Goal: Task Accomplishment & Management: Manage account settings

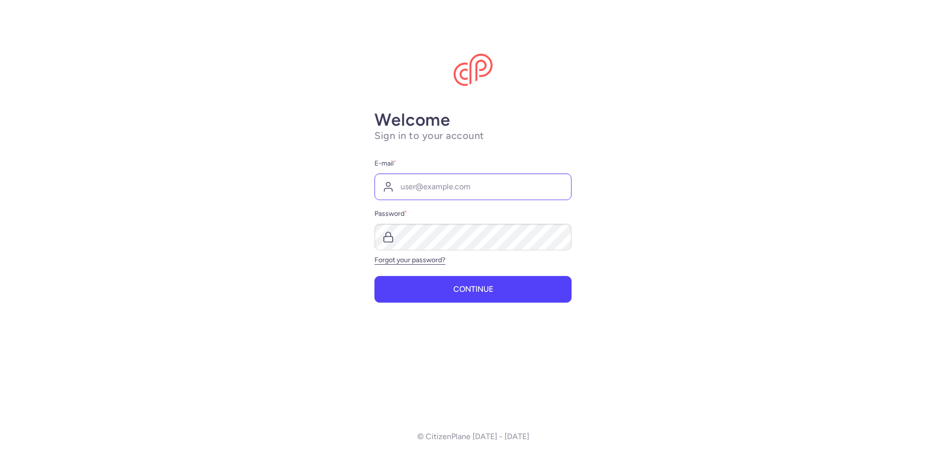
type input "[EMAIL_ADDRESS][DOMAIN_NAME]"
click at [374, 276] on button "Continue" at bounding box center [472, 289] width 197 height 27
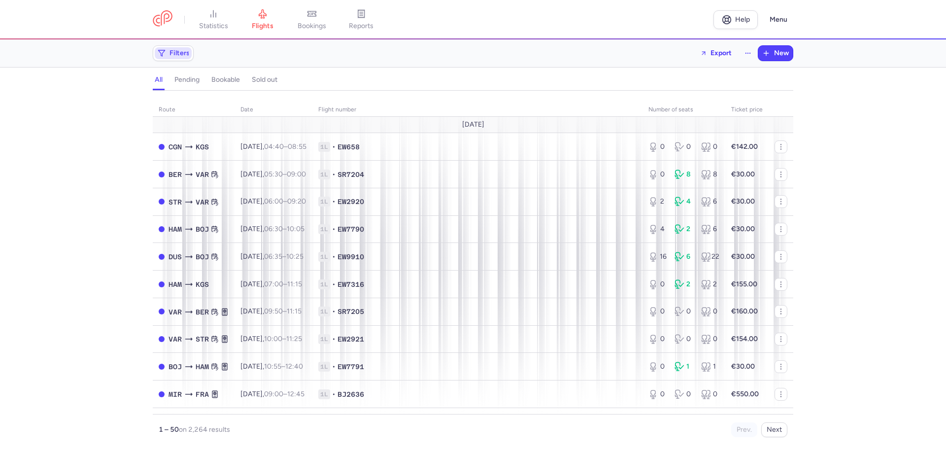
click at [180, 52] on span "Filters" at bounding box center [179, 53] width 20 height 8
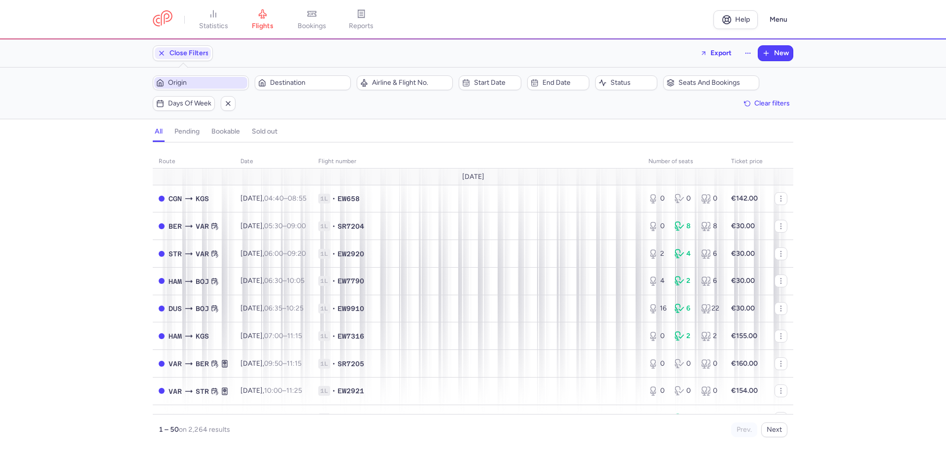
click at [181, 83] on span "Origin" at bounding box center [206, 83] width 77 height 8
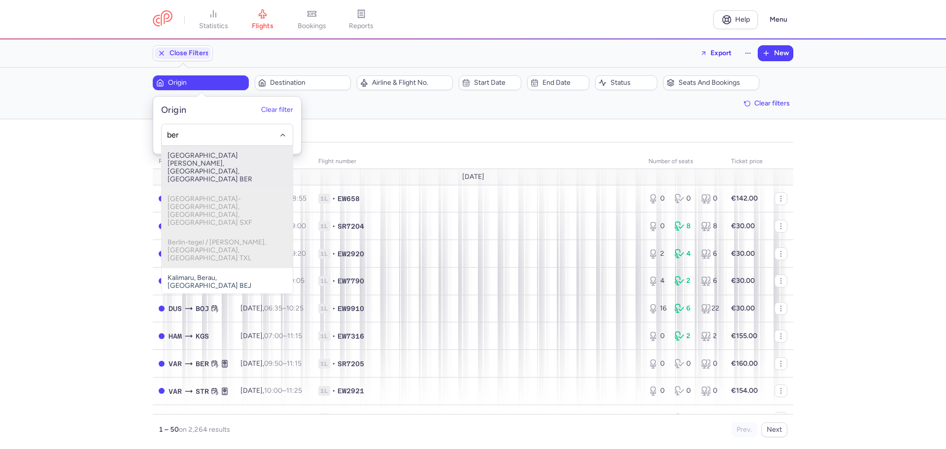
click at [198, 162] on span "[GEOGRAPHIC_DATA][PERSON_NAME], [GEOGRAPHIC_DATA], [GEOGRAPHIC_DATA] BER" at bounding box center [227, 167] width 131 height 43
type input "ber"
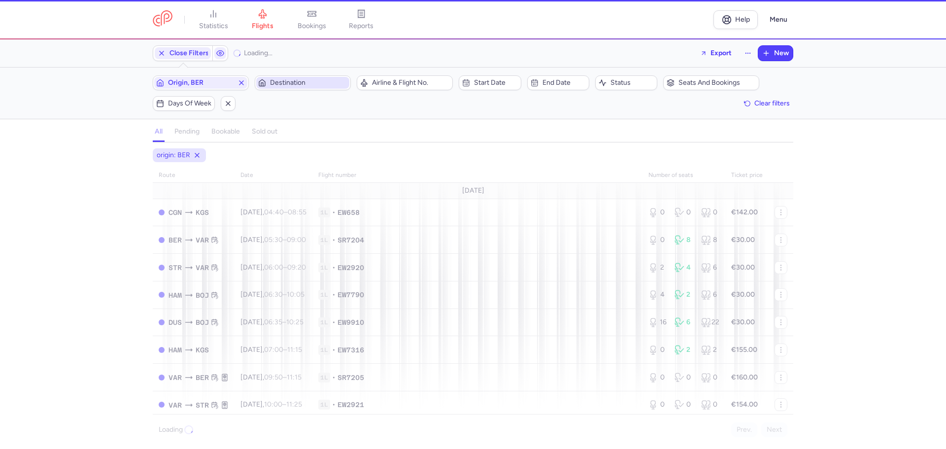
click at [286, 81] on span "Destination" at bounding box center [308, 83] width 77 height 8
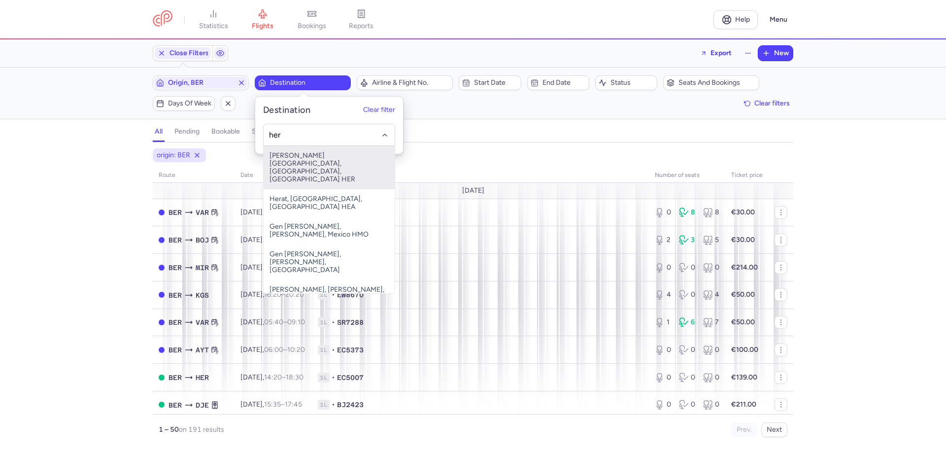
click at [290, 162] on span "[PERSON_NAME][GEOGRAPHIC_DATA], [GEOGRAPHIC_DATA], [GEOGRAPHIC_DATA] HER" at bounding box center [329, 167] width 131 height 43
type input "her"
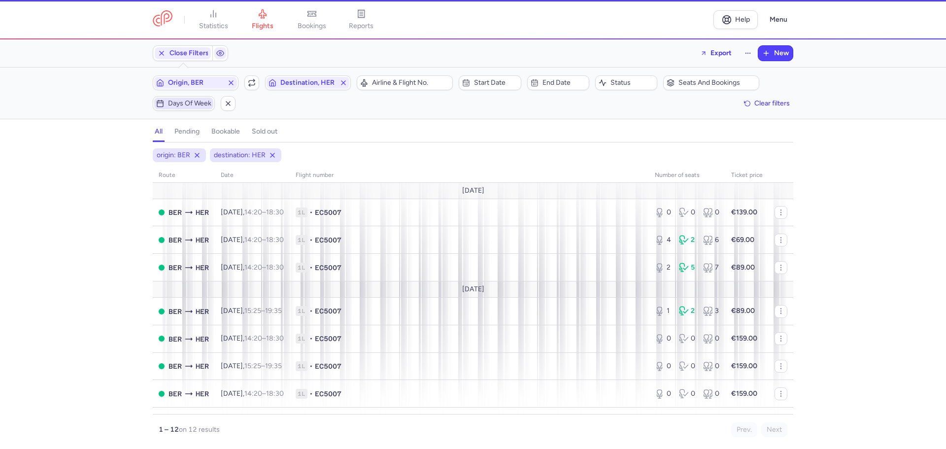
click at [178, 101] on span "Days of week" at bounding box center [189, 103] width 43 height 8
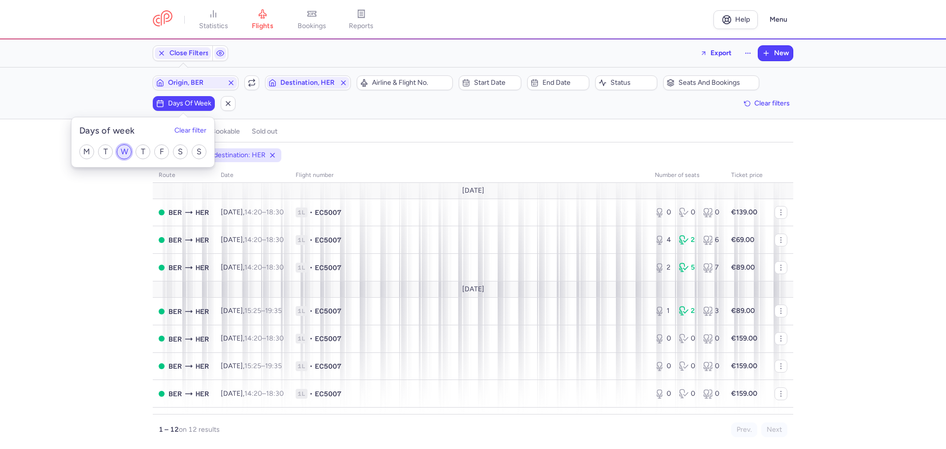
click at [124, 151] on input "W" at bounding box center [124, 151] width 15 height 15
checkbox input "true"
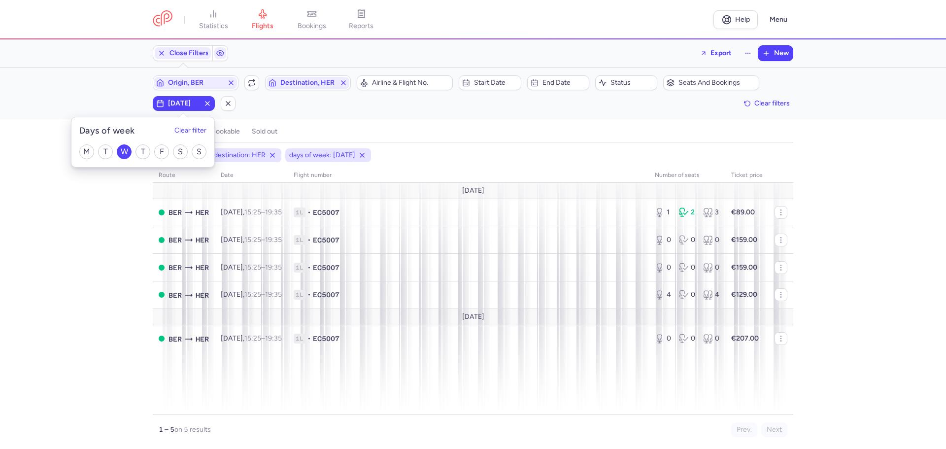
click at [109, 253] on div "origin: BER destination: HER days of week: [DATE] route date Flight number numb…" at bounding box center [473, 298] width 946 height 300
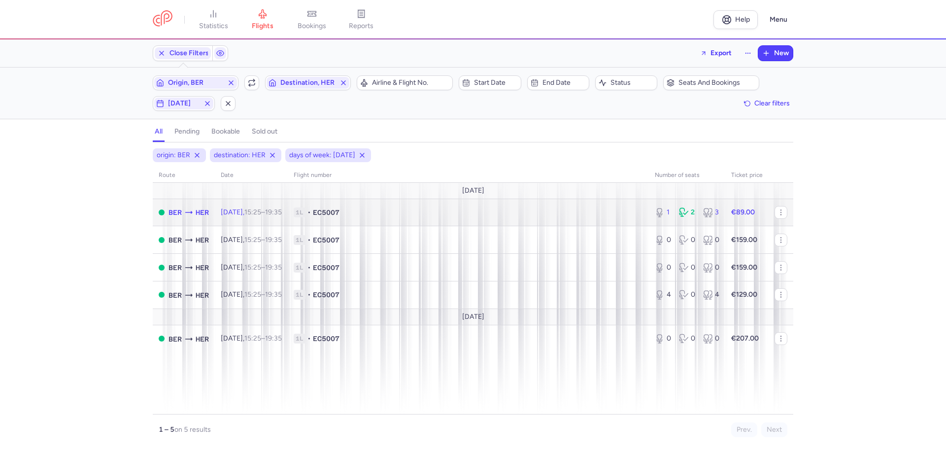
click at [384, 213] on span "1L • EC5007" at bounding box center [468, 212] width 349 height 10
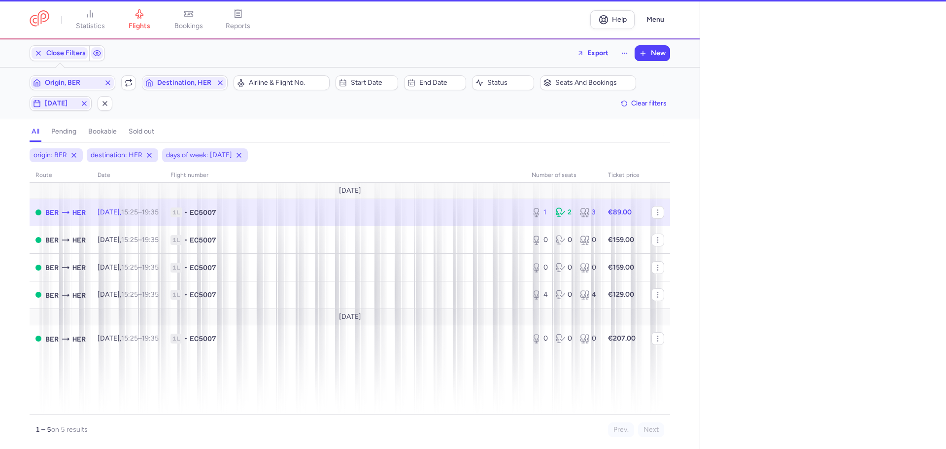
select select "days"
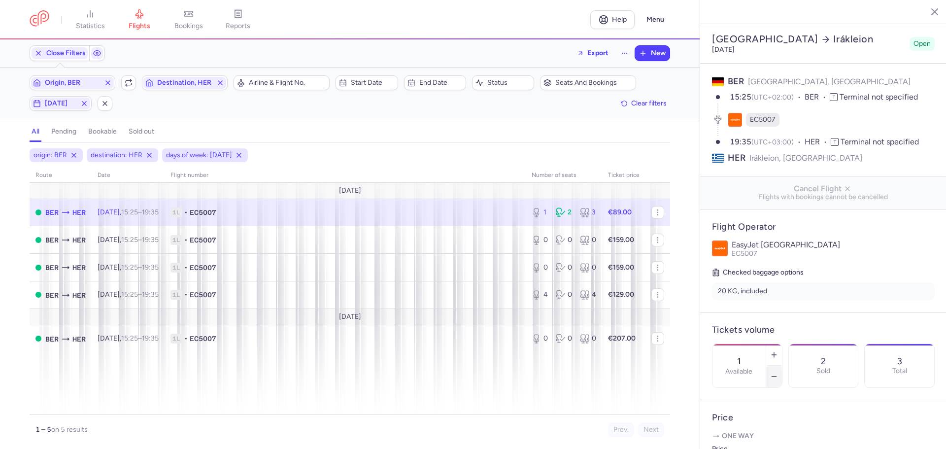
click at [778, 372] on icon "button" at bounding box center [774, 376] width 8 height 8
click at [759, 432] on span "Save changes" at bounding box center [744, 429] width 49 height 9
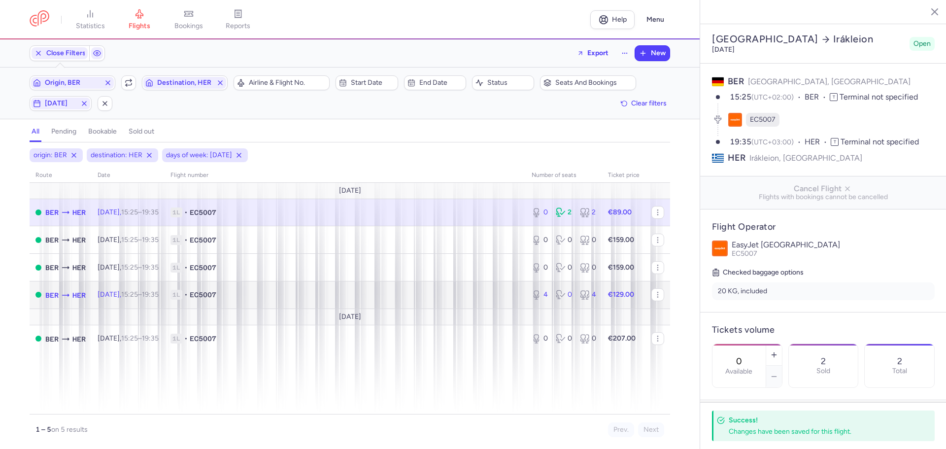
click at [253, 295] on span "1L • EC5007" at bounding box center [344, 295] width 349 height 10
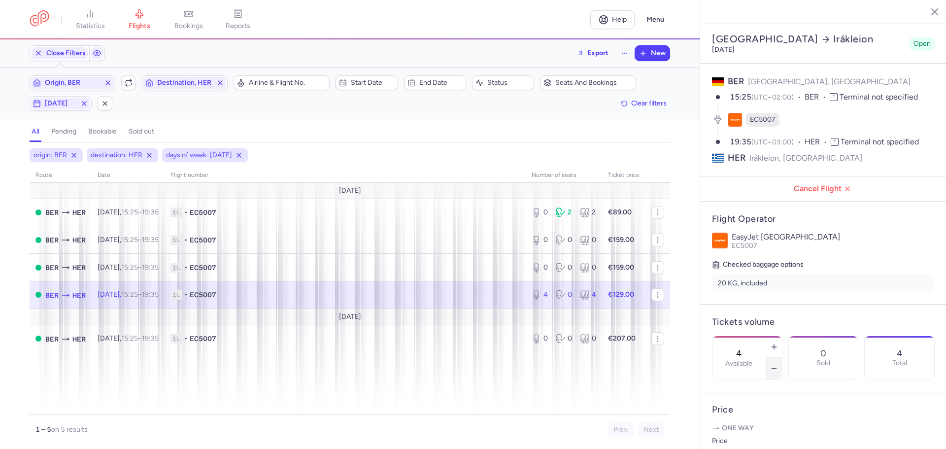
click at [778, 364] on icon "button" at bounding box center [774, 368] width 8 height 8
type input "2"
click at [749, 426] on span "Save changes" at bounding box center [744, 429] width 49 height 9
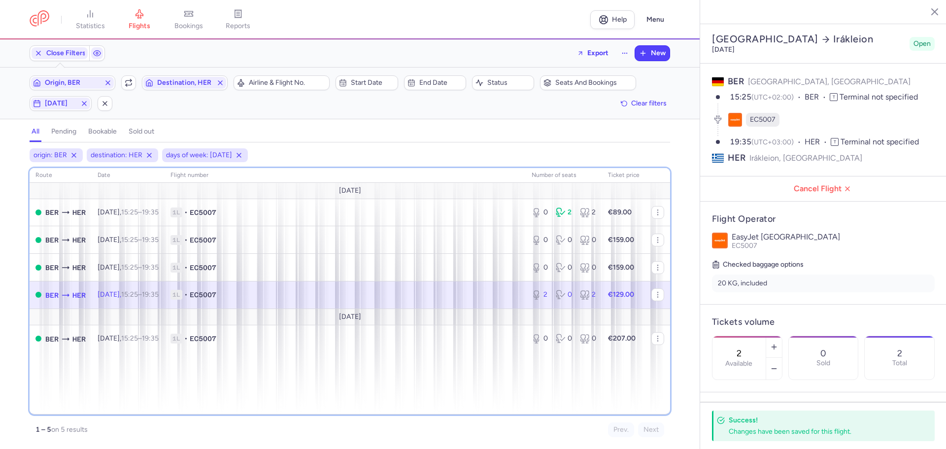
click at [503, 382] on div "route date Flight number number of seats Ticket price [DATE] BER HER [DATE] 15:…" at bounding box center [350, 291] width 640 height 246
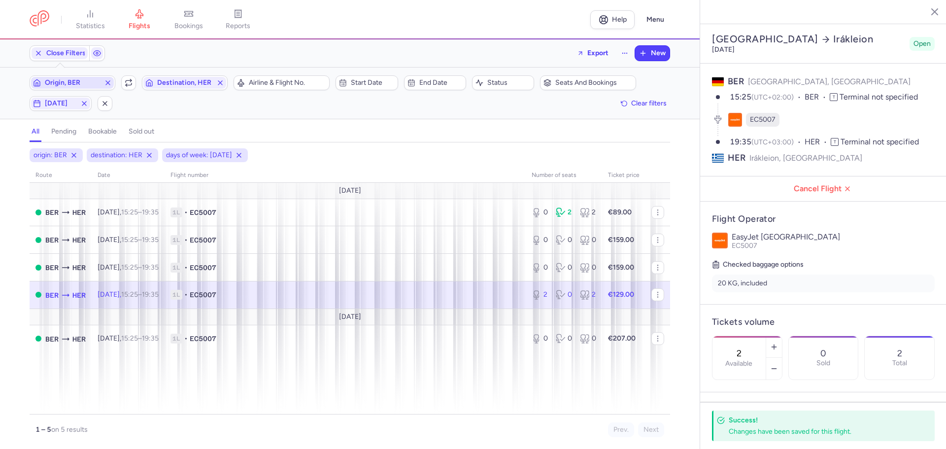
click at [87, 81] on span "Origin, BER" at bounding box center [72, 83] width 55 height 8
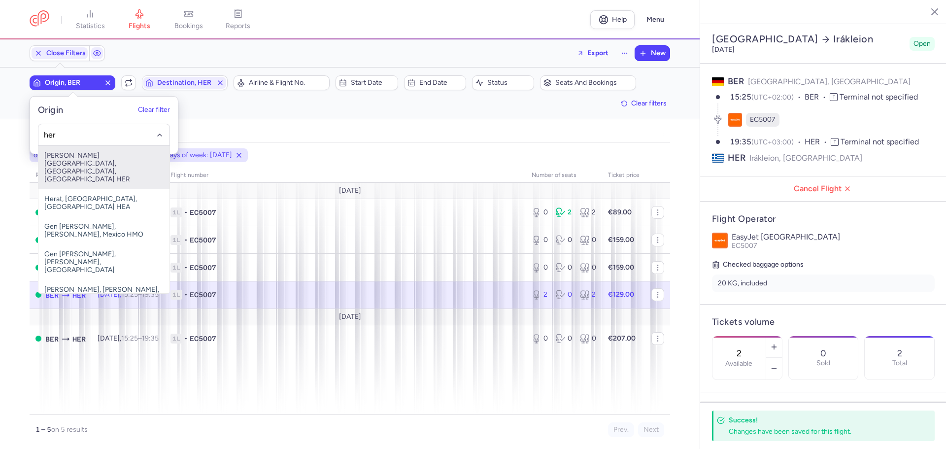
click at [107, 156] on span "[PERSON_NAME][GEOGRAPHIC_DATA], [GEOGRAPHIC_DATA], [GEOGRAPHIC_DATA] HER" at bounding box center [103, 167] width 131 height 43
type input "her"
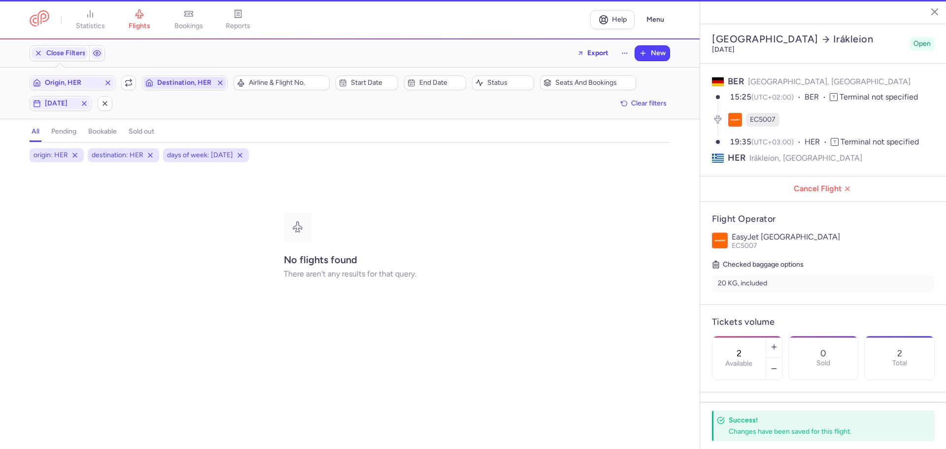
click at [167, 82] on span "Destination, HER" at bounding box center [184, 83] width 55 height 8
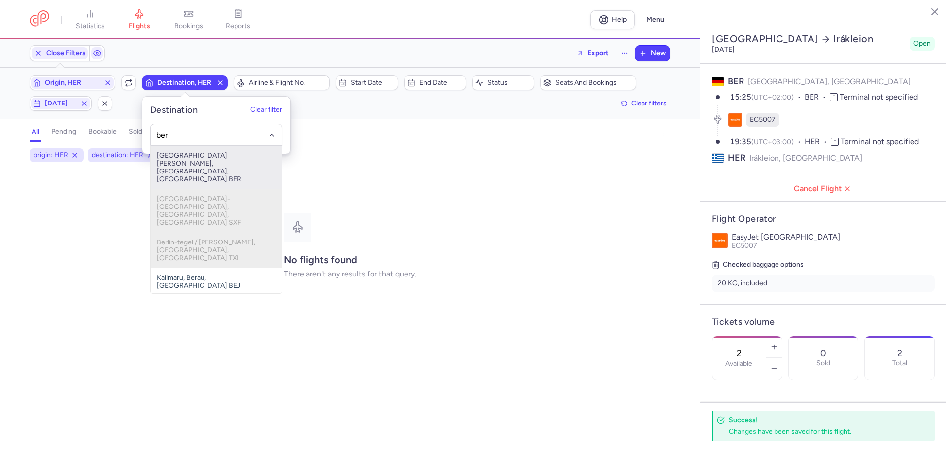
click at [183, 162] on span "[GEOGRAPHIC_DATA][PERSON_NAME], [GEOGRAPHIC_DATA], [GEOGRAPHIC_DATA] BER" at bounding box center [216, 167] width 131 height 43
type input "ber"
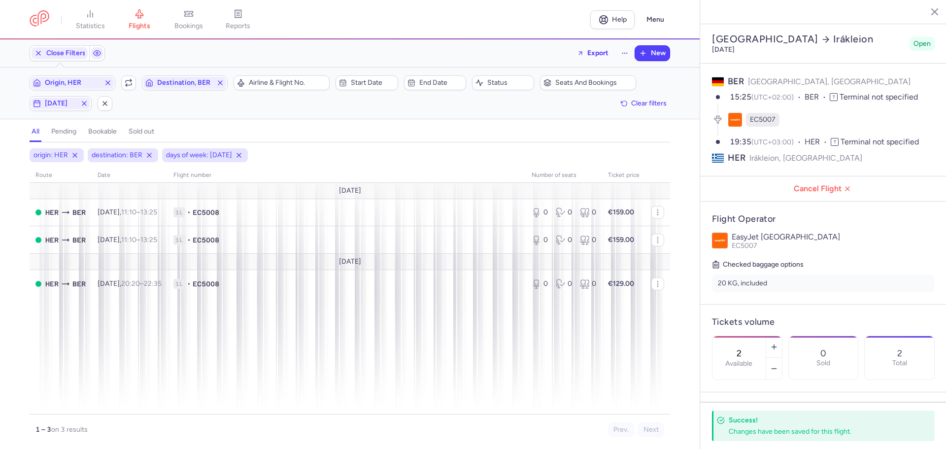
click at [927, 11] on line "button" at bounding box center [927, 11] width 5 height 5
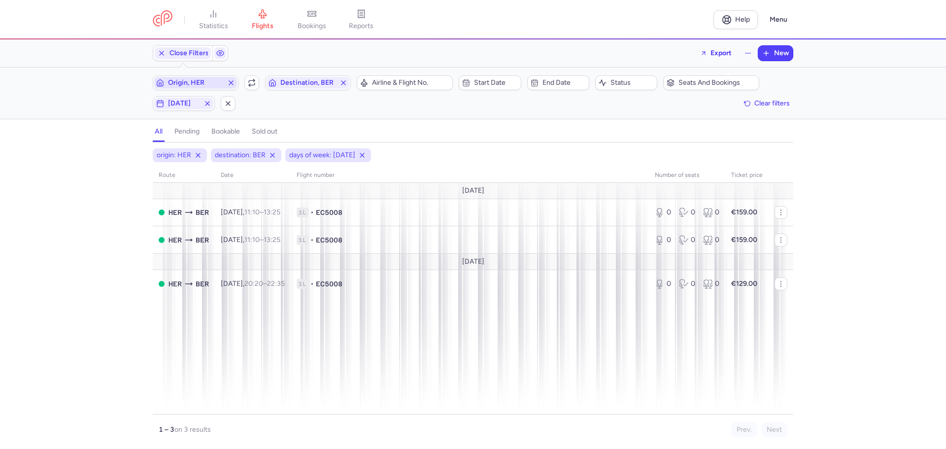
click at [179, 83] on span "Origin, HER" at bounding box center [195, 83] width 55 height 8
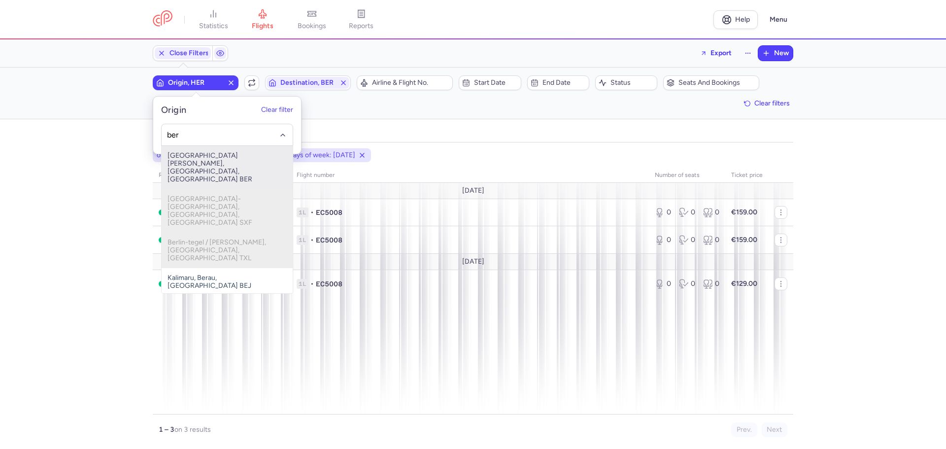
click at [221, 162] on span "[GEOGRAPHIC_DATA][PERSON_NAME], [GEOGRAPHIC_DATA], [GEOGRAPHIC_DATA] BER" at bounding box center [227, 167] width 131 height 43
type input "ber"
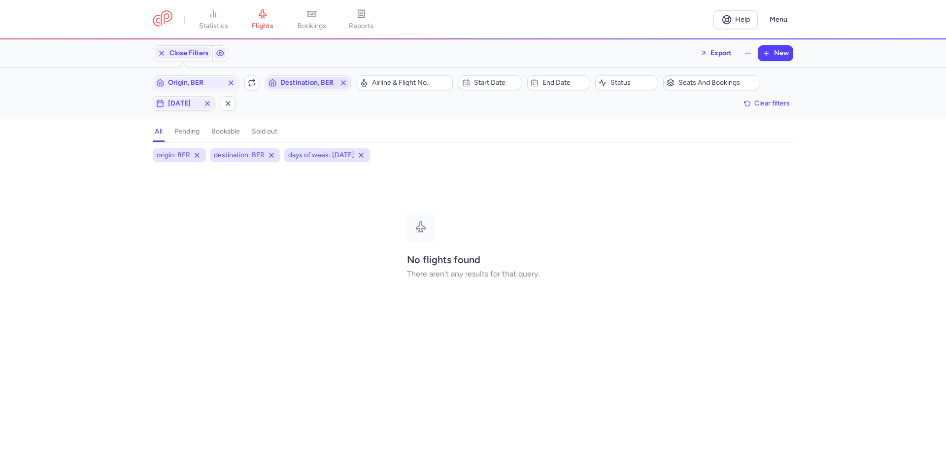
click at [295, 84] on span "Destination, BER" at bounding box center [307, 83] width 55 height 8
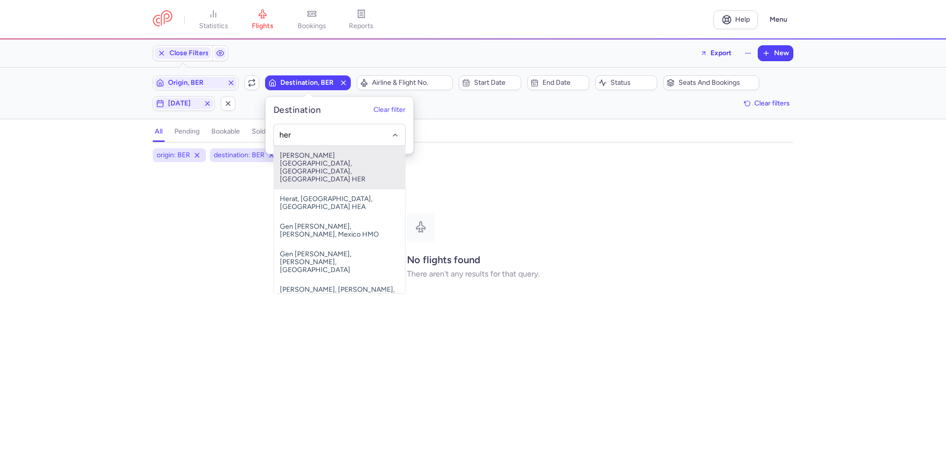
click at [305, 154] on span "[PERSON_NAME][GEOGRAPHIC_DATA], [GEOGRAPHIC_DATA], [GEOGRAPHIC_DATA] HER" at bounding box center [339, 167] width 131 height 43
type input "her"
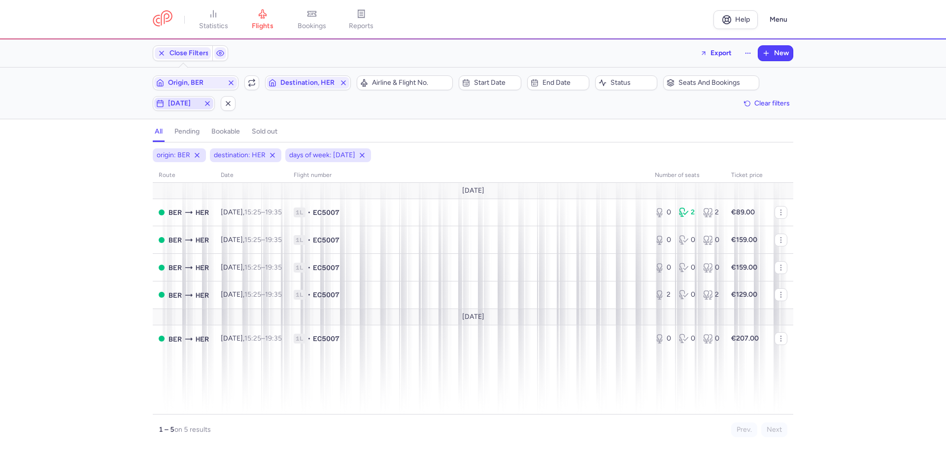
click at [182, 100] on span "[DATE]" at bounding box center [184, 103] width 32 height 8
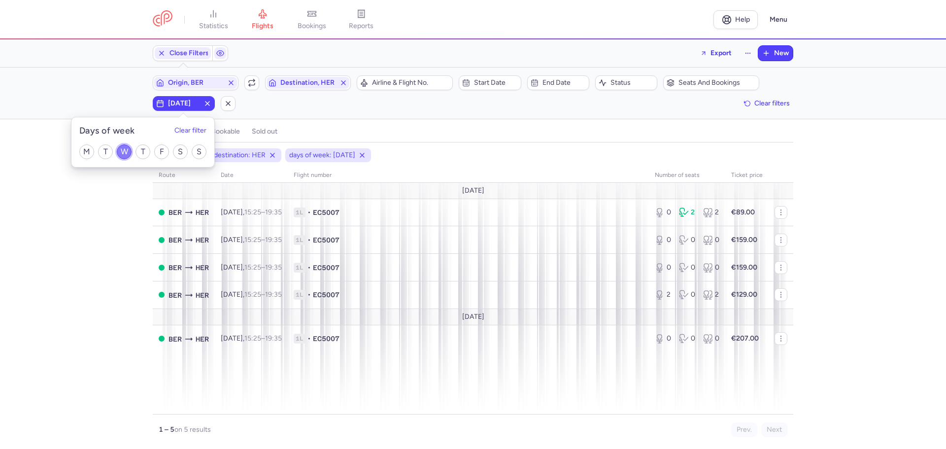
click at [124, 152] on input "W" at bounding box center [124, 151] width 15 height 15
checkbox input "false"
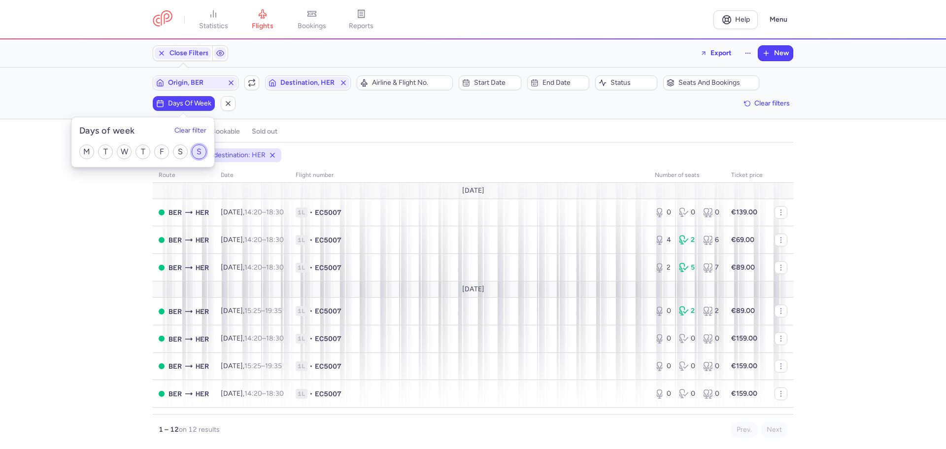
click at [196, 149] on input "S" at bounding box center [199, 151] width 15 height 15
checkbox input "true"
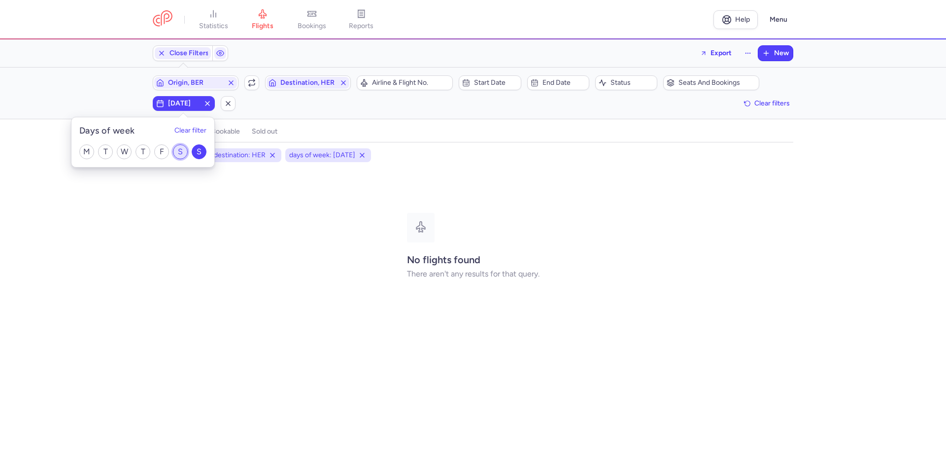
click at [182, 149] on input "S" at bounding box center [180, 151] width 15 height 15
checkbox input "true"
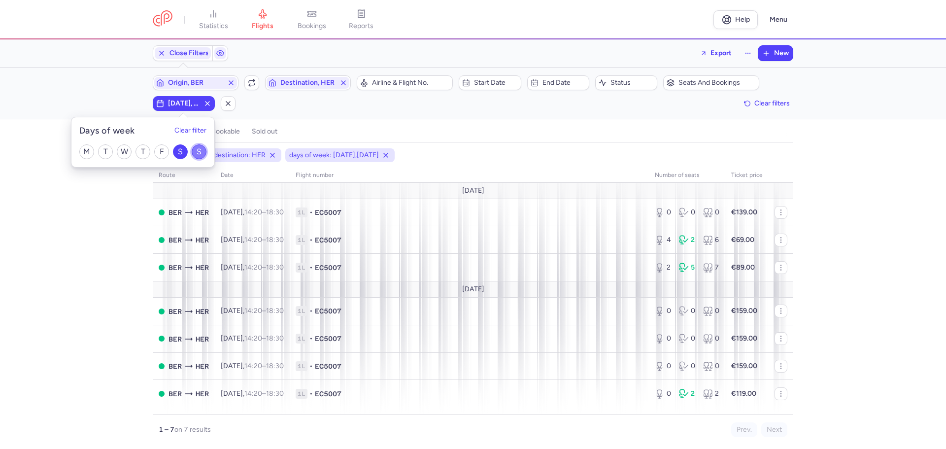
click at [199, 150] on input "S" at bounding box center [199, 151] width 15 height 15
checkbox input "false"
click at [106, 251] on div "origin: BER destination: HER days of week: [DATE] route date Flight number numb…" at bounding box center [473, 298] width 946 height 300
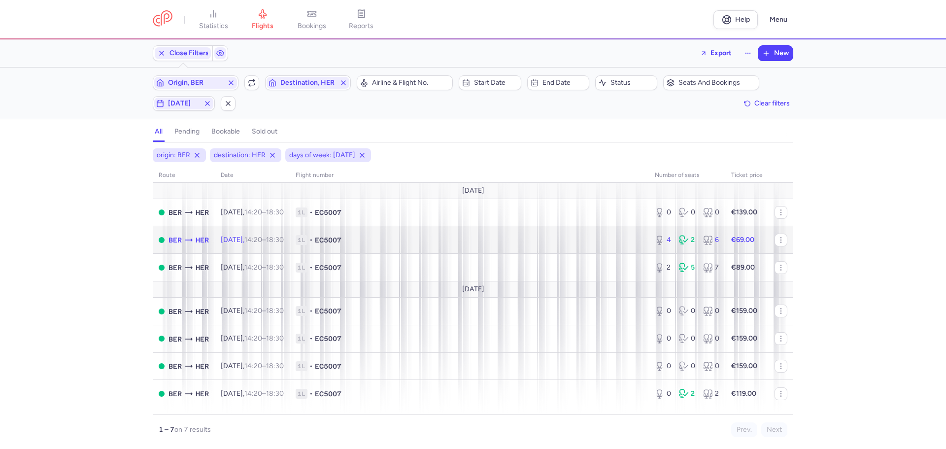
click at [383, 241] on span "1L • EC5007" at bounding box center [469, 240] width 347 height 10
select select "days"
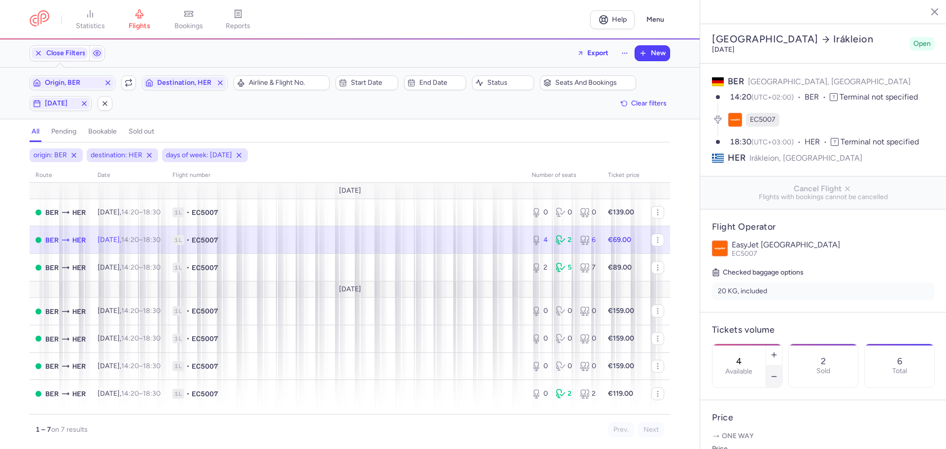
click at [778, 372] on icon "button" at bounding box center [774, 376] width 8 height 8
click at [747, 430] on span "Save changes" at bounding box center [744, 429] width 49 height 9
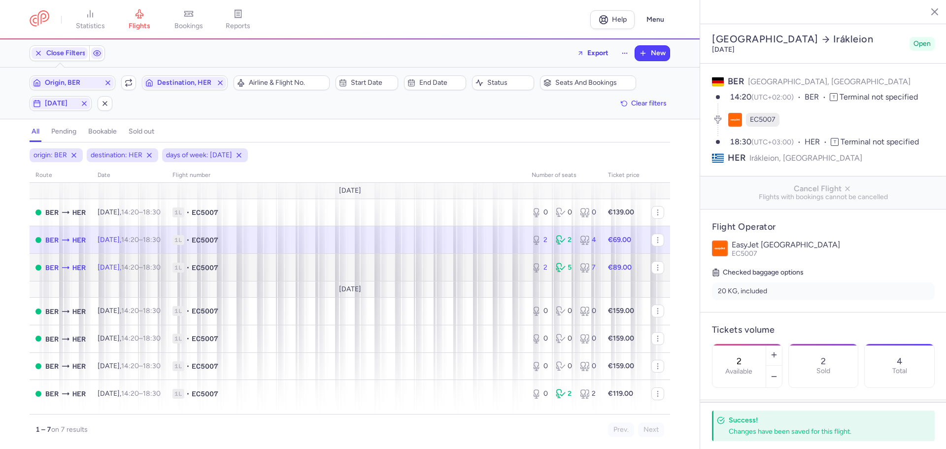
click at [248, 271] on span "1L • EC5007" at bounding box center [345, 268] width 347 height 10
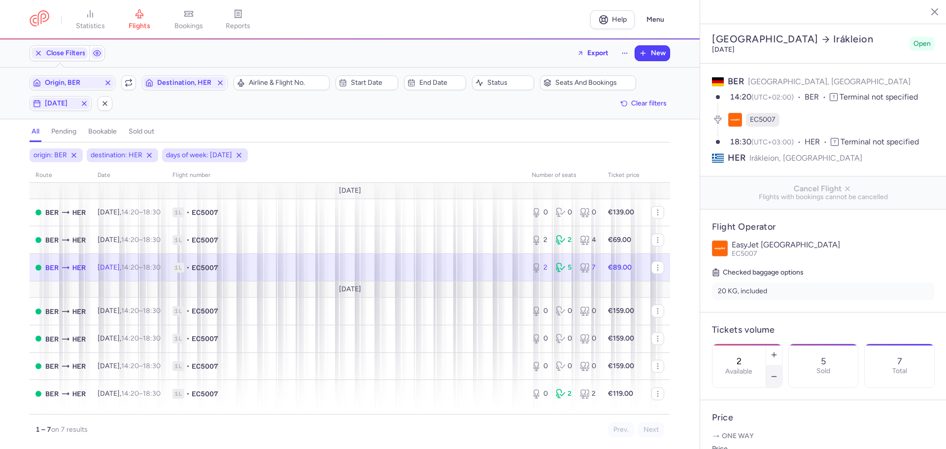
click at [778, 372] on icon "button" at bounding box center [774, 376] width 8 height 8
type input "0"
click at [754, 428] on span "Save changes" at bounding box center [744, 429] width 49 height 9
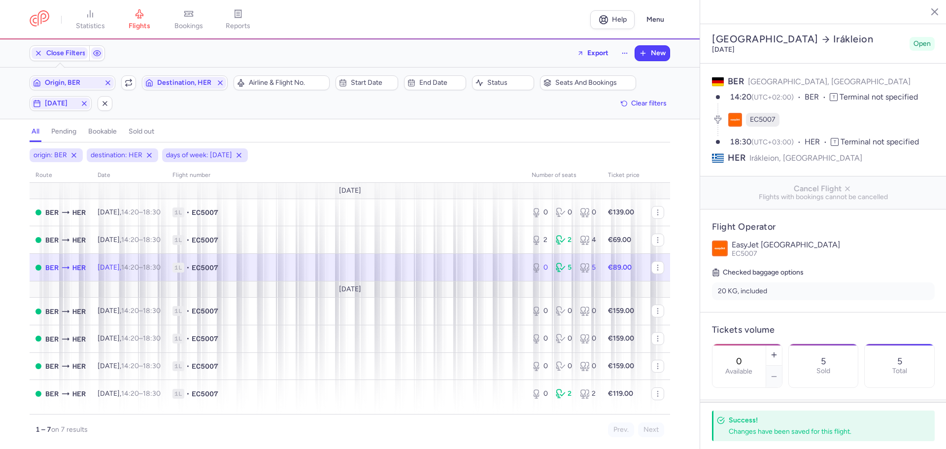
drag, startPoint x: 927, startPoint y: 11, endPoint x: 934, endPoint y: 20, distance: 11.6
click at [927, 11] on icon "button" at bounding box center [927, 11] width 10 height 10
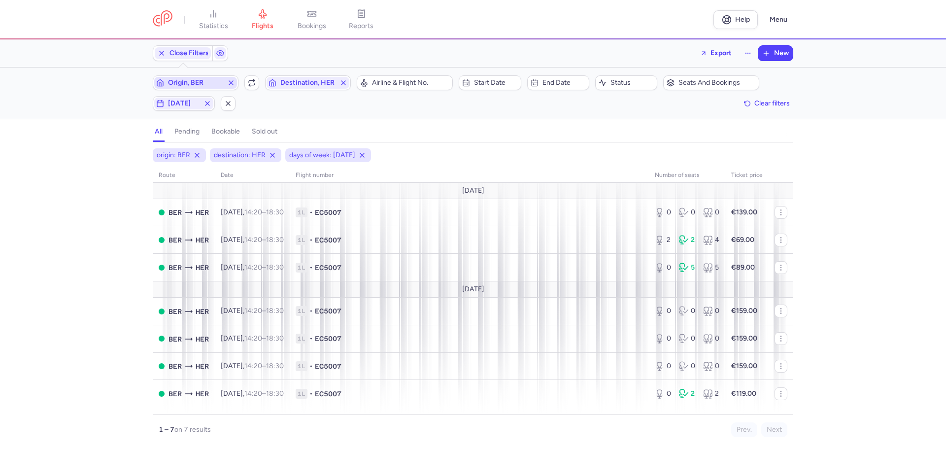
click at [199, 82] on span "Origin, BER" at bounding box center [195, 83] width 55 height 8
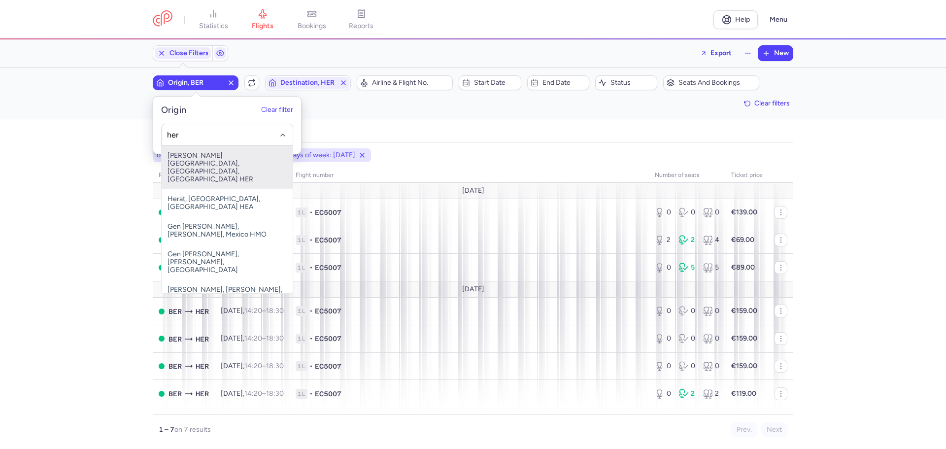
click at [221, 162] on span "[PERSON_NAME][GEOGRAPHIC_DATA], [GEOGRAPHIC_DATA], [GEOGRAPHIC_DATA] HER" at bounding box center [227, 167] width 131 height 43
type input "her"
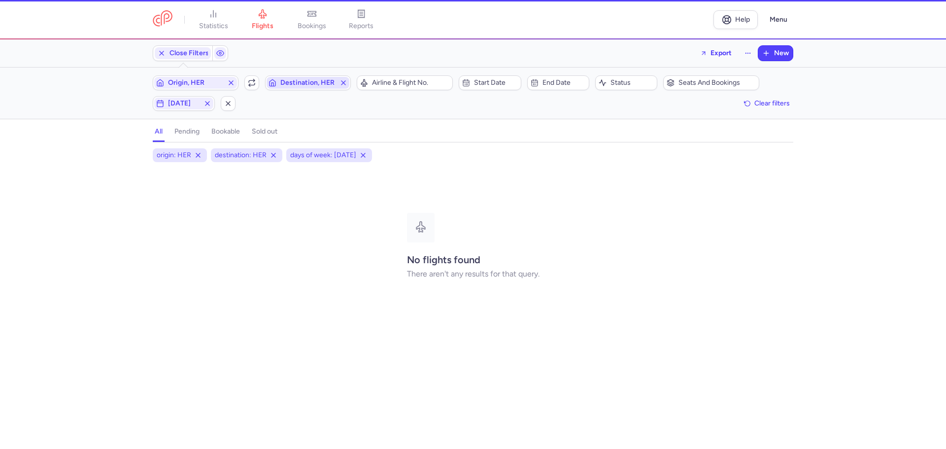
click at [297, 79] on span "Destination, HER" at bounding box center [307, 83] width 55 height 8
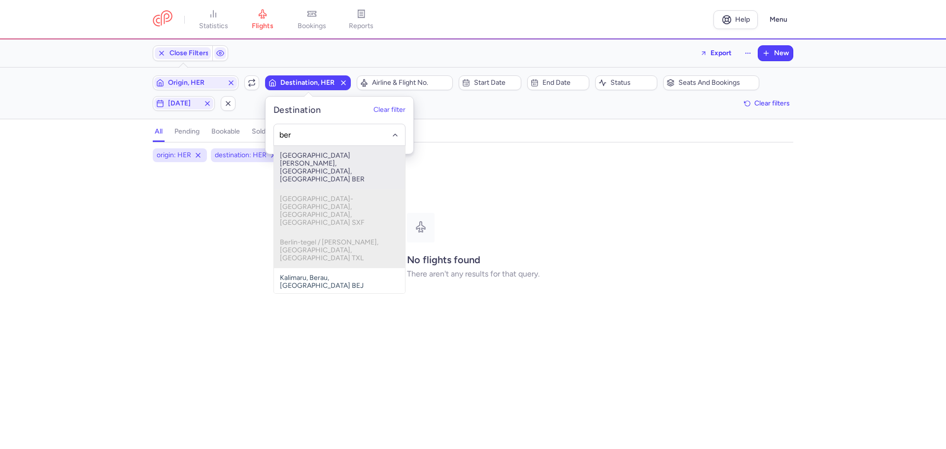
click at [298, 159] on span "[GEOGRAPHIC_DATA][PERSON_NAME], [GEOGRAPHIC_DATA], [GEOGRAPHIC_DATA] BER" at bounding box center [339, 167] width 131 height 43
type input "ber"
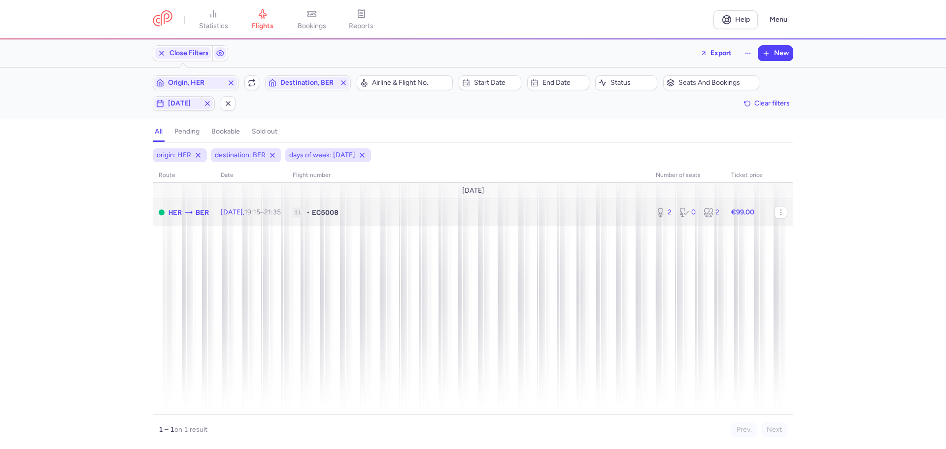
click at [260, 214] on time "19:15" at bounding box center [252, 212] width 16 height 8
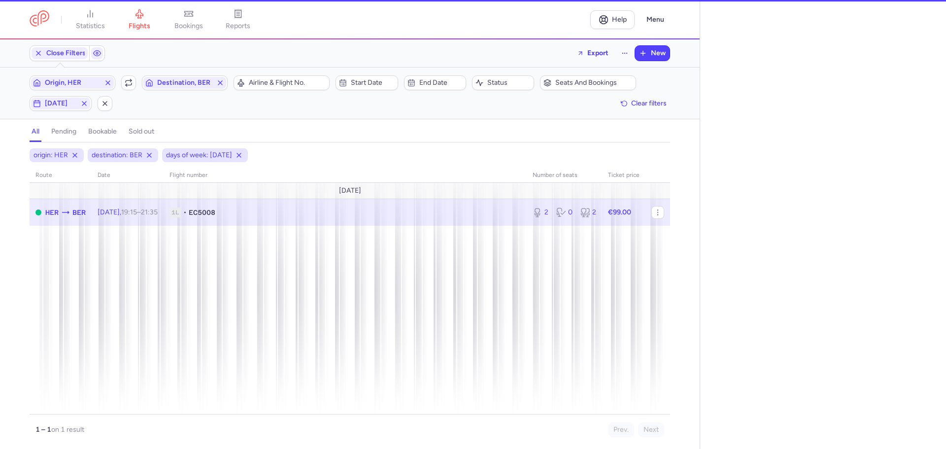
select select "days"
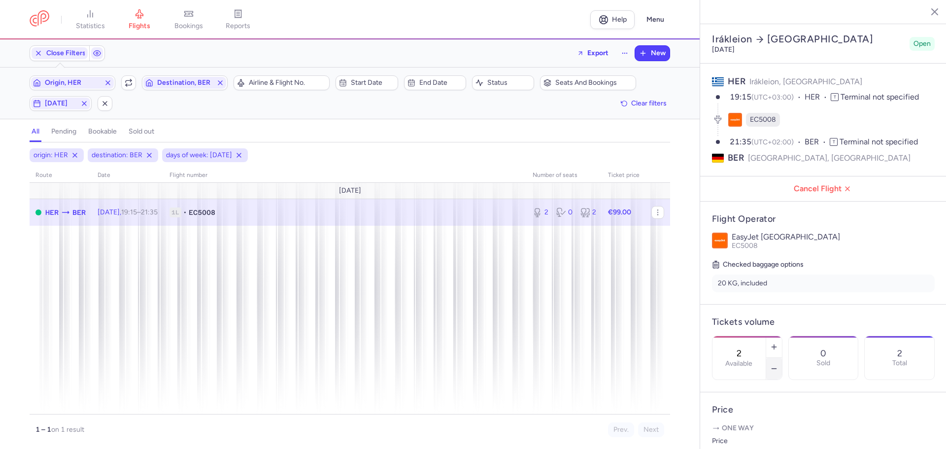
click at [778, 364] on icon "button" at bounding box center [774, 368] width 8 height 8
type input "0"
click at [751, 433] on span "Save changes" at bounding box center [744, 429] width 49 height 9
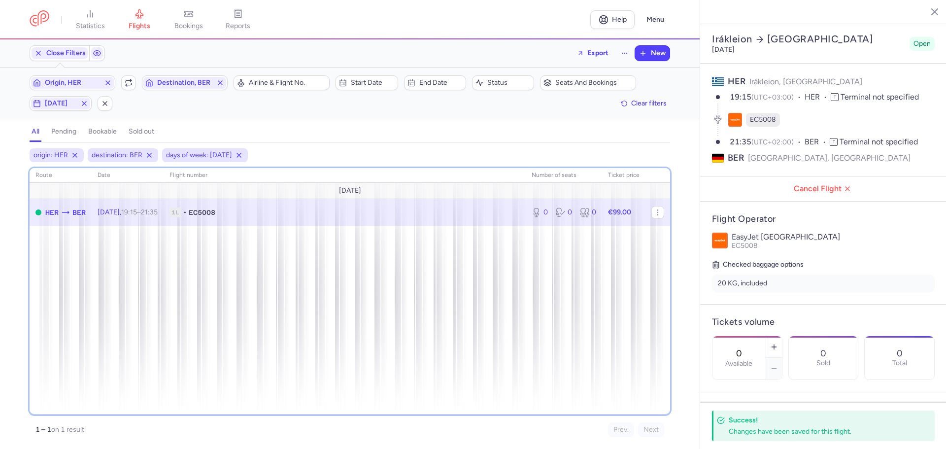
click at [546, 330] on div "route date Flight number number of seats Ticket price [DATE] HER BER [DATE] 19:…" at bounding box center [350, 291] width 640 height 246
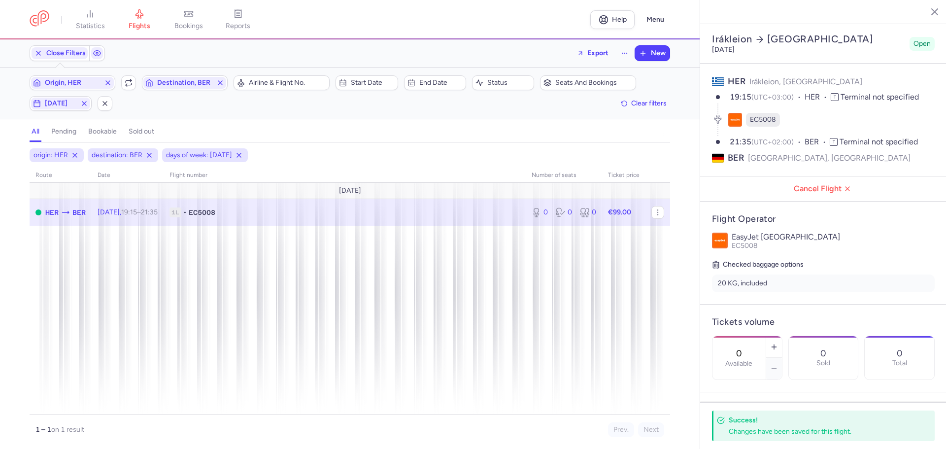
click at [926, 9] on icon "button" at bounding box center [927, 11] width 10 height 10
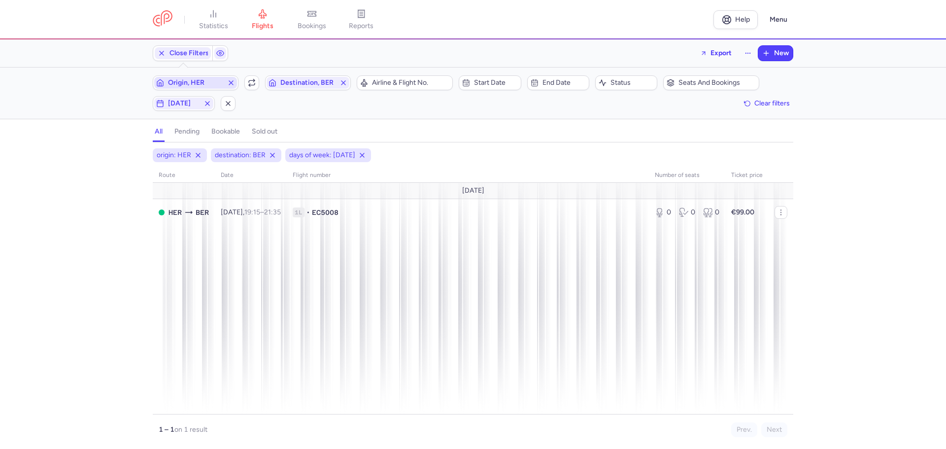
click at [191, 85] on span "Origin, HER" at bounding box center [195, 83] width 55 height 8
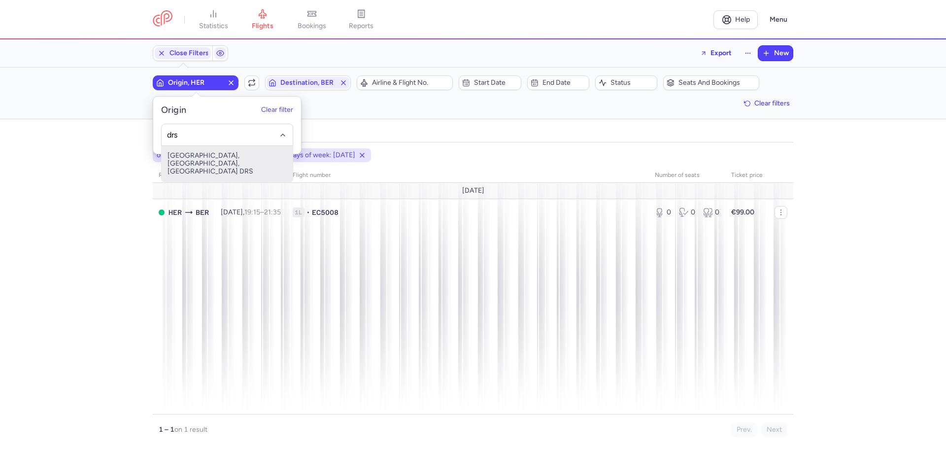
drag, startPoint x: 199, startPoint y: 161, endPoint x: 227, endPoint y: 143, distance: 32.9
click at [199, 161] on span "[GEOGRAPHIC_DATA], [GEOGRAPHIC_DATA], [GEOGRAPHIC_DATA] DRS" at bounding box center [227, 163] width 131 height 35
type input "drs"
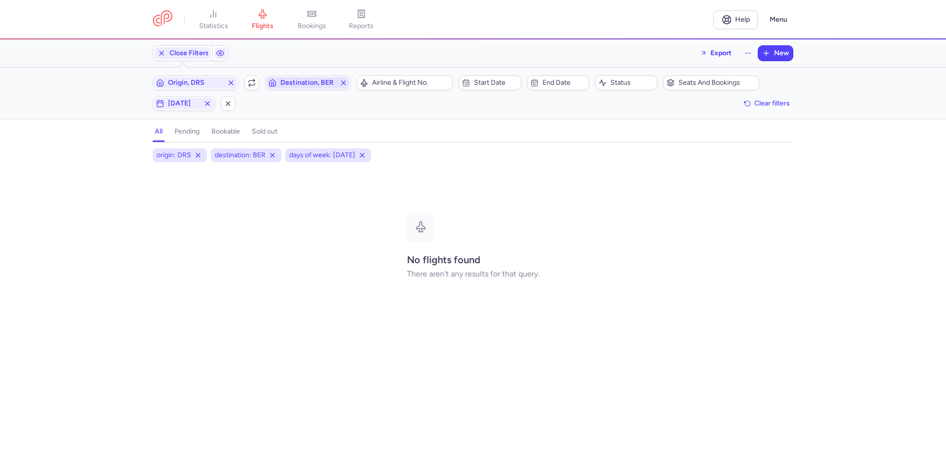
click at [293, 84] on span "Destination, BER" at bounding box center [307, 83] width 55 height 8
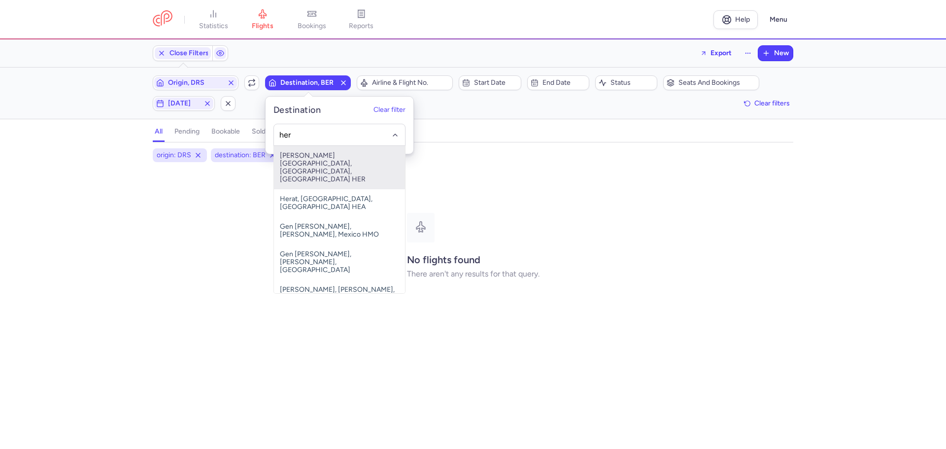
click at [297, 161] on span "[PERSON_NAME][GEOGRAPHIC_DATA], [GEOGRAPHIC_DATA], [GEOGRAPHIC_DATA] HER" at bounding box center [339, 167] width 131 height 43
type input "her"
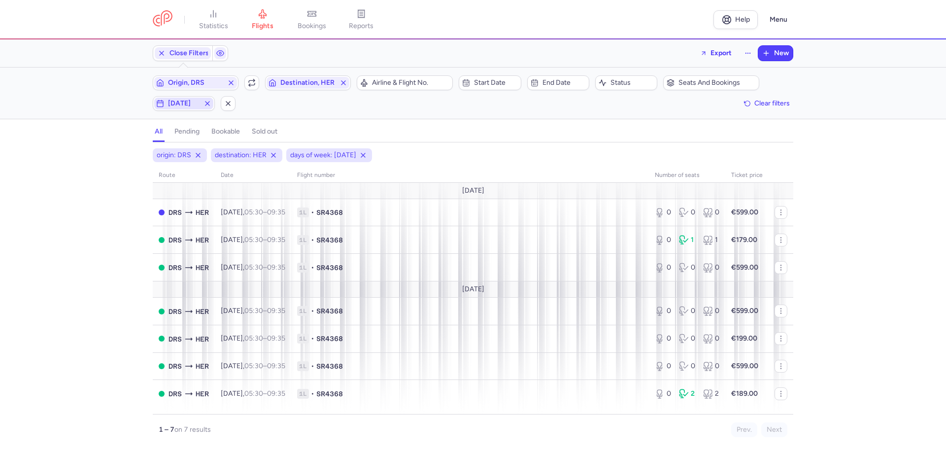
click at [186, 106] on span "[DATE]" at bounding box center [184, 103] width 32 height 8
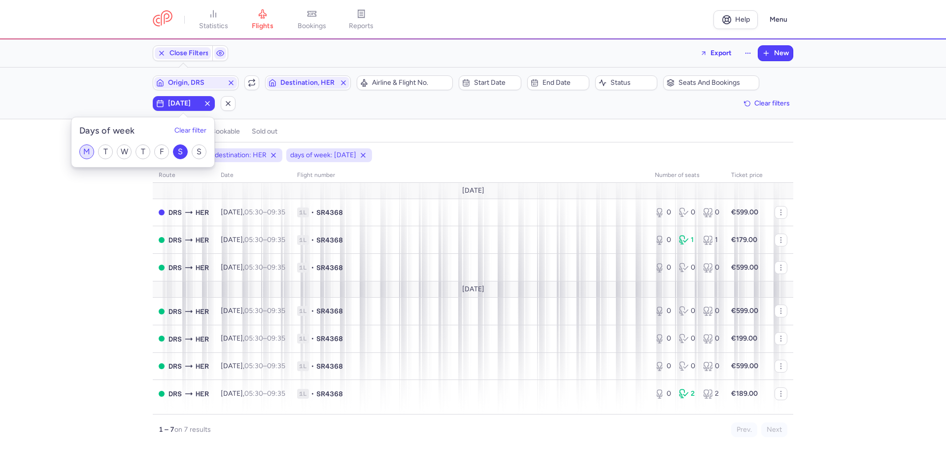
click at [85, 151] on input "M" at bounding box center [86, 151] width 15 height 15
checkbox input "true"
click at [181, 152] on input "S" at bounding box center [180, 151] width 15 height 15
checkbox input "false"
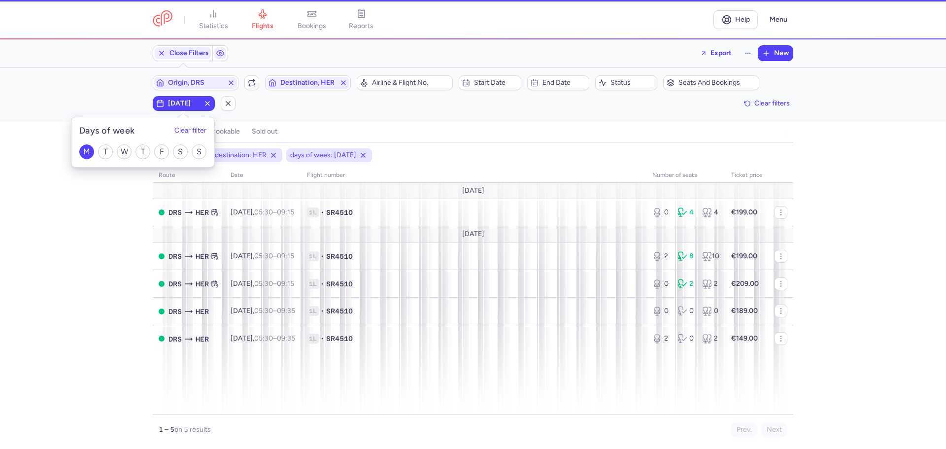
click at [107, 232] on div "origin: DRS destination: HER days of week: [DATE] route date Flight number numb…" at bounding box center [473, 298] width 946 height 300
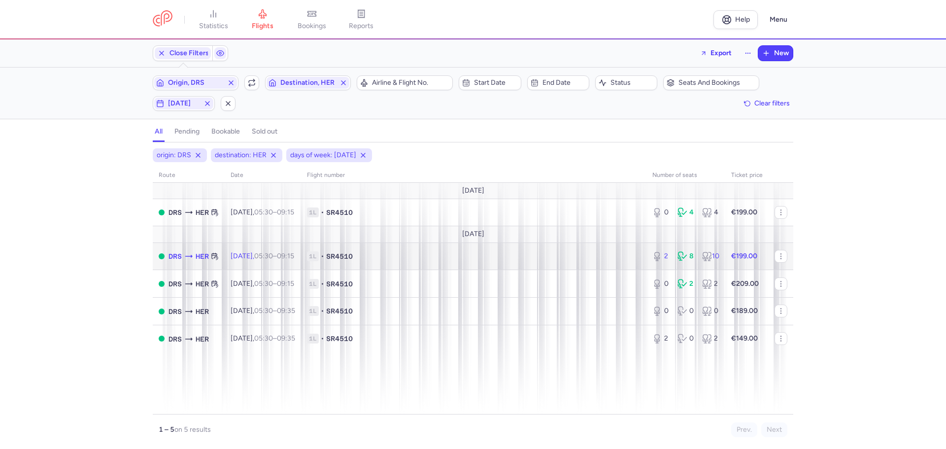
click at [420, 255] on span "1L • SR4510" at bounding box center [473, 256] width 333 height 10
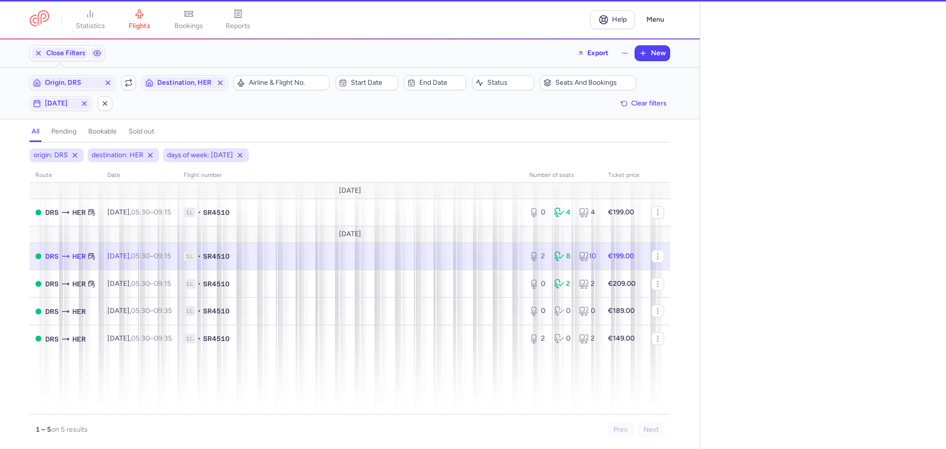
select select "days"
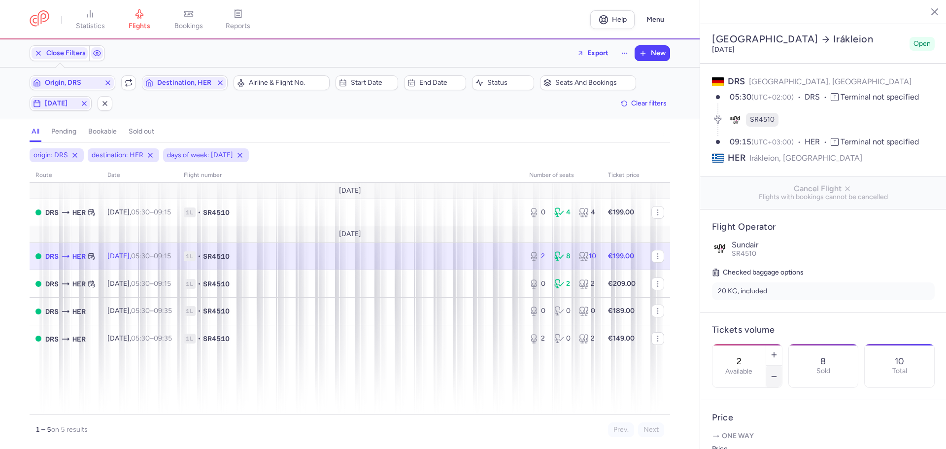
click at [778, 372] on icon "button" at bounding box center [774, 376] width 8 height 8
click at [761, 430] on span "Save changes" at bounding box center [744, 429] width 49 height 9
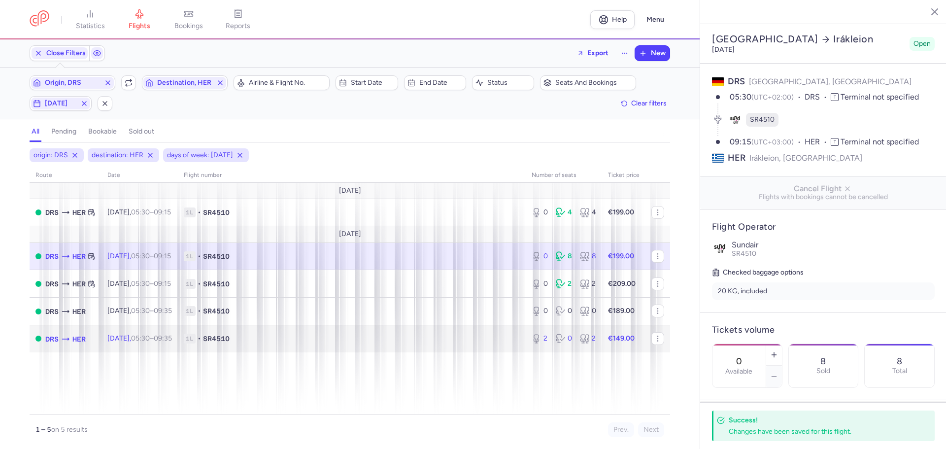
click at [392, 338] on span "1L • SR4510" at bounding box center [352, 338] width 336 height 10
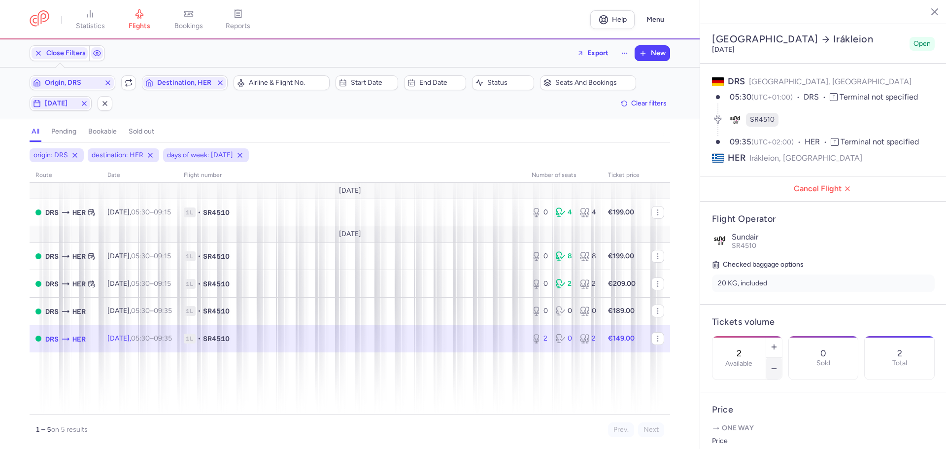
click at [776, 368] on line "button" at bounding box center [773, 368] width 4 height 0
type input "0"
click at [756, 429] on span "Save changes" at bounding box center [744, 429] width 49 height 9
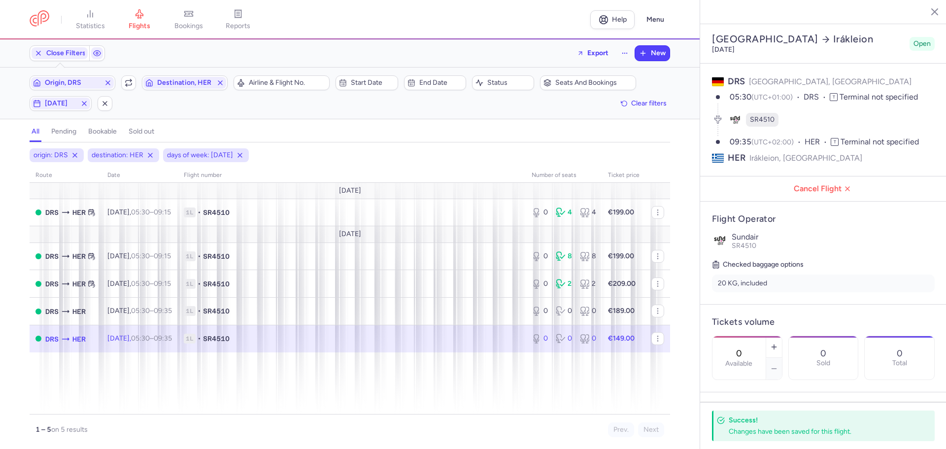
click at [926, 11] on icon "button" at bounding box center [927, 11] width 10 height 10
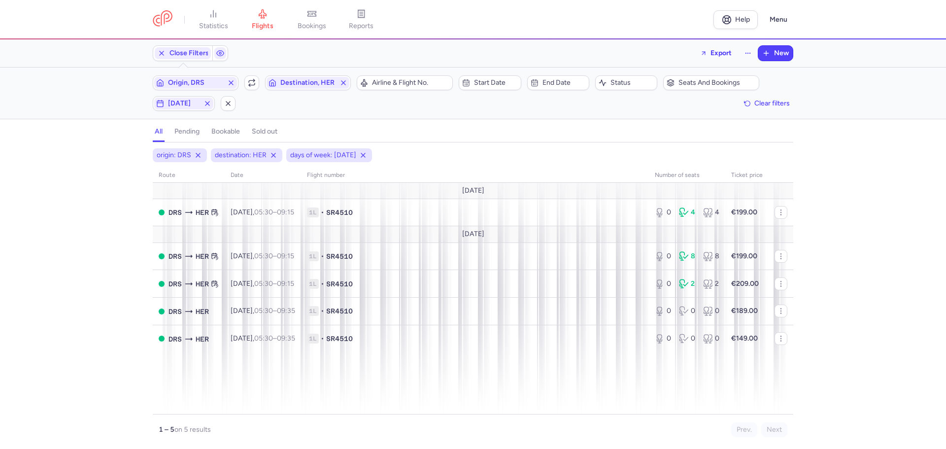
click at [68, 222] on div "origin: DRS destination: HER days of week: [DATE] route date Flight number numb…" at bounding box center [473, 298] width 946 height 300
click at [191, 85] on span "Origin, DRS" at bounding box center [195, 83] width 55 height 8
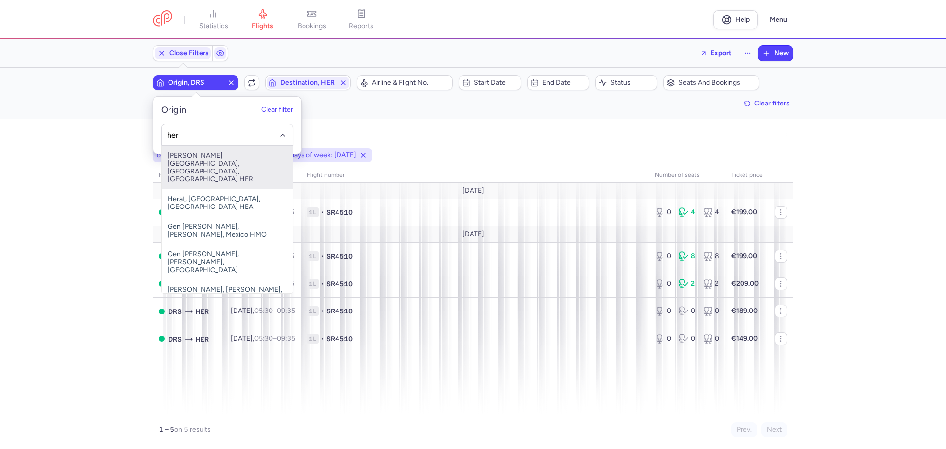
click at [194, 160] on span "[PERSON_NAME][GEOGRAPHIC_DATA], [GEOGRAPHIC_DATA], [GEOGRAPHIC_DATA] HER" at bounding box center [227, 167] width 131 height 43
type input "her"
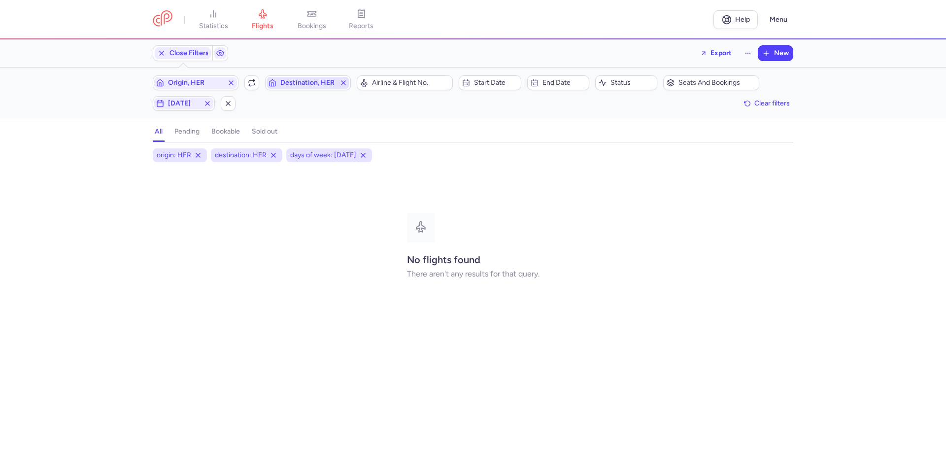
click at [297, 83] on span "Destination, HER" at bounding box center [307, 83] width 55 height 8
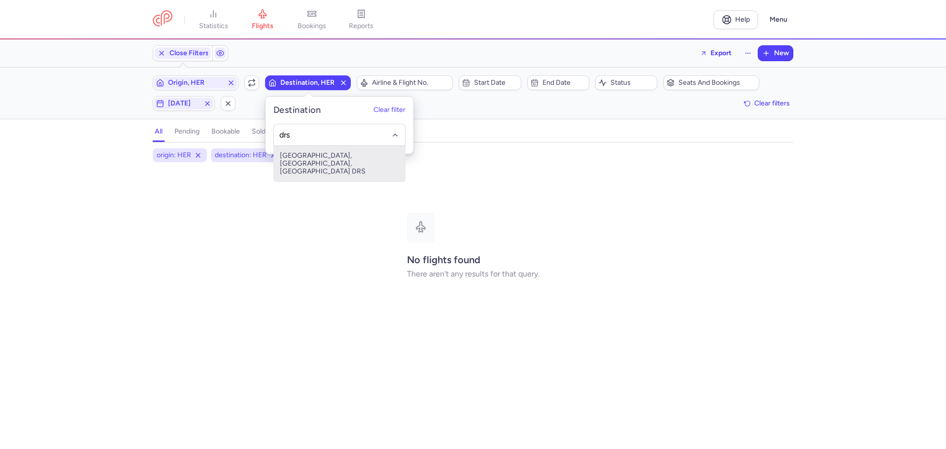
click at [346, 164] on span "[GEOGRAPHIC_DATA], [GEOGRAPHIC_DATA], [GEOGRAPHIC_DATA] DRS" at bounding box center [339, 163] width 131 height 35
type input "drs"
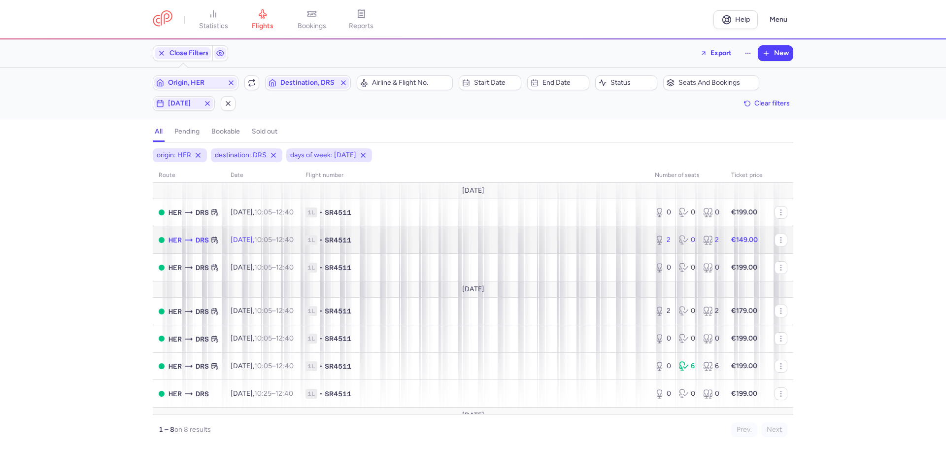
click at [431, 242] on span "1L • SR4511" at bounding box center [473, 240] width 337 height 10
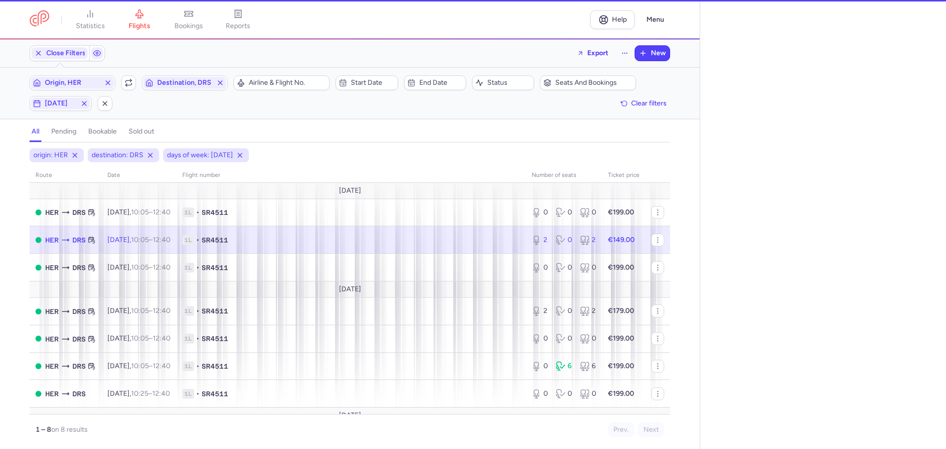
select select "days"
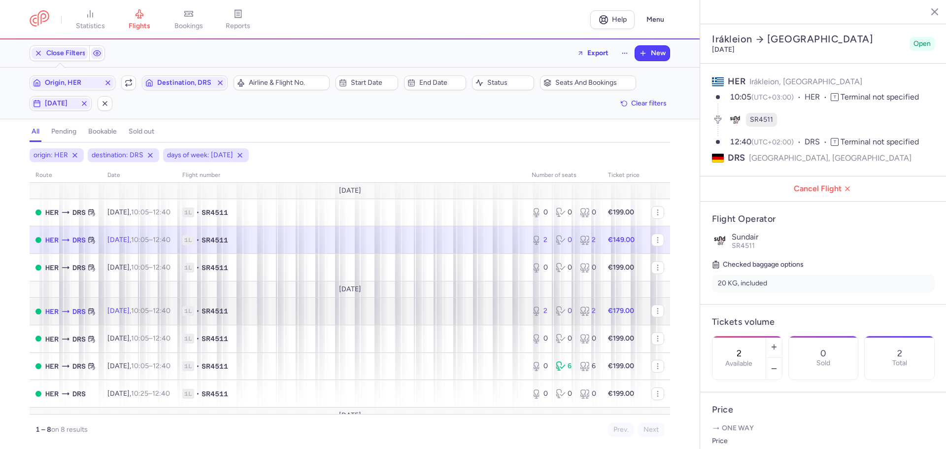
click at [280, 313] on span "1L • SR4511" at bounding box center [350, 311] width 337 height 10
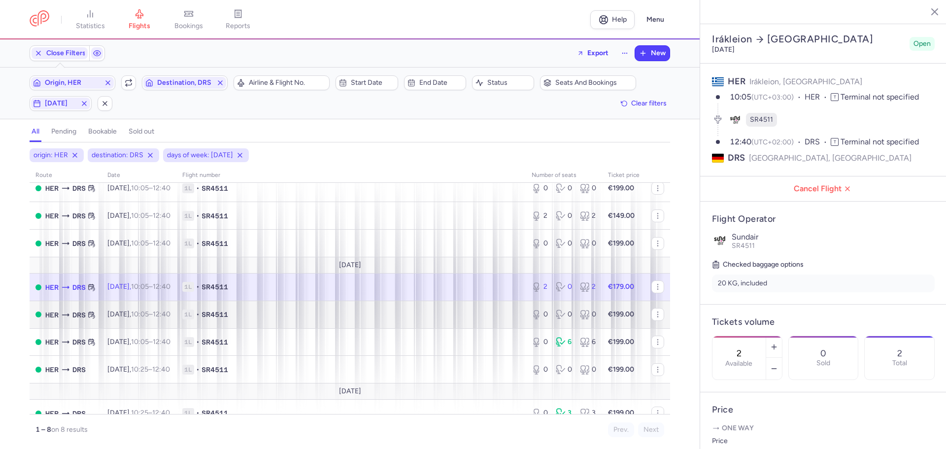
scroll to position [37, 0]
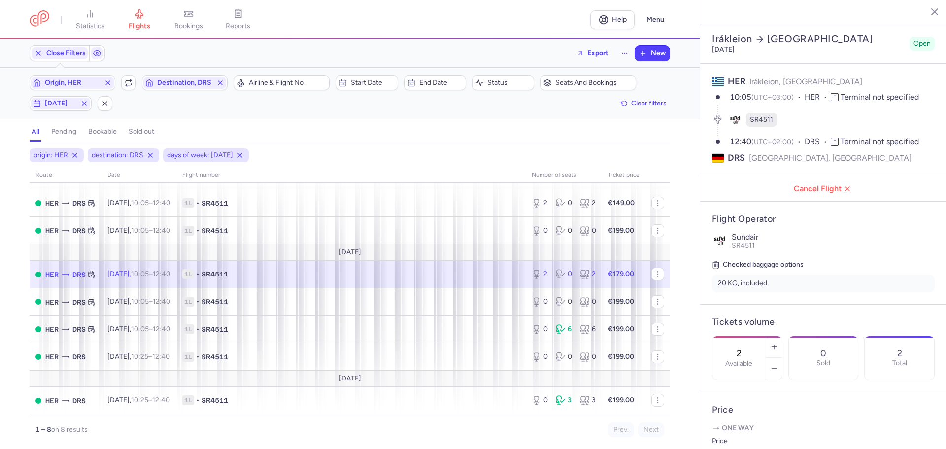
click at [929, 10] on icon "button" at bounding box center [927, 11] width 10 height 10
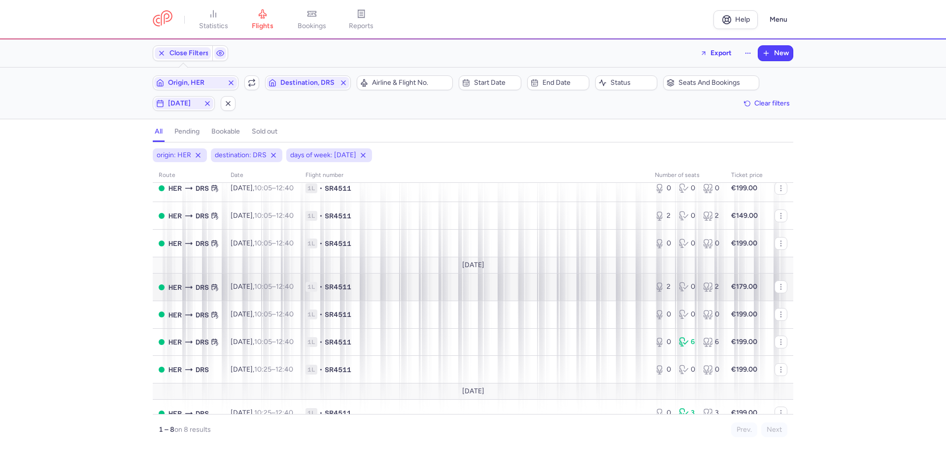
scroll to position [37, 0]
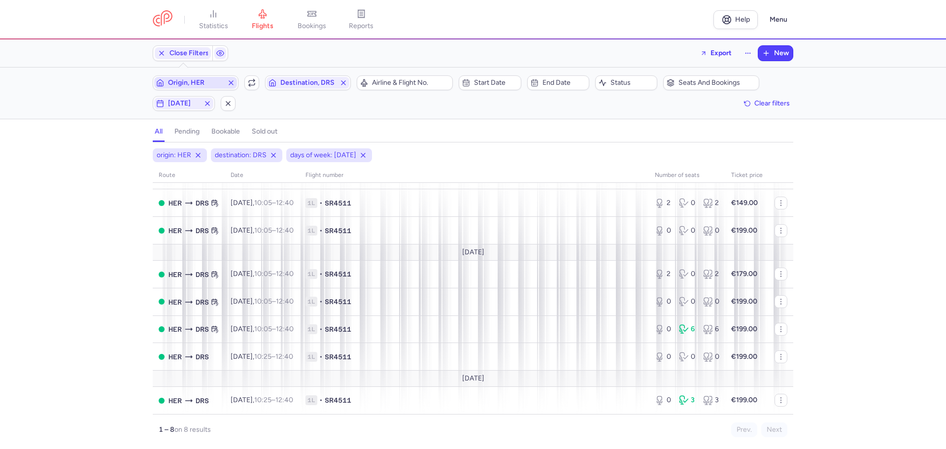
click at [216, 84] on span "Origin, HER" at bounding box center [195, 83] width 55 height 8
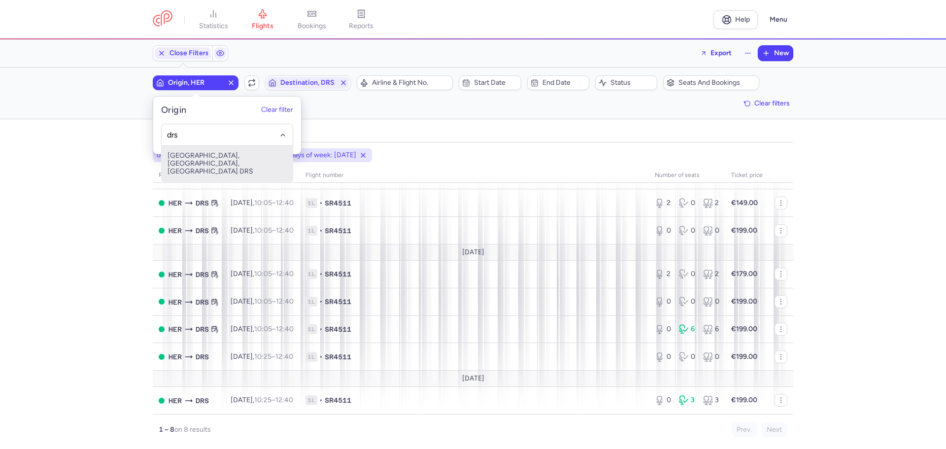
click at [230, 158] on span "[GEOGRAPHIC_DATA], [GEOGRAPHIC_DATA], [GEOGRAPHIC_DATA] DRS" at bounding box center [227, 163] width 131 height 35
type input "drs"
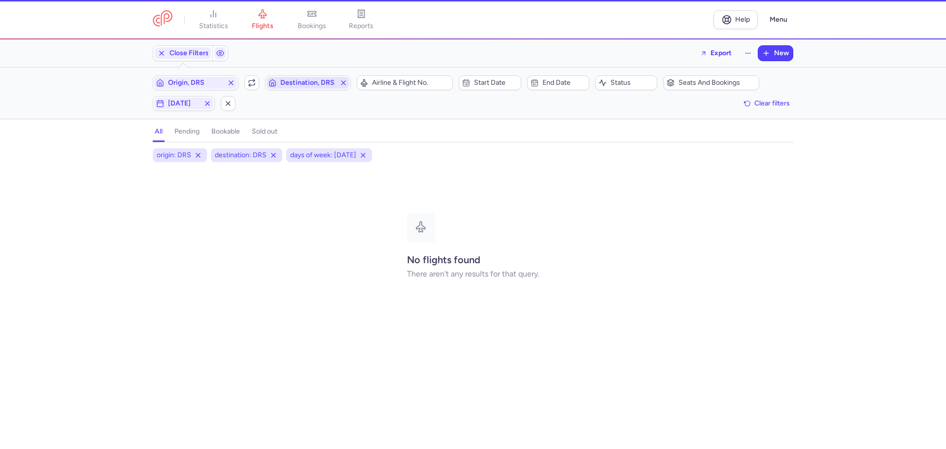
click at [294, 81] on span "Destination, DRS" at bounding box center [307, 83] width 55 height 8
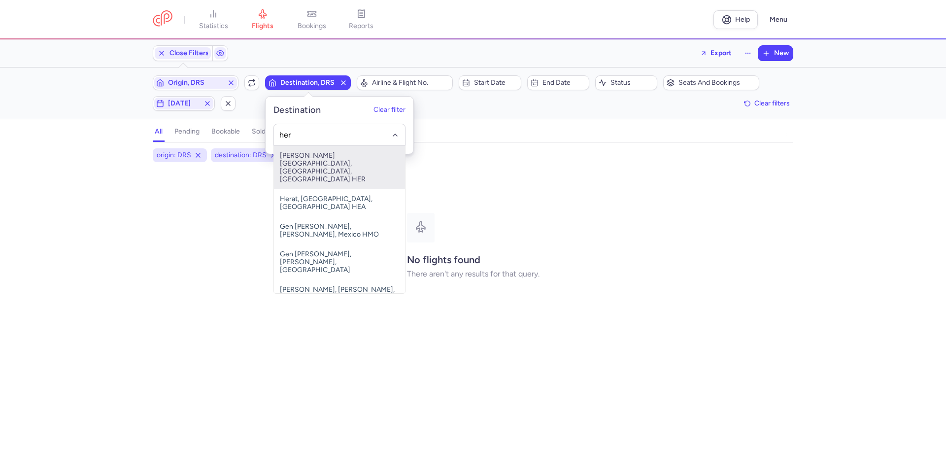
drag, startPoint x: 306, startPoint y: 160, endPoint x: 293, endPoint y: 152, distance: 15.5
click at [306, 160] on span "[PERSON_NAME][GEOGRAPHIC_DATA], [GEOGRAPHIC_DATA], [GEOGRAPHIC_DATA] HER" at bounding box center [339, 167] width 131 height 43
type input "her"
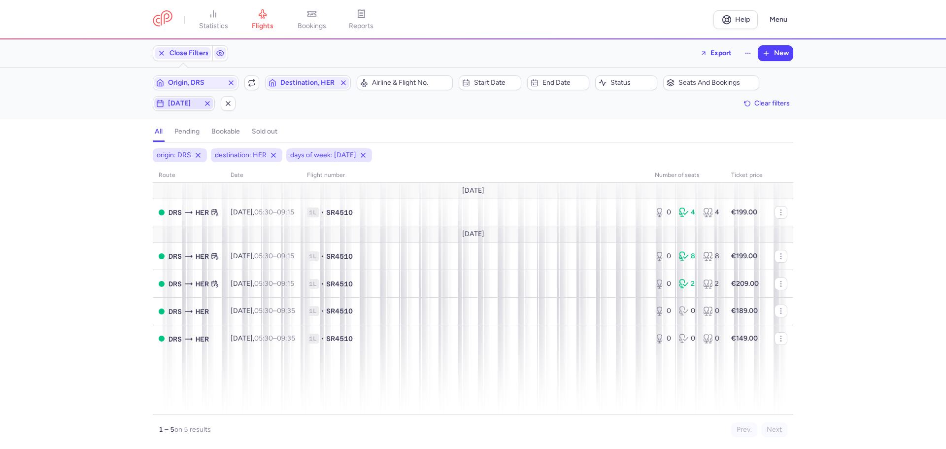
click at [187, 103] on span "[DATE]" at bounding box center [184, 103] width 32 height 8
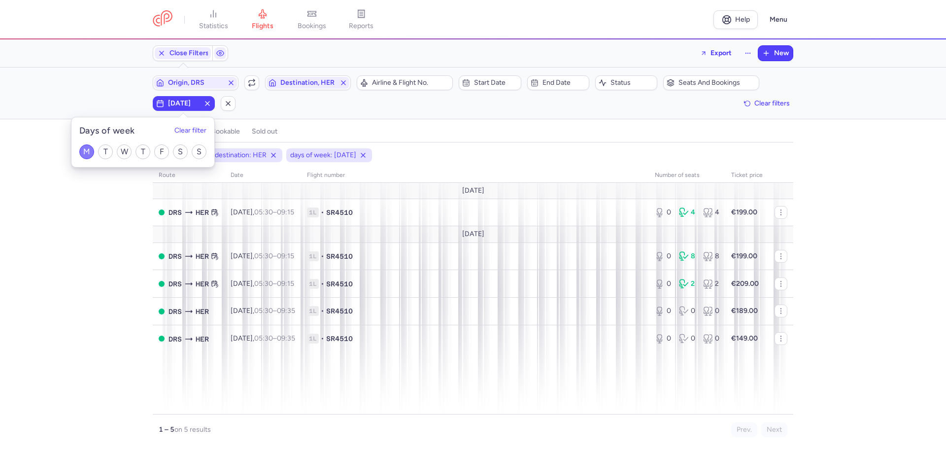
click at [86, 148] on input "M" at bounding box center [86, 151] width 15 height 15
checkbox input "false"
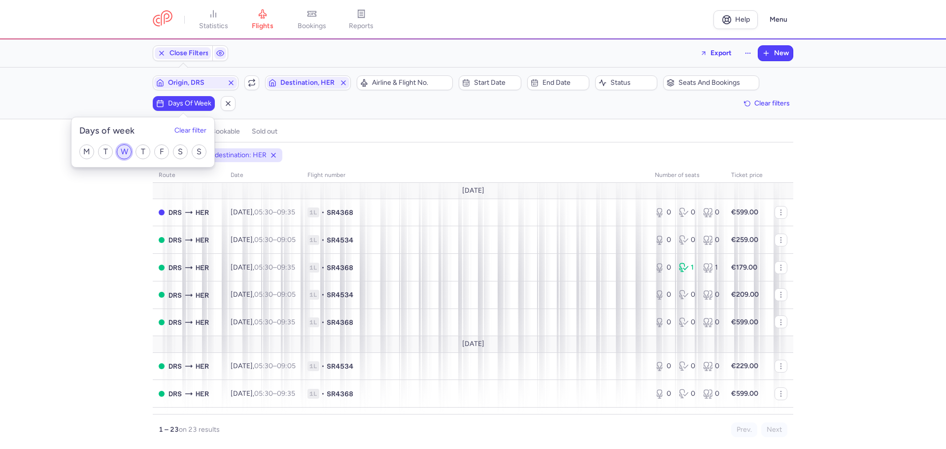
click at [125, 152] on input "W" at bounding box center [124, 151] width 15 height 15
checkbox input "true"
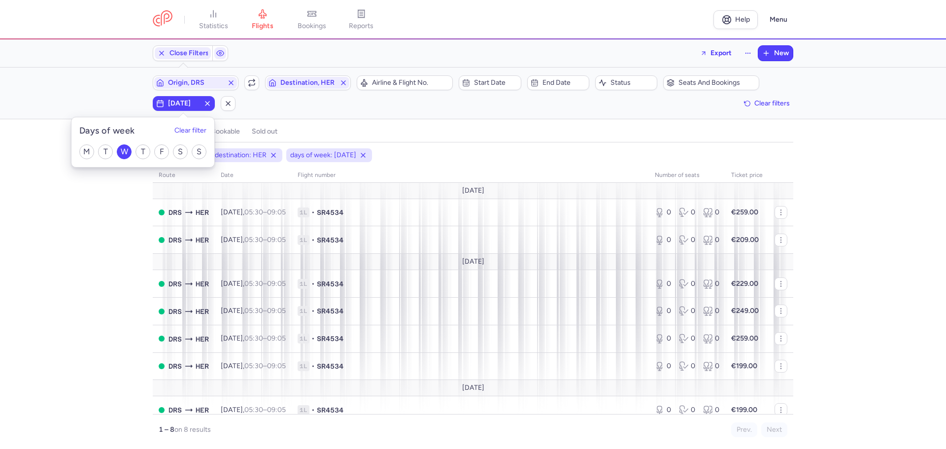
click at [100, 247] on div "origin: DRS destination: HER days of week: [DATE] route date Flight number numb…" at bounding box center [473, 298] width 946 height 300
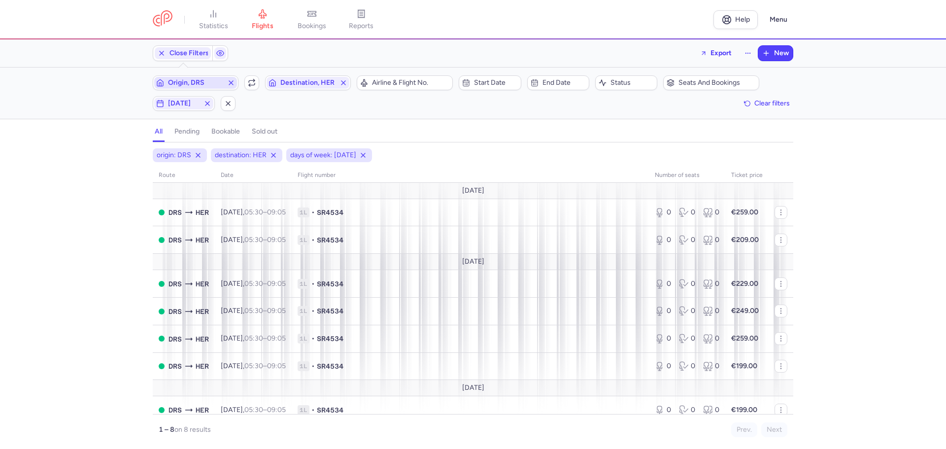
click at [188, 79] on span "Origin, DRS" at bounding box center [195, 83] width 55 height 8
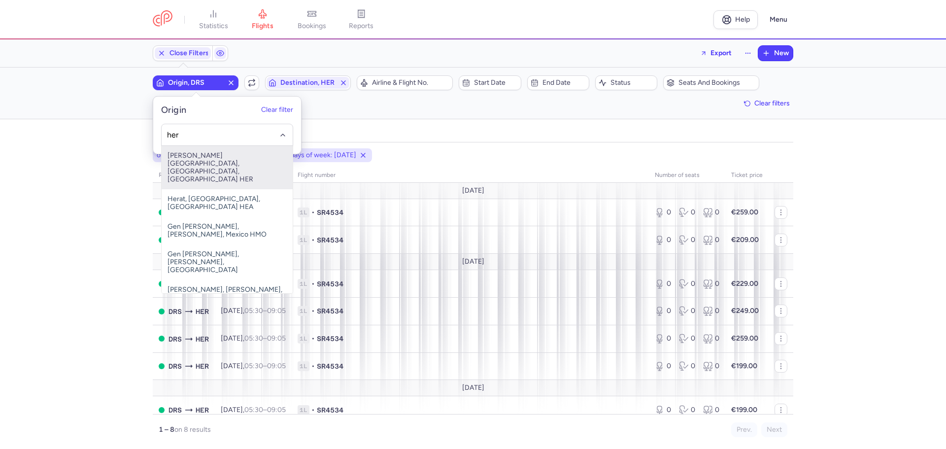
click at [197, 158] on span "[PERSON_NAME][GEOGRAPHIC_DATA], [GEOGRAPHIC_DATA], [GEOGRAPHIC_DATA] HER" at bounding box center [227, 167] width 131 height 43
type input "her"
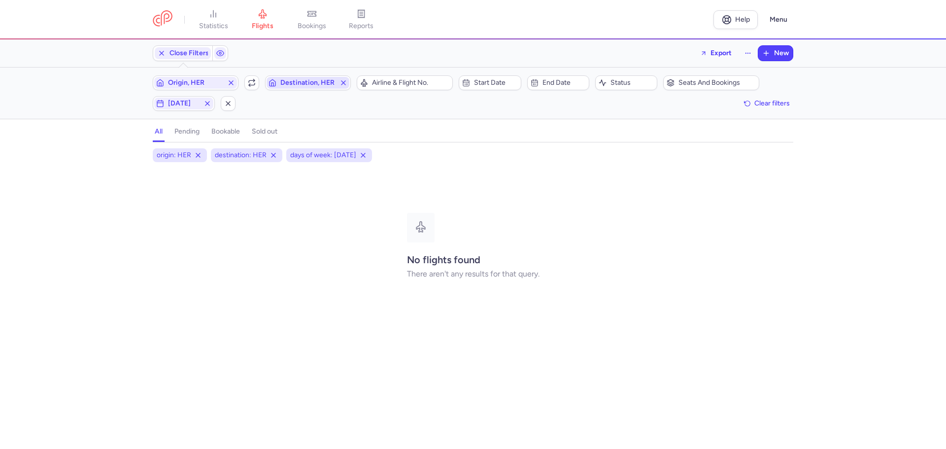
click at [291, 84] on span "Destination, HER" at bounding box center [307, 83] width 55 height 8
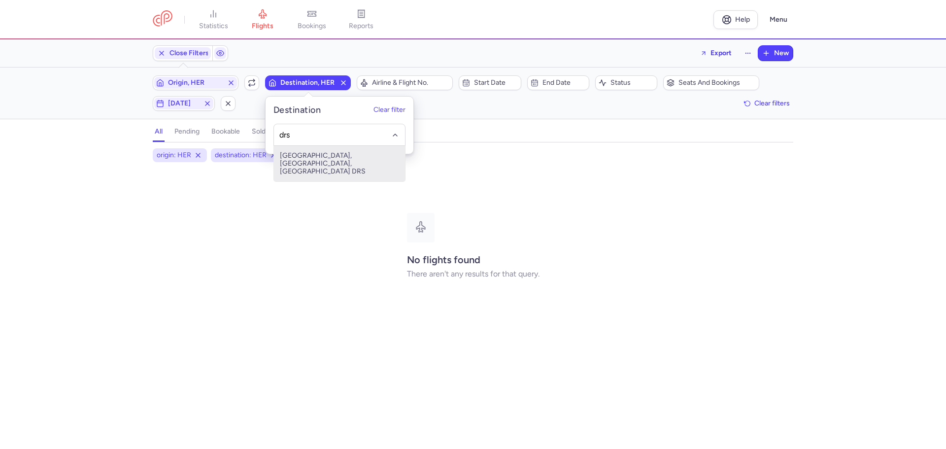
click at [298, 158] on span "[GEOGRAPHIC_DATA], [GEOGRAPHIC_DATA], [GEOGRAPHIC_DATA] DRS" at bounding box center [339, 163] width 131 height 35
type input "drs"
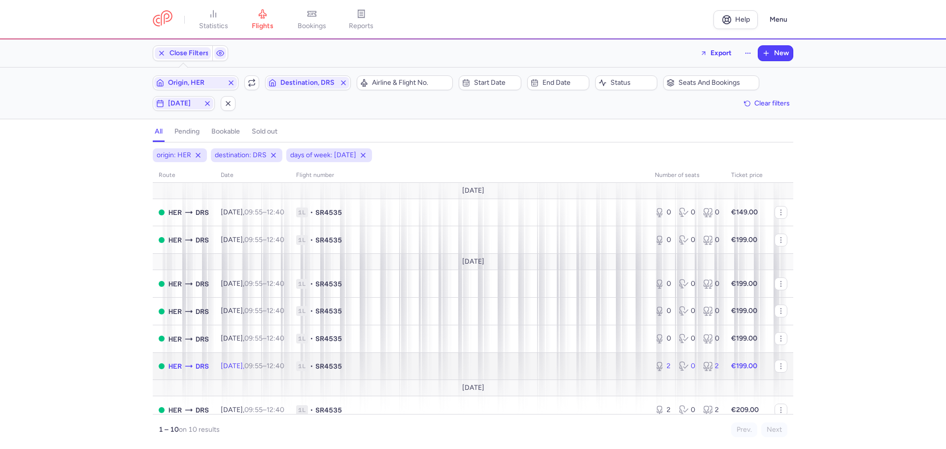
click at [436, 364] on span "1L • SR4535" at bounding box center [469, 366] width 347 height 10
select select "days"
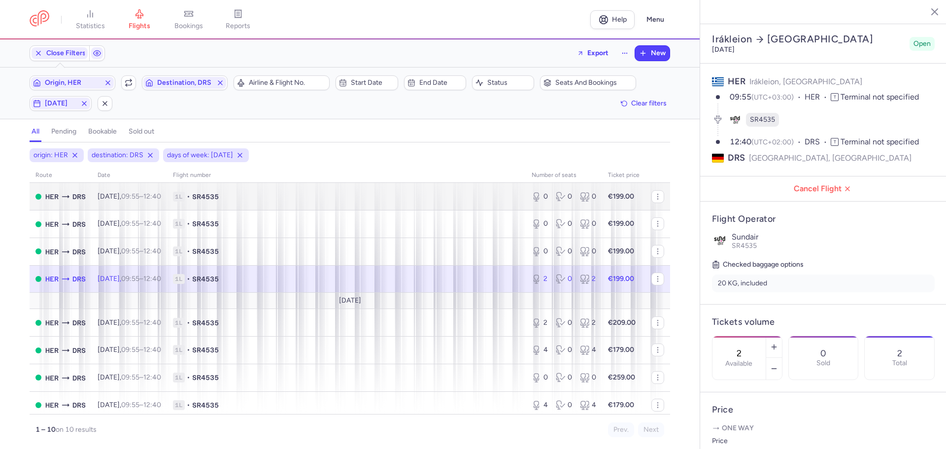
scroll to position [92, 0]
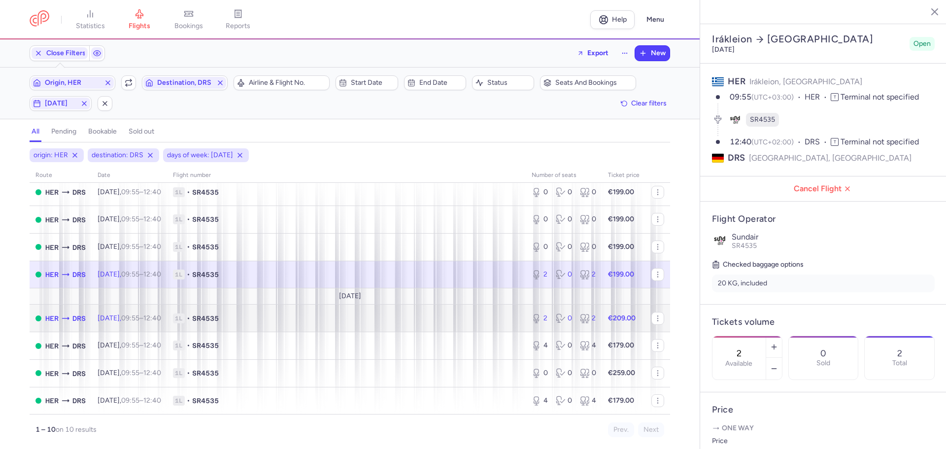
click at [321, 318] on span "1L • SR4535" at bounding box center [346, 318] width 347 height 10
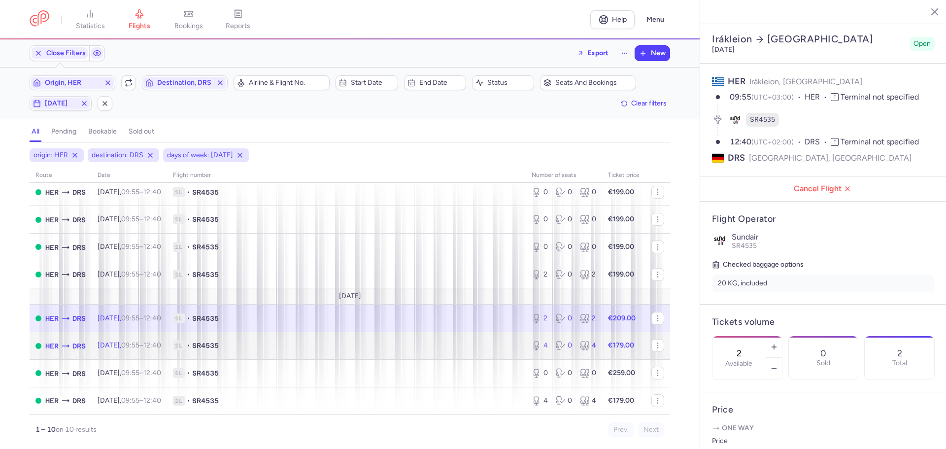
click at [313, 348] on span "1L • SR4535" at bounding box center [346, 345] width 347 height 10
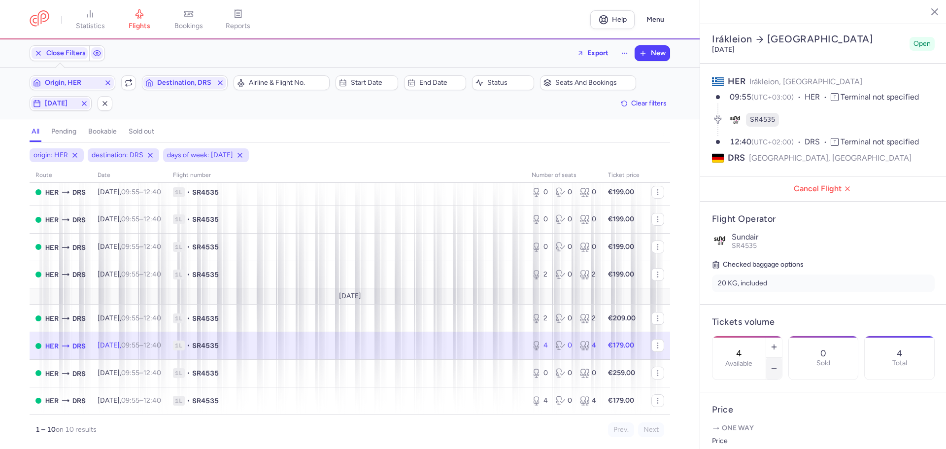
click at [778, 364] on icon "button" at bounding box center [774, 368] width 8 height 8
click at [752, 435] on button "Save changes" at bounding box center [745, 430] width 66 height 22
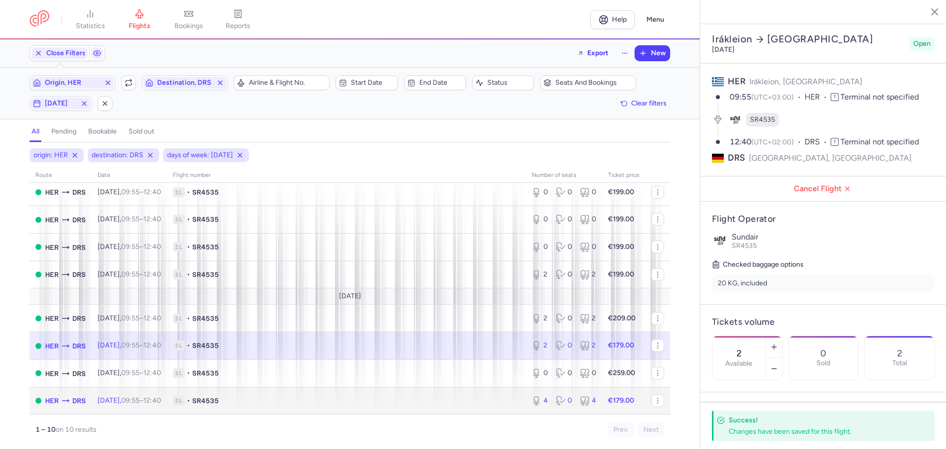
click at [346, 398] on span "1L • SR4535" at bounding box center [346, 401] width 347 height 10
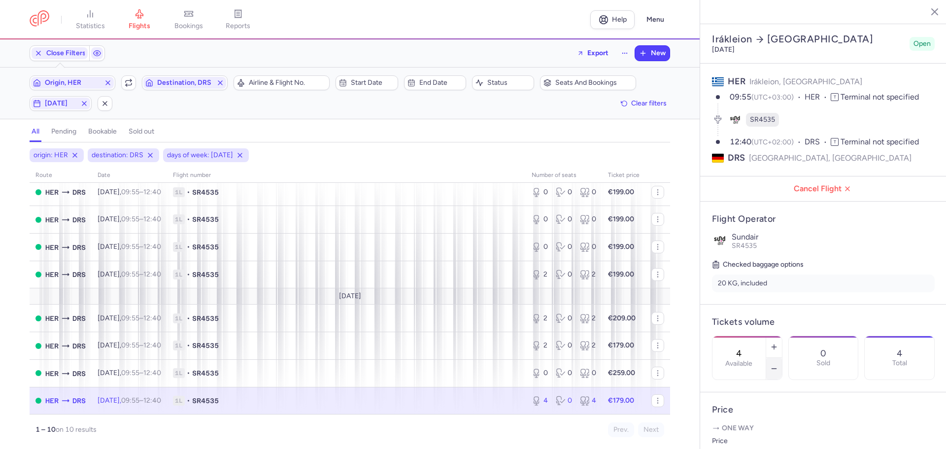
click at [776, 368] on line "button" at bounding box center [773, 368] width 4 height 0
type input "2"
click at [753, 430] on span "Save changes" at bounding box center [744, 429] width 49 height 9
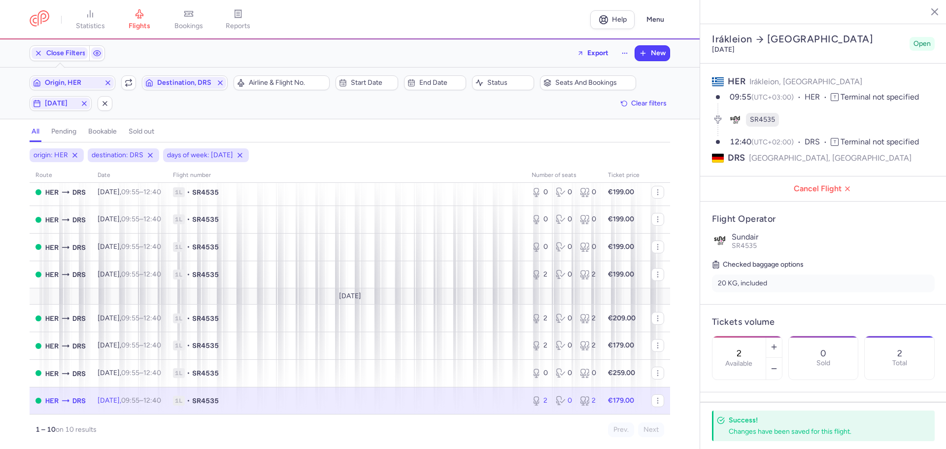
click at [925, 8] on icon "button" at bounding box center [927, 11] width 10 height 10
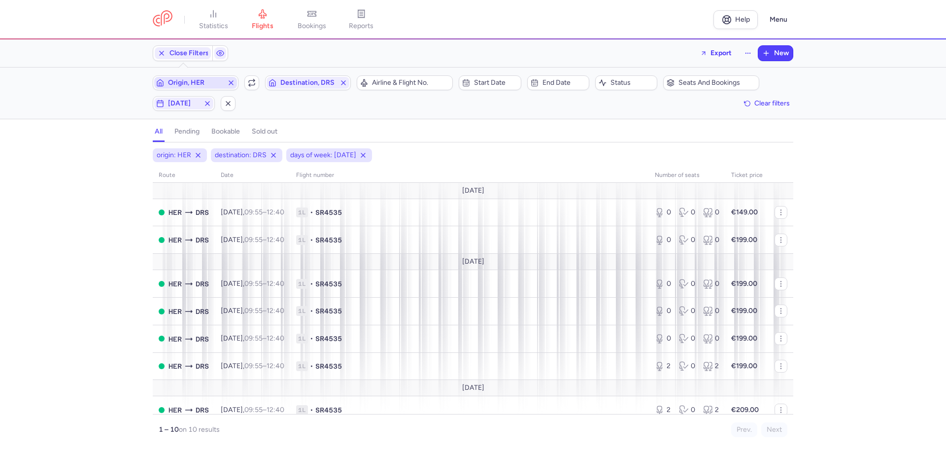
click at [199, 78] on span "Origin, HER" at bounding box center [195, 83] width 83 height 12
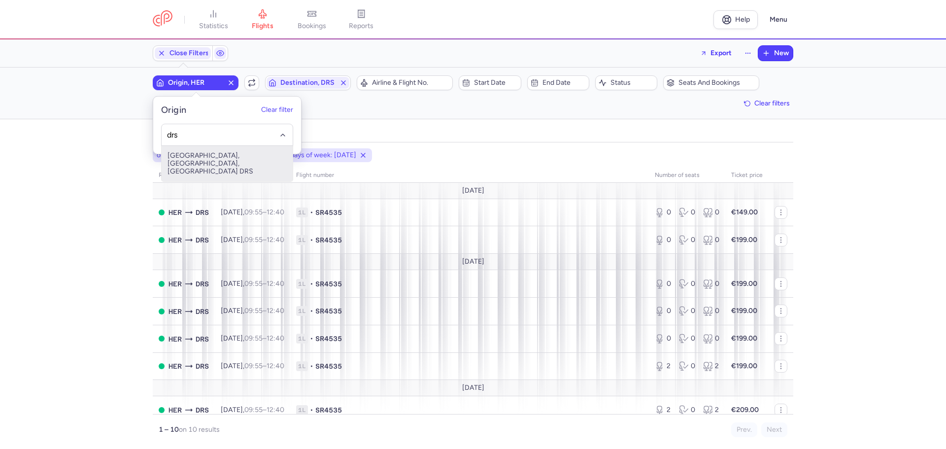
click at [200, 157] on span "[GEOGRAPHIC_DATA], [GEOGRAPHIC_DATA], [GEOGRAPHIC_DATA] DRS" at bounding box center [227, 163] width 131 height 35
type input "drs"
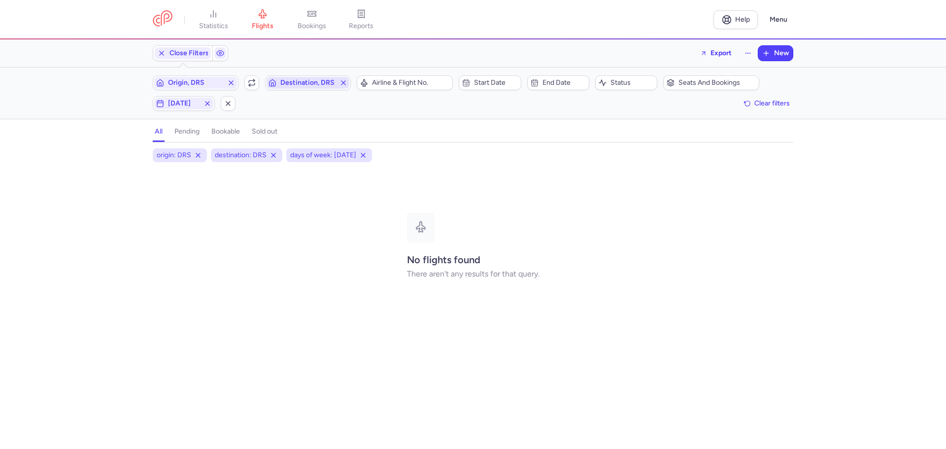
click at [290, 84] on span "Destination, DRS" at bounding box center [307, 83] width 55 height 8
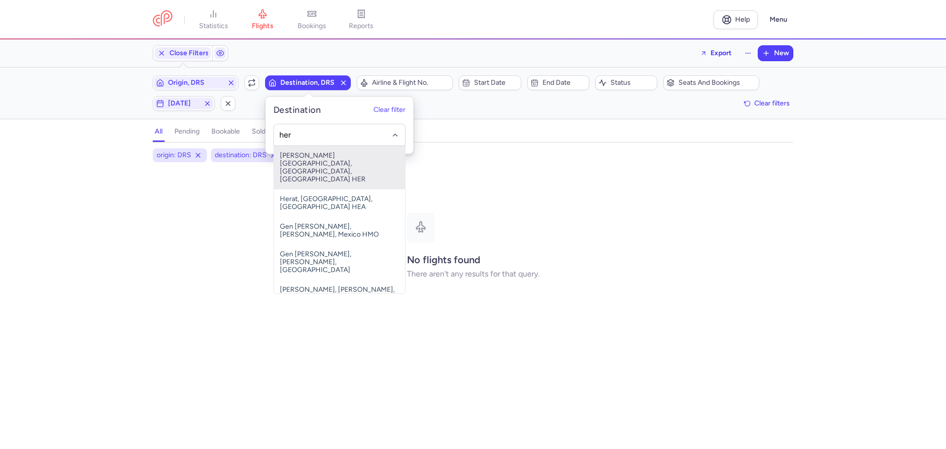
click at [301, 160] on span "[PERSON_NAME][GEOGRAPHIC_DATA], [GEOGRAPHIC_DATA], [GEOGRAPHIC_DATA] HER" at bounding box center [339, 167] width 131 height 43
type input "her"
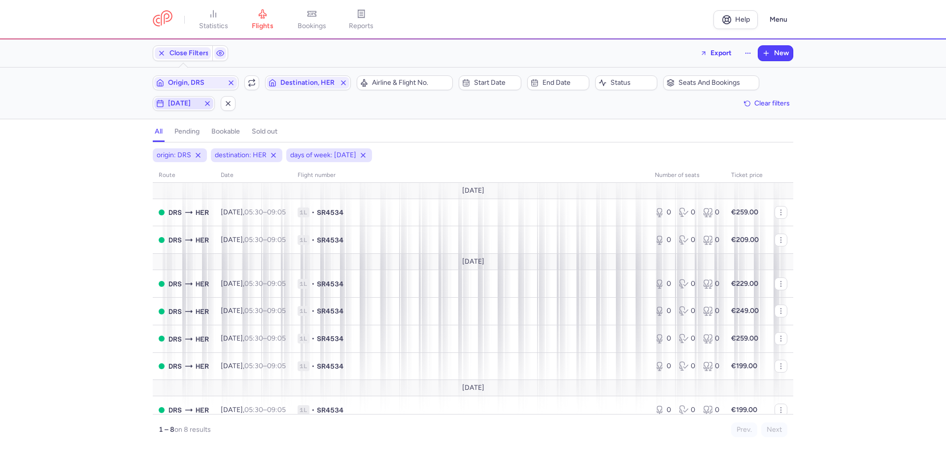
click at [181, 99] on span "[DATE]" at bounding box center [184, 103] width 32 height 8
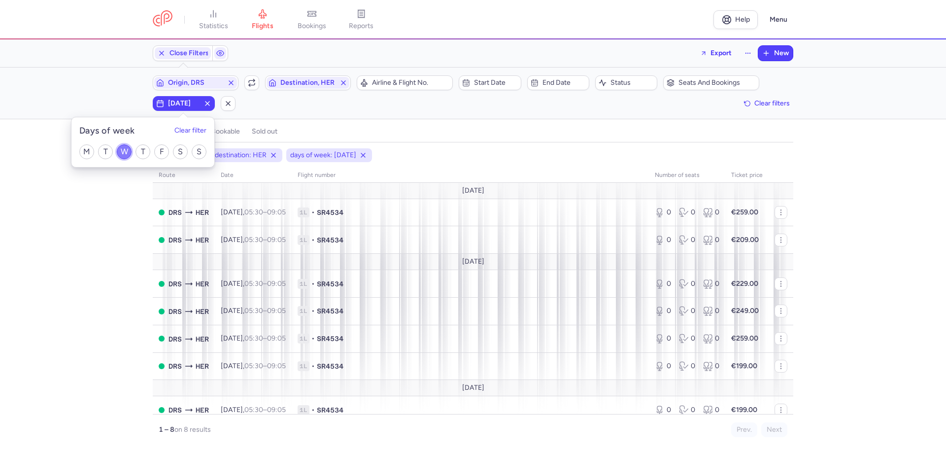
click at [122, 150] on input "W" at bounding box center [124, 151] width 15 height 15
checkbox input "false"
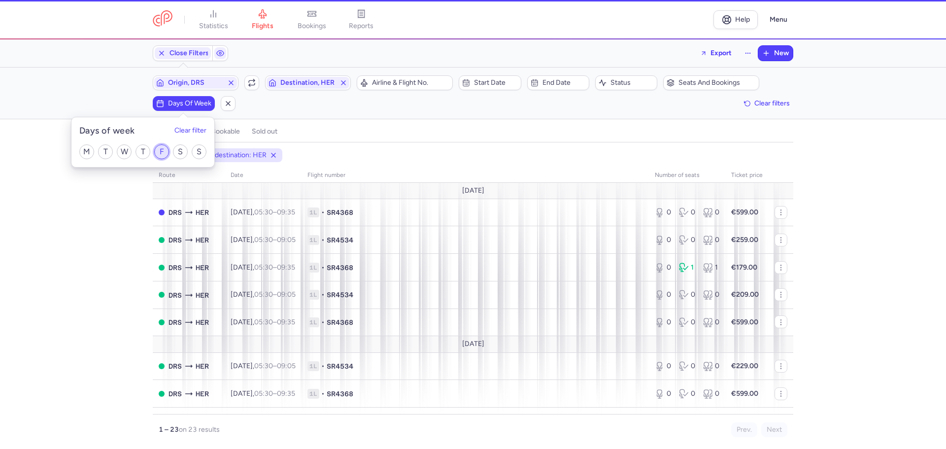
click at [162, 152] on input "F" at bounding box center [161, 151] width 15 height 15
checkbox input "true"
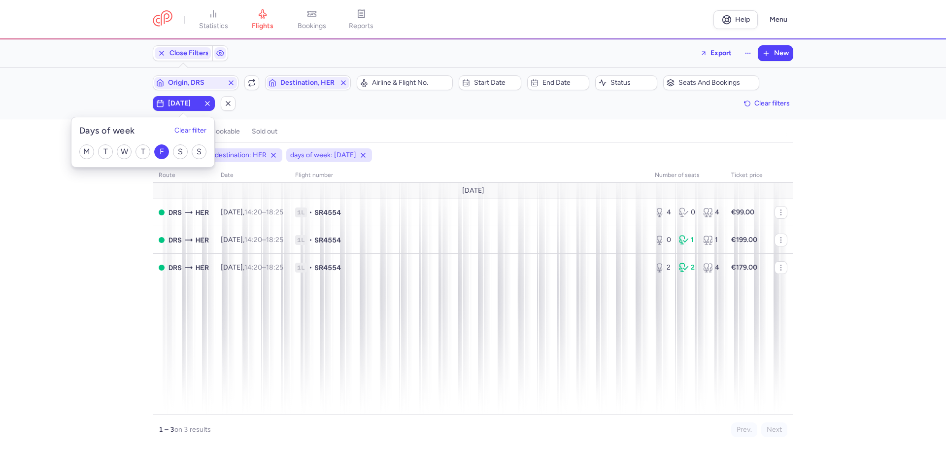
click at [106, 237] on div "origin: DRS destination: HER days of week: [DATE] route date Flight number numb…" at bounding box center [473, 298] width 946 height 300
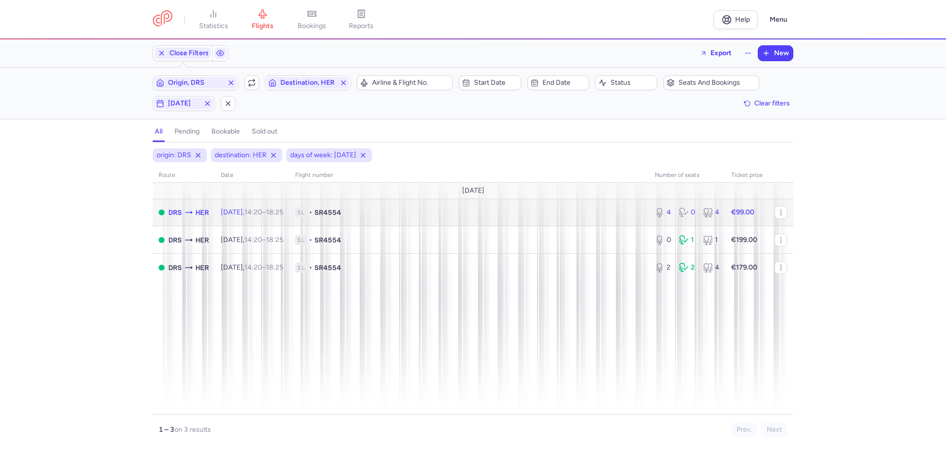
click at [262, 214] on time "14:20" at bounding box center [253, 212] width 18 height 8
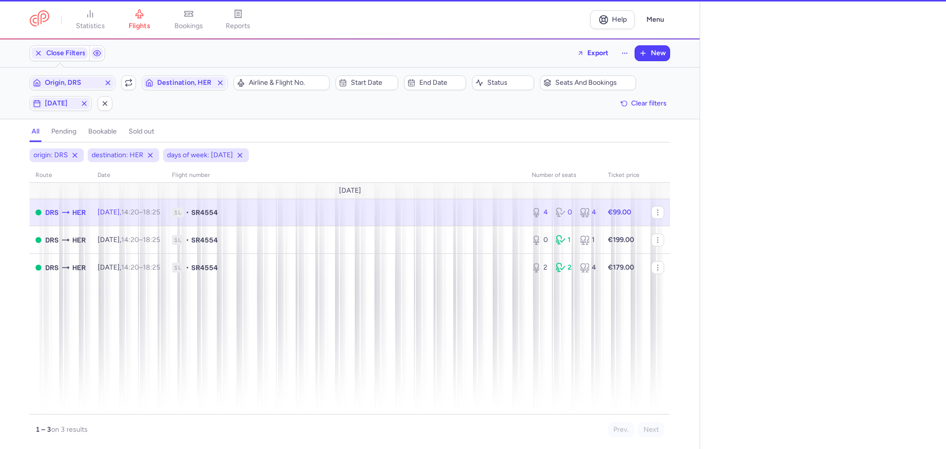
select select "days"
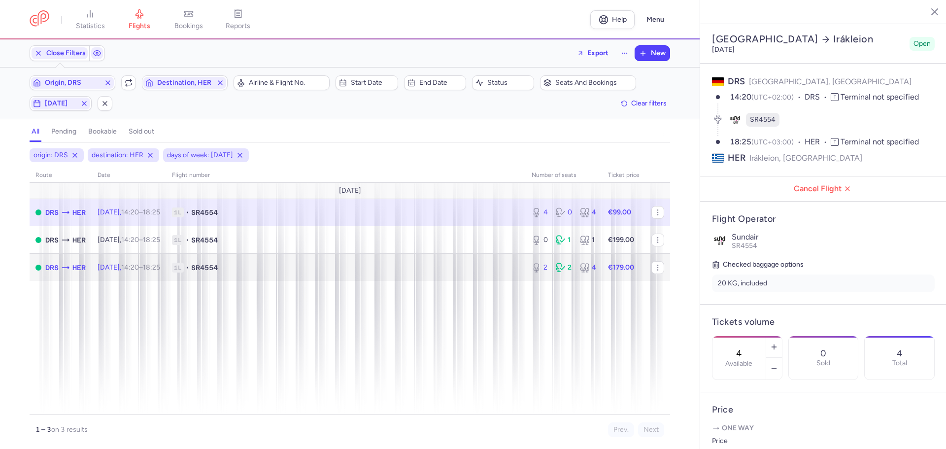
click at [252, 268] on span "1L • SR4554" at bounding box center [346, 268] width 348 height 10
type input "2"
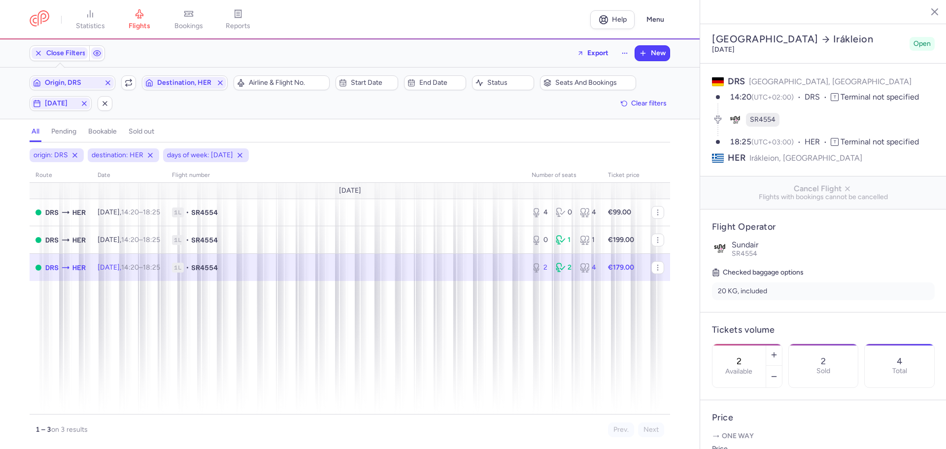
click at [932, 10] on button "button" at bounding box center [927, 11] width 15 height 15
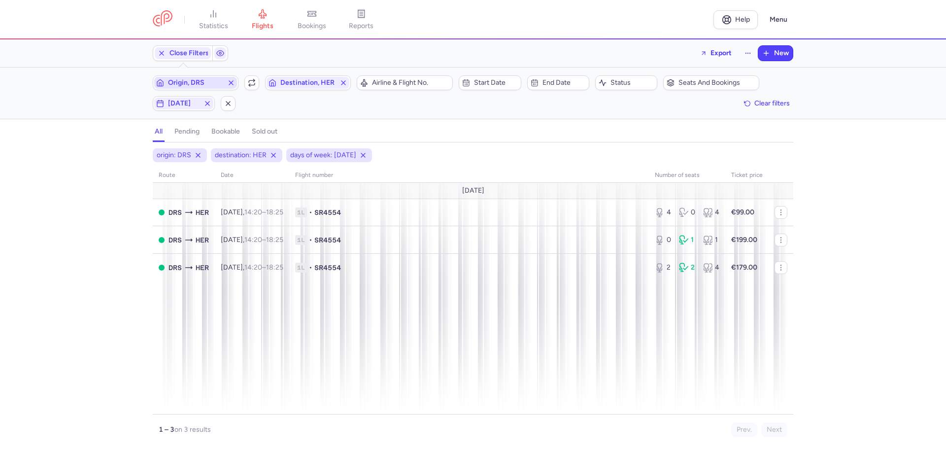
click at [194, 84] on span "Origin, DRS" at bounding box center [195, 83] width 55 height 8
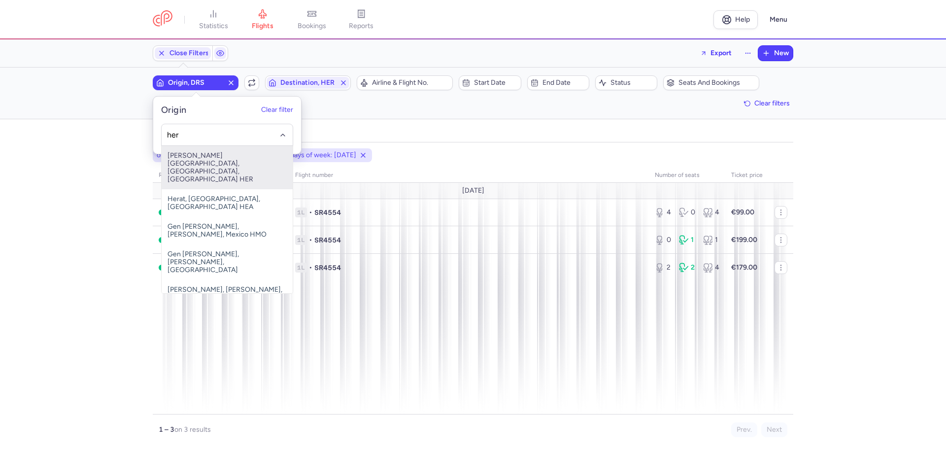
click at [193, 158] on span "[PERSON_NAME][GEOGRAPHIC_DATA], [GEOGRAPHIC_DATA], [GEOGRAPHIC_DATA] HER" at bounding box center [227, 167] width 131 height 43
type input "her"
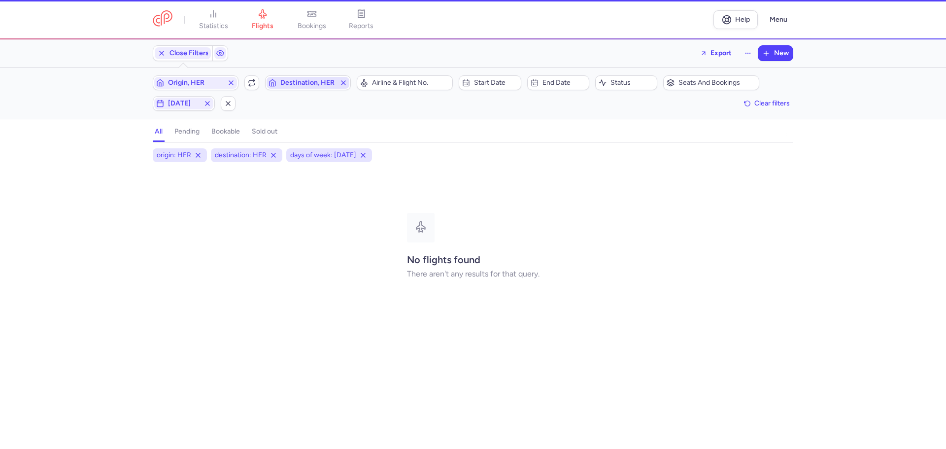
click at [297, 84] on span "Destination, HER" at bounding box center [307, 83] width 55 height 8
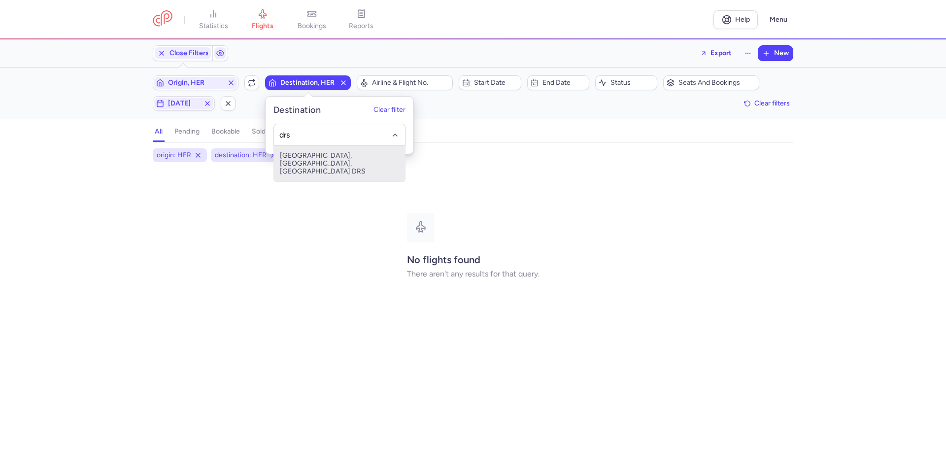
click at [319, 157] on span "[GEOGRAPHIC_DATA], [GEOGRAPHIC_DATA], [GEOGRAPHIC_DATA] DRS" at bounding box center [339, 163] width 131 height 35
type input "drs"
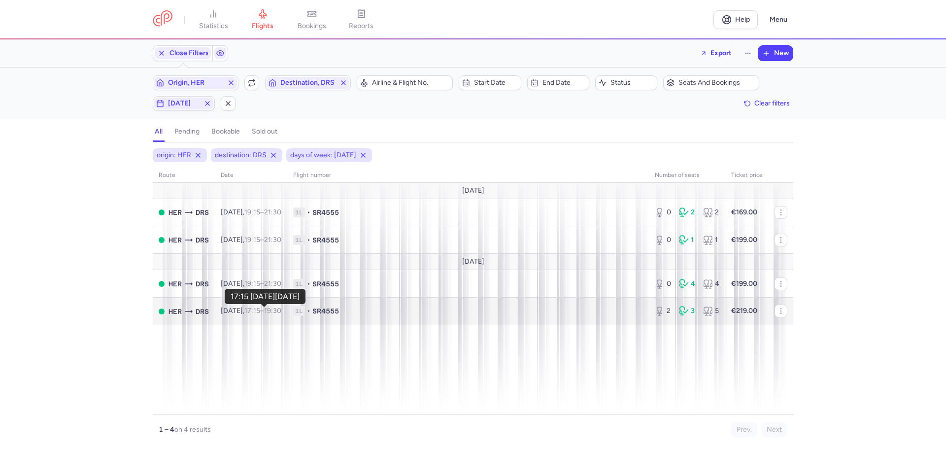
click at [266, 0] on body "statistics flights bookings reports Help Menu Close Filters Export New Filters …" at bounding box center [473, 0] width 946 height 0
click at [391, 310] on span "1L • SR4555" at bounding box center [468, 311] width 350 height 10
select select "days"
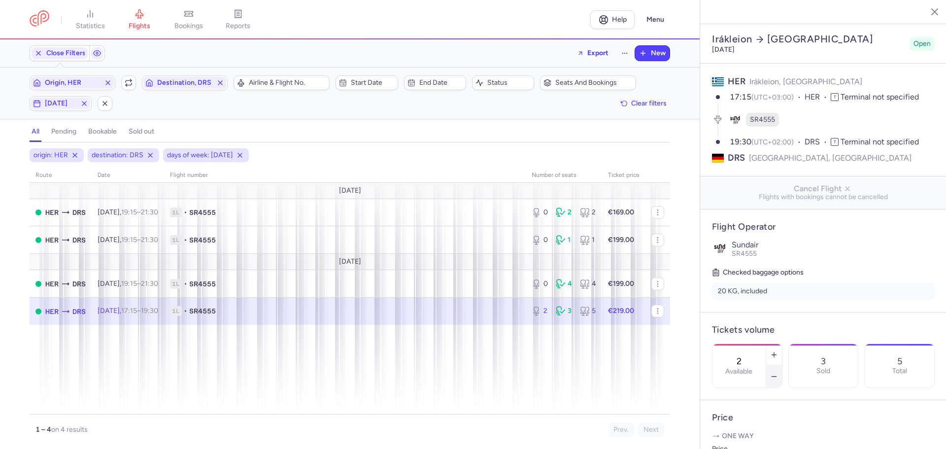
click at [778, 372] on icon "button" at bounding box center [774, 376] width 8 height 8
type input "0"
click at [749, 428] on span "Save changes" at bounding box center [744, 429] width 49 height 9
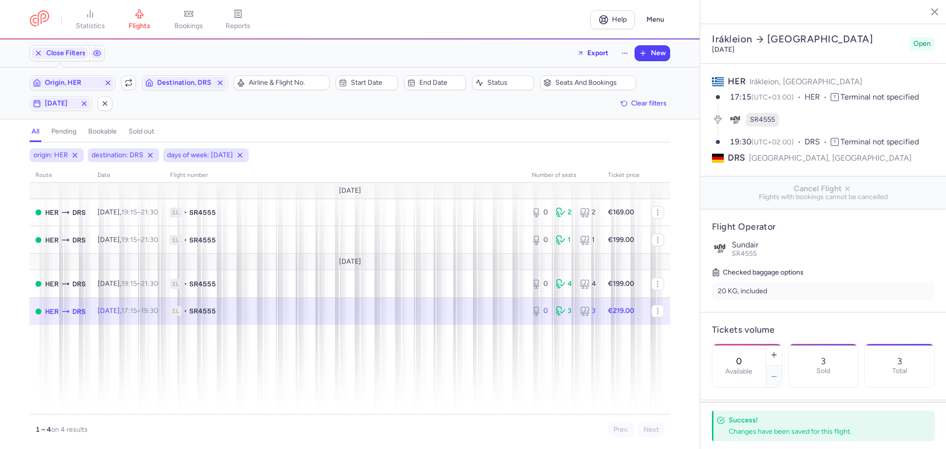
click at [929, 8] on icon "button" at bounding box center [927, 11] width 10 height 10
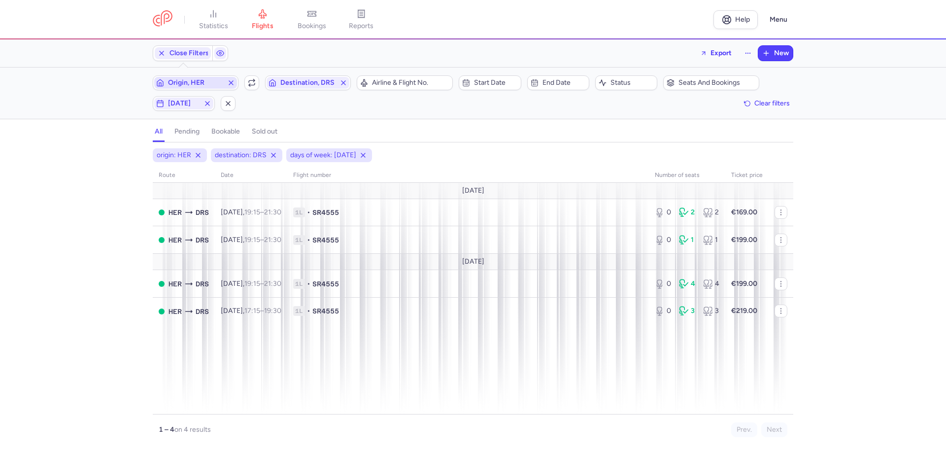
click at [190, 85] on span "Origin, HER" at bounding box center [195, 83] width 55 height 8
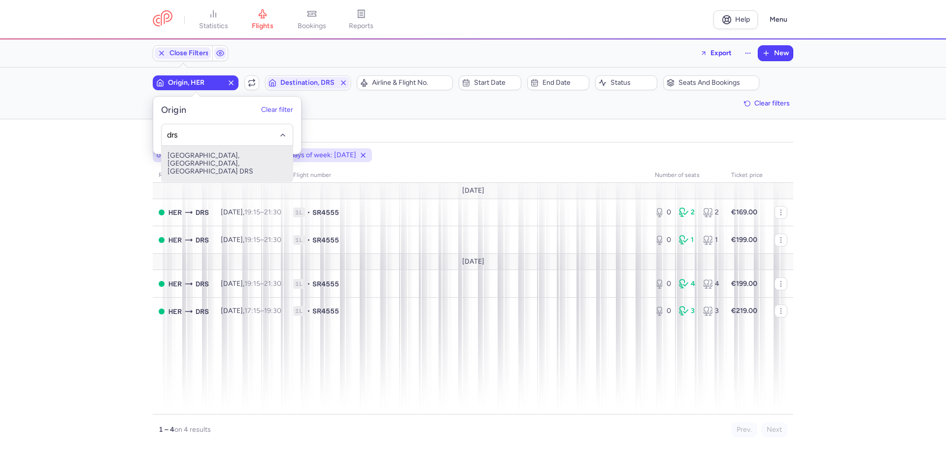
click at [198, 161] on span "[GEOGRAPHIC_DATA], [GEOGRAPHIC_DATA], [GEOGRAPHIC_DATA] DRS" at bounding box center [227, 163] width 131 height 35
type input "drs"
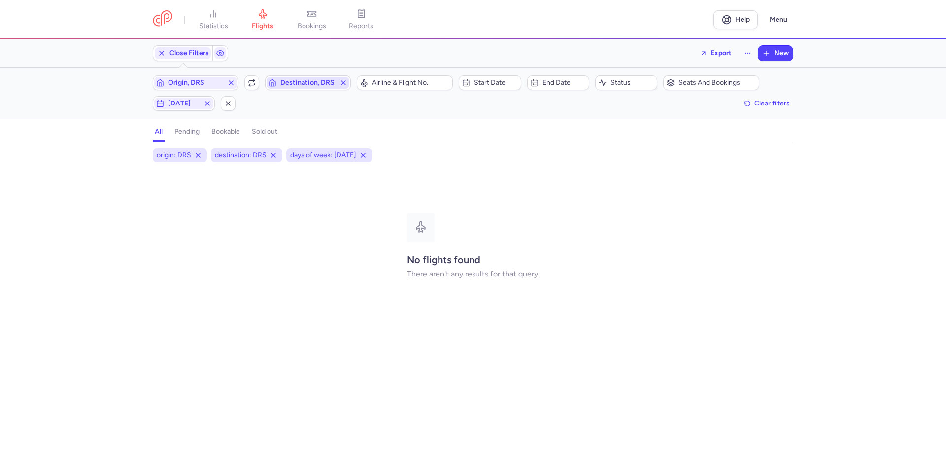
click at [299, 86] on span "Destination, DRS" at bounding box center [307, 83] width 55 height 8
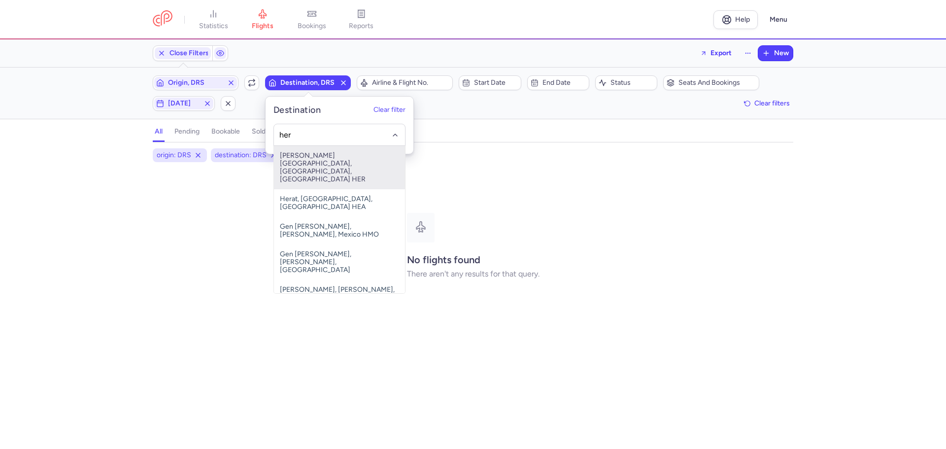
click at [308, 165] on span "[PERSON_NAME][GEOGRAPHIC_DATA], [GEOGRAPHIC_DATA], [GEOGRAPHIC_DATA] HER" at bounding box center [339, 167] width 131 height 43
type input "her"
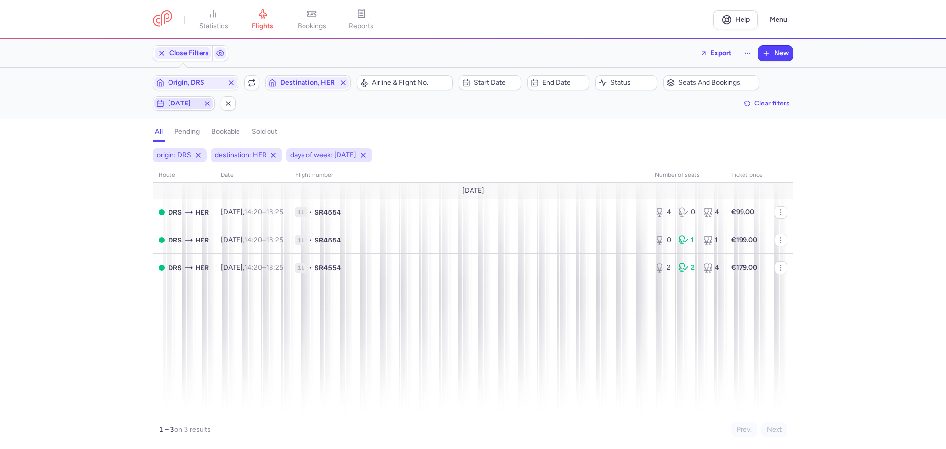
click at [180, 104] on span "[DATE]" at bounding box center [184, 103] width 32 height 8
click at [161, 149] on input "F" at bounding box center [161, 151] width 15 height 15
checkbox input "false"
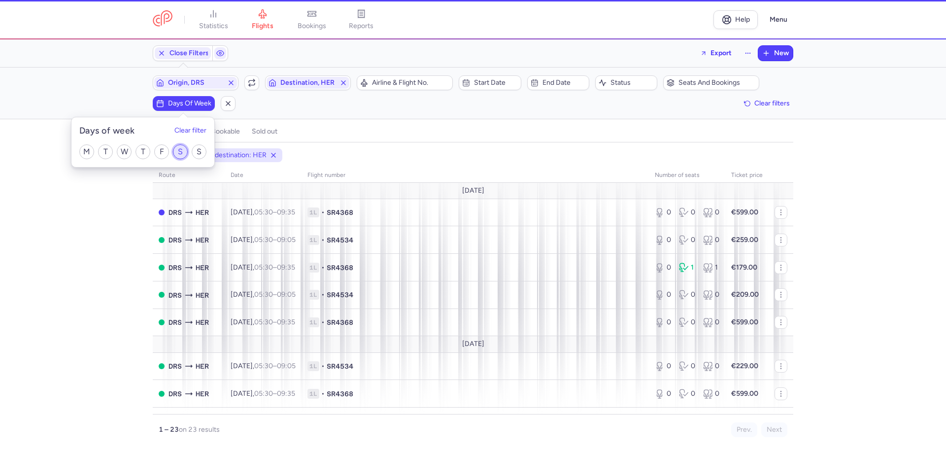
click at [179, 150] on input "S" at bounding box center [180, 151] width 15 height 15
checkbox input "true"
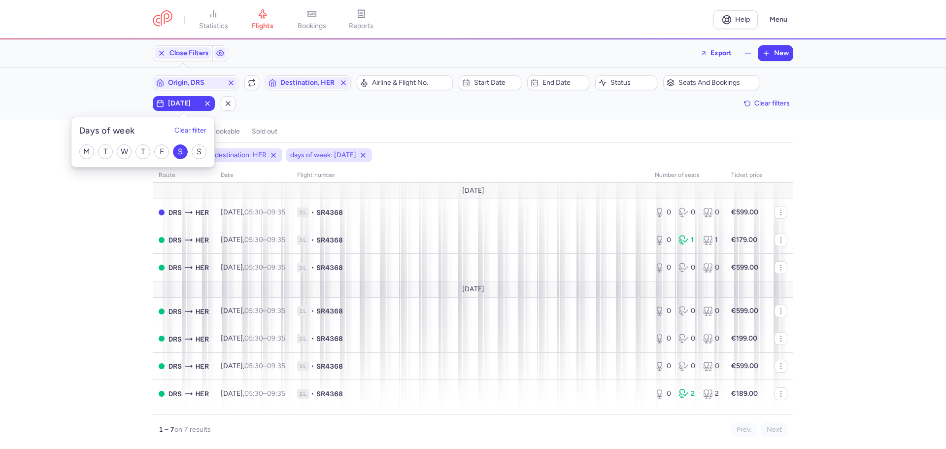
click at [99, 229] on div "origin: DRS destination: HER days of week: [DATE] route date Flight number numb…" at bounding box center [473, 298] width 946 height 300
click at [58, 258] on div "origin: DRS destination: HER days of week: [DATE] route date Flight number numb…" at bounding box center [473, 298] width 946 height 300
click at [185, 83] on span "Origin, DRS" at bounding box center [195, 83] width 55 height 8
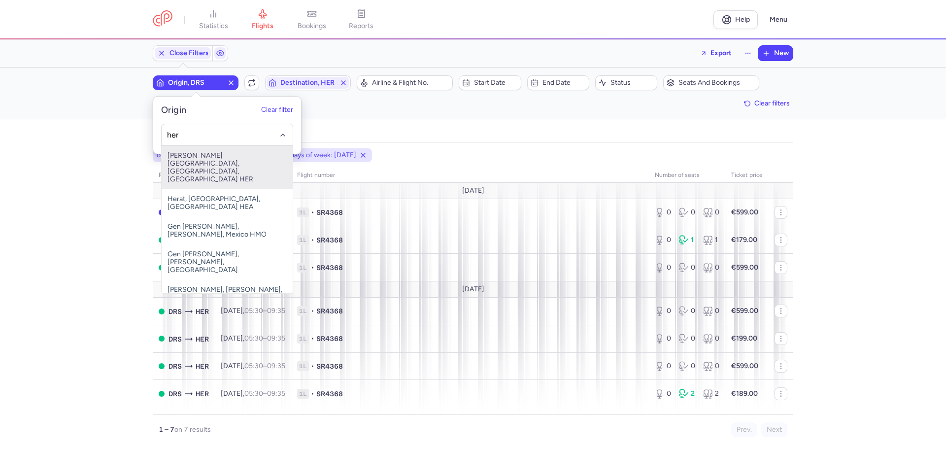
click at [209, 165] on span "[PERSON_NAME][GEOGRAPHIC_DATA], [GEOGRAPHIC_DATA], [GEOGRAPHIC_DATA] HER" at bounding box center [227, 167] width 131 height 43
type input "her"
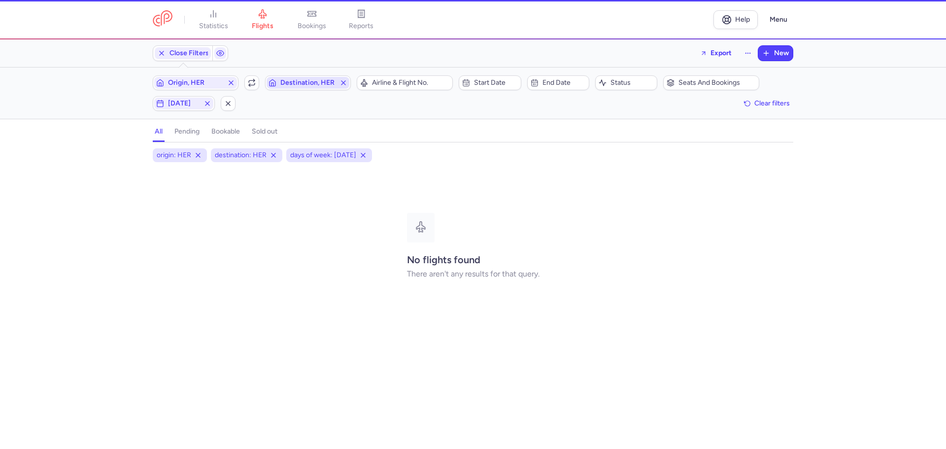
click at [320, 84] on span "Destination, HER" at bounding box center [307, 83] width 55 height 8
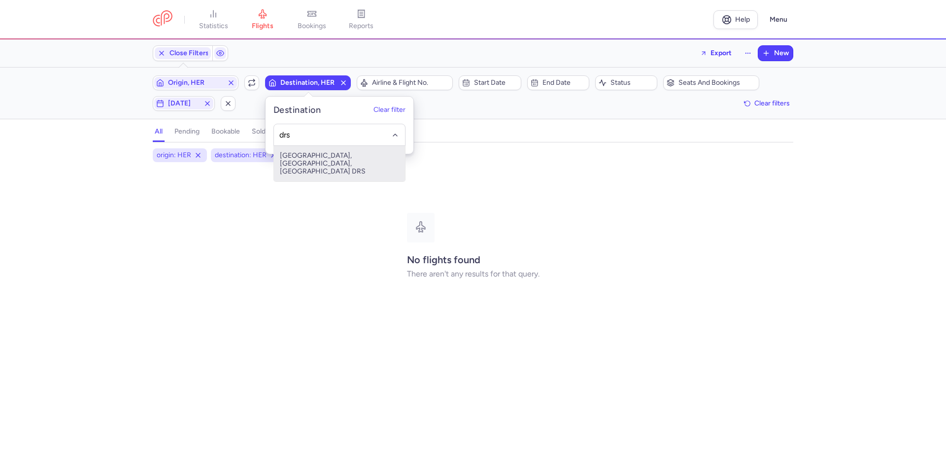
click at [294, 161] on span "[GEOGRAPHIC_DATA], [GEOGRAPHIC_DATA], [GEOGRAPHIC_DATA] DRS" at bounding box center [339, 163] width 131 height 35
type input "drs"
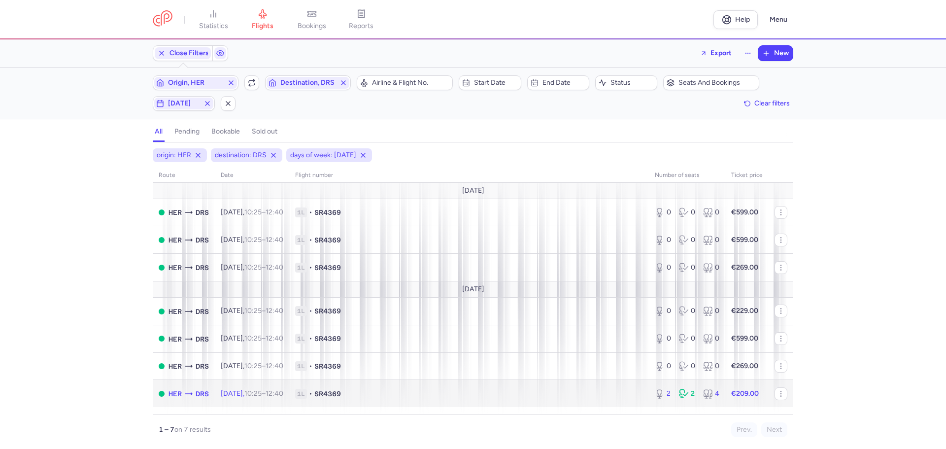
click at [388, 396] on span "1L • SR4369" at bounding box center [469, 394] width 348 height 10
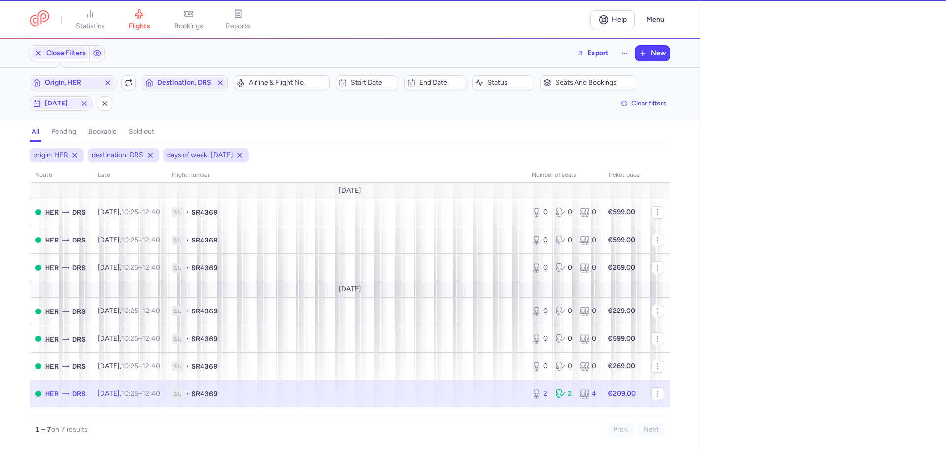
select select "days"
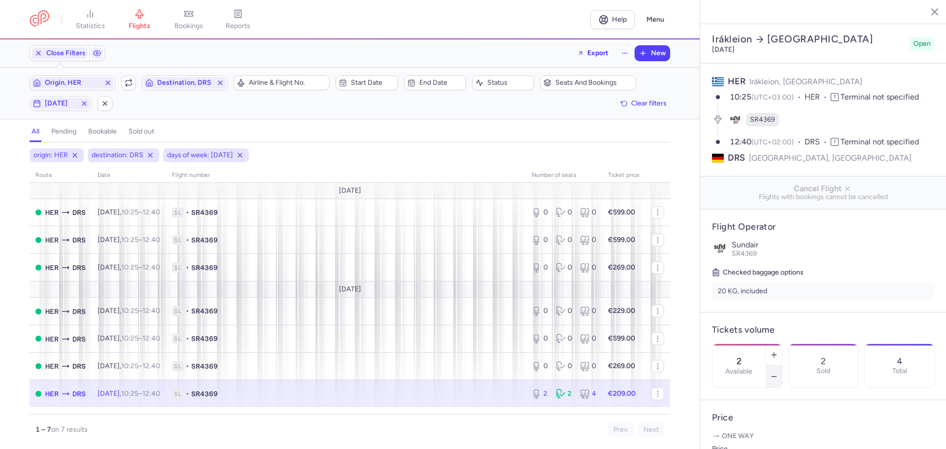
click at [778, 372] on icon "button" at bounding box center [774, 376] width 8 height 8
type input "0"
click at [752, 428] on span "Save changes" at bounding box center [744, 429] width 49 height 9
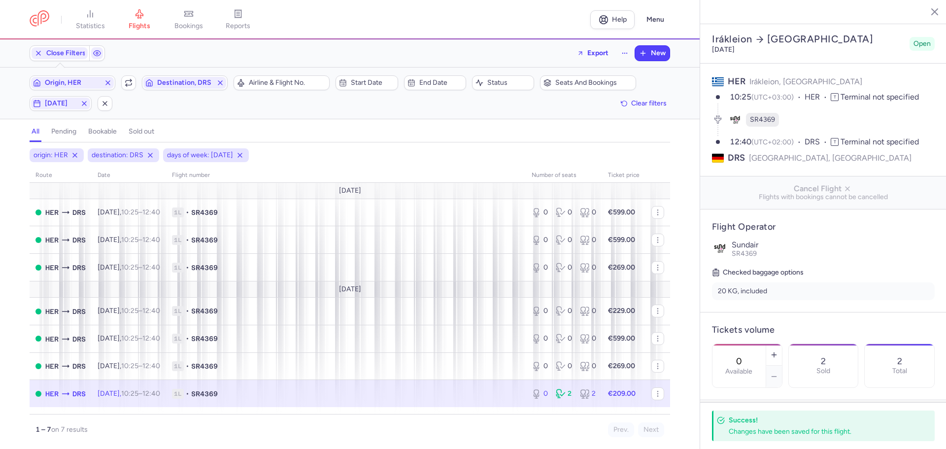
click at [927, 10] on icon "button" at bounding box center [927, 11] width 10 height 10
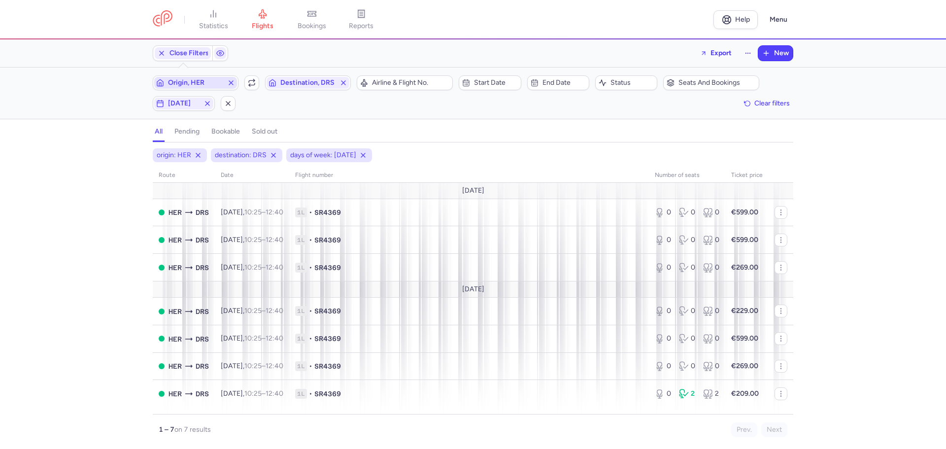
click at [190, 86] on span "Origin, HER" at bounding box center [195, 83] width 55 height 8
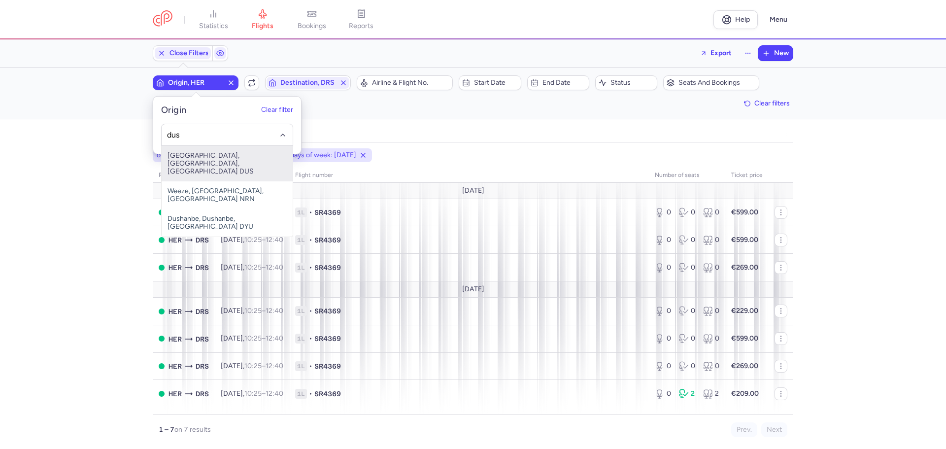
click at [191, 168] on span "[GEOGRAPHIC_DATA], [GEOGRAPHIC_DATA], [GEOGRAPHIC_DATA] DUS" at bounding box center [227, 163] width 131 height 35
type input "dus"
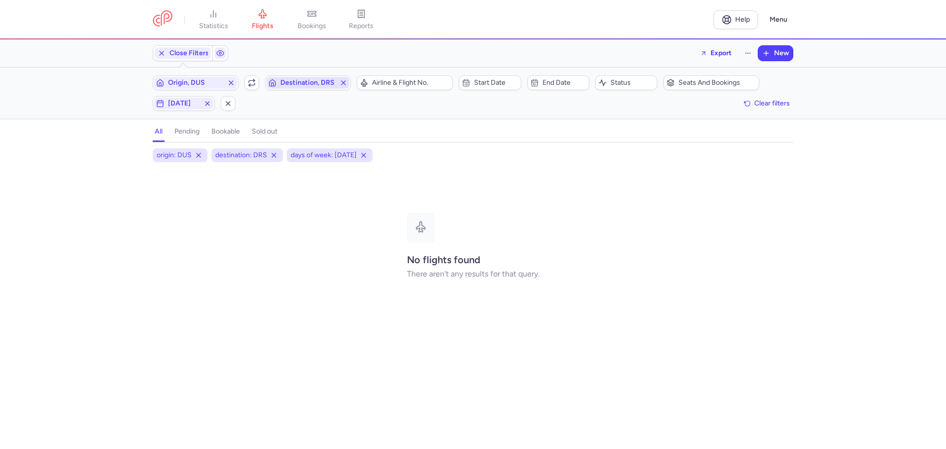
click at [295, 79] on span "Destination, DRS" at bounding box center [307, 83] width 55 height 8
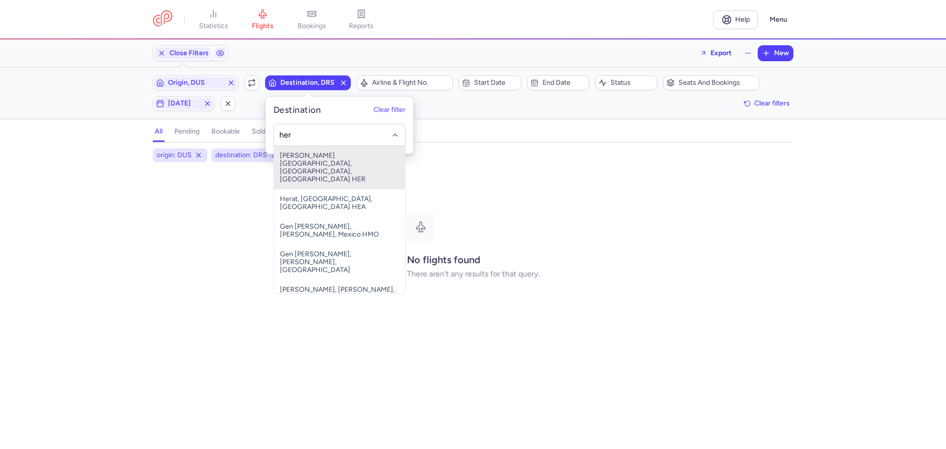
click at [306, 162] on span "[PERSON_NAME][GEOGRAPHIC_DATA], [GEOGRAPHIC_DATA], [GEOGRAPHIC_DATA] HER" at bounding box center [339, 167] width 131 height 43
type input "her"
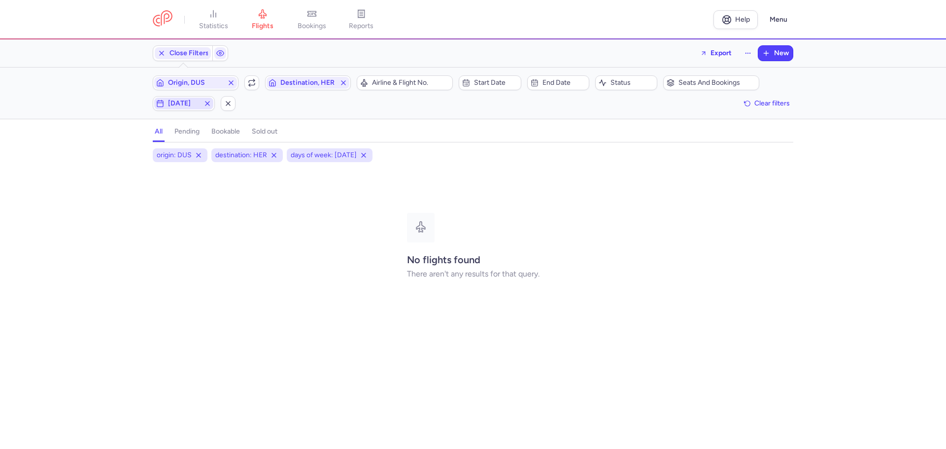
click at [189, 101] on span "[DATE]" at bounding box center [184, 103] width 32 height 8
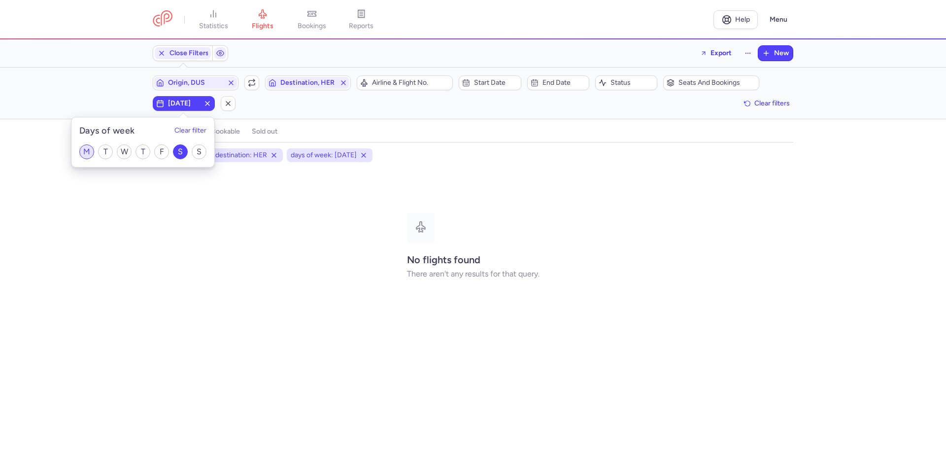
click at [86, 151] on input "M" at bounding box center [86, 151] width 15 height 15
checkbox input "true"
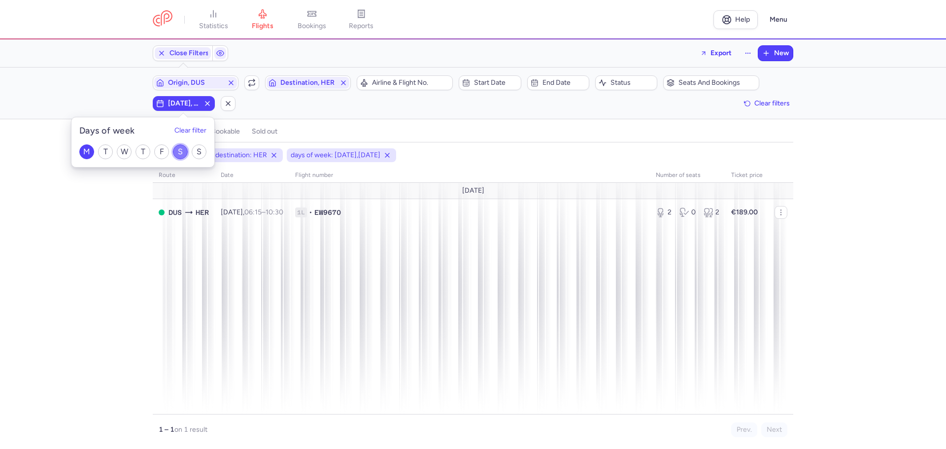
click at [181, 150] on input "S" at bounding box center [180, 151] width 15 height 15
checkbox input "false"
click at [74, 258] on div "origin: DUS destination: HER days of week: [DATE] route date Flight number numb…" at bounding box center [473, 298] width 946 height 300
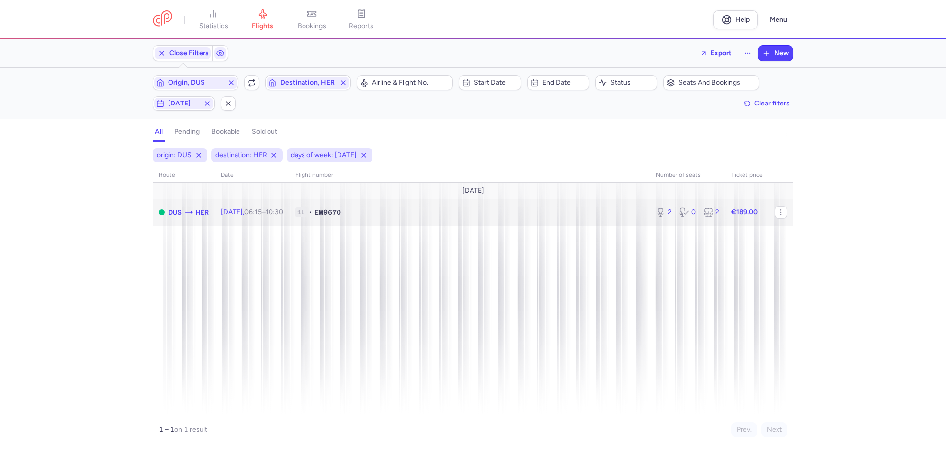
click at [256, 211] on span "[DATE] 06:15 – 10:30 +0" at bounding box center [252, 212] width 63 height 8
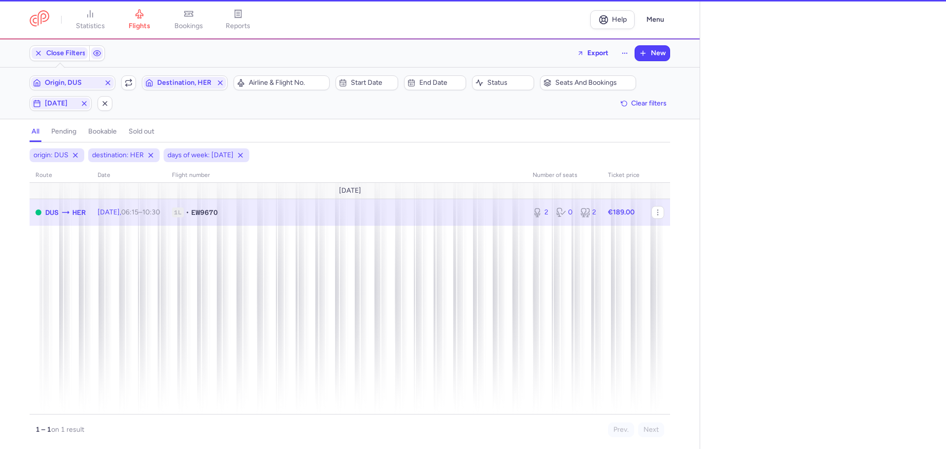
select select "days"
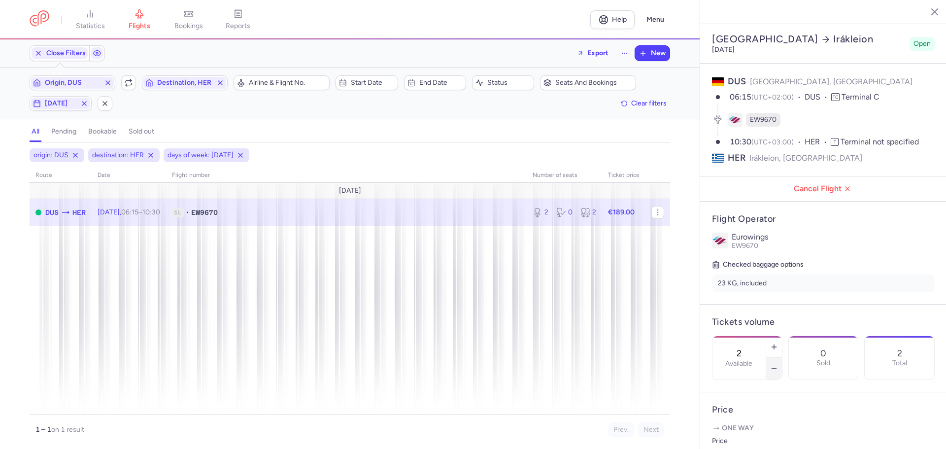
click at [776, 368] on line "button" at bounding box center [773, 368] width 4 height 0
type input "0"
click at [749, 429] on span "Save changes" at bounding box center [744, 429] width 49 height 9
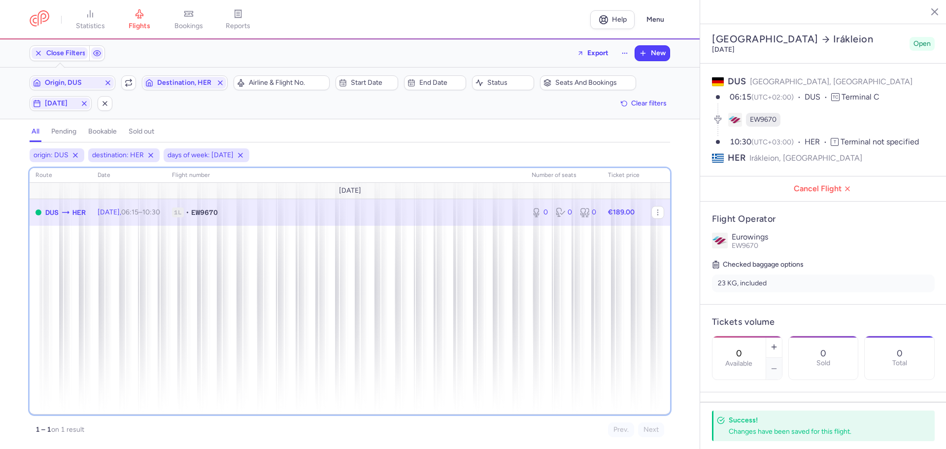
click at [377, 281] on div "route date Flight number number of seats Ticket price [DATE] DUS HER [DATE] 06:…" at bounding box center [350, 291] width 640 height 246
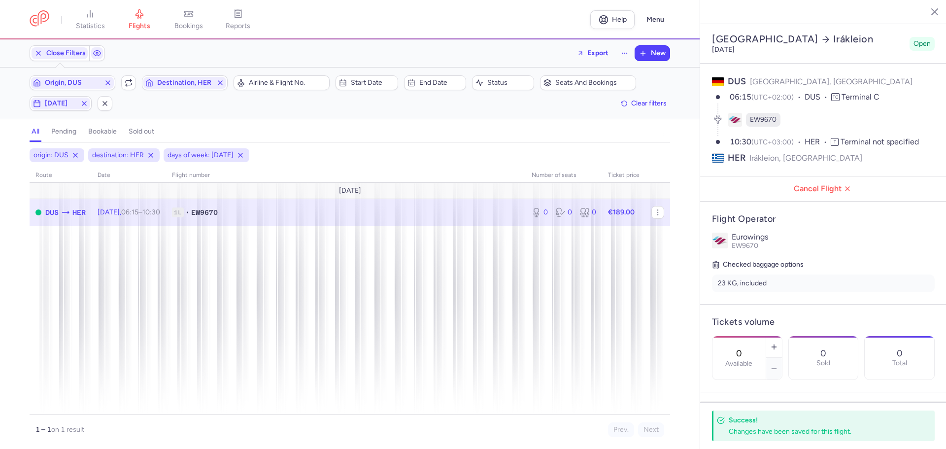
click at [930, 7] on icon "button" at bounding box center [927, 11] width 10 height 10
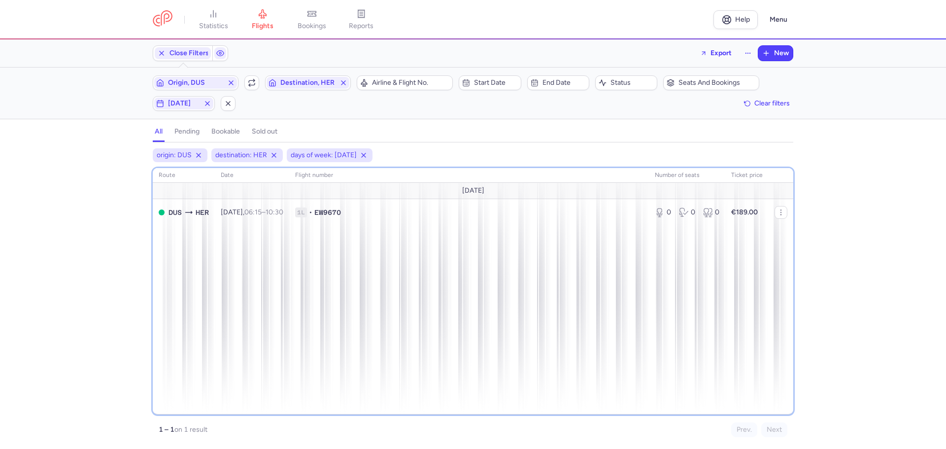
click at [384, 305] on div "route date Flight number number of seats Ticket price [DATE] DUS HER [DATE] 06:…" at bounding box center [473, 291] width 640 height 246
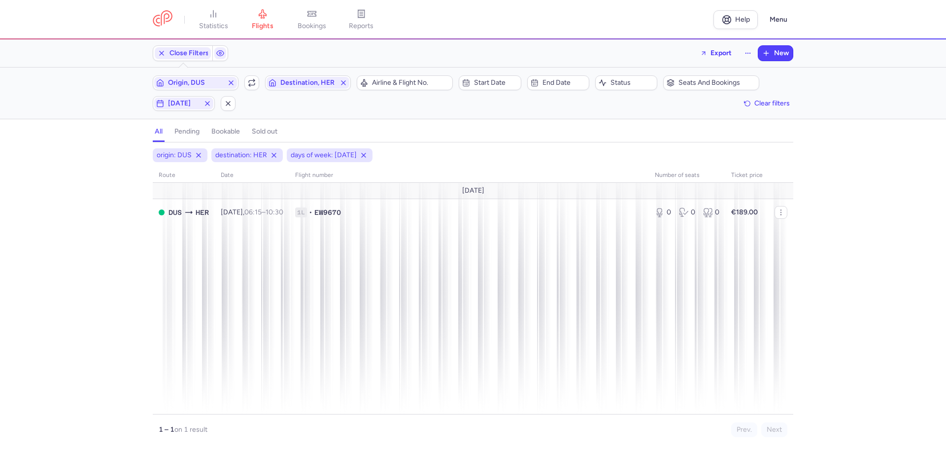
click at [70, 302] on div "origin: DUS destination: HER days of week: [DATE] route date Flight number numb…" at bounding box center [473, 298] width 946 height 300
click at [197, 82] on span "Origin, DUS" at bounding box center [195, 83] width 55 height 8
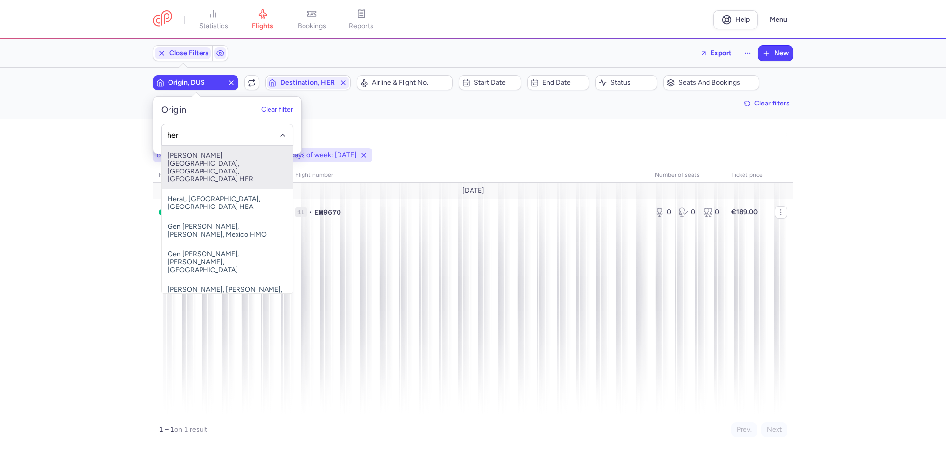
click at [185, 165] on span "[PERSON_NAME][GEOGRAPHIC_DATA], [GEOGRAPHIC_DATA], [GEOGRAPHIC_DATA] HER" at bounding box center [227, 167] width 131 height 43
type input "her"
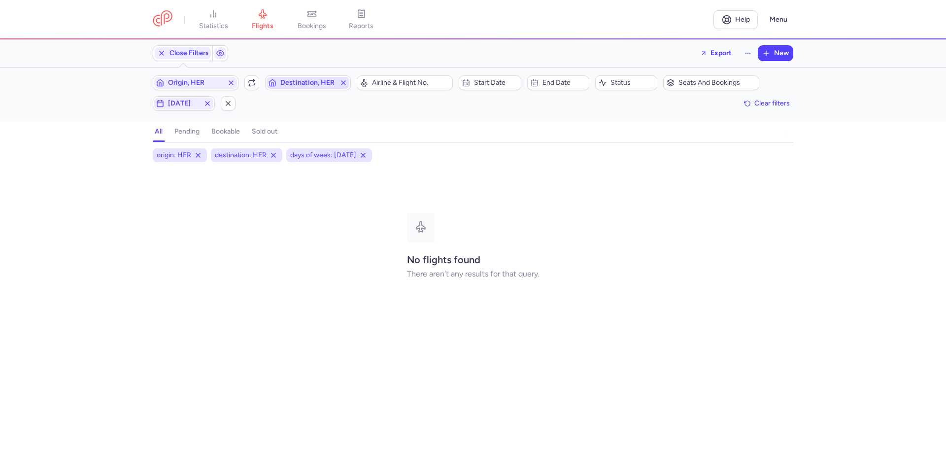
click at [295, 88] on span "Destination, HER" at bounding box center [307, 83] width 83 height 12
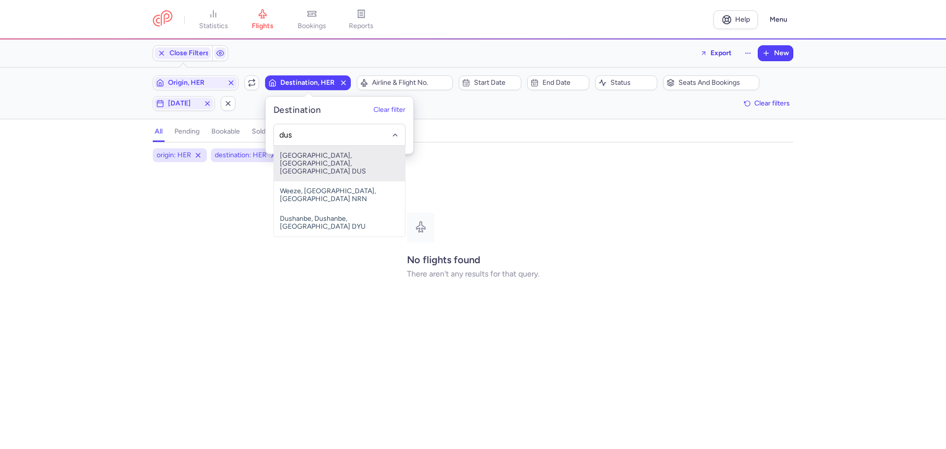
click at [298, 164] on span "[GEOGRAPHIC_DATA], [GEOGRAPHIC_DATA], [GEOGRAPHIC_DATA] DUS" at bounding box center [339, 163] width 131 height 35
type input "dus"
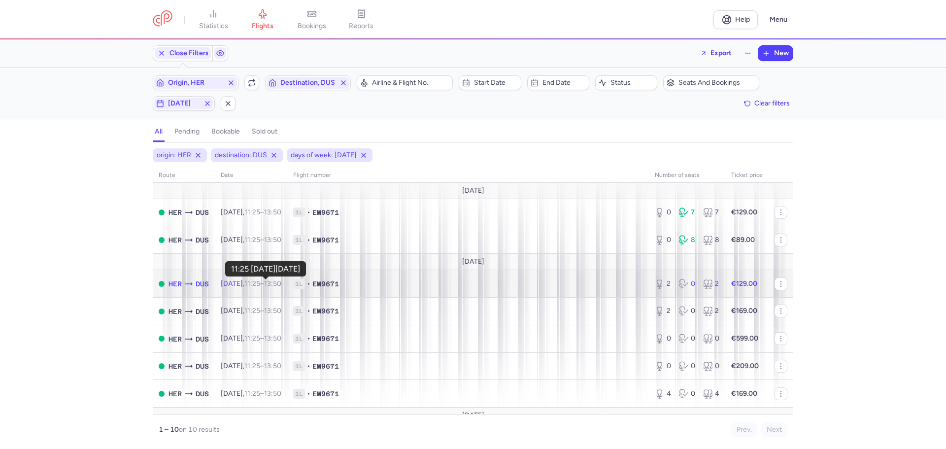
click at [260, 284] on time "11:25" at bounding box center [252, 283] width 16 height 8
select select "days"
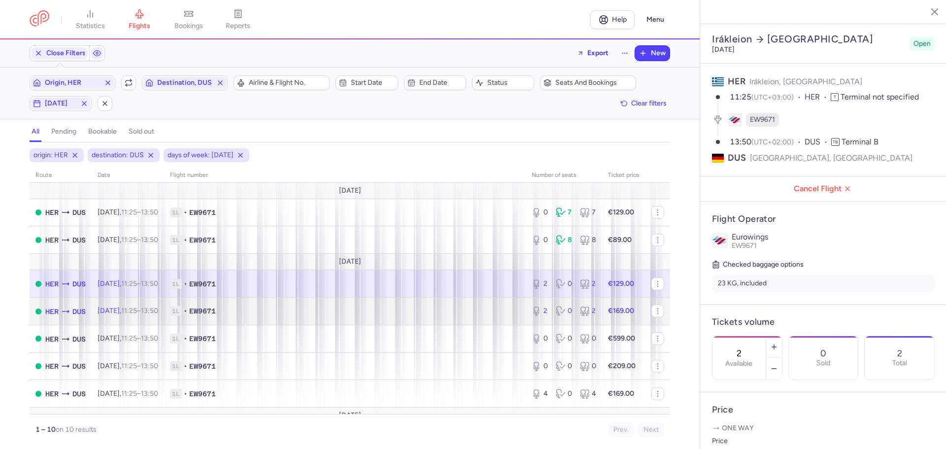
click at [264, 309] on span "1L • EW9671" at bounding box center [345, 311] width 350 height 10
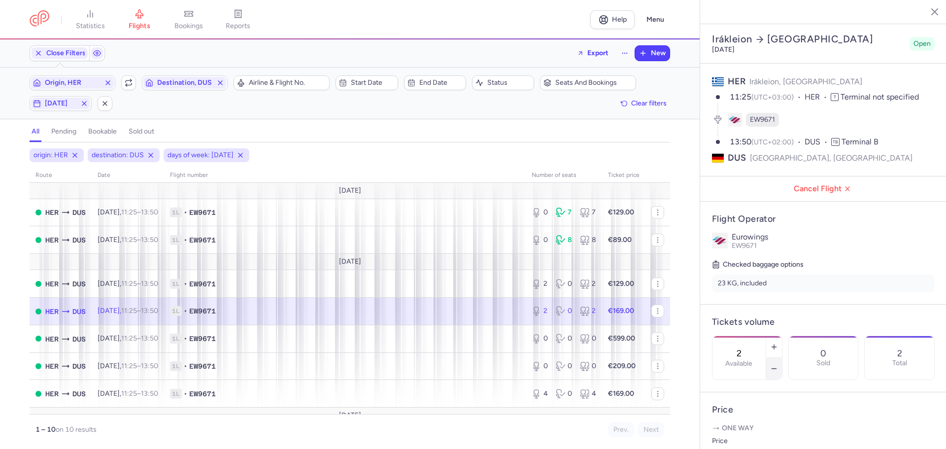
click at [778, 364] on icon "button" at bounding box center [774, 368] width 8 height 8
click at [757, 431] on span "Save changes" at bounding box center [744, 429] width 49 height 9
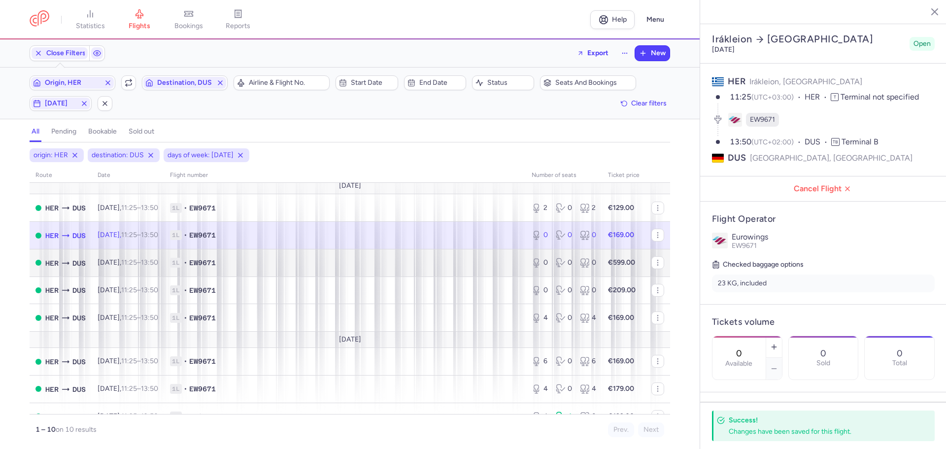
scroll to position [92, 0]
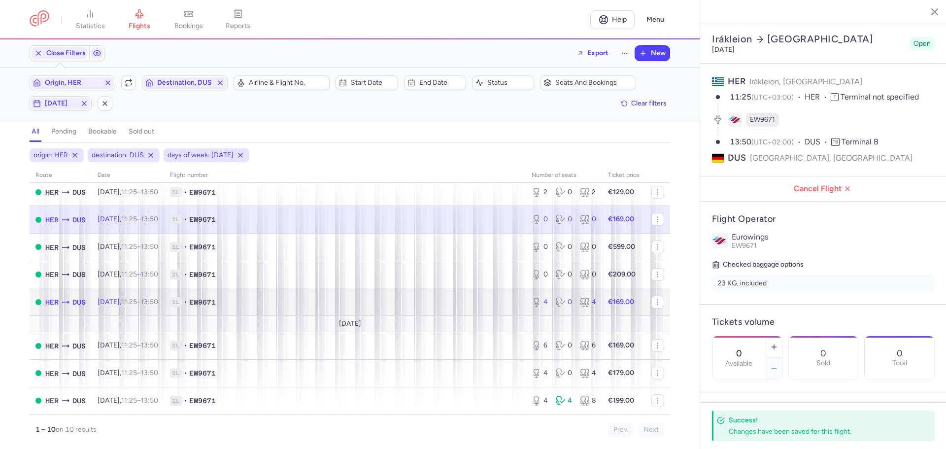
click at [331, 303] on span "1L • EW9671" at bounding box center [345, 302] width 350 height 10
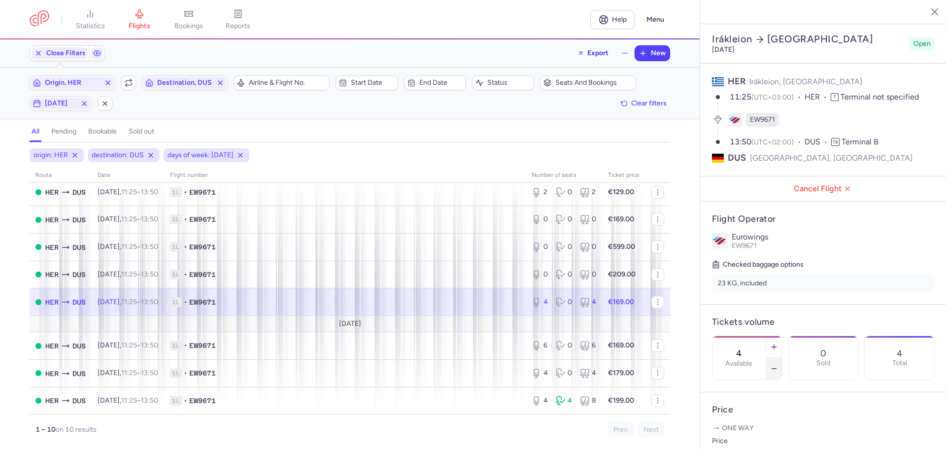
click at [778, 364] on icon "button" at bounding box center [774, 368] width 8 height 8
click at [742, 435] on button "Save changes" at bounding box center [745, 430] width 66 height 22
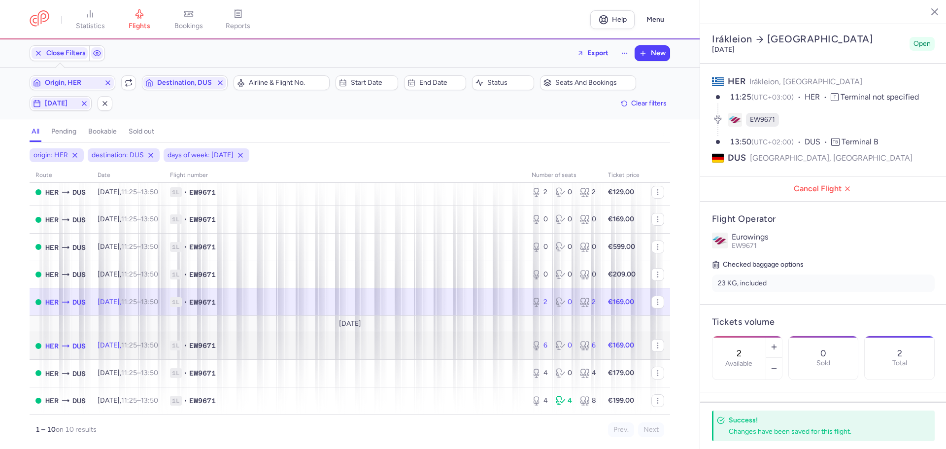
click at [277, 345] on span "1L • EW9671" at bounding box center [345, 345] width 350 height 10
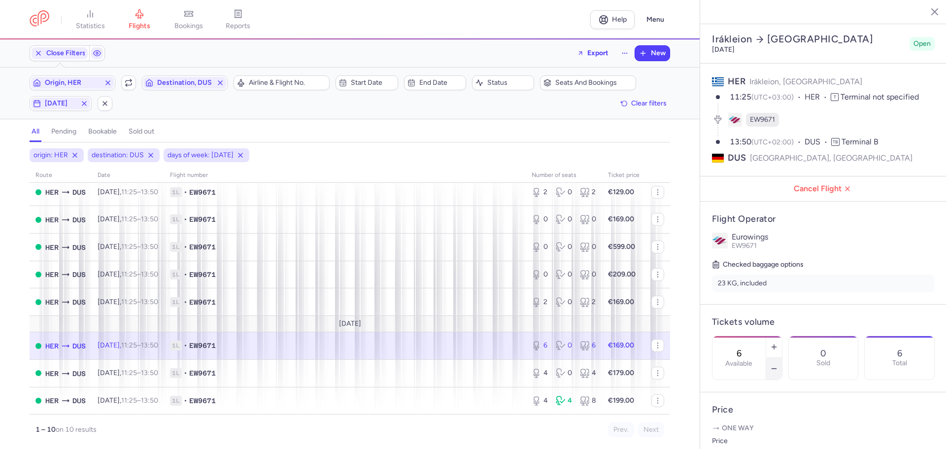
click at [778, 364] on icon "button" at bounding box center [774, 368] width 8 height 8
type input "4"
click at [757, 433] on span "Save changes" at bounding box center [744, 429] width 49 height 9
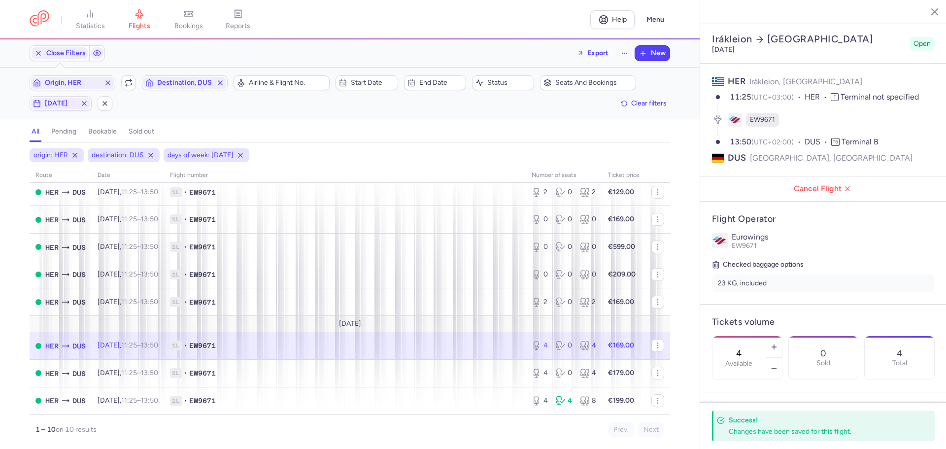
click at [927, 9] on icon "button" at bounding box center [927, 11] width 10 height 10
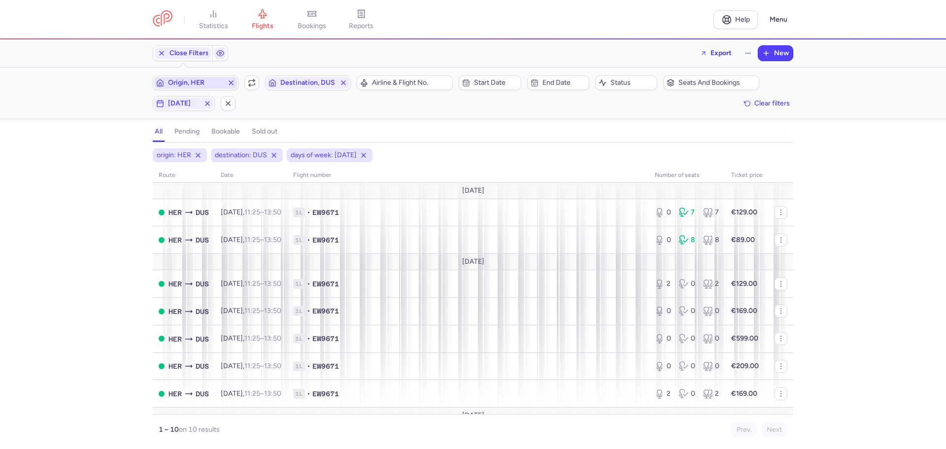
click at [208, 83] on span "Origin, HER" at bounding box center [195, 83] width 55 height 8
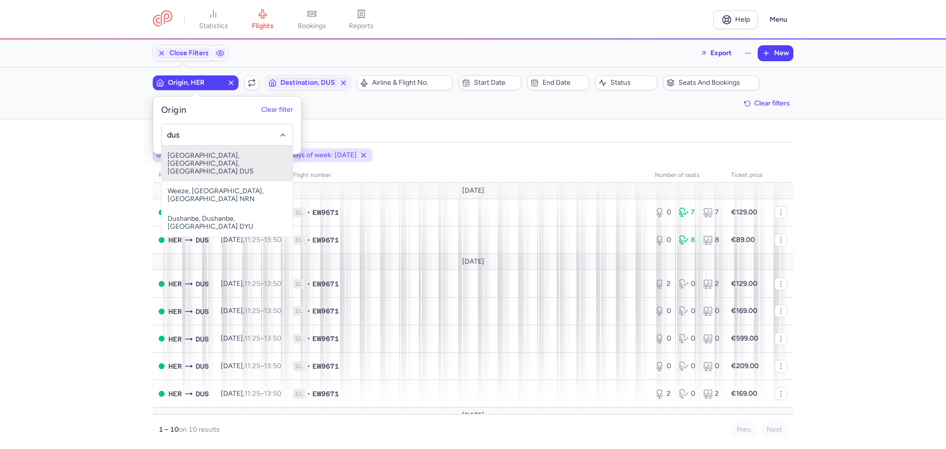
click at [216, 162] on span "[GEOGRAPHIC_DATA], [GEOGRAPHIC_DATA], [GEOGRAPHIC_DATA] DUS" at bounding box center [227, 163] width 131 height 35
type input "dus"
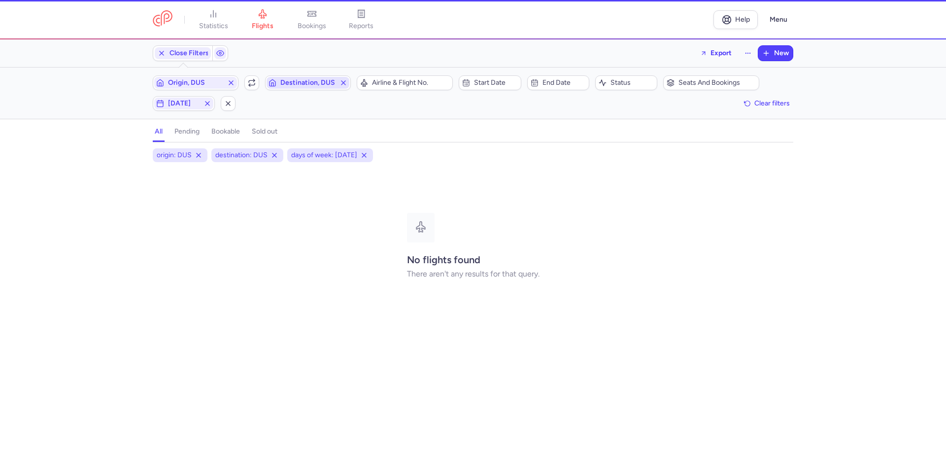
click at [295, 75] on button "Destination, DUS" at bounding box center [308, 82] width 86 height 15
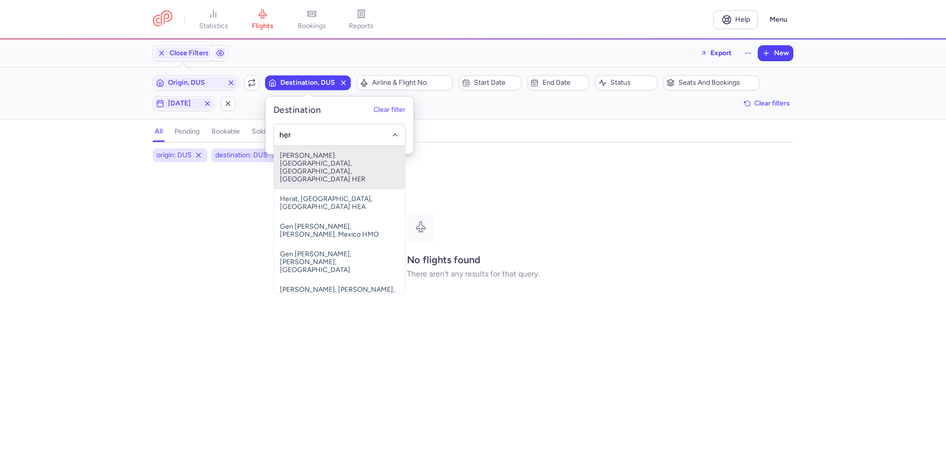
click at [302, 158] on span "[PERSON_NAME][GEOGRAPHIC_DATA], [GEOGRAPHIC_DATA], [GEOGRAPHIC_DATA] HER" at bounding box center [339, 167] width 131 height 43
type input "her"
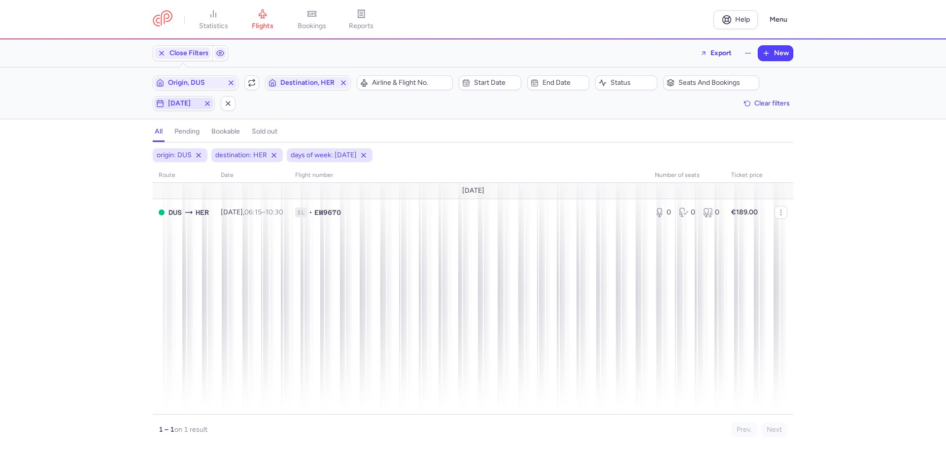
click at [170, 105] on span "[DATE]" at bounding box center [184, 103] width 32 height 8
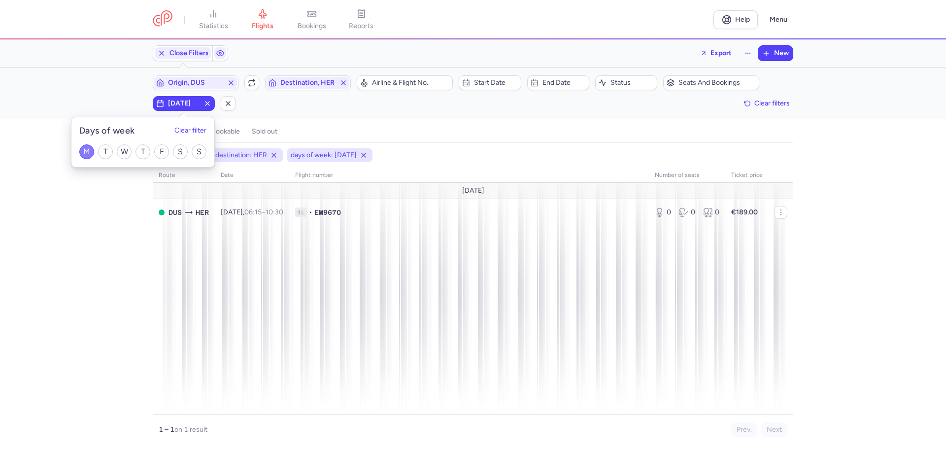
click at [88, 152] on input "M" at bounding box center [86, 151] width 15 height 15
checkbox input "false"
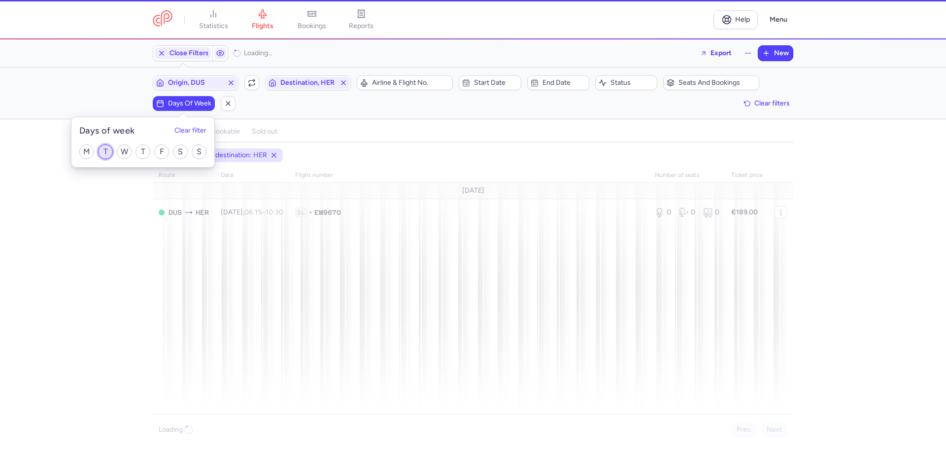
click at [103, 153] on input "T" at bounding box center [105, 151] width 15 height 15
checkbox input "true"
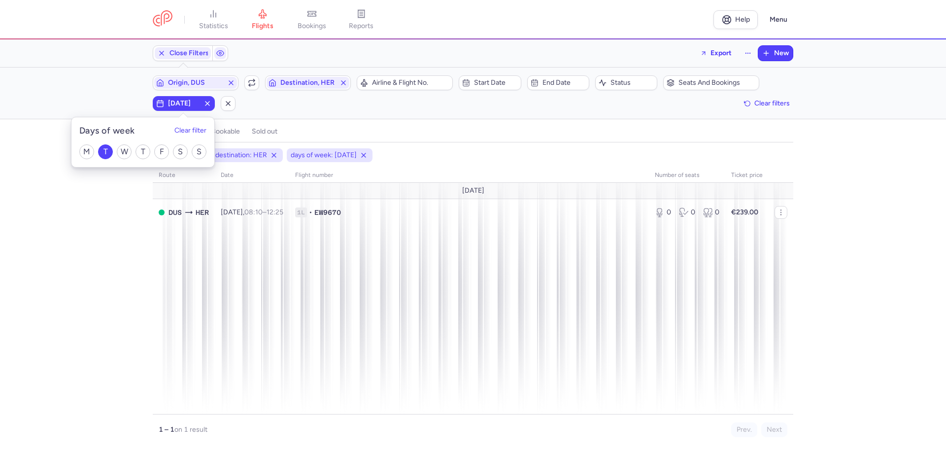
click at [109, 297] on div "origin: DUS destination: HER days of week: [DATE] route date Flight number numb…" at bounding box center [473, 298] width 946 height 300
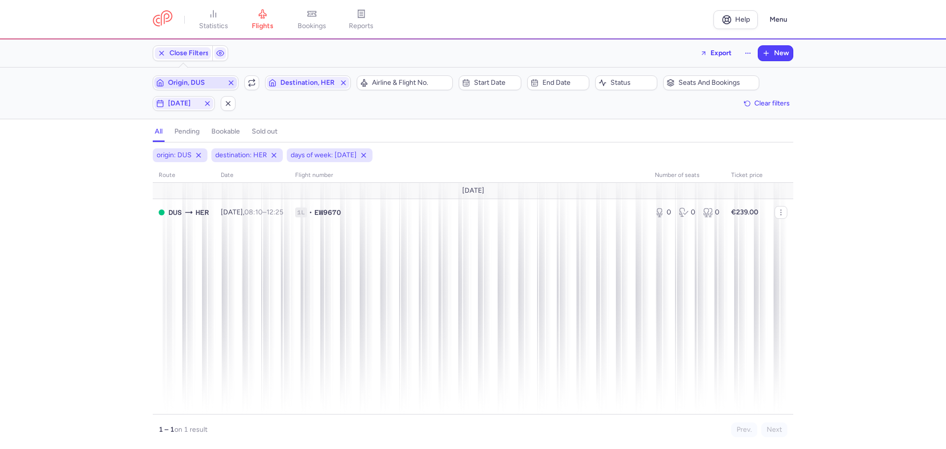
click at [197, 85] on span "Origin, DUS" at bounding box center [195, 83] width 55 height 8
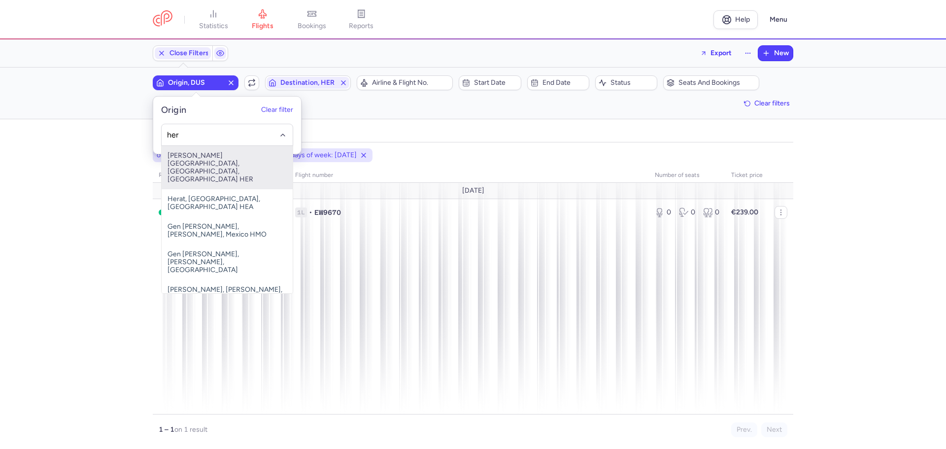
click at [198, 167] on span "[PERSON_NAME][GEOGRAPHIC_DATA], [GEOGRAPHIC_DATA], [GEOGRAPHIC_DATA] HER" at bounding box center [227, 167] width 131 height 43
type input "her"
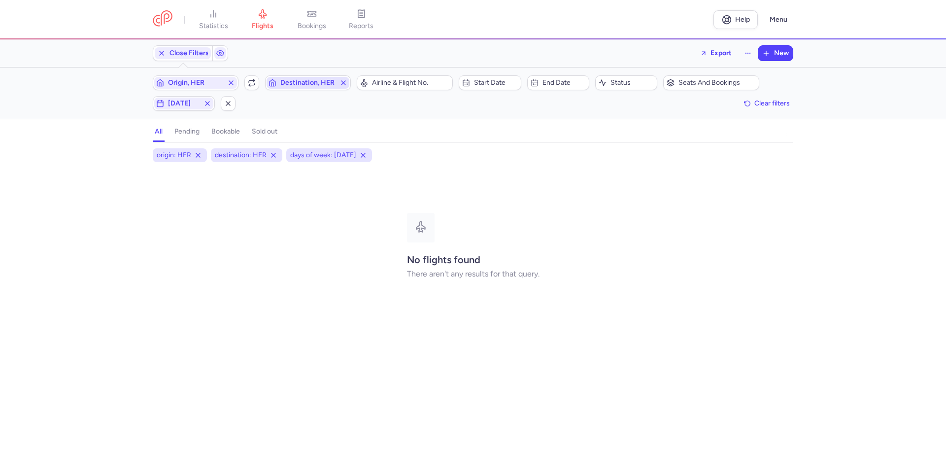
click at [302, 83] on span "Destination, HER" at bounding box center [307, 83] width 55 height 8
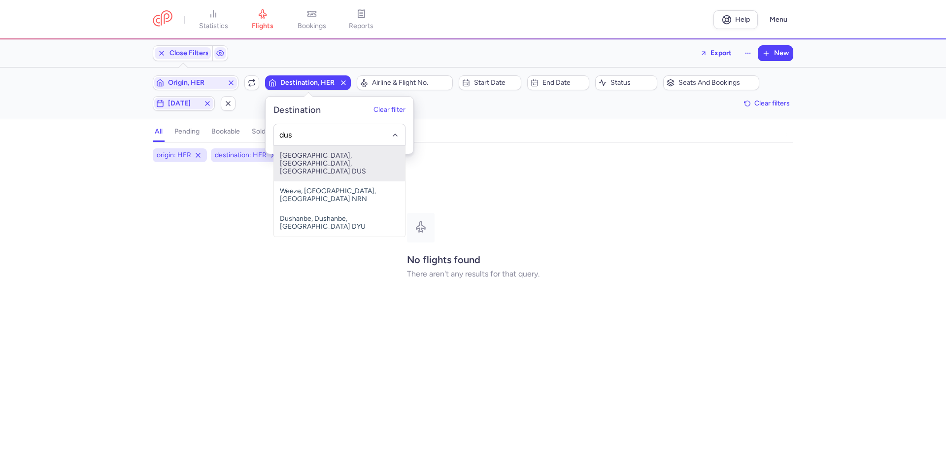
click at [316, 163] on span "[GEOGRAPHIC_DATA], [GEOGRAPHIC_DATA], [GEOGRAPHIC_DATA] DUS" at bounding box center [339, 163] width 131 height 35
type input "dus"
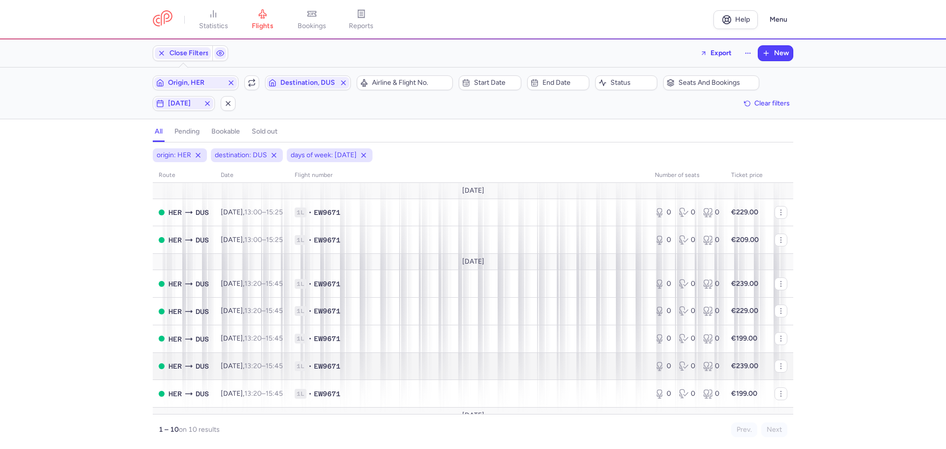
scroll to position [92, 0]
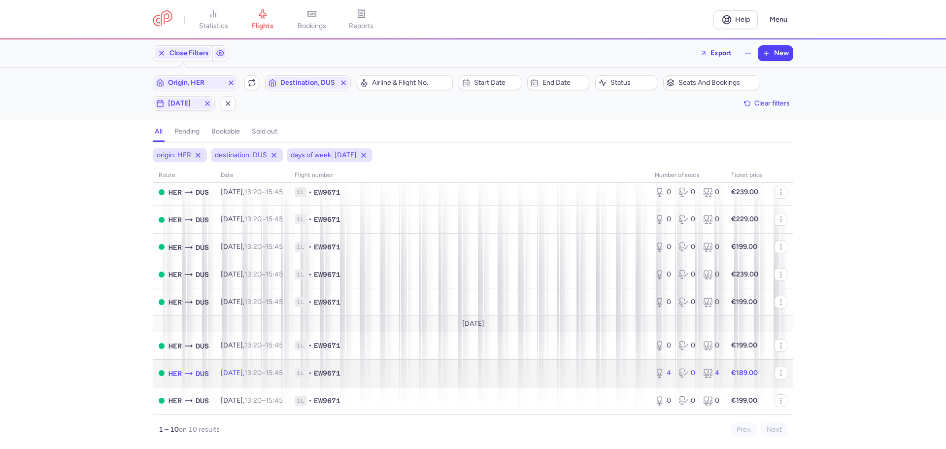
click at [423, 376] on span "1L • EW9671" at bounding box center [469, 373] width 348 height 10
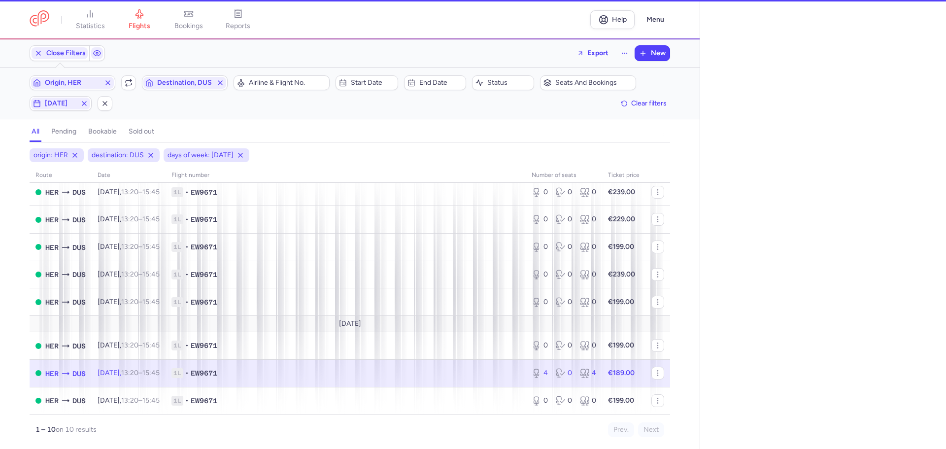
select select "days"
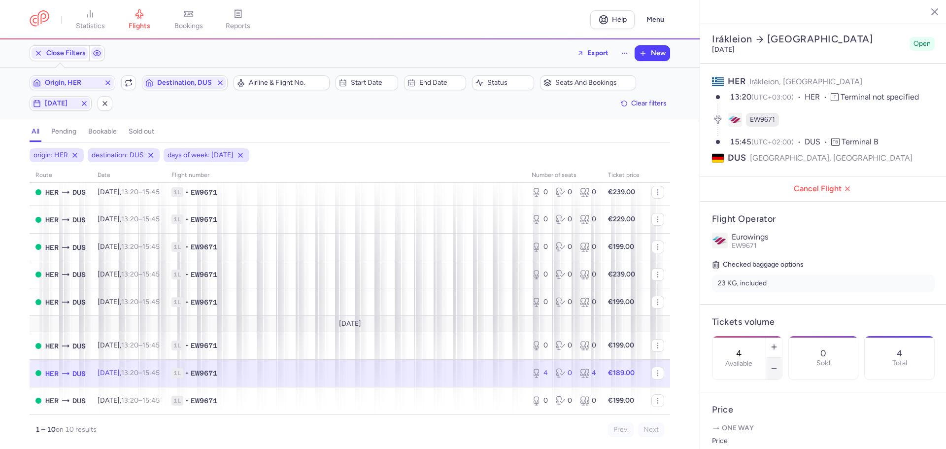
click at [778, 364] on icon "button" at bounding box center [774, 368] width 8 height 8
type input "2"
click at [757, 429] on span "Save changes" at bounding box center [744, 429] width 49 height 9
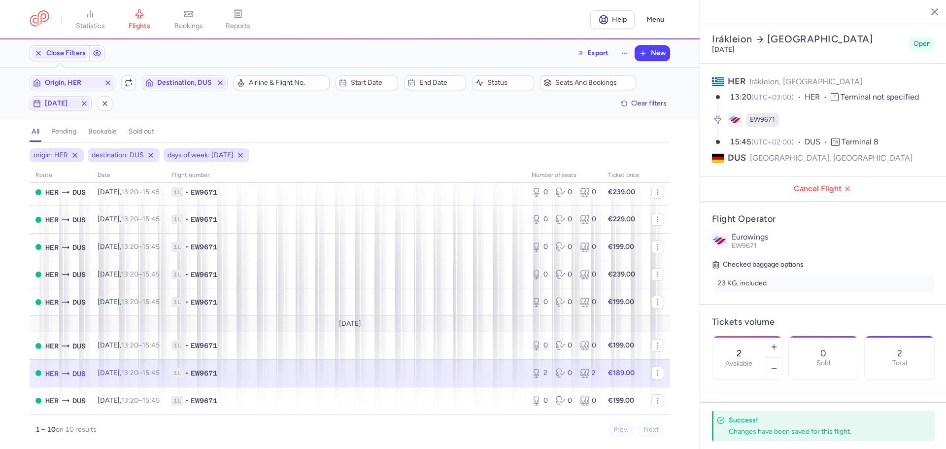
click at [927, 12] on line "button" at bounding box center [927, 11] width 5 height 5
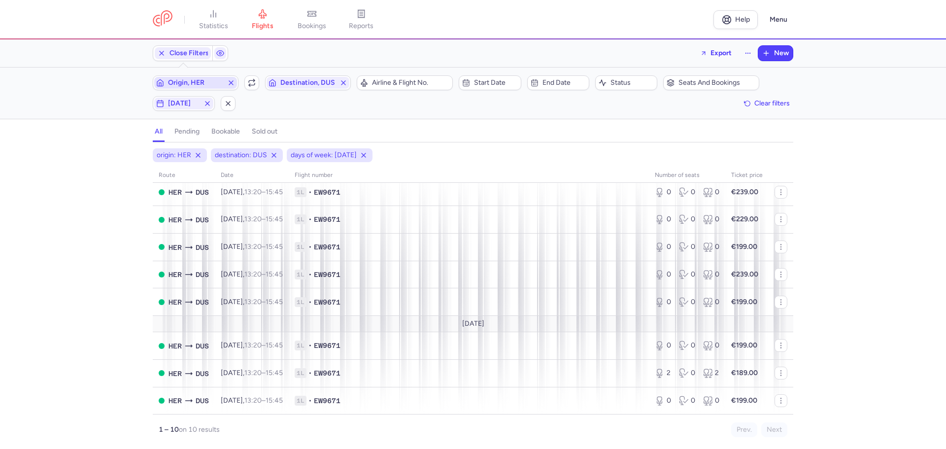
click at [185, 86] on span "Origin, HER" at bounding box center [195, 83] width 55 height 8
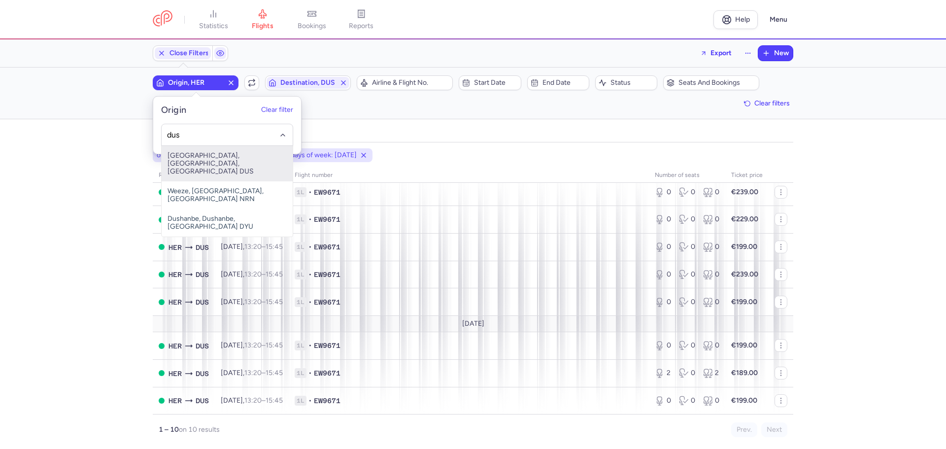
click at [185, 160] on span "[GEOGRAPHIC_DATA], [GEOGRAPHIC_DATA], [GEOGRAPHIC_DATA] DUS" at bounding box center [227, 163] width 131 height 35
type input "dus"
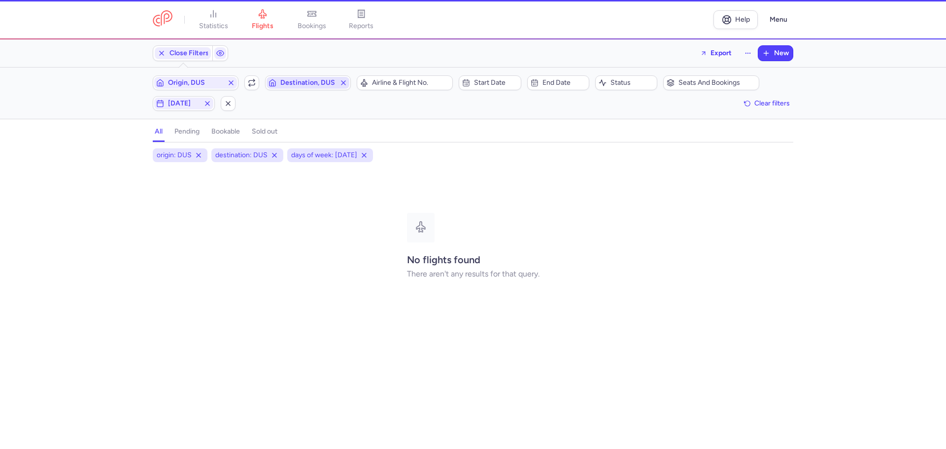
click at [318, 78] on span "Destination, DUS" at bounding box center [307, 83] width 83 height 12
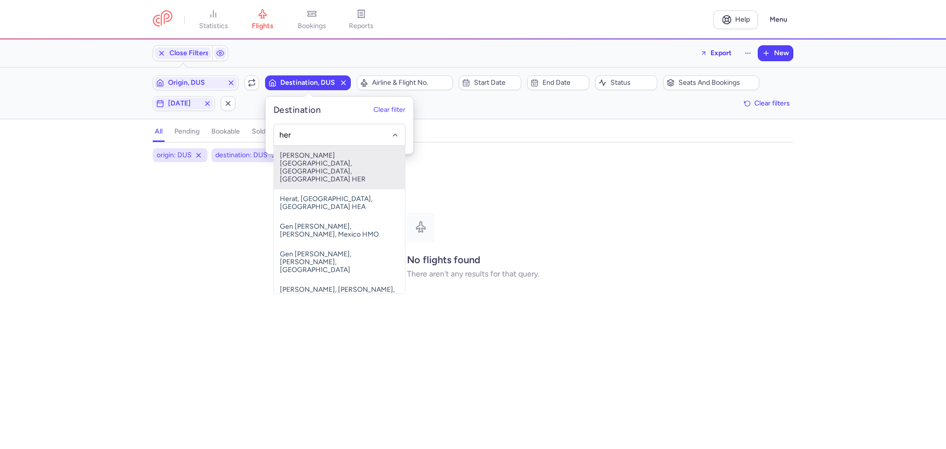
click at [312, 163] on span "[PERSON_NAME][GEOGRAPHIC_DATA], [GEOGRAPHIC_DATA], [GEOGRAPHIC_DATA] HER" at bounding box center [339, 167] width 131 height 43
type input "her"
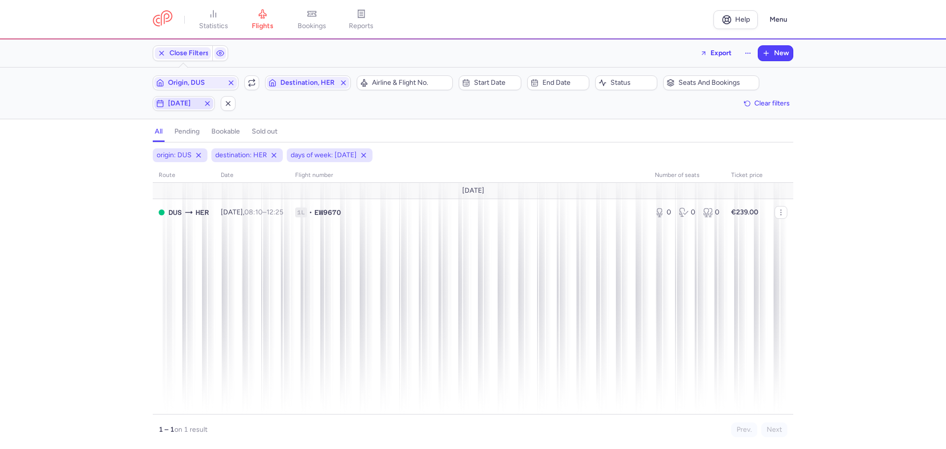
click at [184, 99] on span "[DATE]" at bounding box center [183, 104] width 59 height 12
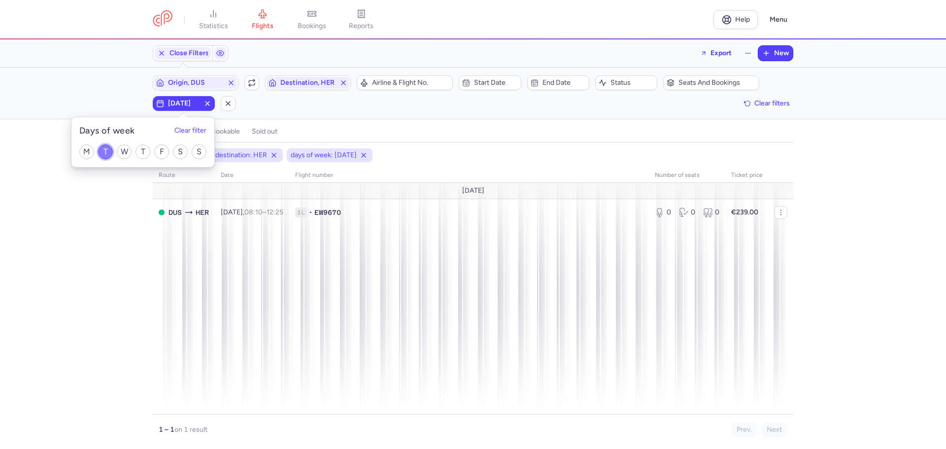
click at [109, 150] on input "T" at bounding box center [105, 151] width 15 height 15
checkbox input "false"
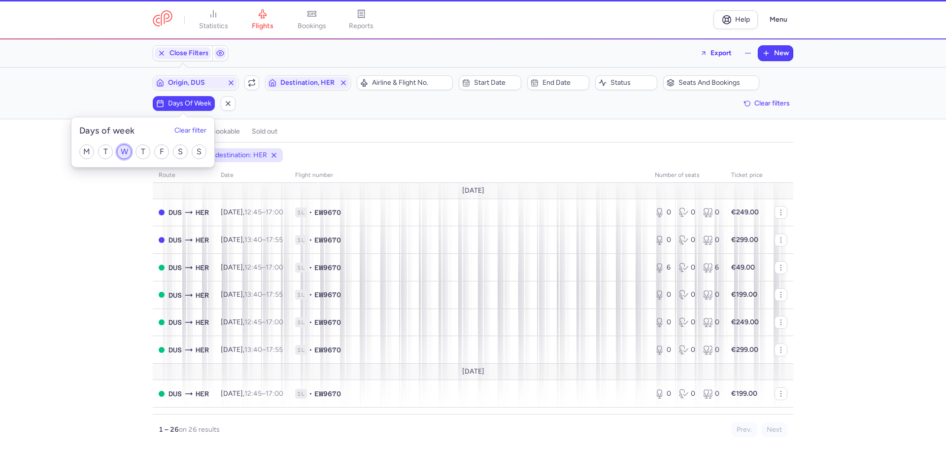
click at [123, 150] on input "W" at bounding box center [124, 151] width 15 height 15
checkbox input "true"
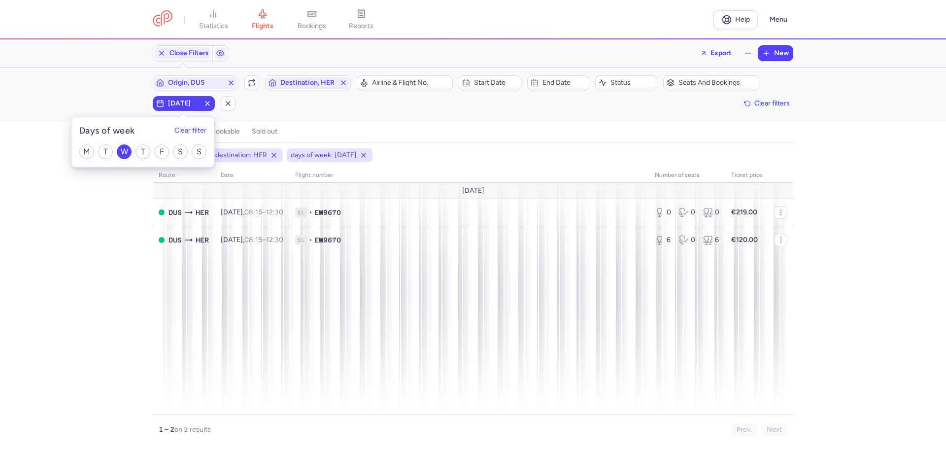
click at [101, 256] on div "origin: DUS destination: HER days of week: [DATE] route date Flight number numb…" at bounding box center [473, 298] width 946 height 300
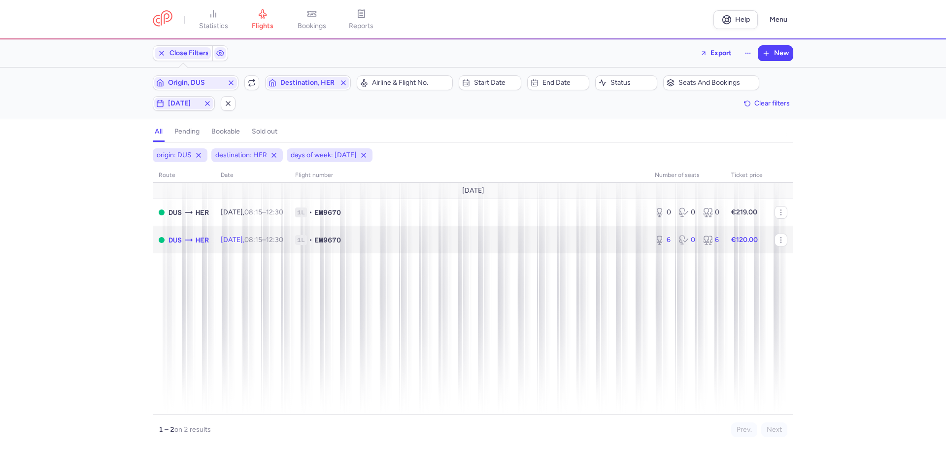
drag, startPoint x: 388, startPoint y: 239, endPoint x: 397, endPoint y: 246, distance: 11.3
click at [388, 239] on span "1L • EW9670" at bounding box center [469, 240] width 348 height 10
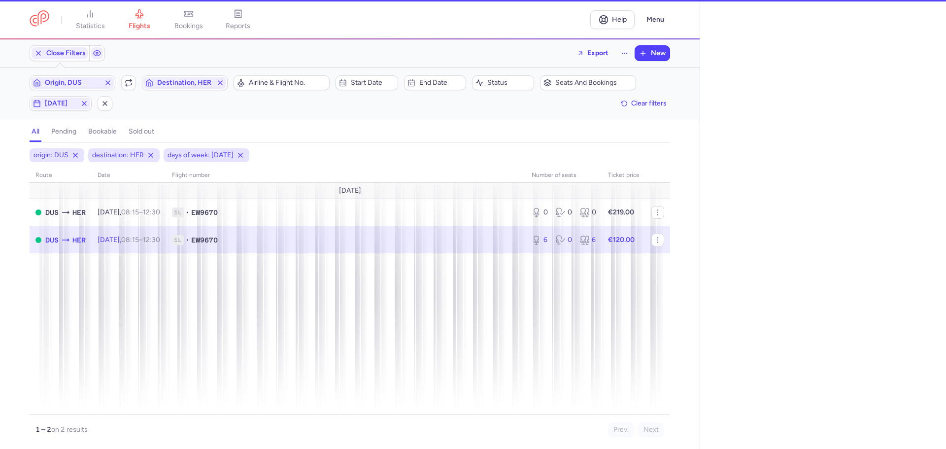
select select "days"
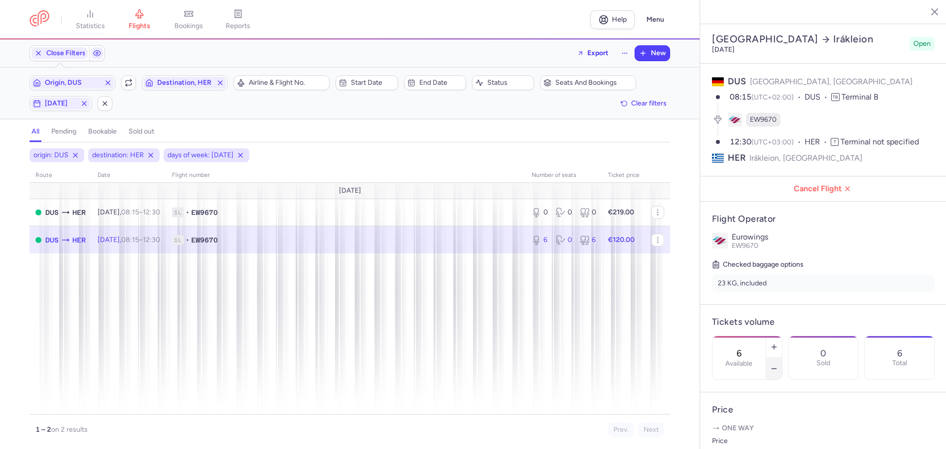
click at [778, 364] on icon "button" at bounding box center [774, 368] width 8 height 8
click at [776, 368] on line "button" at bounding box center [773, 368] width 4 height 0
type input "4"
click at [749, 428] on span "Save changes" at bounding box center [744, 429] width 49 height 9
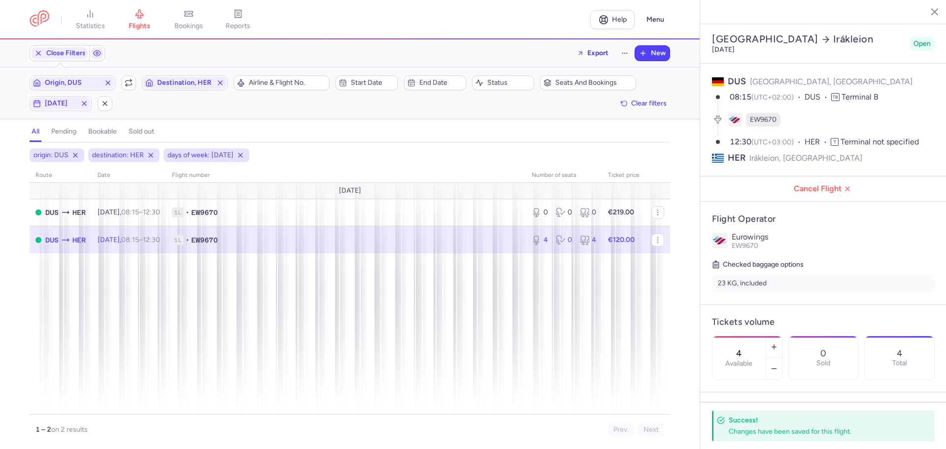
click at [929, 8] on icon "button" at bounding box center [927, 11] width 10 height 10
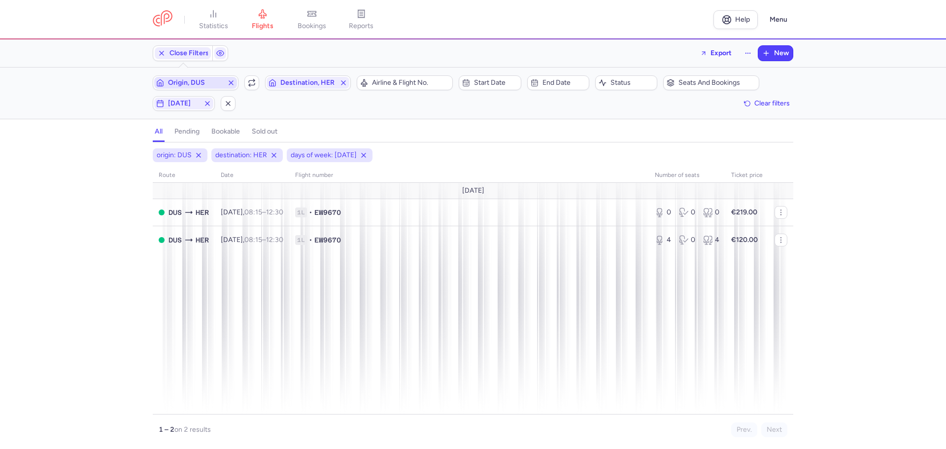
click at [201, 85] on span "Origin, DUS" at bounding box center [195, 83] width 55 height 8
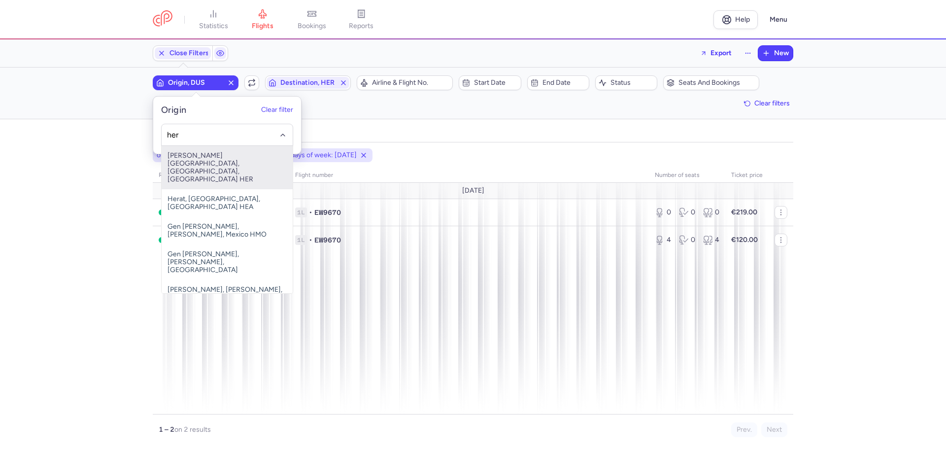
click at [203, 161] on span "[PERSON_NAME][GEOGRAPHIC_DATA], [GEOGRAPHIC_DATA], [GEOGRAPHIC_DATA] HER" at bounding box center [227, 167] width 131 height 43
type input "her"
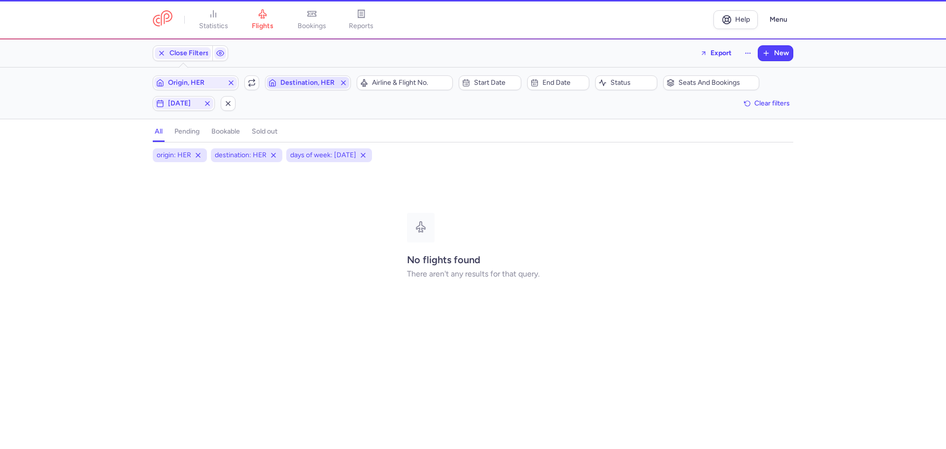
click at [297, 87] on span "Destination, HER" at bounding box center [307, 83] width 55 height 8
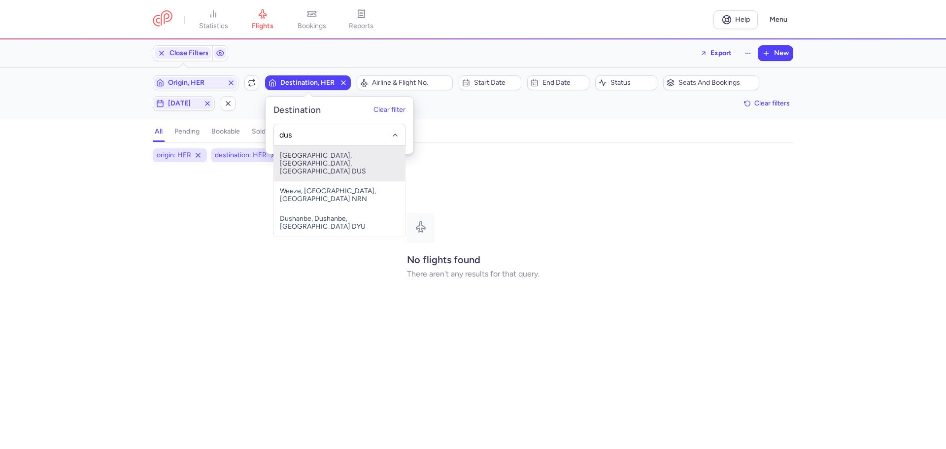
click at [295, 158] on span "[GEOGRAPHIC_DATA], [GEOGRAPHIC_DATA], [GEOGRAPHIC_DATA] DUS" at bounding box center [339, 163] width 131 height 35
type input "dus"
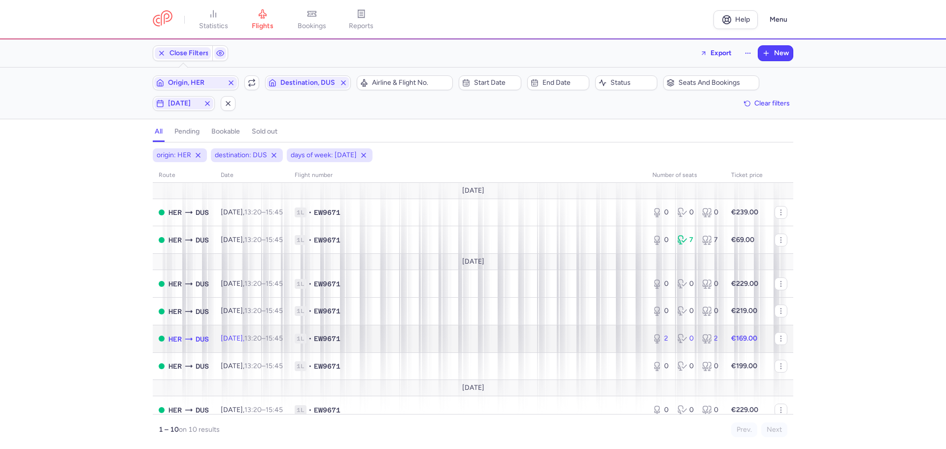
click at [429, 338] on span "1L • EW9671" at bounding box center [468, 338] width 346 height 10
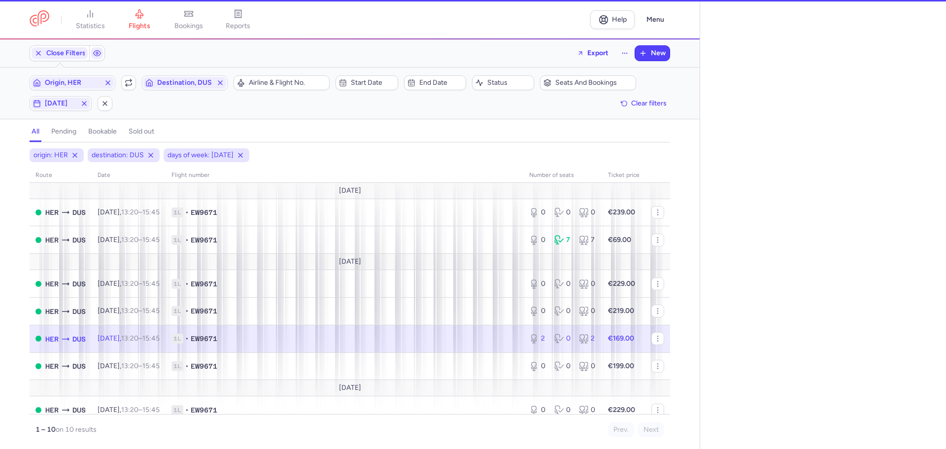
select select "days"
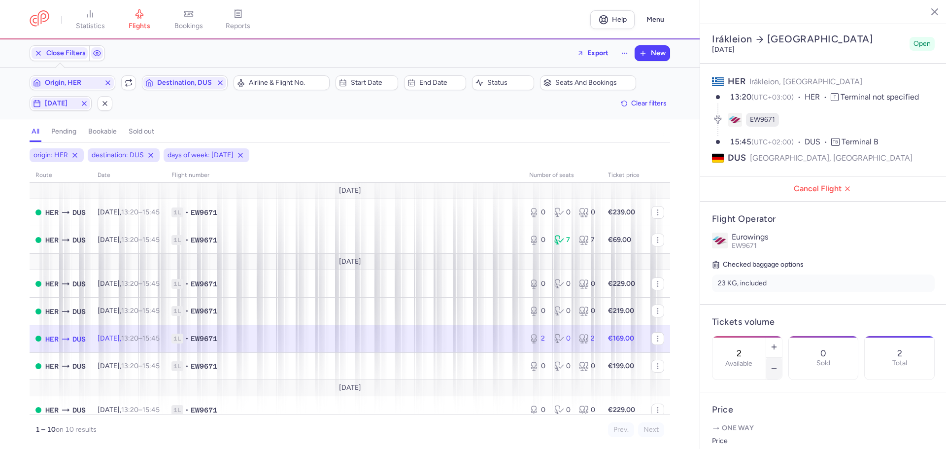
click at [778, 364] on icon "button" at bounding box center [774, 368] width 8 height 8
type input "0"
click at [749, 428] on span "Save changes" at bounding box center [744, 429] width 49 height 9
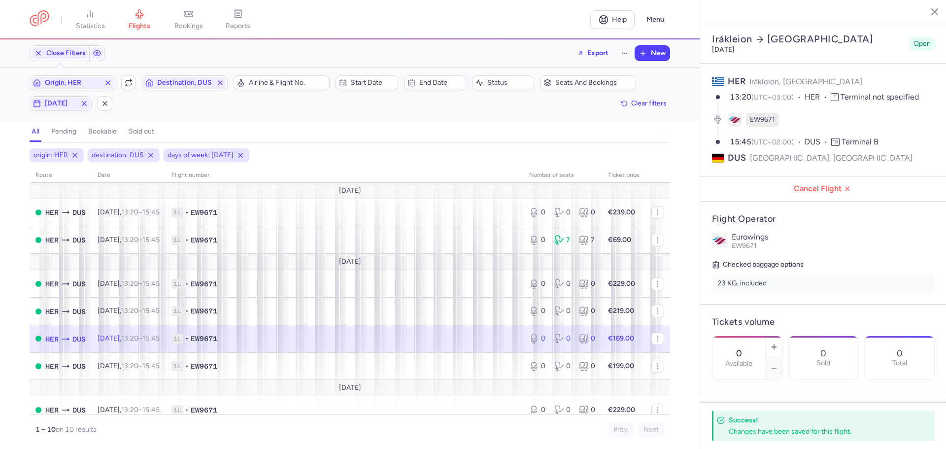
click at [927, 9] on icon "button" at bounding box center [927, 11] width 10 height 10
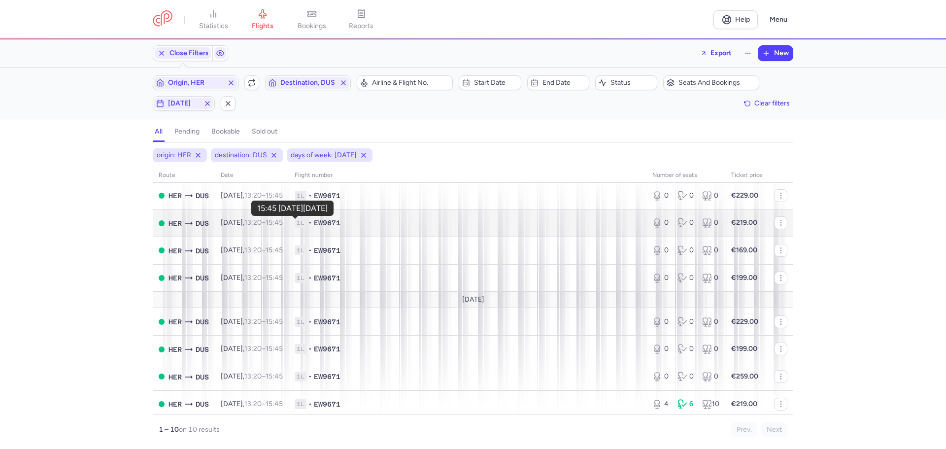
scroll to position [92, 0]
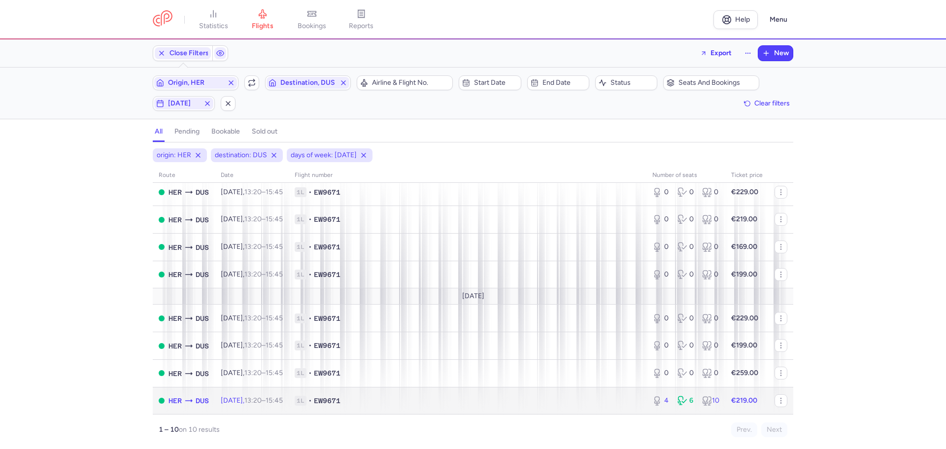
click at [455, 400] on span "1L • EW9671" at bounding box center [468, 401] width 346 height 10
select select "days"
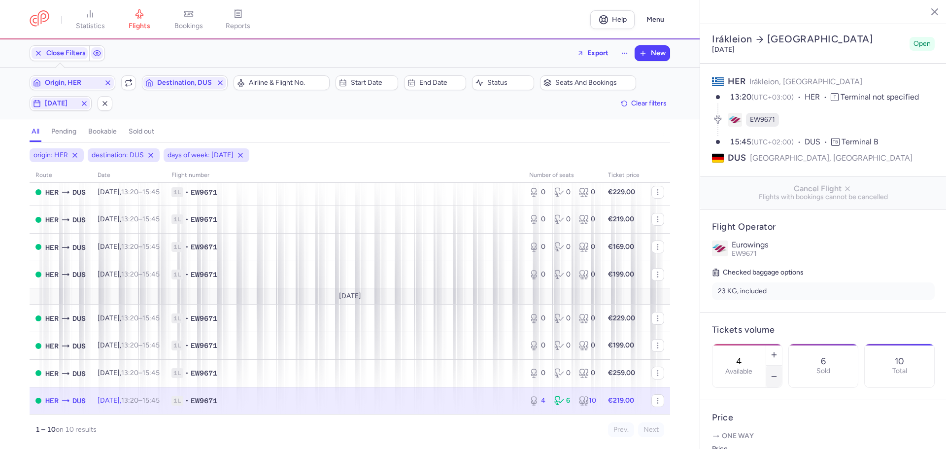
click at [778, 372] on icon "button" at bounding box center [774, 376] width 8 height 8
type input "2"
click at [743, 428] on span "Save changes" at bounding box center [744, 429] width 49 height 9
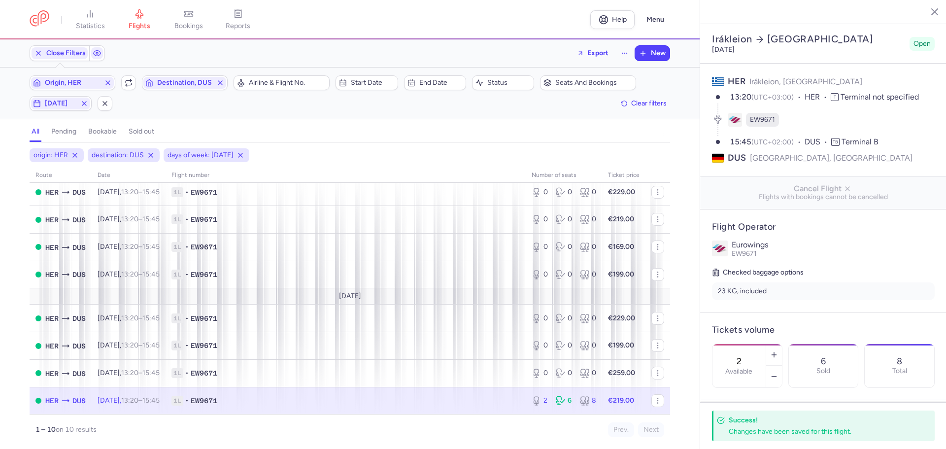
click at [926, 12] on icon "button" at bounding box center [927, 11] width 10 height 10
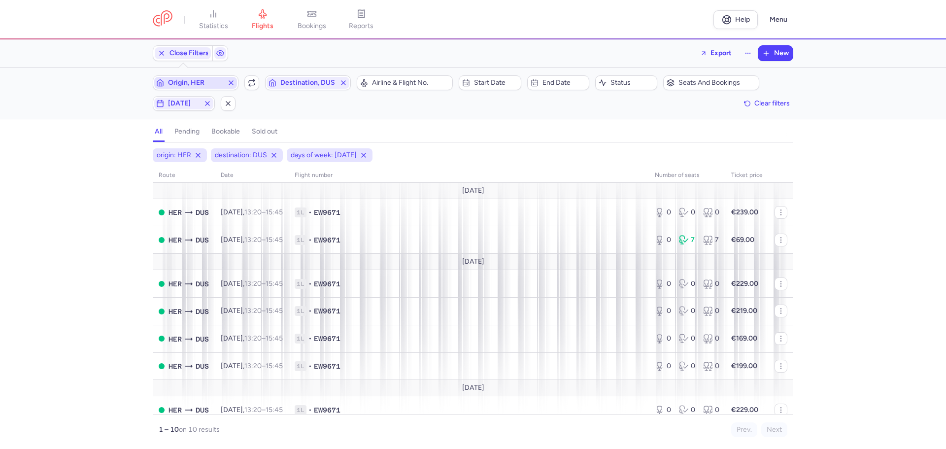
click at [199, 82] on span "Origin, HER" at bounding box center [195, 83] width 55 height 8
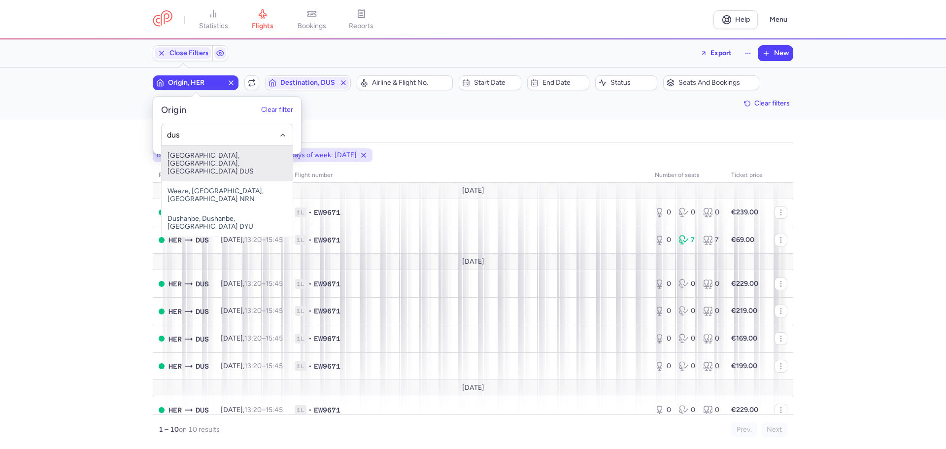
click at [200, 158] on span "[GEOGRAPHIC_DATA], [GEOGRAPHIC_DATA], [GEOGRAPHIC_DATA] DUS" at bounding box center [227, 163] width 131 height 35
type input "dus"
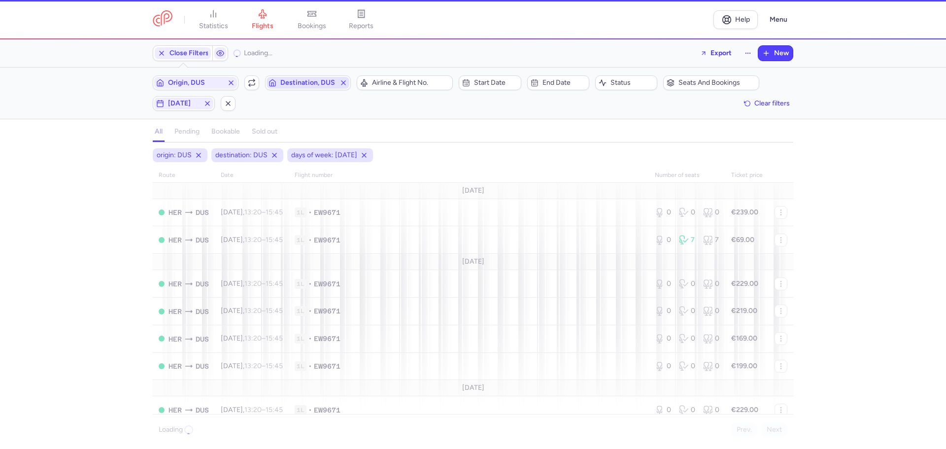
click at [293, 83] on span "Destination, DUS" at bounding box center [307, 83] width 55 height 8
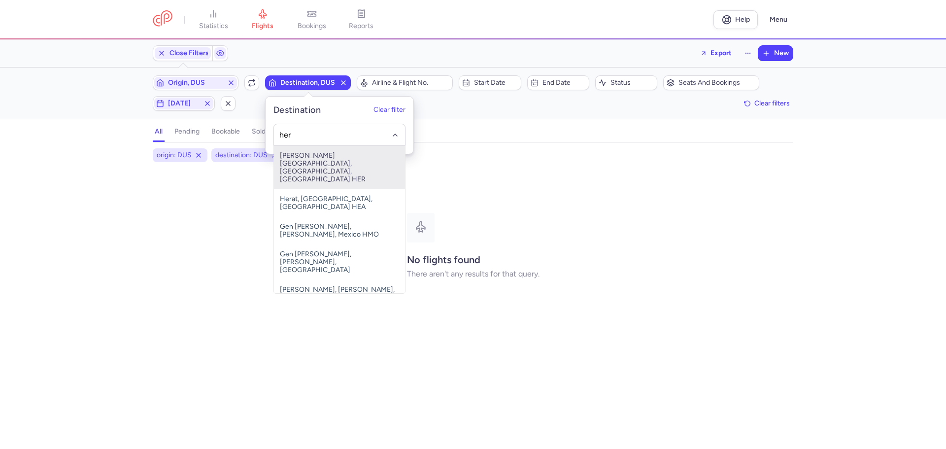
click at [293, 159] on span "[PERSON_NAME][GEOGRAPHIC_DATA], [GEOGRAPHIC_DATA], [GEOGRAPHIC_DATA] HER" at bounding box center [339, 167] width 131 height 43
type input "her"
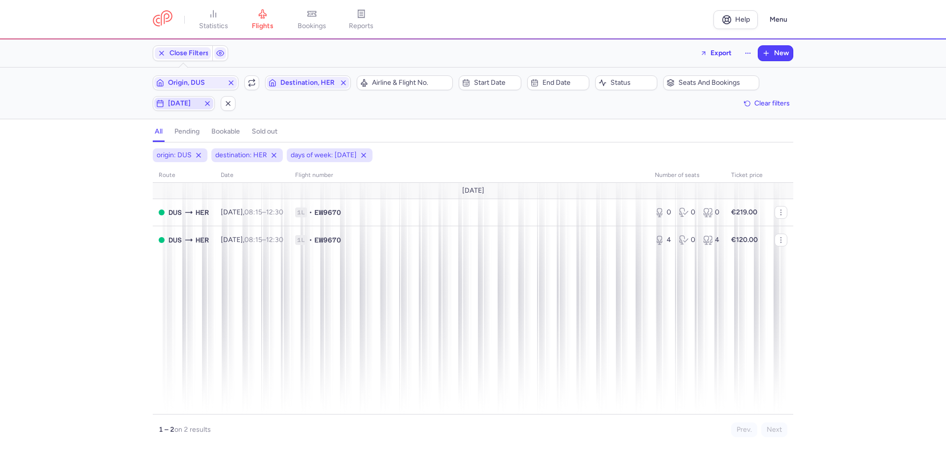
click at [174, 98] on span "[DATE]" at bounding box center [183, 104] width 59 height 12
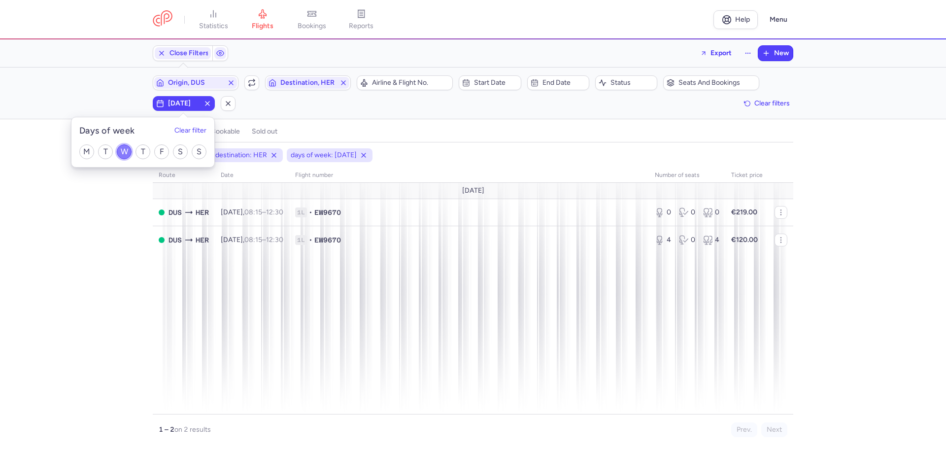
click at [125, 151] on input "W" at bounding box center [124, 151] width 15 height 15
checkbox input "false"
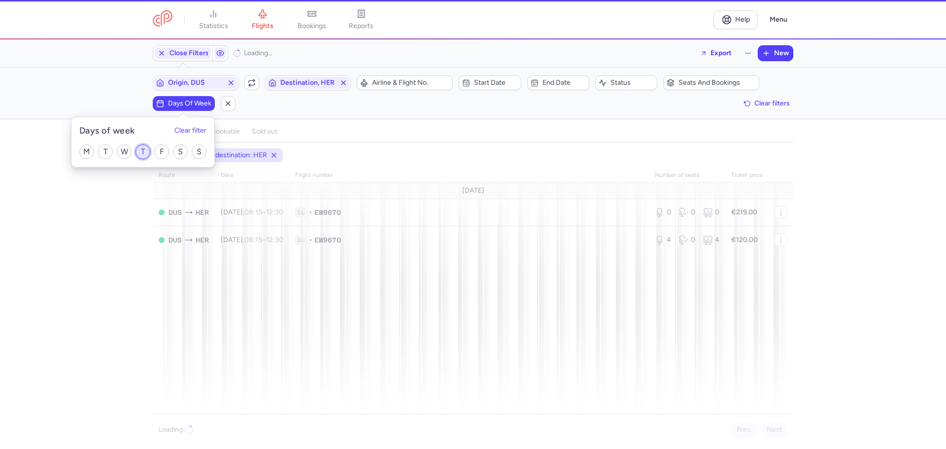
click at [139, 152] on input "T" at bounding box center [142, 151] width 15 height 15
checkbox input "true"
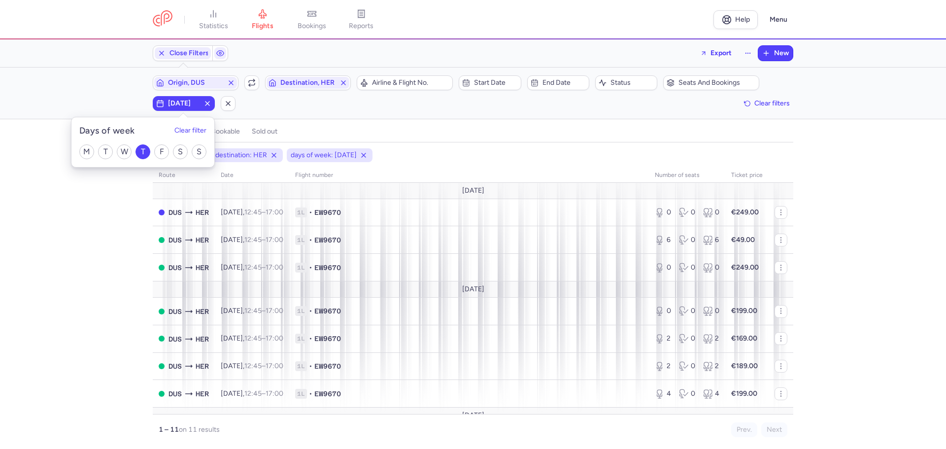
click at [93, 270] on div "origin: DUS destination: HER days of week: [DATE] route date Flight number numb…" at bounding box center [473, 298] width 946 height 300
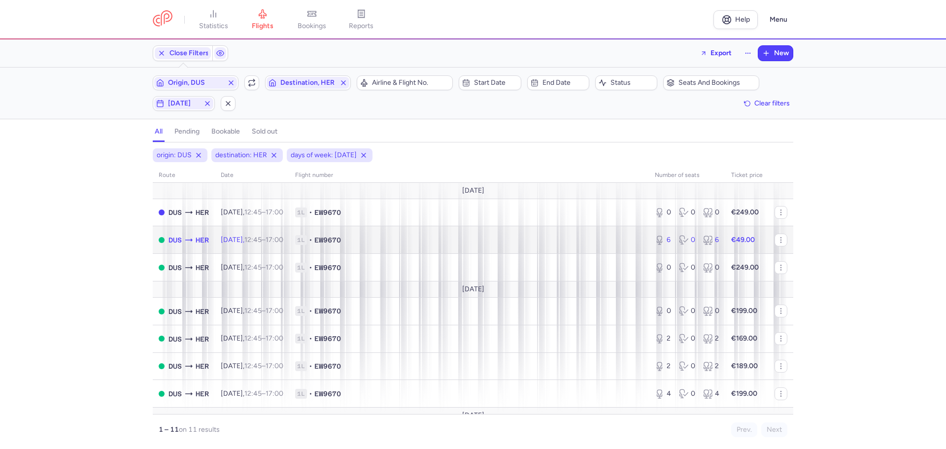
click at [410, 235] on span "1L • EW9670" at bounding box center [469, 240] width 348 height 10
select select "days"
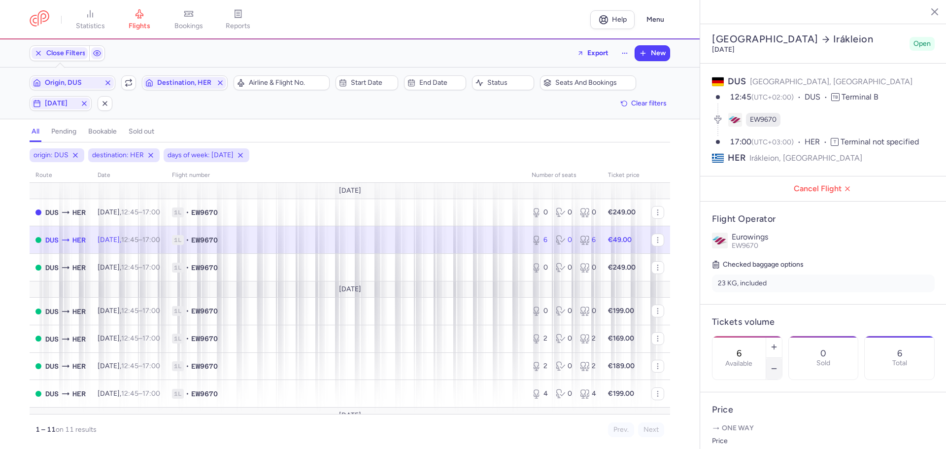
click at [778, 364] on icon "button" at bounding box center [774, 368] width 8 height 8
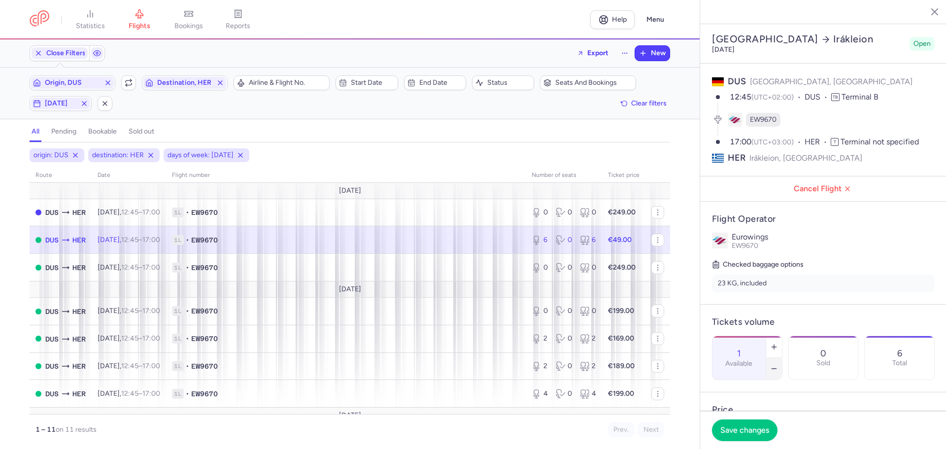
click at [778, 364] on icon "button" at bounding box center [774, 368] width 8 height 8
type input "0"
click at [761, 429] on span "Save changes" at bounding box center [744, 429] width 49 height 9
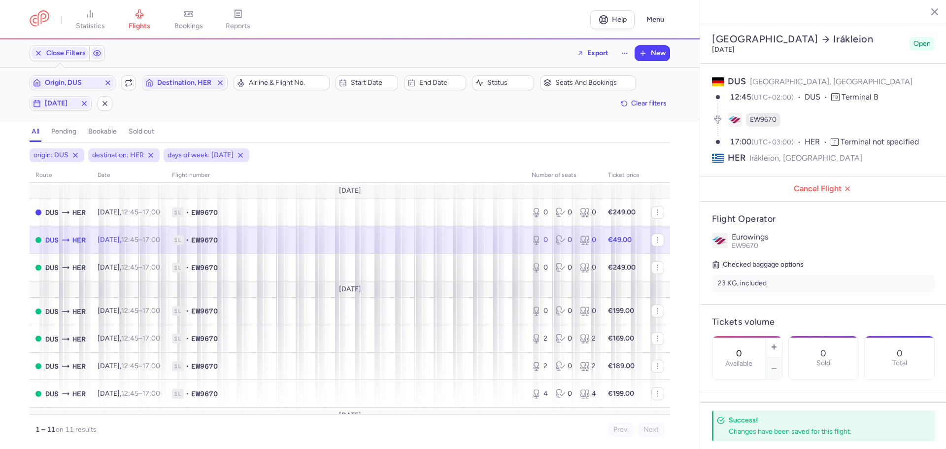
click at [928, 14] on icon "button" at bounding box center [927, 11] width 10 height 10
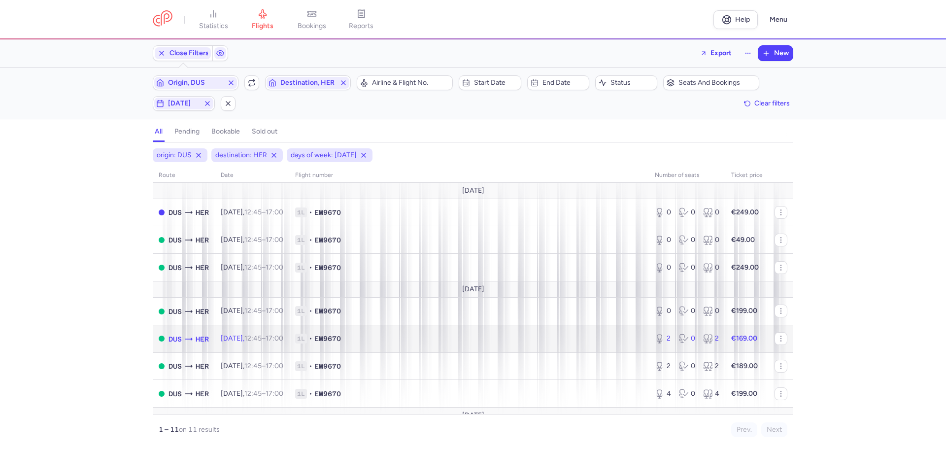
click at [397, 337] on span "1L • EW9670" at bounding box center [469, 338] width 348 height 10
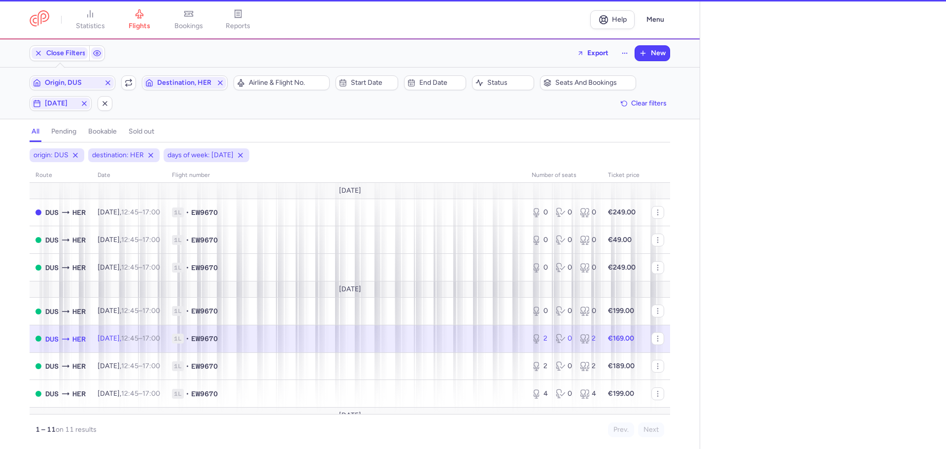
select select "days"
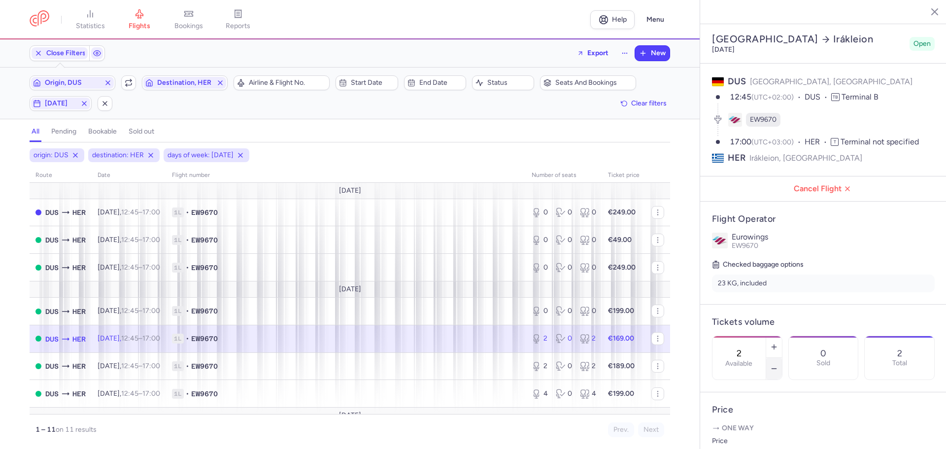
click at [778, 364] on icon "button" at bounding box center [774, 368] width 8 height 8
drag, startPoint x: 804, startPoint y: 343, endPoint x: 800, endPoint y: 351, distance: 9.3
click at [778, 364] on icon "button" at bounding box center [774, 368] width 8 height 8
click at [755, 423] on button "Save changes" at bounding box center [745, 430] width 66 height 22
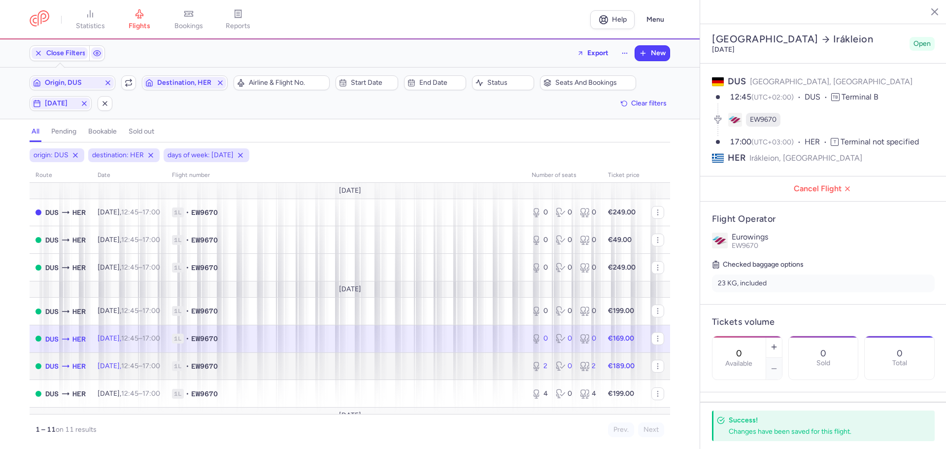
click at [269, 366] on span "1L • EW9670" at bounding box center [346, 366] width 348 height 10
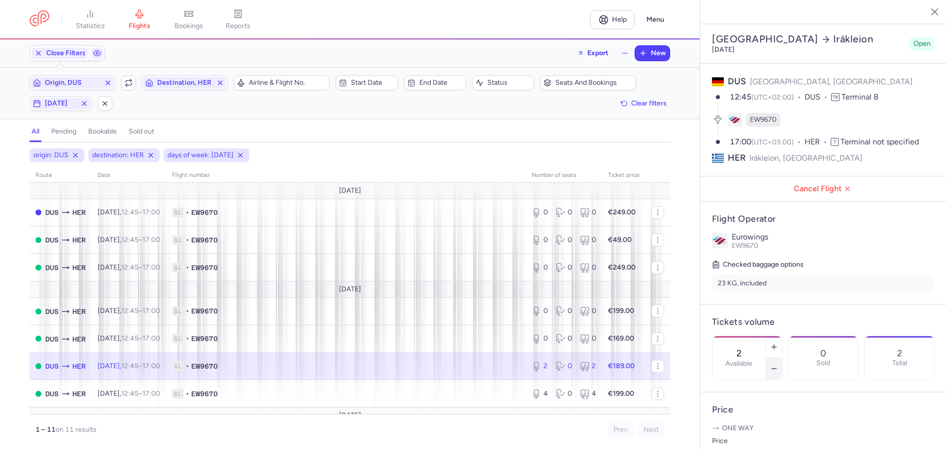
click at [778, 364] on icon "button" at bounding box center [774, 368] width 8 height 8
click at [746, 426] on span "Save changes" at bounding box center [744, 429] width 49 height 9
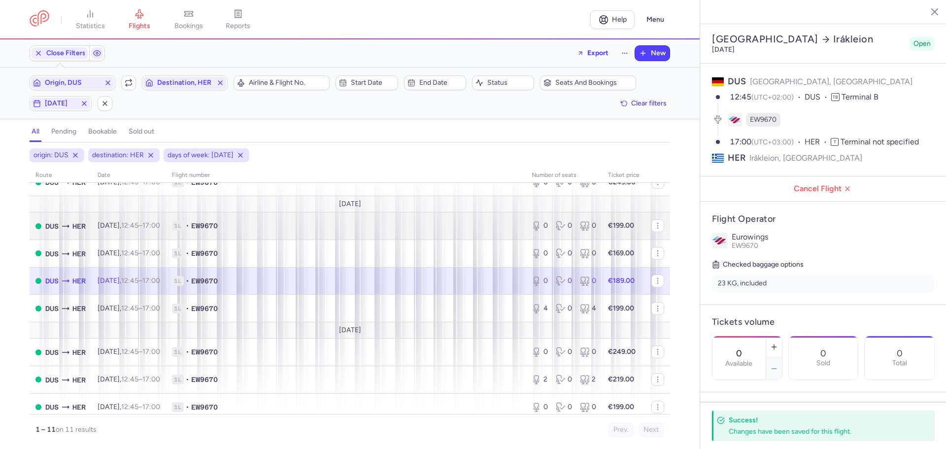
scroll to position [99, 0]
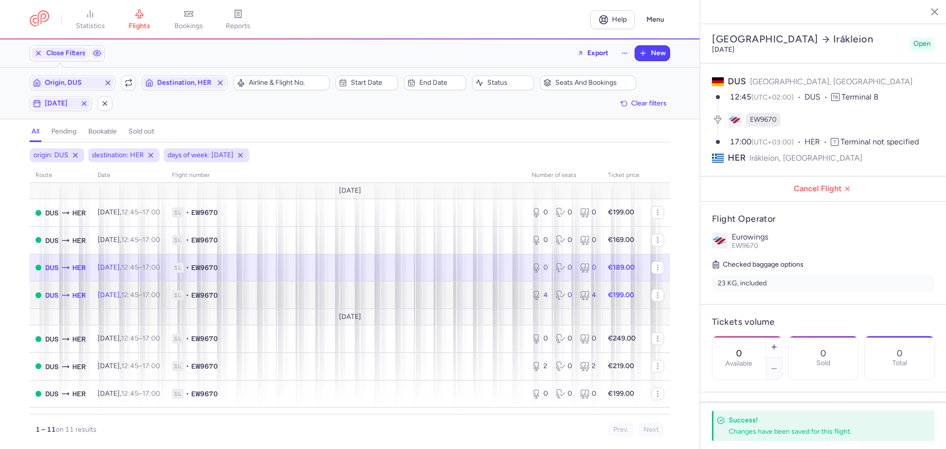
click at [303, 294] on span "1L • EW9670" at bounding box center [346, 295] width 348 height 10
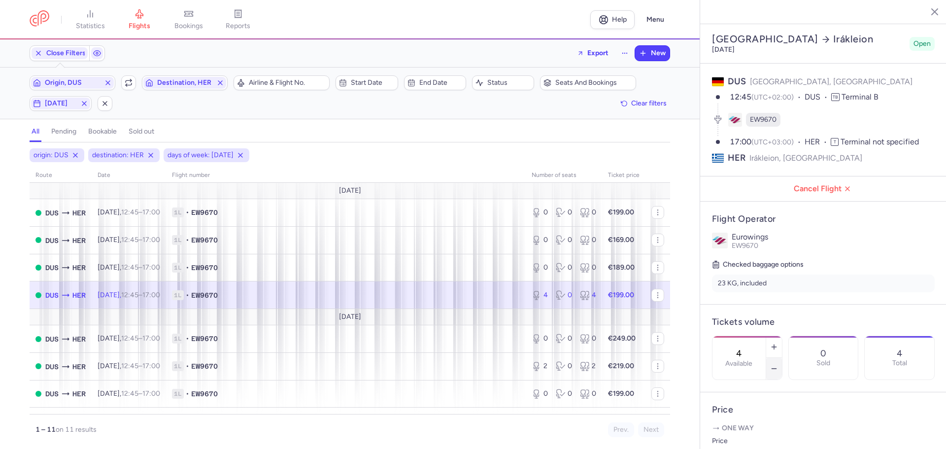
click at [782, 358] on button "button" at bounding box center [774, 369] width 16 height 22
click at [756, 426] on span "Save changes" at bounding box center [744, 429] width 49 height 9
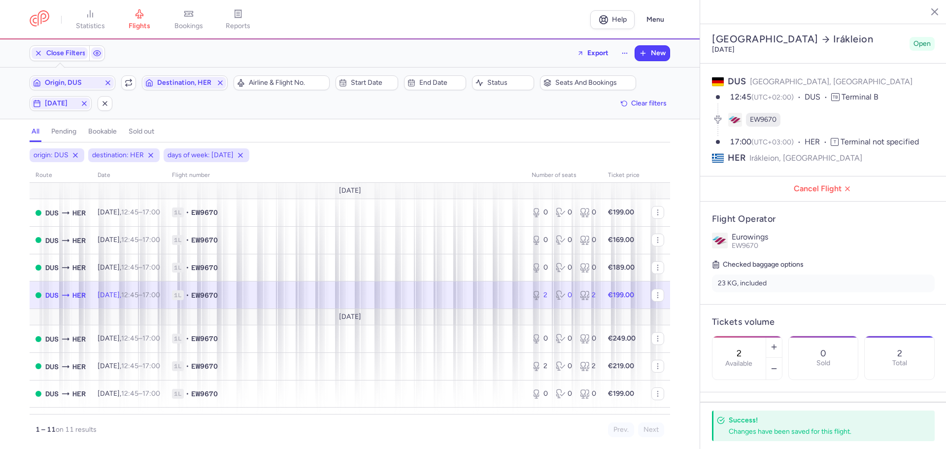
scroll to position [119, 0]
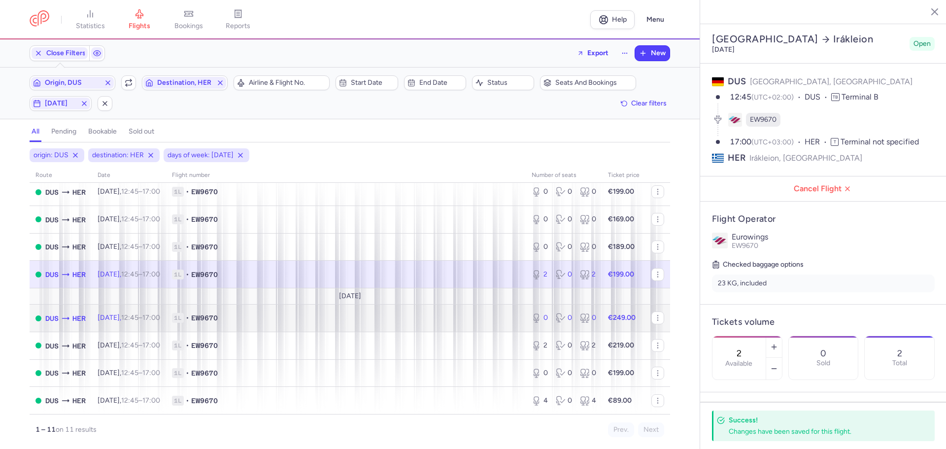
click at [285, 319] on span "1L • EW9670" at bounding box center [346, 318] width 348 height 10
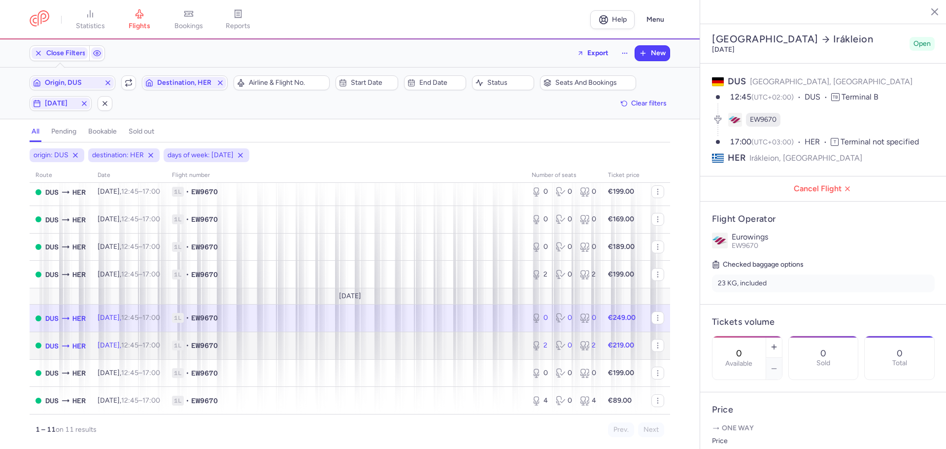
click at [289, 344] on span "1L • EW9670" at bounding box center [346, 345] width 348 height 10
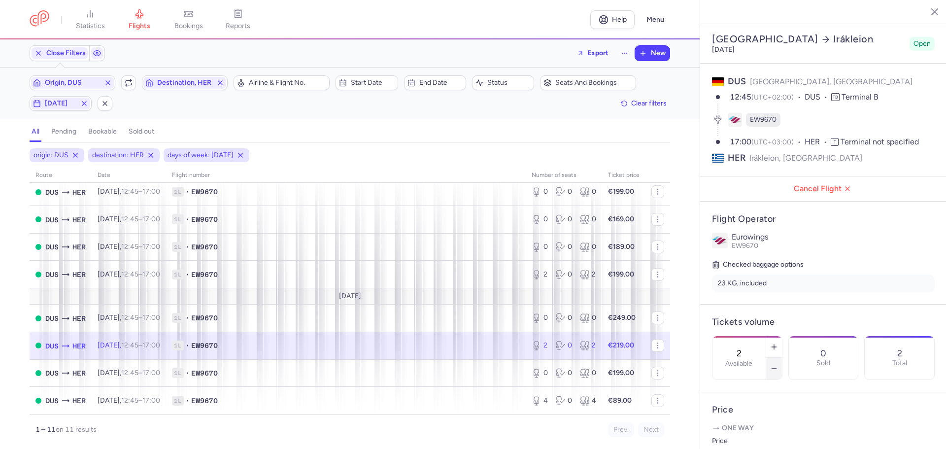
click at [778, 364] on icon "button" at bounding box center [774, 368] width 8 height 8
click at [751, 428] on span "Save changes" at bounding box center [744, 429] width 49 height 9
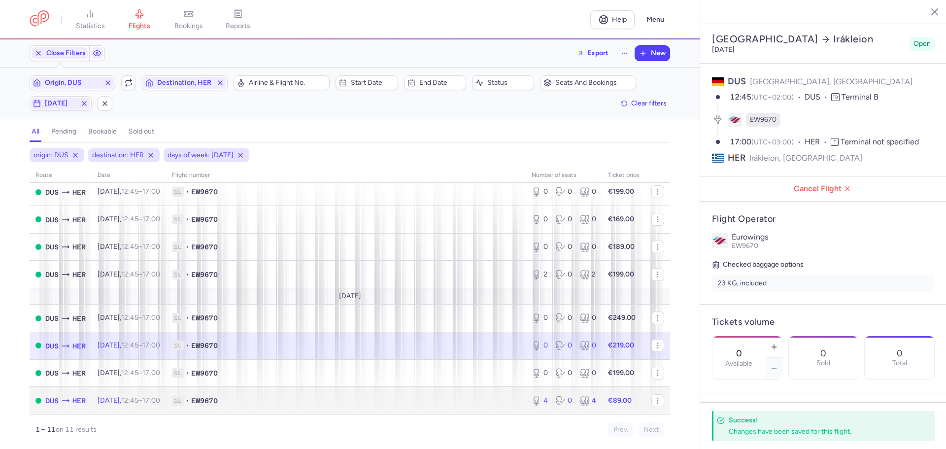
click at [338, 392] on td "1L • EW9670" at bounding box center [346, 400] width 360 height 27
type input "4"
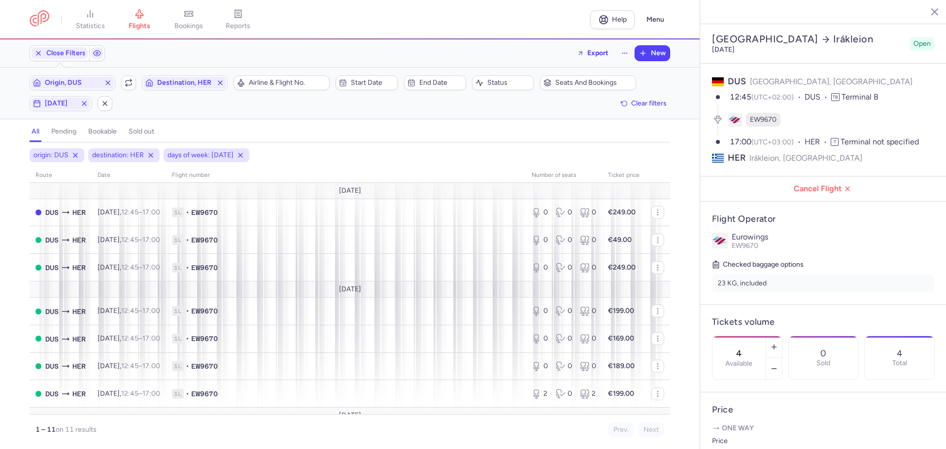
drag, startPoint x: 930, startPoint y: 8, endPoint x: 818, endPoint y: 52, distance: 120.1
click at [930, 8] on icon "button" at bounding box center [927, 11] width 10 height 10
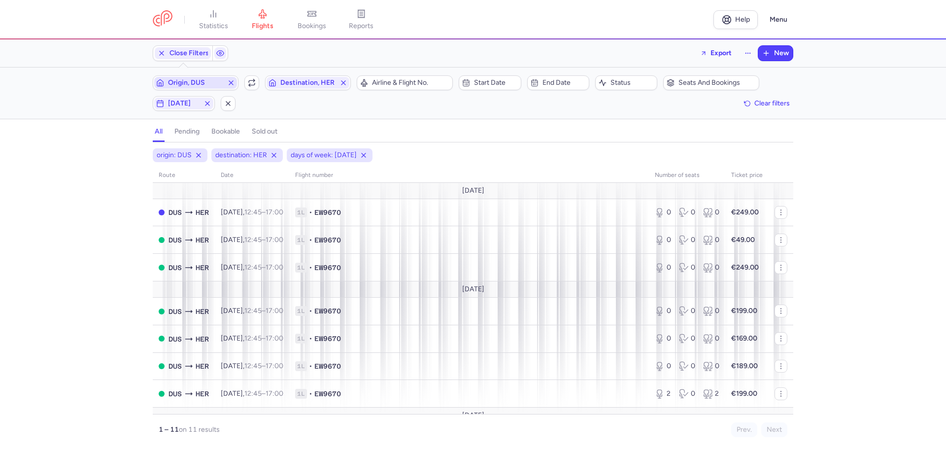
click at [204, 82] on span "Origin, DUS" at bounding box center [195, 83] width 55 height 8
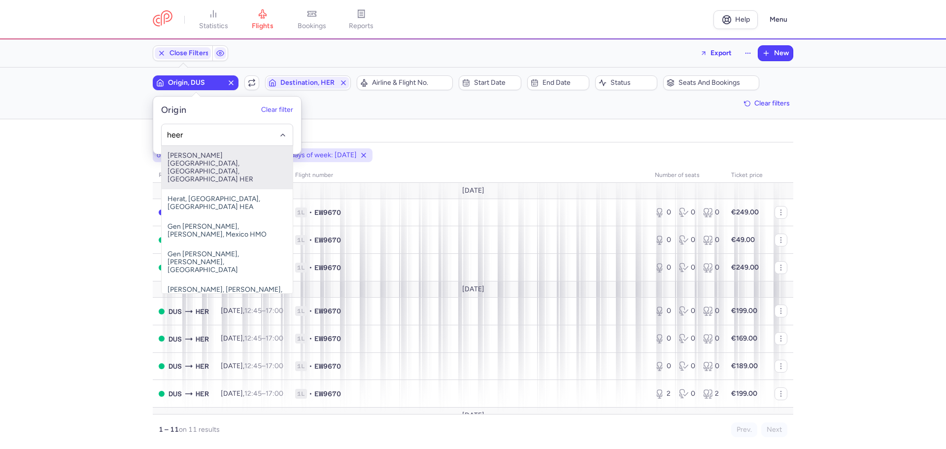
click at [211, 163] on span "[PERSON_NAME][GEOGRAPHIC_DATA], [GEOGRAPHIC_DATA], [GEOGRAPHIC_DATA] HER" at bounding box center [227, 167] width 131 height 43
type input "heer"
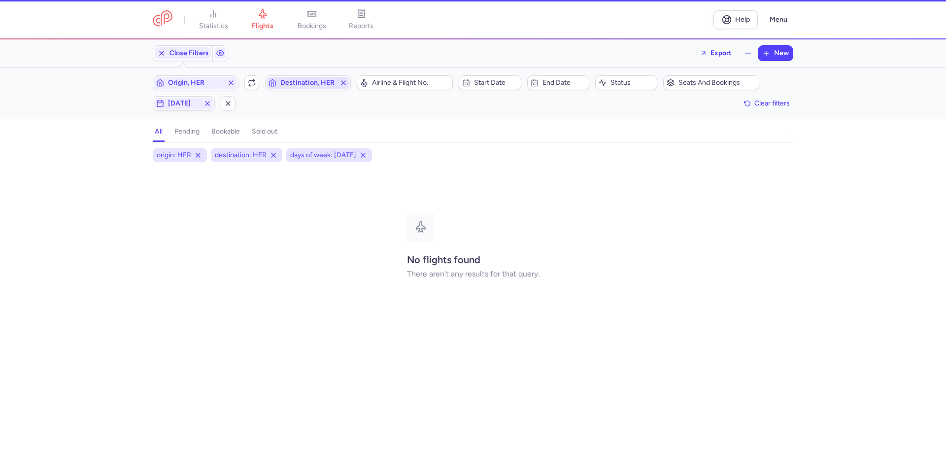
click at [299, 80] on span "Destination, HER" at bounding box center [307, 83] width 55 height 8
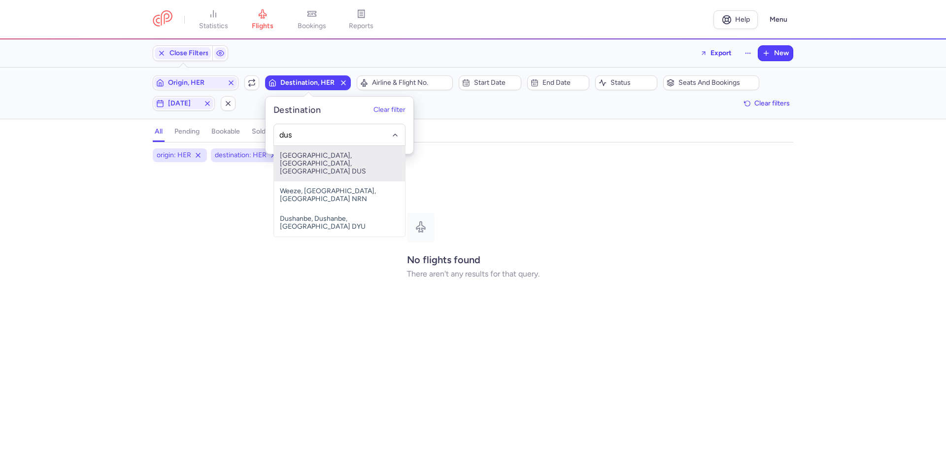
click at [302, 158] on span "[GEOGRAPHIC_DATA], [GEOGRAPHIC_DATA], [GEOGRAPHIC_DATA] DUS" at bounding box center [339, 163] width 131 height 35
type input "dus"
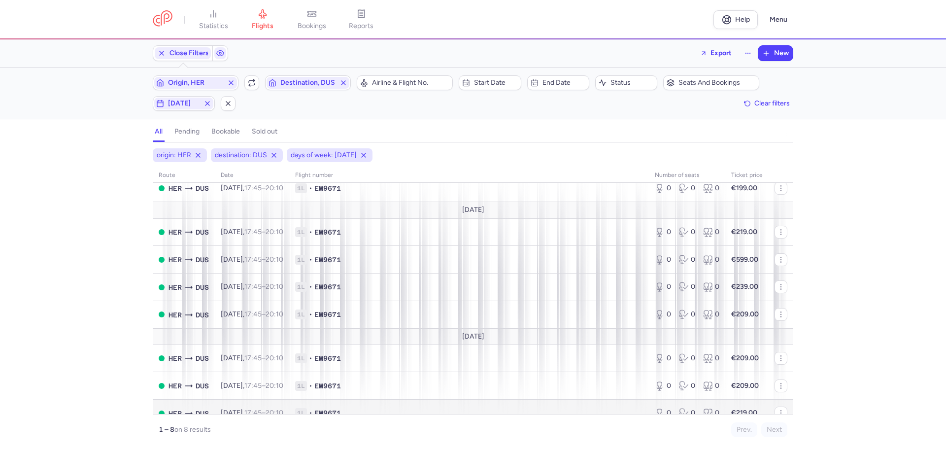
scroll to position [37, 0]
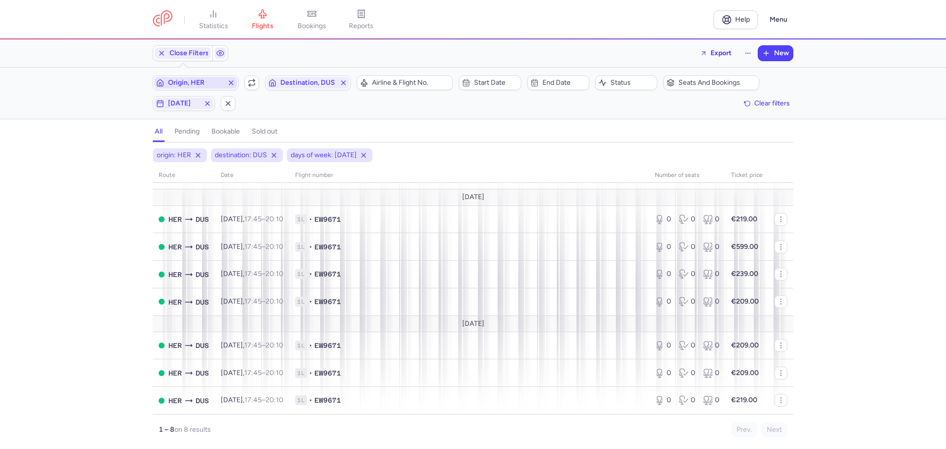
click at [184, 79] on span "Origin, HER" at bounding box center [195, 83] width 55 height 8
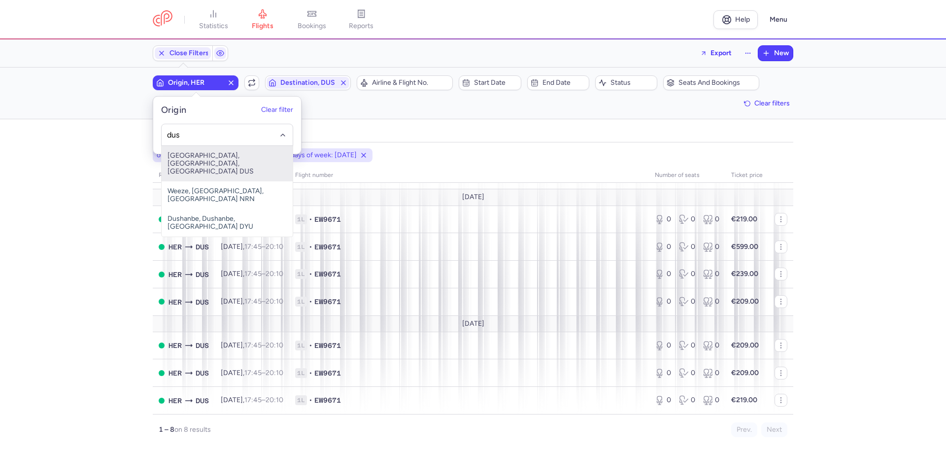
click at [212, 162] on span "[GEOGRAPHIC_DATA], [GEOGRAPHIC_DATA], [GEOGRAPHIC_DATA] DUS" at bounding box center [227, 163] width 131 height 35
type input "dus"
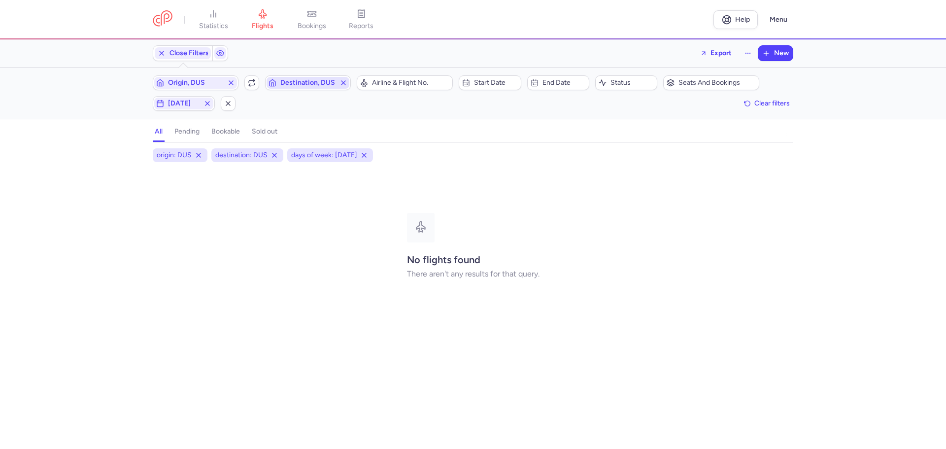
click at [285, 83] on span "Destination, DUS" at bounding box center [307, 83] width 55 height 8
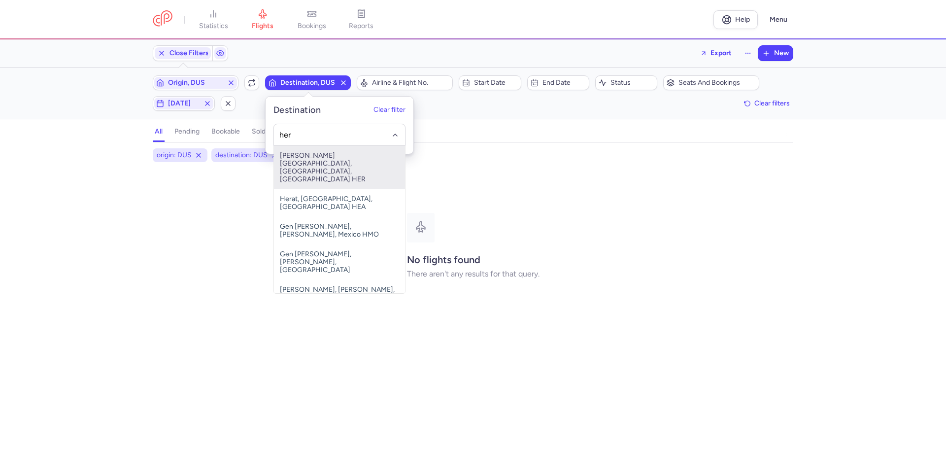
click at [326, 155] on span "[PERSON_NAME][GEOGRAPHIC_DATA], [GEOGRAPHIC_DATA], [GEOGRAPHIC_DATA] HER" at bounding box center [339, 167] width 131 height 43
type input "her"
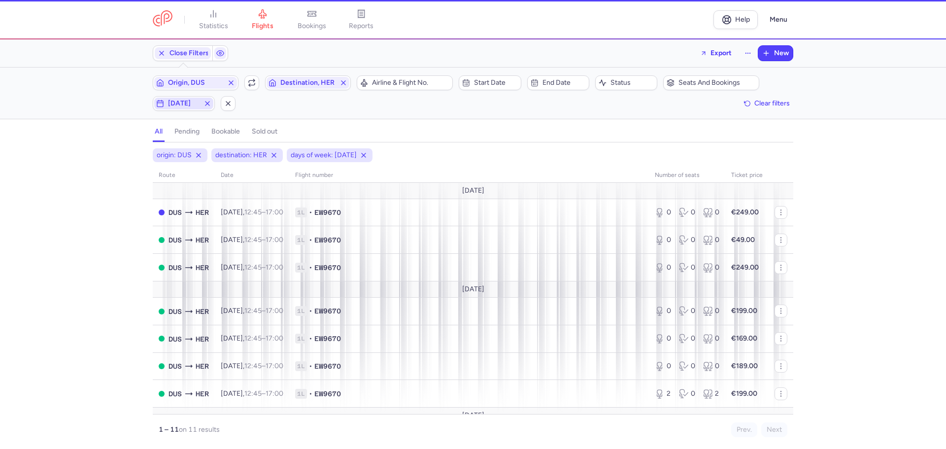
click at [194, 101] on span "[DATE]" at bounding box center [184, 103] width 32 height 8
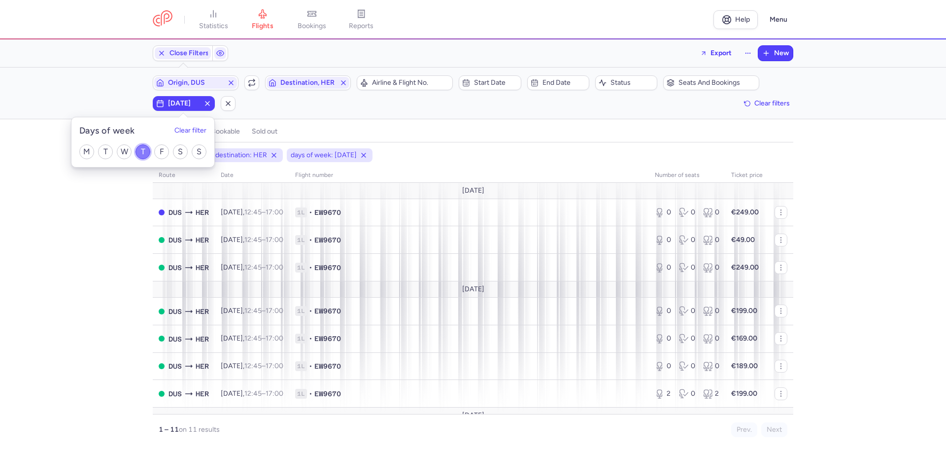
click at [140, 150] on input "T" at bounding box center [142, 151] width 15 height 15
checkbox input "false"
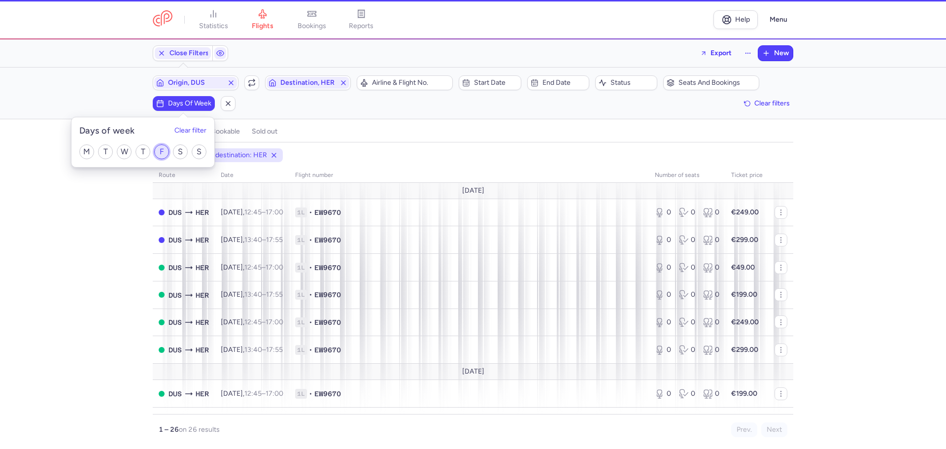
click at [161, 150] on input "F" at bounding box center [161, 151] width 15 height 15
checkbox input "true"
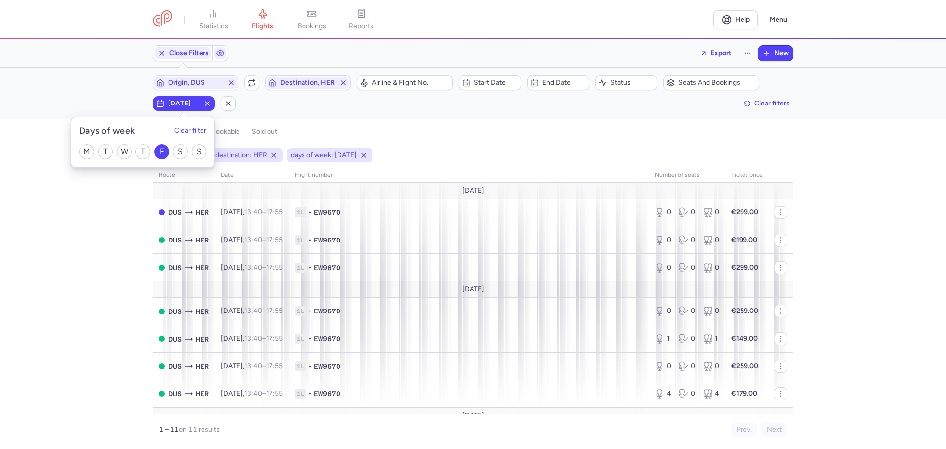
click at [111, 225] on div "origin: DUS destination: HER days of week: [DATE] route date Flight number numb…" at bounding box center [473, 298] width 946 height 300
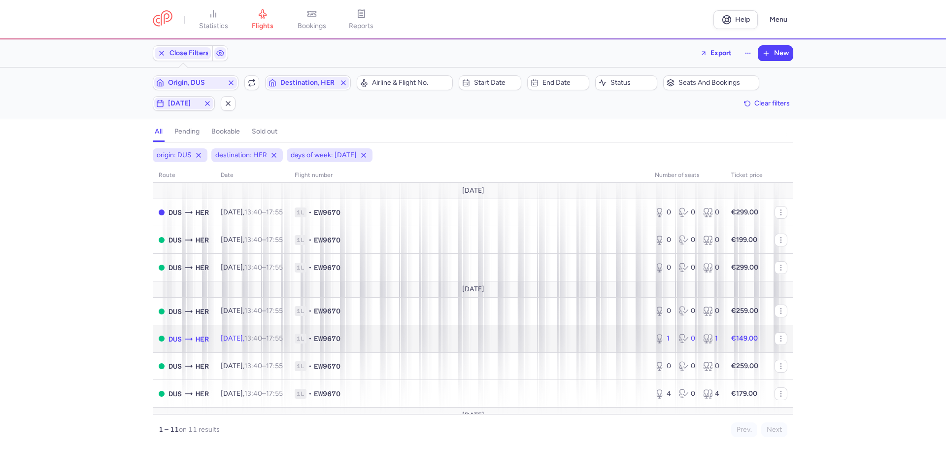
click at [412, 332] on td "1L • EW9670" at bounding box center [469, 339] width 360 height 28
select select "days"
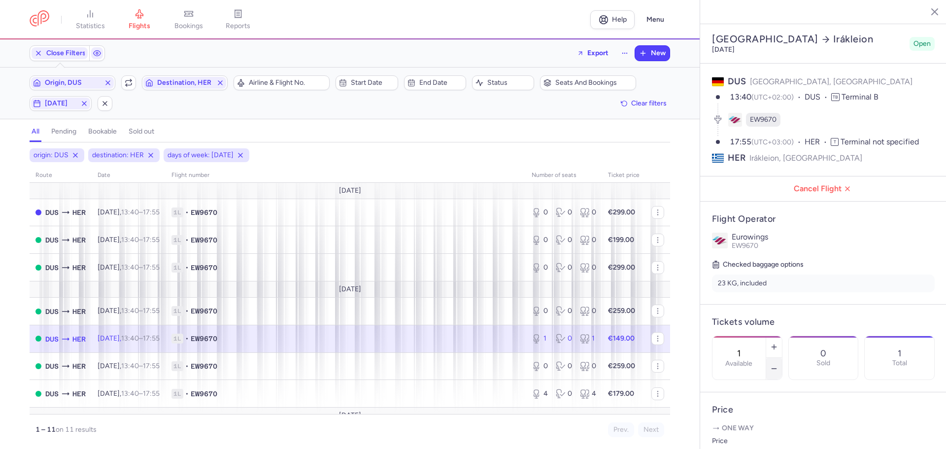
click at [778, 364] on icon "button" at bounding box center [774, 368] width 8 height 8
click at [742, 433] on span "Save changes" at bounding box center [744, 429] width 49 height 9
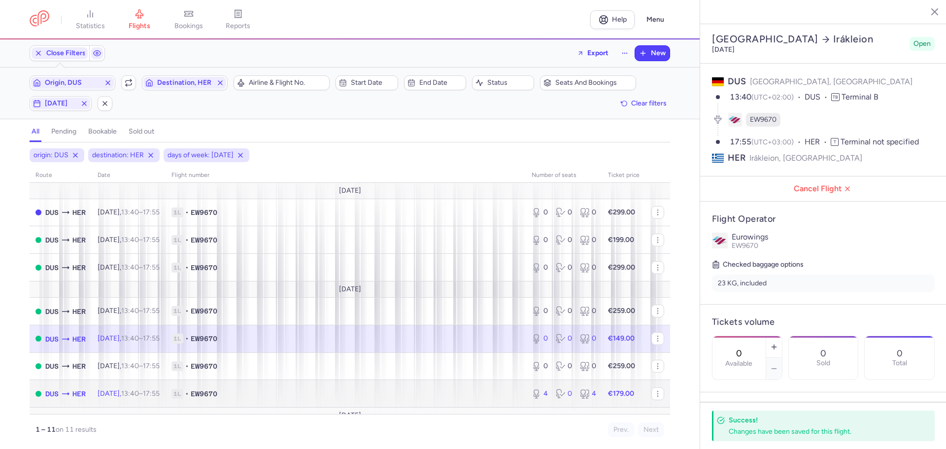
click at [262, 393] on span "1L • EW9670" at bounding box center [345, 394] width 348 height 10
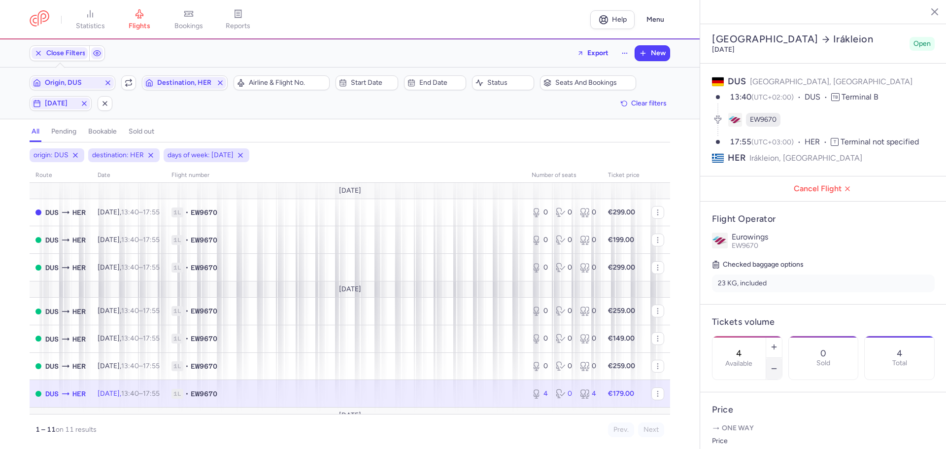
click at [778, 364] on icon "button" at bounding box center [774, 368] width 8 height 8
click at [759, 428] on span "Save changes" at bounding box center [744, 429] width 49 height 9
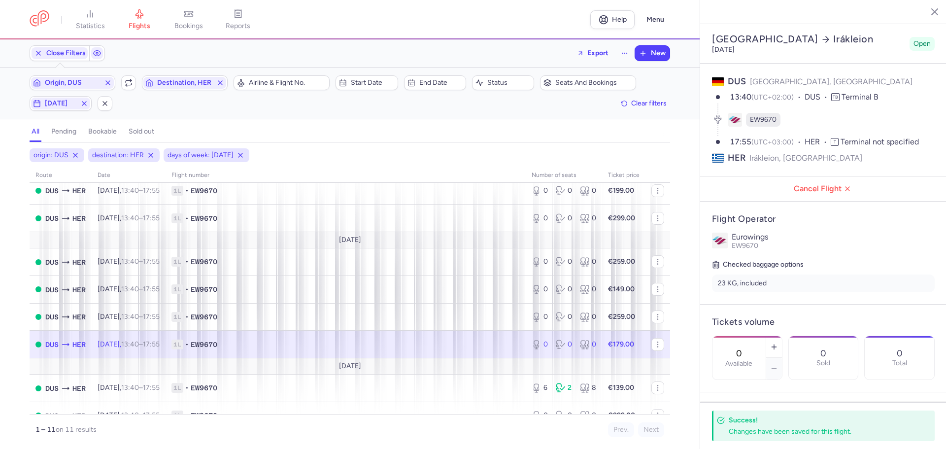
scroll to position [99, 0]
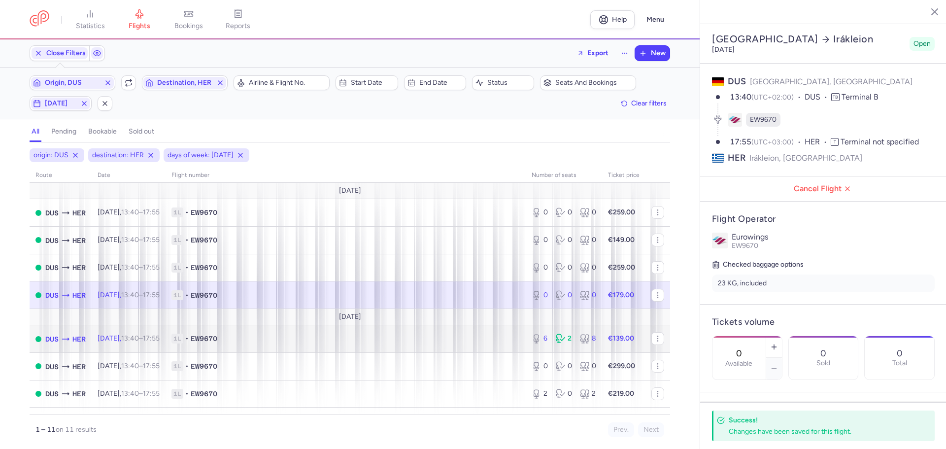
click at [279, 339] on span "1L • EW9670" at bounding box center [345, 338] width 348 height 10
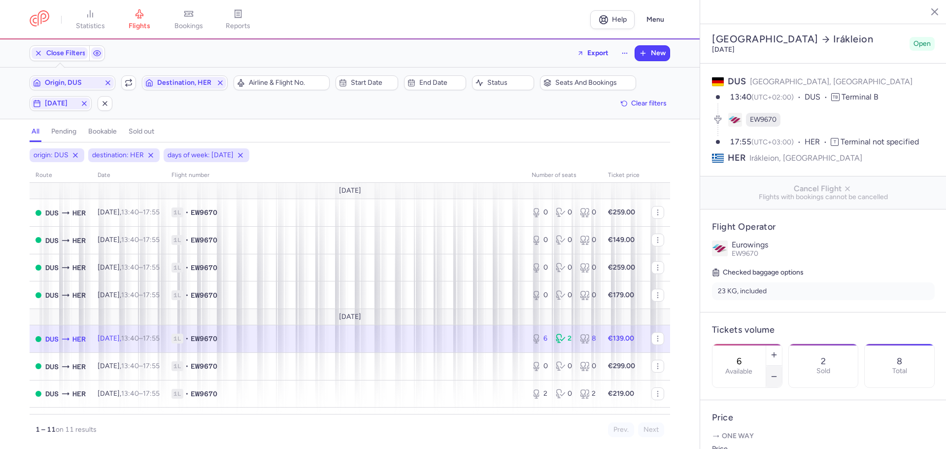
click at [778, 372] on icon "button" at bounding box center [774, 376] width 8 height 8
click at [741, 428] on span "Save changes" at bounding box center [744, 429] width 49 height 9
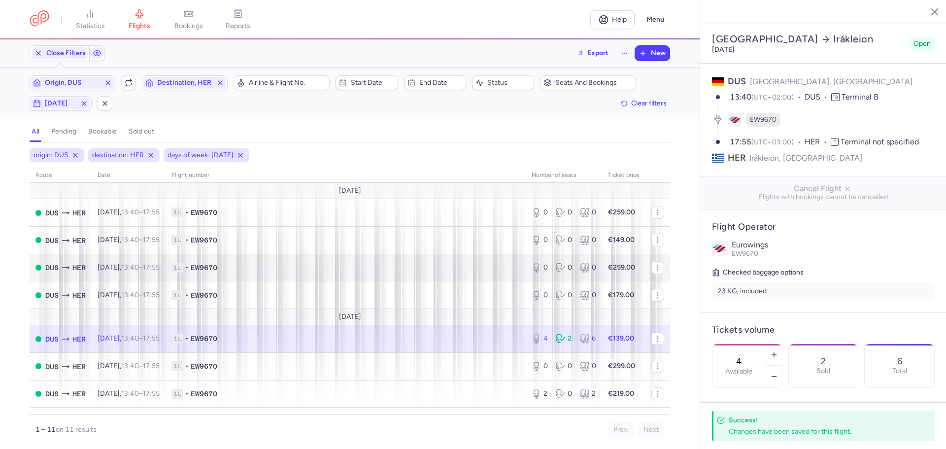
scroll to position [119, 0]
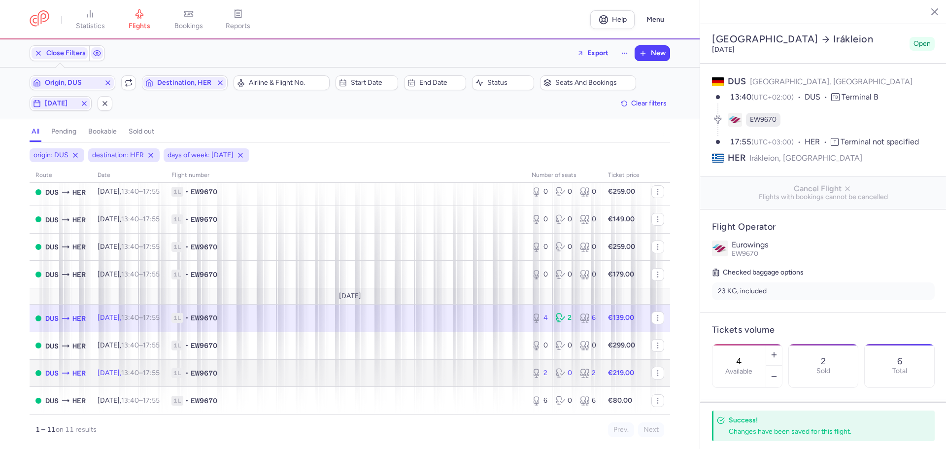
click at [297, 375] on span "1L • EW9670" at bounding box center [345, 373] width 348 height 10
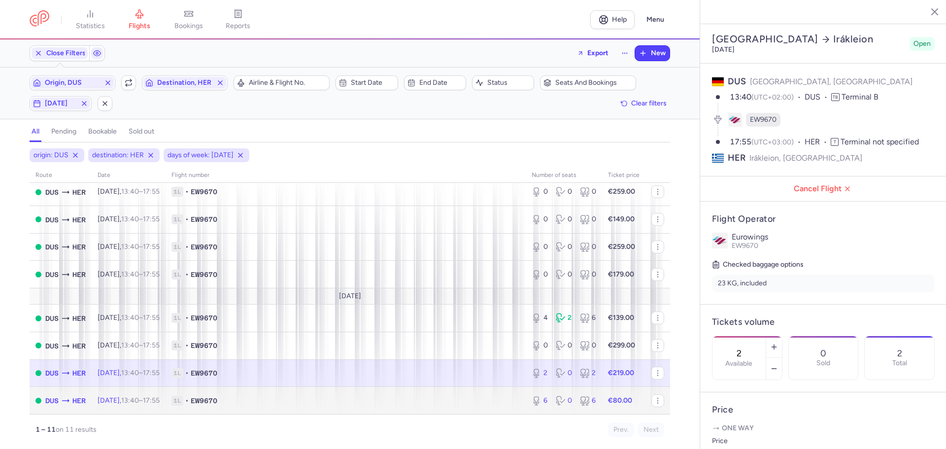
click at [399, 389] on td "1L • EW9670" at bounding box center [345, 400] width 360 height 27
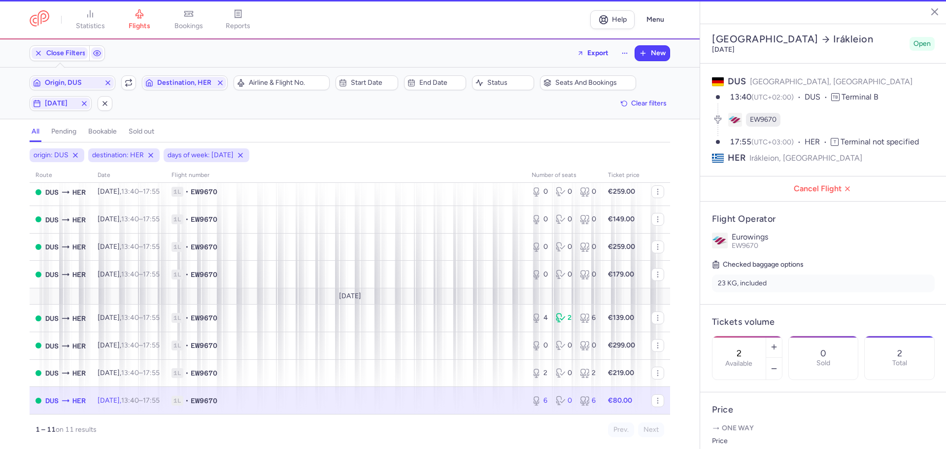
type input "6"
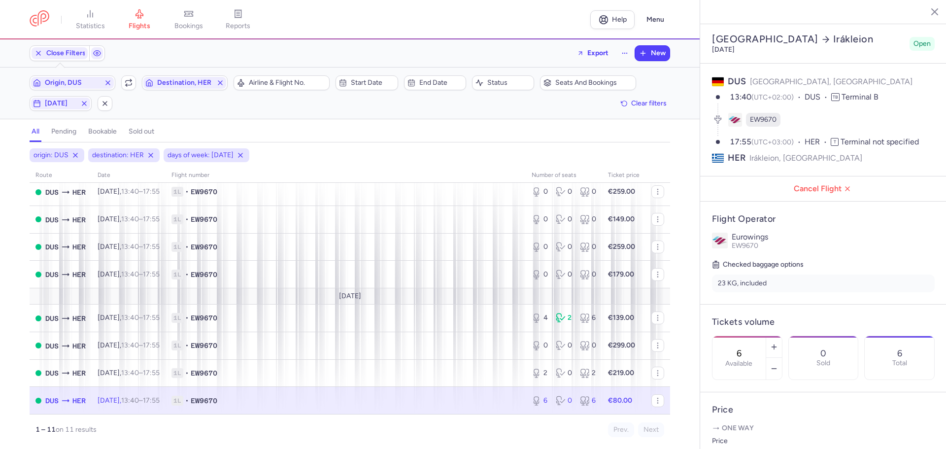
click at [927, 13] on icon "button" at bounding box center [927, 11] width 10 height 10
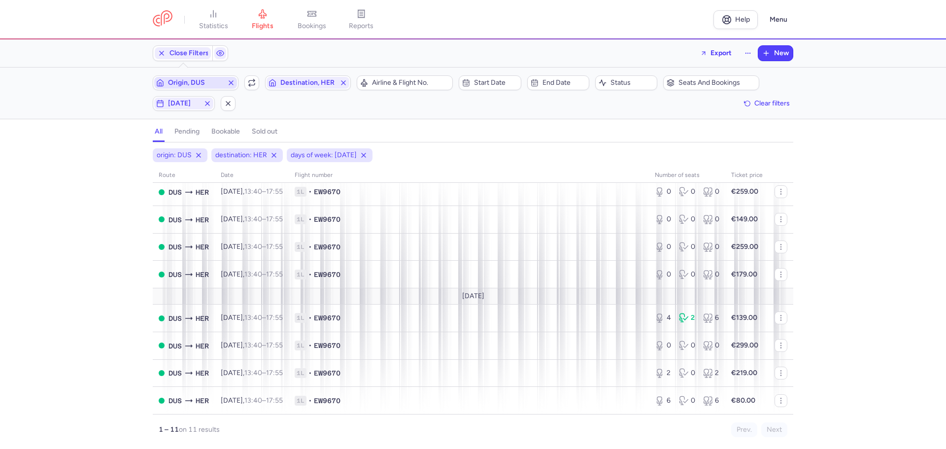
click at [212, 82] on span "Origin, DUS" at bounding box center [195, 83] width 55 height 8
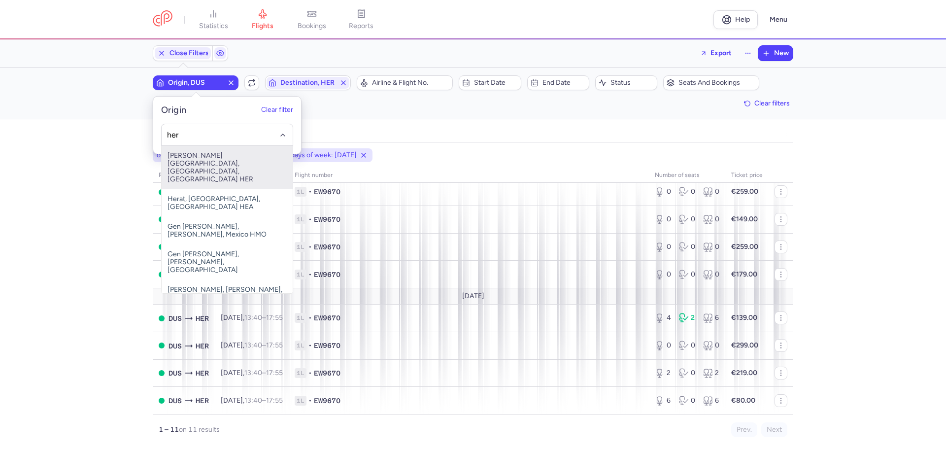
click at [214, 160] on span "[PERSON_NAME][GEOGRAPHIC_DATA], [GEOGRAPHIC_DATA], [GEOGRAPHIC_DATA] HER" at bounding box center [227, 167] width 131 height 43
type input "her"
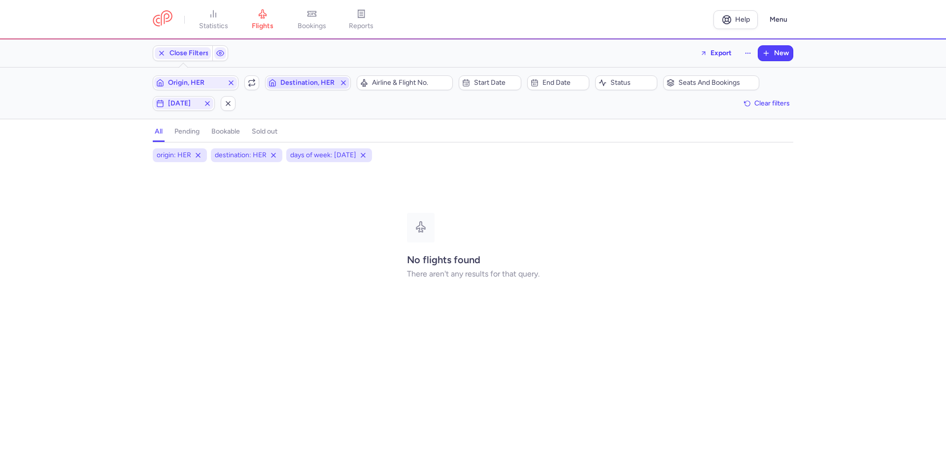
click at [296, 83] on span "Destination, HER" at bounding box center [307, 83] width 55 height 8
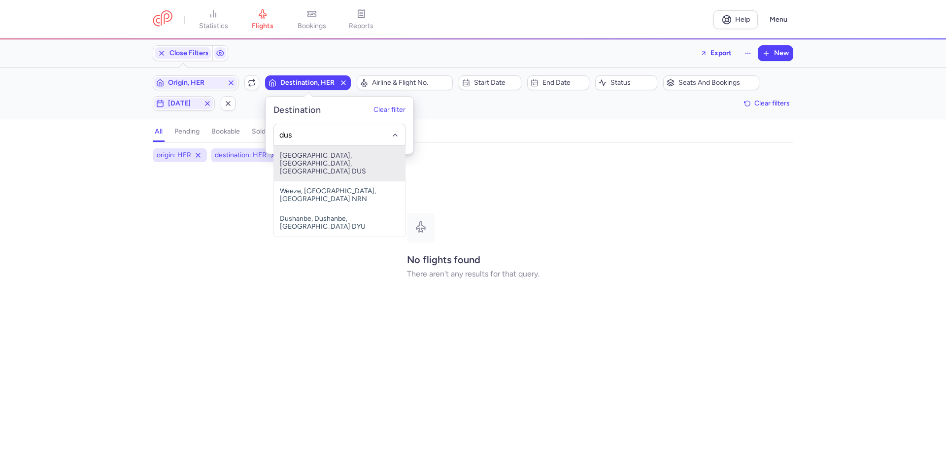
click at [315, 155] on span "[GEOGRAPHIC_DATA], [GEOGRAPHIC_DATA], [GEOGRAPHIC_DATA] DUS" at bounding box center [339, 163] width 131 height 35
type input "dus"
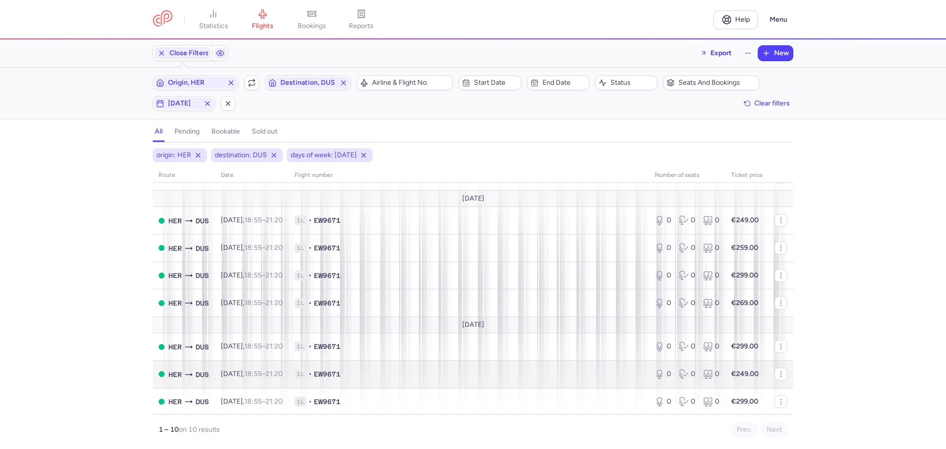
scroll to position [92, 0]
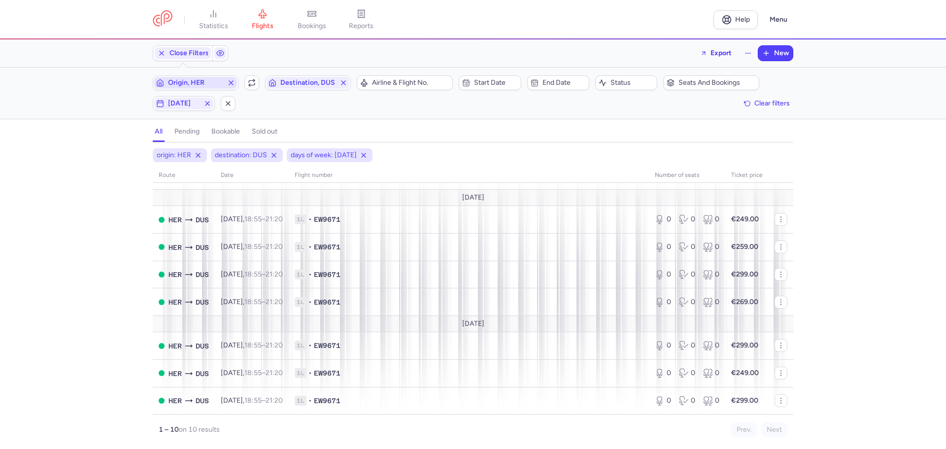
click at [218, 83] on span "Origin, HER" at bounding box center [195, 83] width 55 height 8
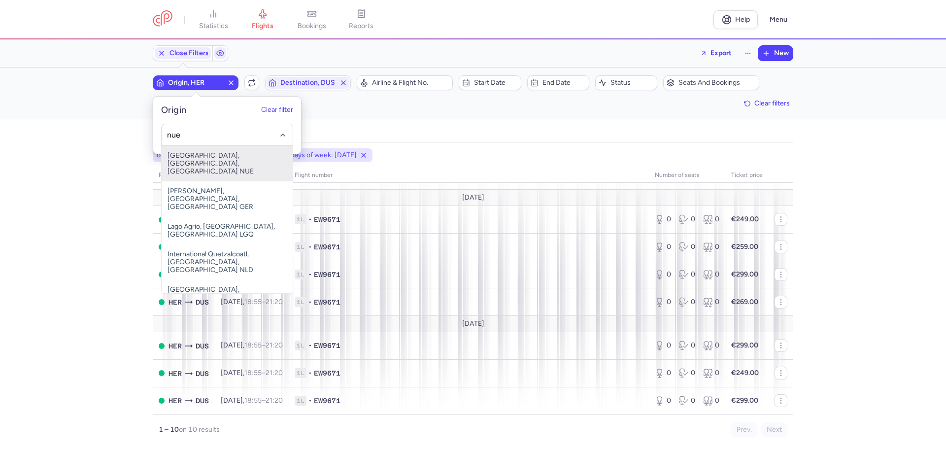
click at [209, 155] on span "[GEOGRAPHIC_DATA], [GEOGRAPHIC_DATA], [GEOGRAPHIC_DATA] NUE" at bounding box center [227, 163] width 131 height 35
type input "nue"
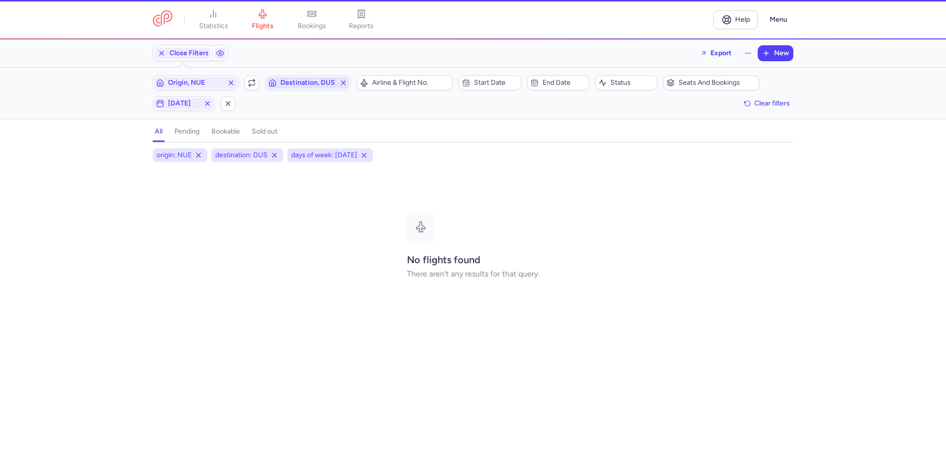
click at [291, 87] on span "Destination, DUS" at bounding box center [307, 83] width 55 height 8
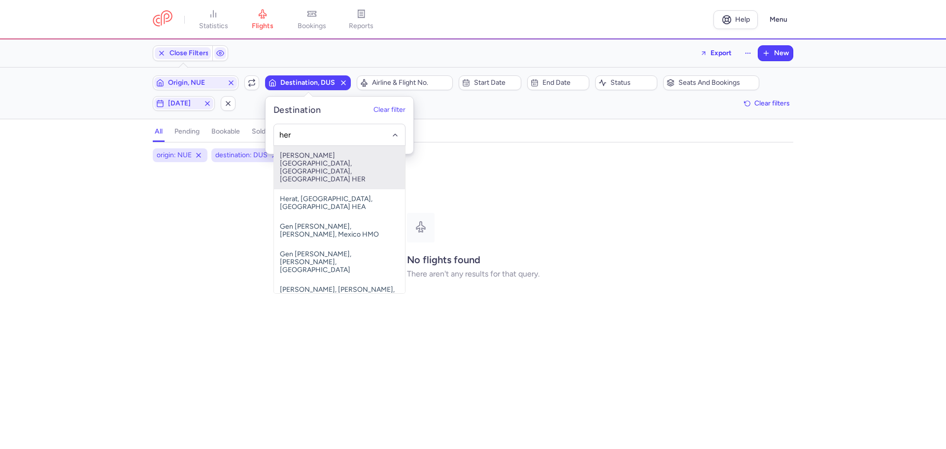
click at [303, 158] on span "[PERSON_NAME][GEOGRAPHIC_DATA], [GEOGRAPHIC_DATA], [GEOGRAPHIC_DATA] HER" at bounding box center [339, 167] width 131 height 43
type input "her"
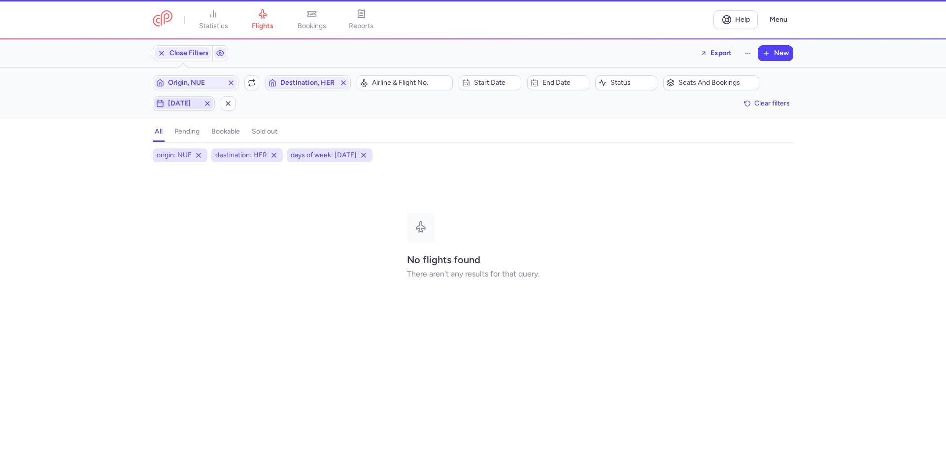
click at [183, 103] on span "[DATE]" at bounding box center [184, 103] width 32 height 8
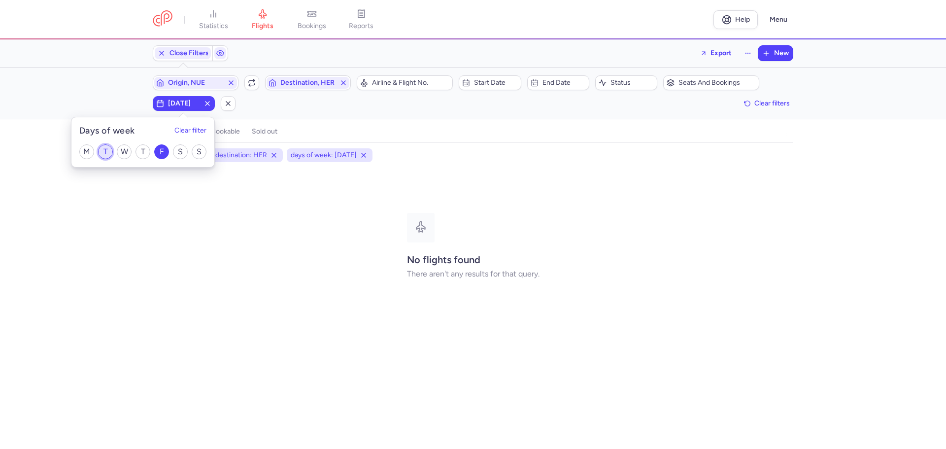
click at [102, 148] on input "T" at bounding box center [105, 151] width 15 height 15
checkbox input "true"
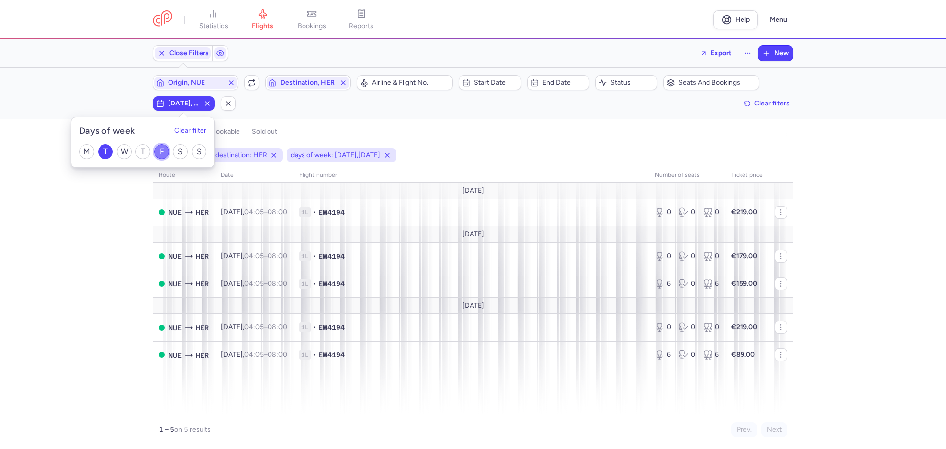
click at [162, 153] on input "F" at bounding box center [161, 151] width 15 height 15
checkbox input "false"
click at [70, 250] on div "origin: NUE destination: HER days of week: [DATE] route date Flight number numb…" at bounding box center [473, 298] width 946 height 300
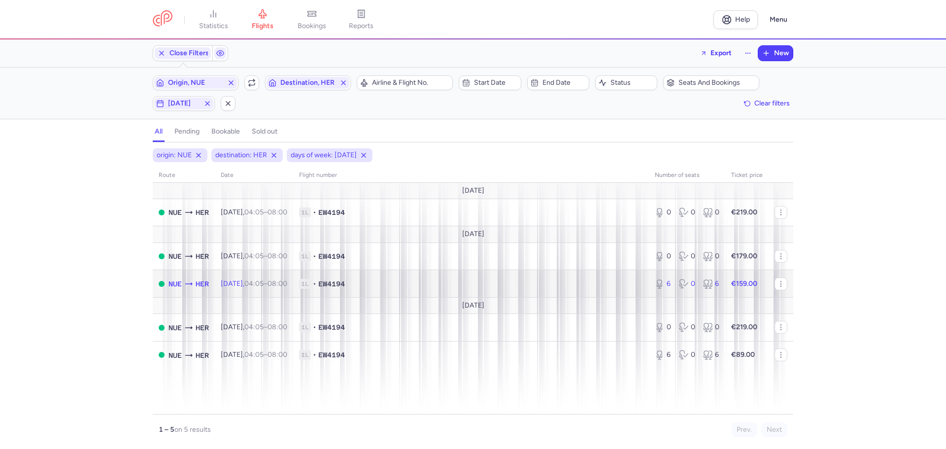
click at [429, 281] on span "1L • EW4194" at bounding box center [471, 284] width 344 height 10
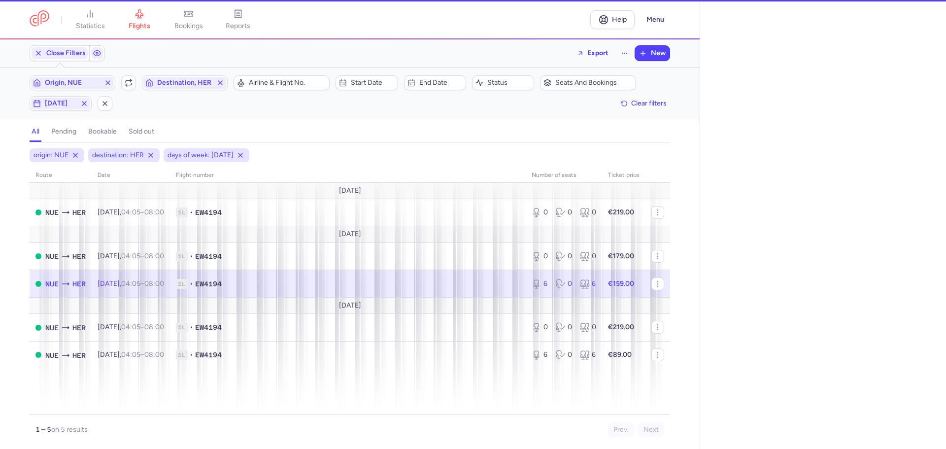
select select "days"
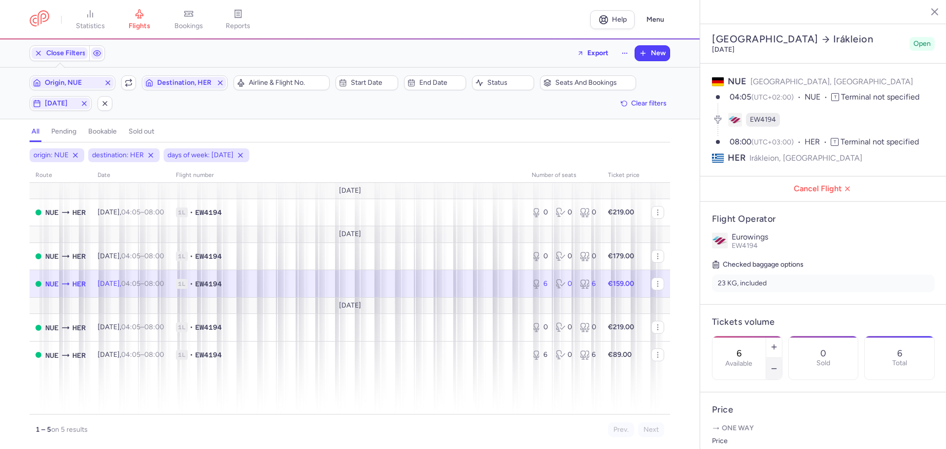
click at [778, 364] on icon "button" at bounding box center [774, 368] width 8 height 8
click at [749, 432] on span "Save changes" at bounding box center [744, 429] width 49 height 9
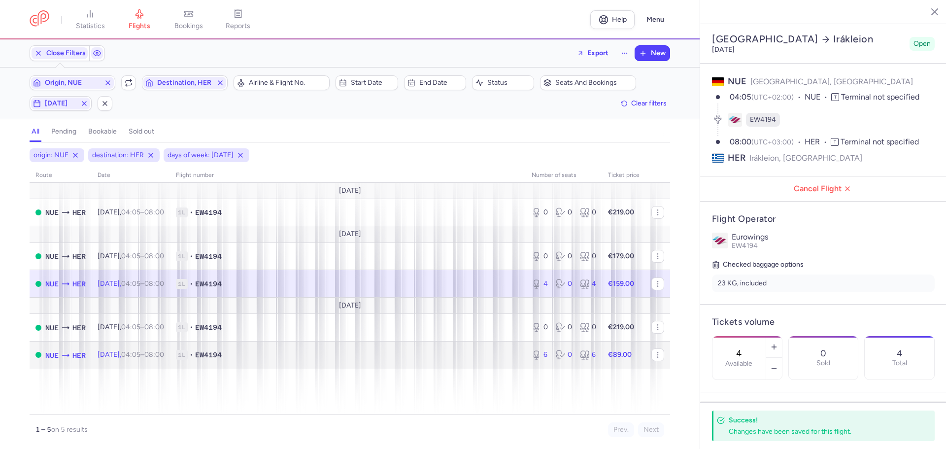
click at [159, 356] on span "04:05 – 08:00 +0" at bounding box center [142, 354] width 43 height 8
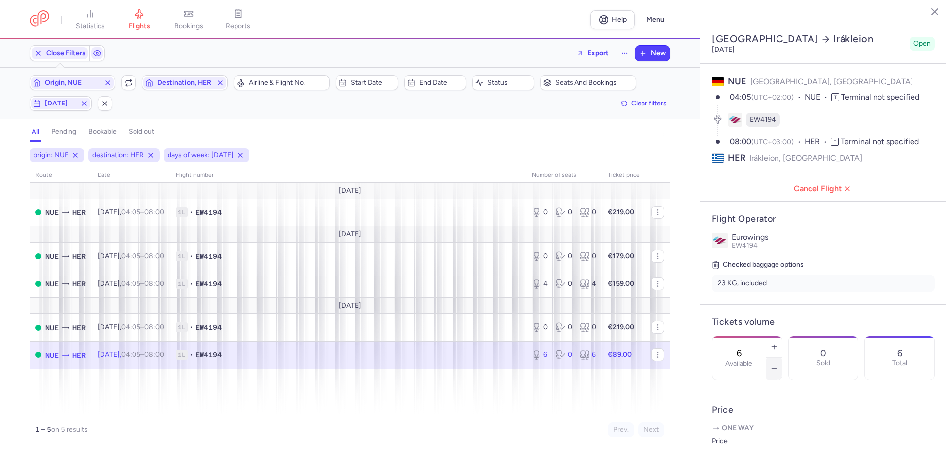
click at [778, 364] on icon "button" at bounding box center [774, 368] width 8 height 8
type input "4"
click at [757, 430] on span "Save changes" at bounding box center [744, 429] width 49 height 9
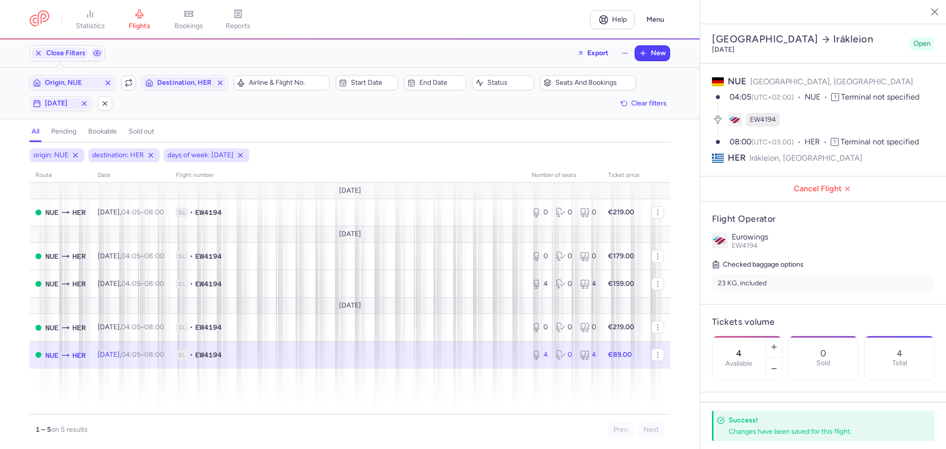
drag, startPoint x: 927, startPoint y: 5, endPoint x: 936, endPoint y: 16, distance: 13.6
click at [927, 6] on button "button" at bounding box center [927, 11] width 15 height 15
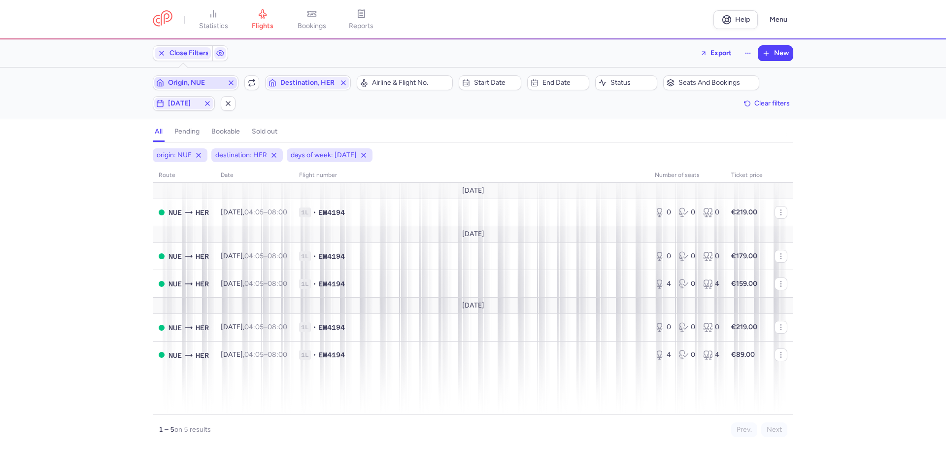
click at [191, 80] on span "Origin, NUE" at bounding box center [195, 83] width 55 height 8
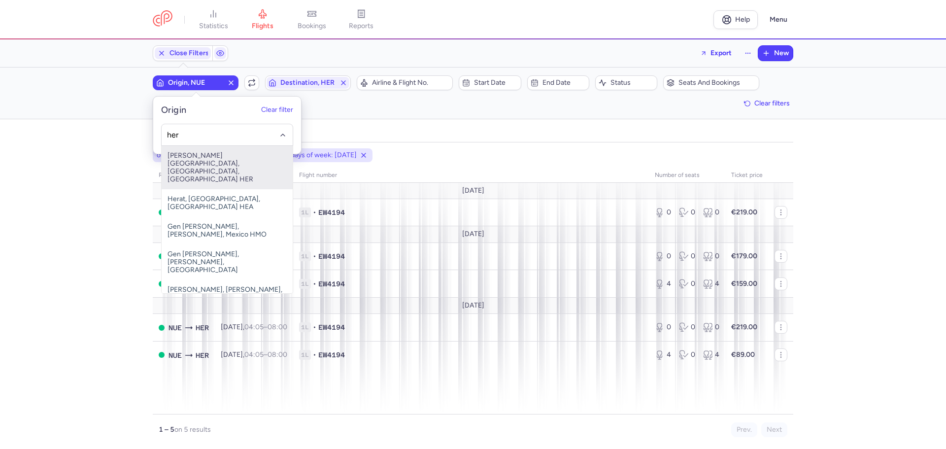
drag, startPoint x: 191, startPoint y: 162, endPoint x: 239, endPoint y: 140, distance: 53.6
click at [191, 163] on span "[PERSON_NAME][GEOGRAPHIC_DATA], [GEOGRAPHIC_DATA], [GEOGRAPHIC_DATA] HER" at bounding box center [227, 167] width 131 height 43
type input "her"
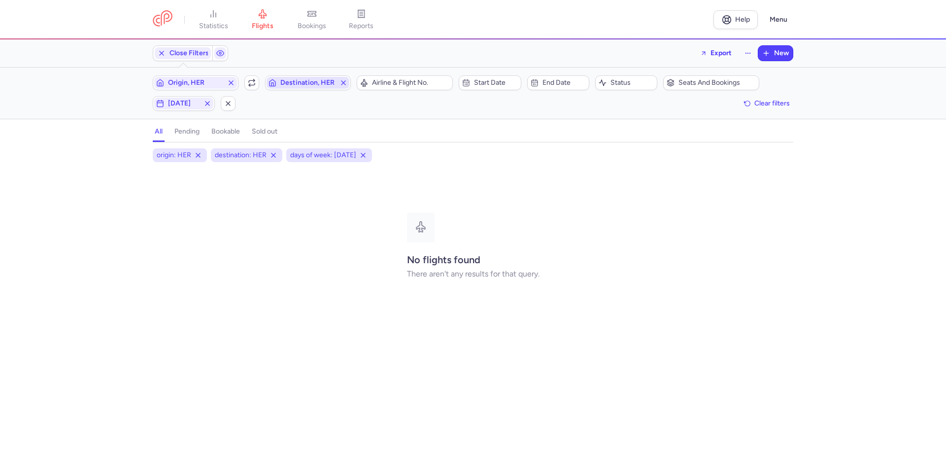
click at [296, 86] on span "Destination, HER" at bounding box center [307, 83] width 55 height 8
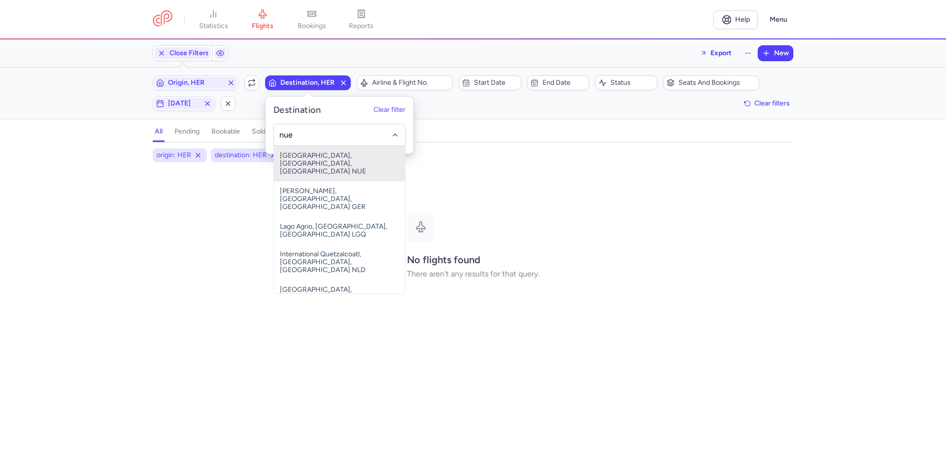
click at [301, 159] on span "[GEOGRAPHIC_DATA], [GEOGRAPHIC_DATA], [GEOGRAPHIC_DATA] NUE" at bounding box center [339, 163] width 131 height 35
type input "nue"
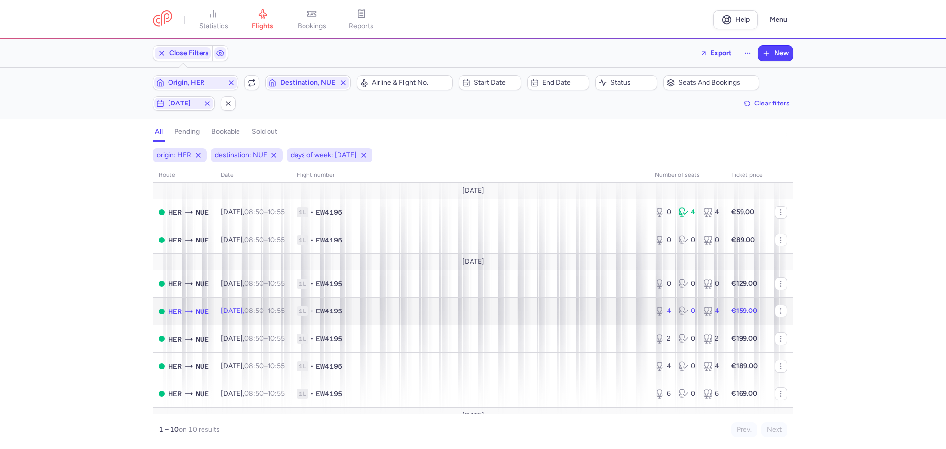
click at [428, 311] on span "1L • EW4195" at bounding box center [470, 311] width 346 height 10
select select "days"
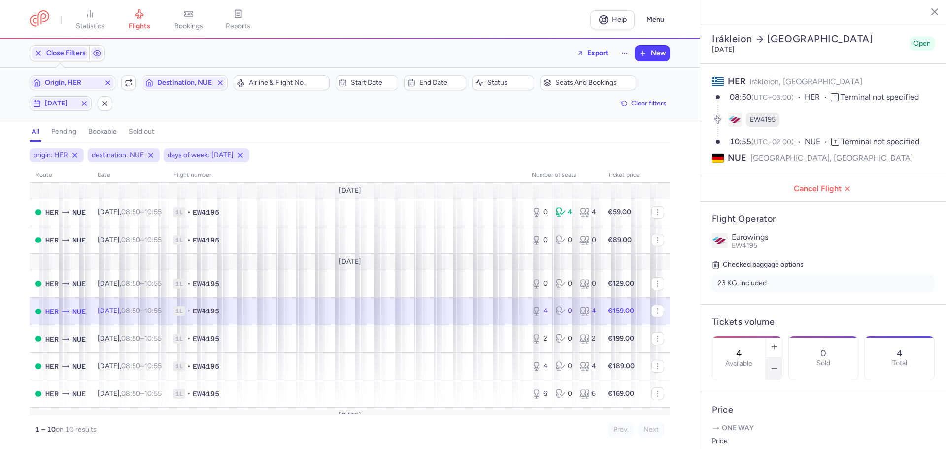
click at [778, 364] on icon "button" at bounding box center [774, 368] width 8 height 8
click at [743, 429] on span "Save changes" at bounding box center [744, 429] width 49 height 9
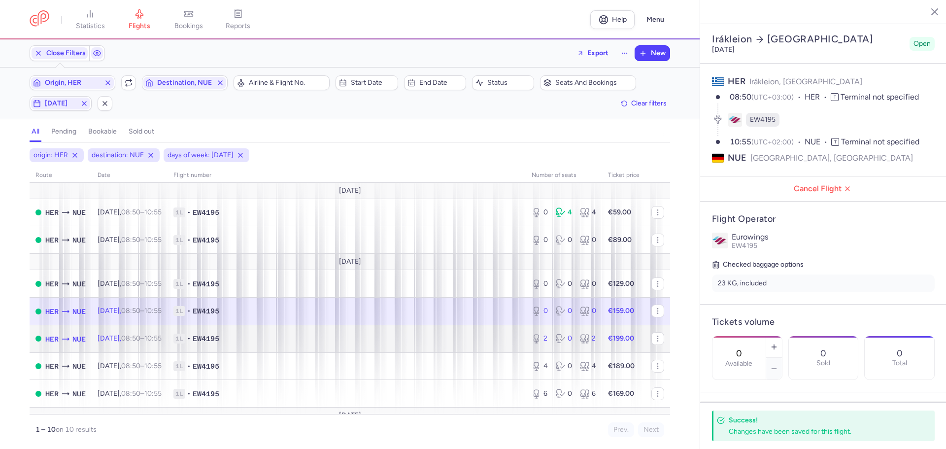
click at [275, 330] on td "1L • EW4195" at bounding box center [346, 339] width 358 height 28
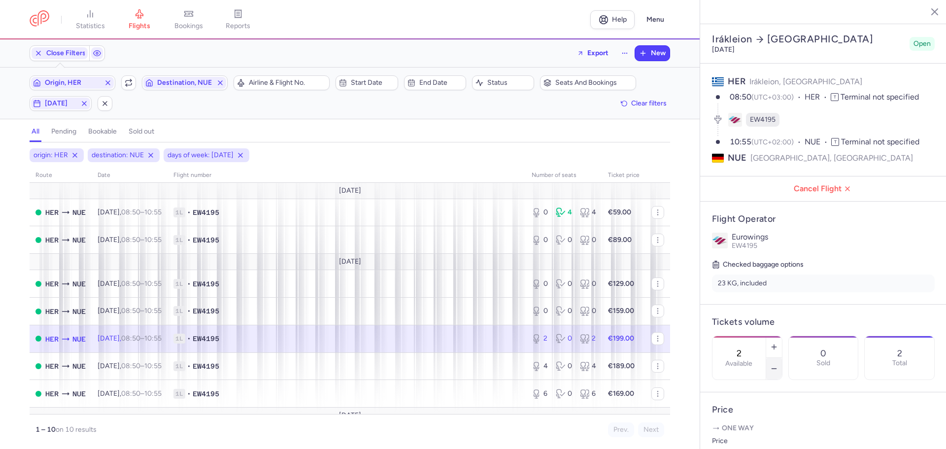
click at [778, 364] on icon "button" at bounding box center [774, 368] width 8 height 8
click at [730, 430] on span "Save changes" at bounding box center [744, 429] width 49 height 9
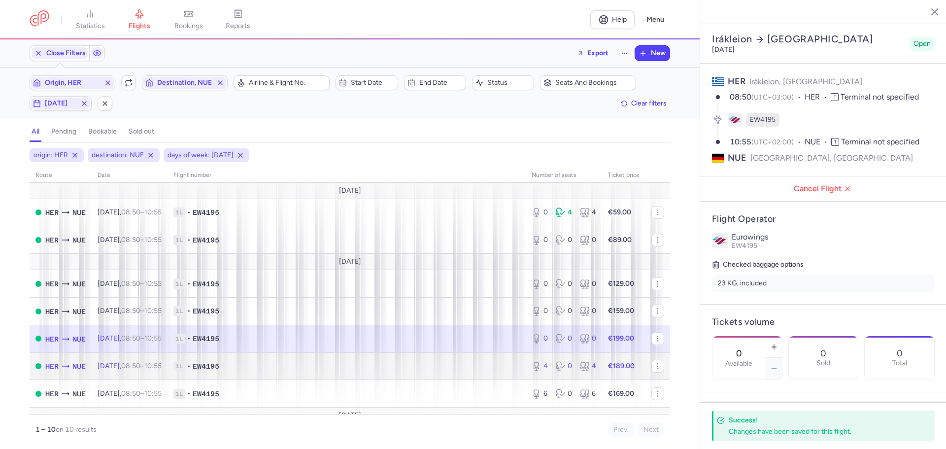
click at [293, 366] on span "1L • EW4195" at bounding box center [346, 366] width 346 height 10
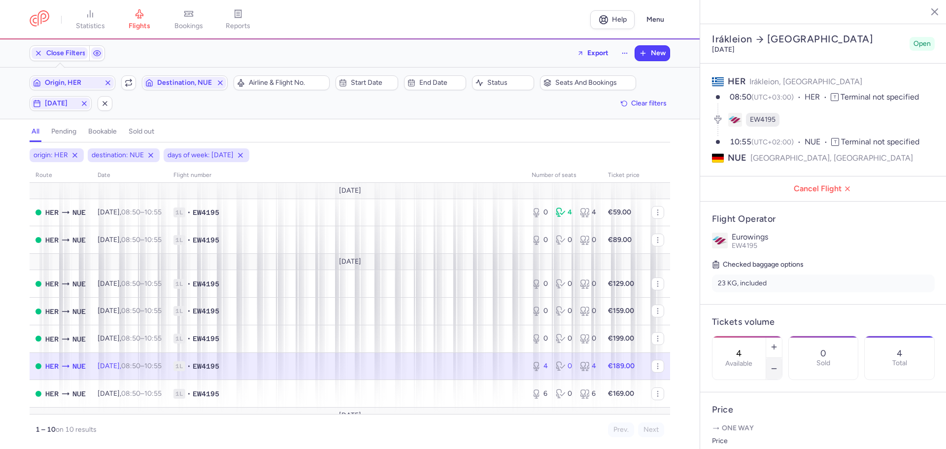
click at [778, 364] on icon "button" at bounding box center [774, 368] width 8 height 8
click at [752, 430] on span "Save changes" at bounding box center [744, 429] width 49 height 9
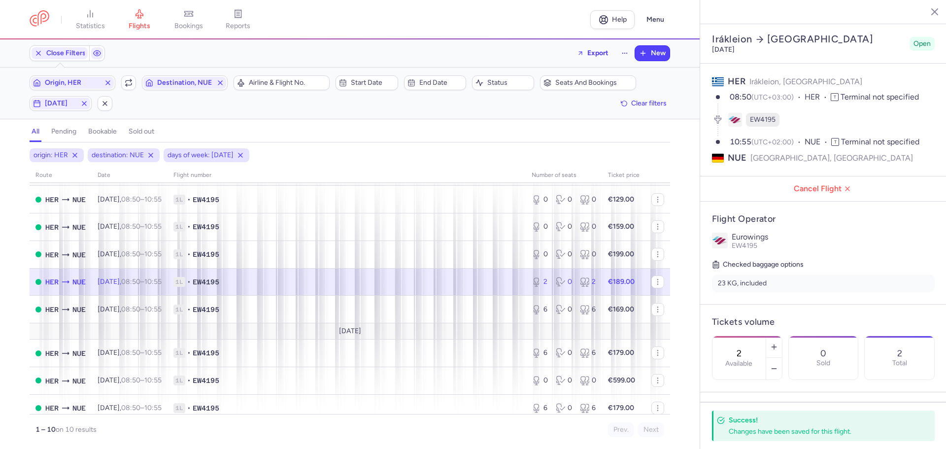
scroll to position [92, 0]
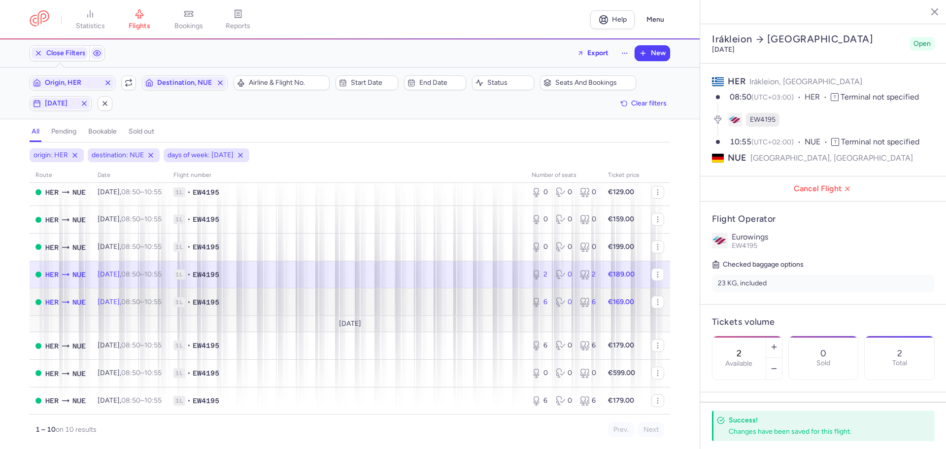
click at [275, 302] on span "1L • EW4195" at bounding box center [346, 302] width 346 height 10
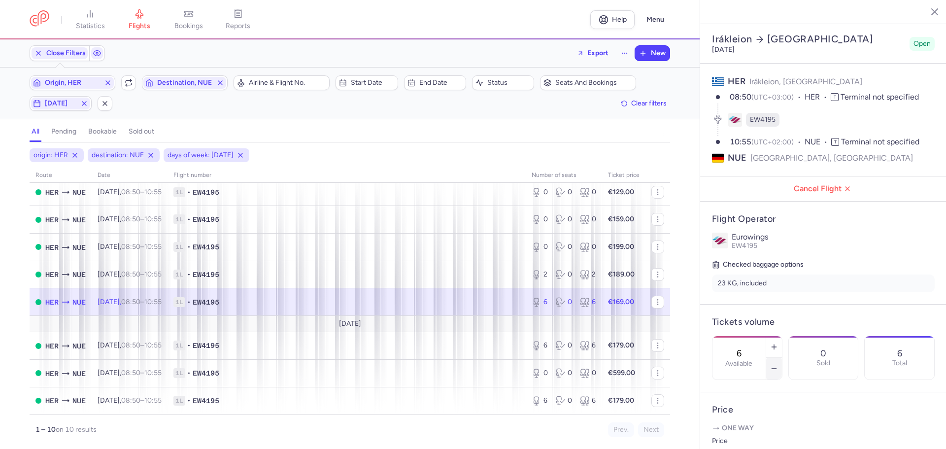
click at [778, 364] on icon "button" at bounding box center [774, 368] width 8 height 8
click at [737, 428] on span "Save changes" at bounding box center [744, 429] width 49 height 9
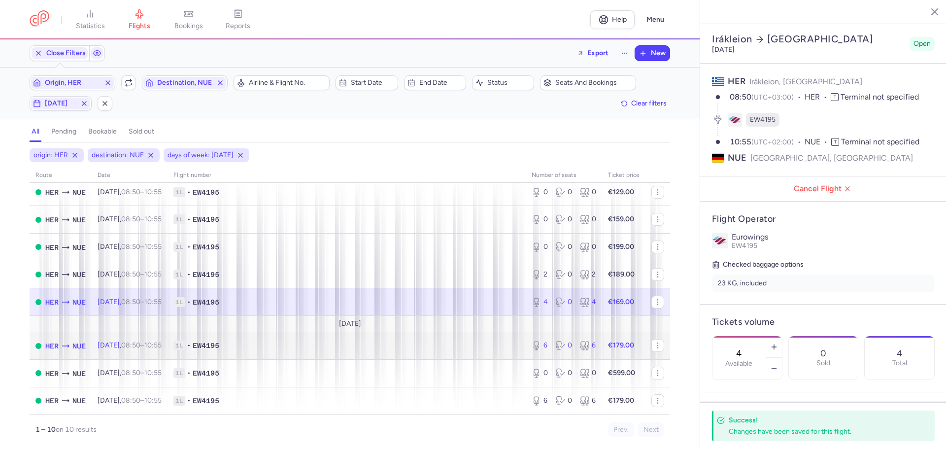
click at [298, 345] on span "1L • EW4195" at bounding box center [346, 345] width 346 height 10
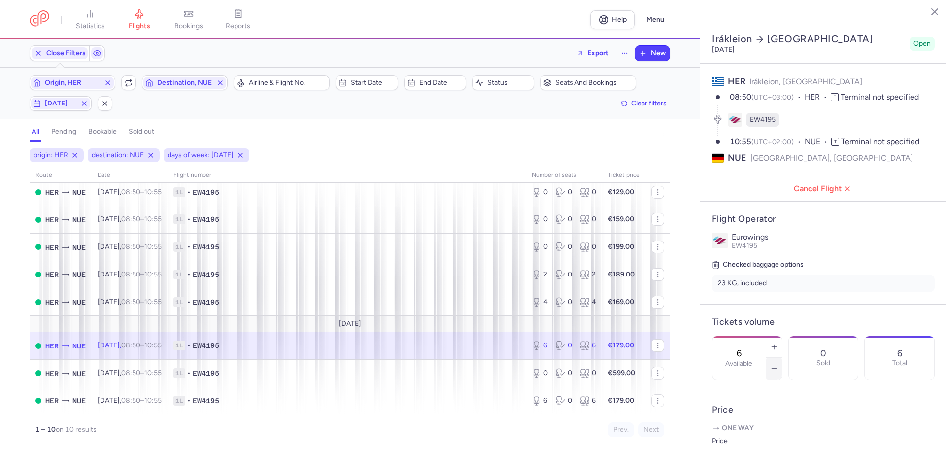
click at [778, 364] on icon "button" at bounding box center [774, 368] width 8 height 8
click at [741, 431] on span "Save changes" at bounding box center [744, 429] width 49 height 9
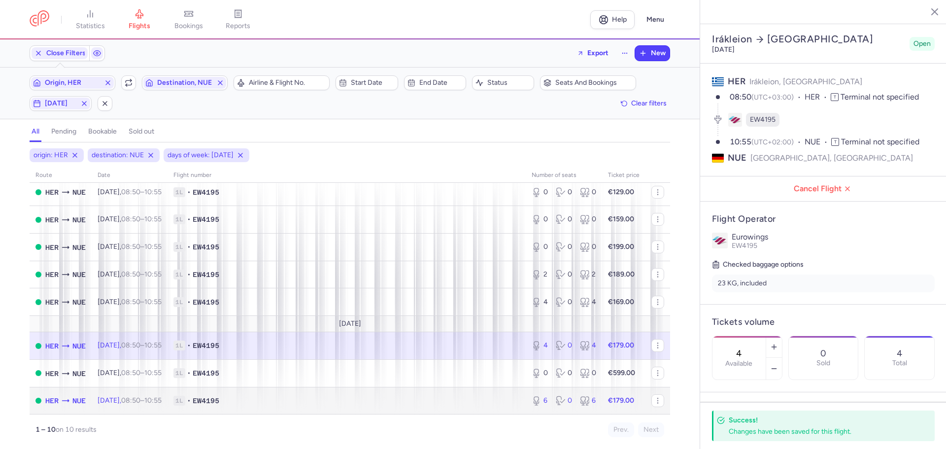
click at [298, 397] on span "1L • EW4195" at bounding box center [346, 401] width 346 height 10
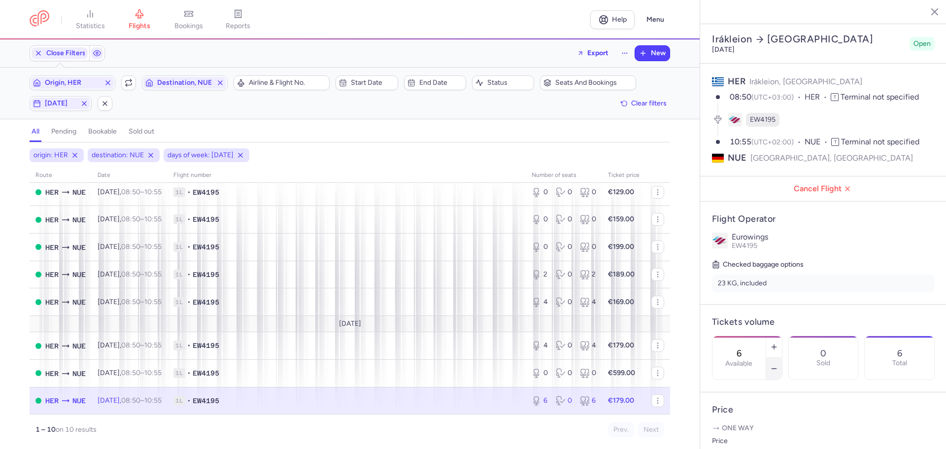
click at [778, 364] on icon "button" at bounding box center [774, 368] width 8 height 8
type input "4"
click at [746, 427] on span "Save changes" at bounding box center [744, 429] width 49 height 9
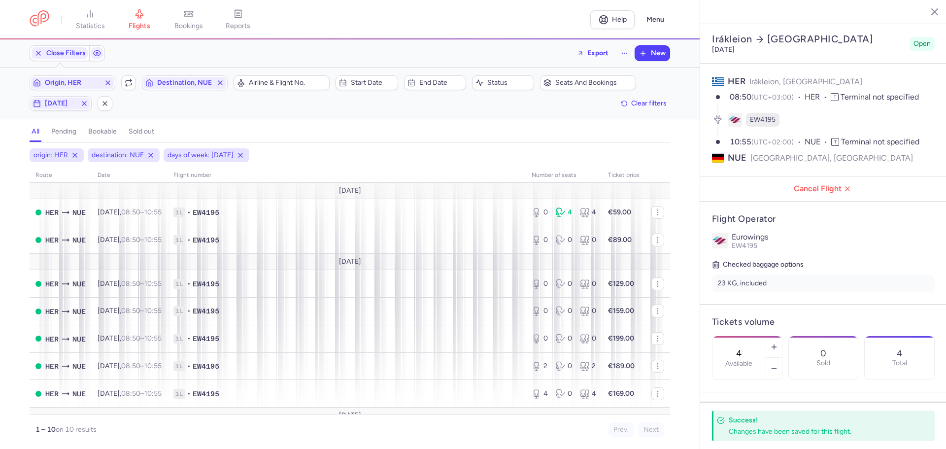
click at [929, 15] on icon "button" at bounding box center [927, 11] width 10 height 10
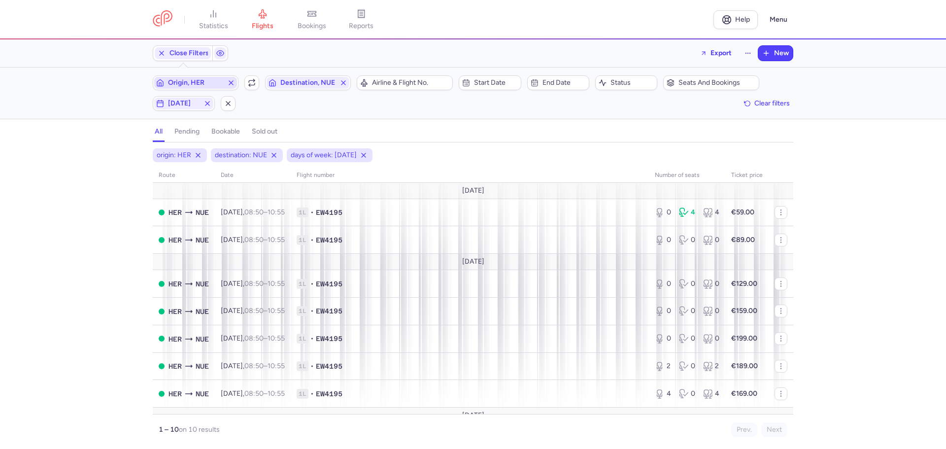
click at [184, 83] on span "Origin, HER" at bounding box center [195, 83] width 55 height 8
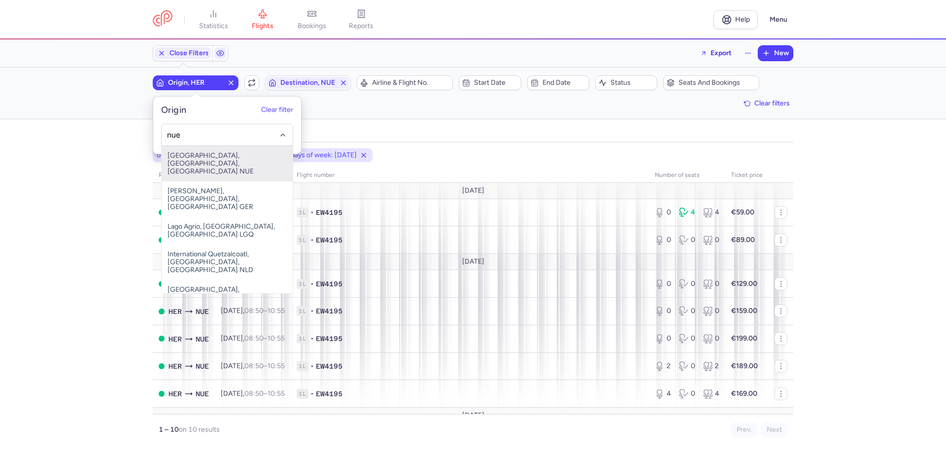
click at [175, 152] on span "[GEOGRAPHIC_DATA], [GEOGRAPHIC_DATA], [GEOGRAPHIC_DATA] NUE" at bounding box center [227, 163] width 131 height 35
type input "nue"
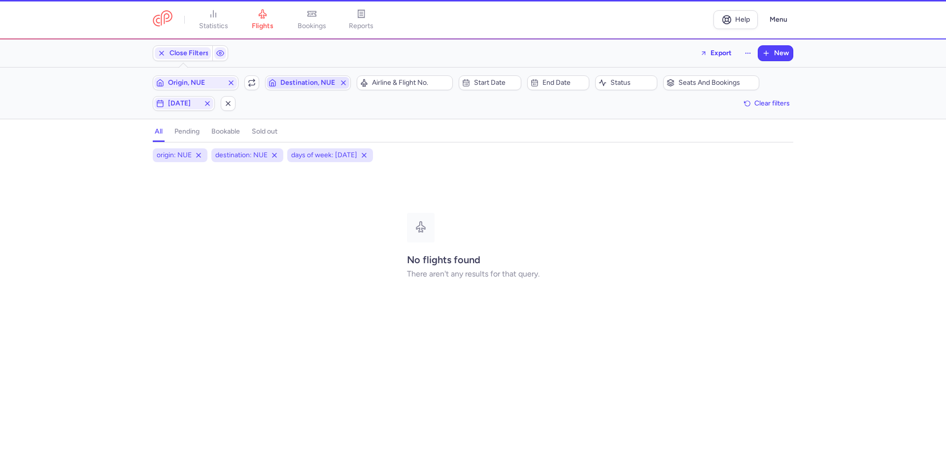
click at [297, 82] on span "Destination, NUE" at bounding box center [307, 83] width 55 height 8
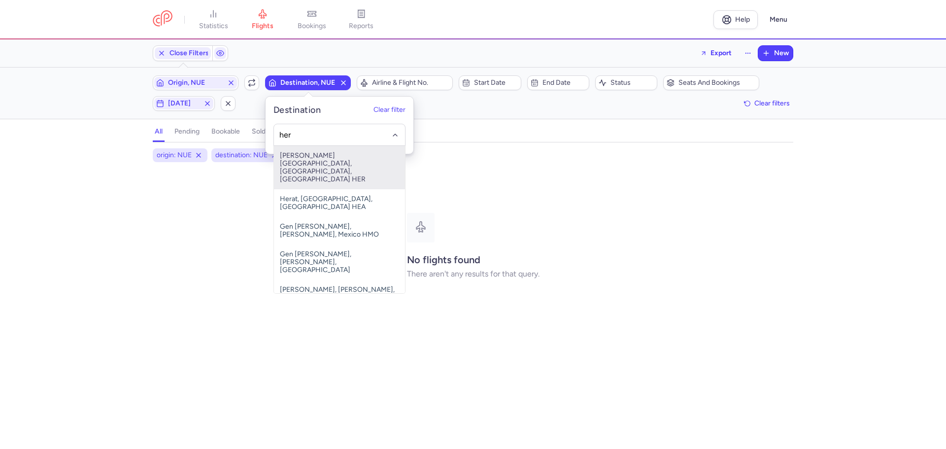
click at [320, 155] on span "[PERSON_NAME][GEOGRAPHIC_DATA], [GEOGRAPHIC_DATA], [GEOGRAPHIC_DATA] HER" at bounding box center [339, 167] width 131 height 43
type input "her"
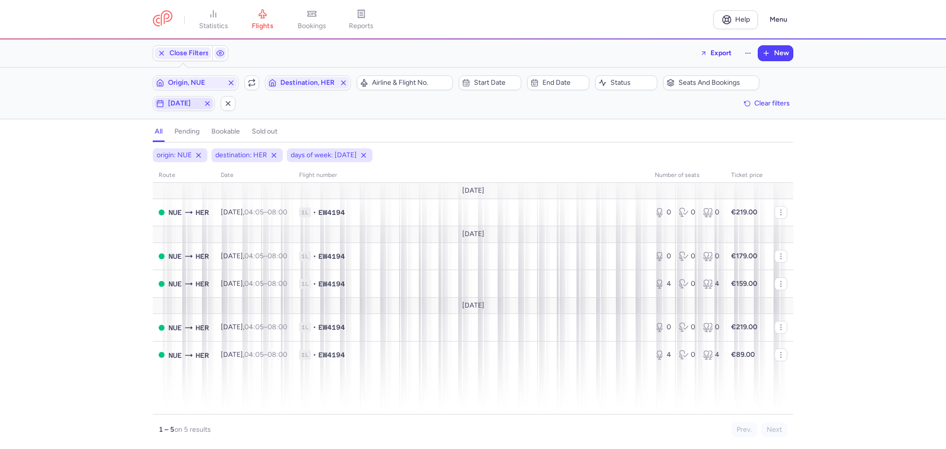
click at [175, 101] on span "[DATE]" at bounding box center [184, 103] width 32 height 8
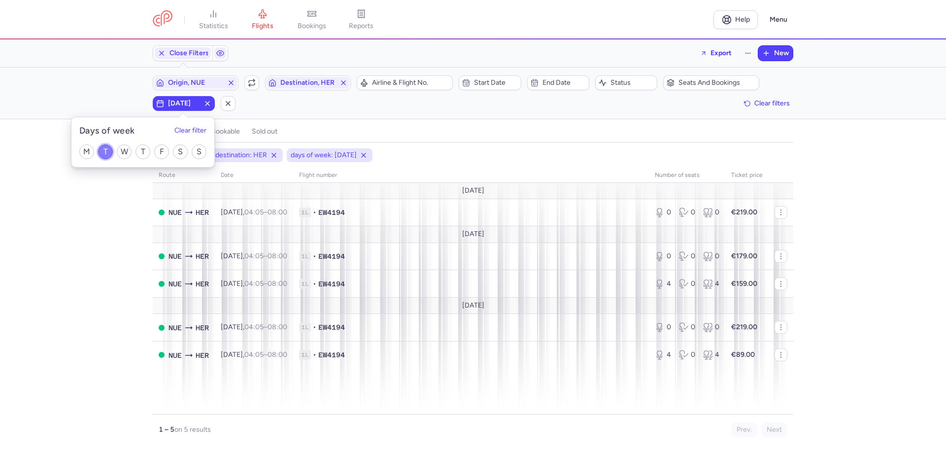
click at [107, 151] on input "T" at bounding box center [105, 151] width 15 height 15
checkbox input "false"
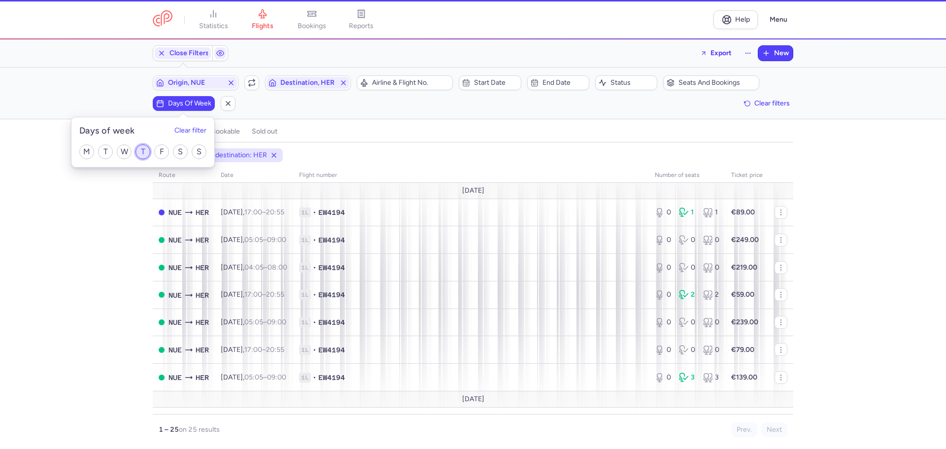
click at [144, 150] on input "T" at bounding box center [142, 151] width 15 height 15
checkbox input "true"
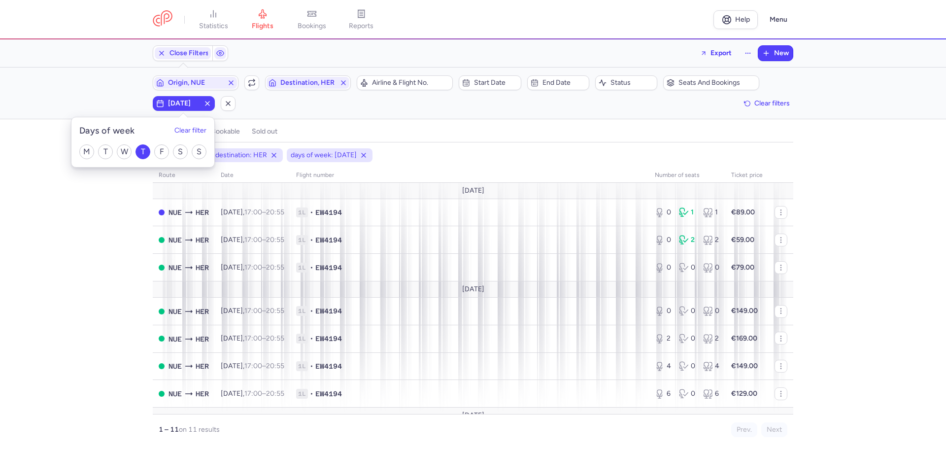
click at [103, 246] on div "origin: NUE destination: HER days of week: [DATE] route date Flight number numb…" at bounding box center [473, 298] width 946 height 300
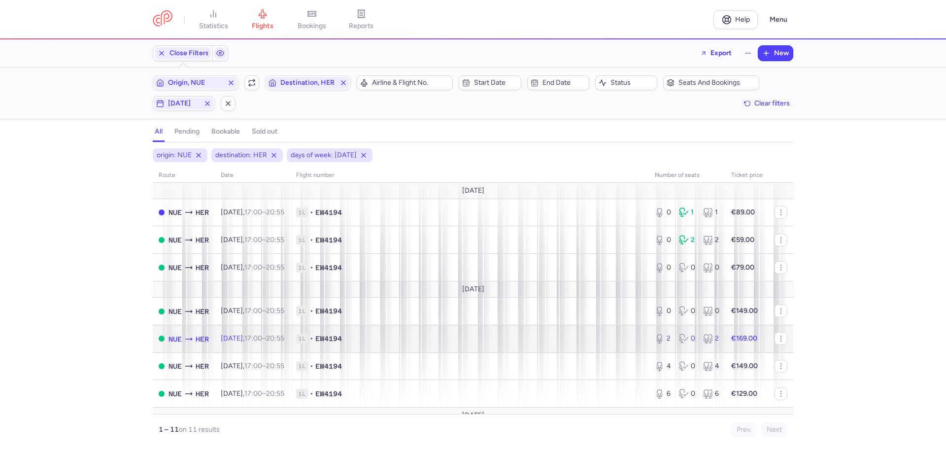
click at [401, 339] on span "1L • EW4194" at bounding box center [469, 338] width 347 height 10
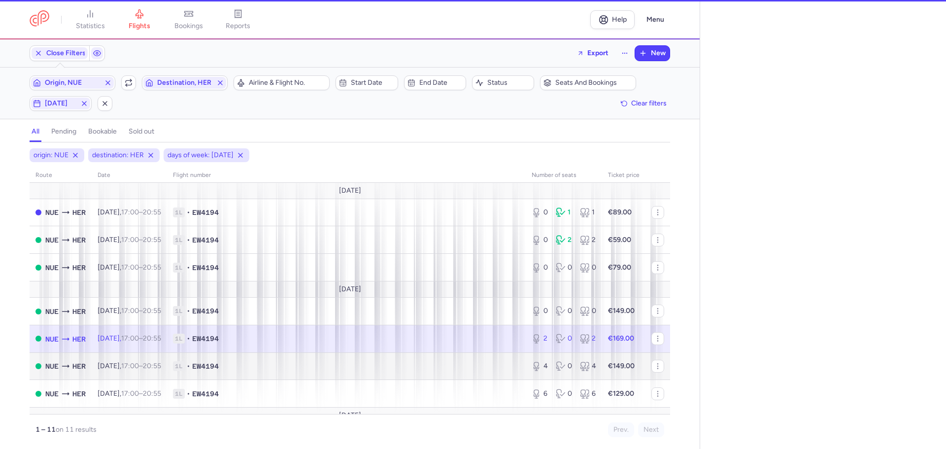
select select "days"
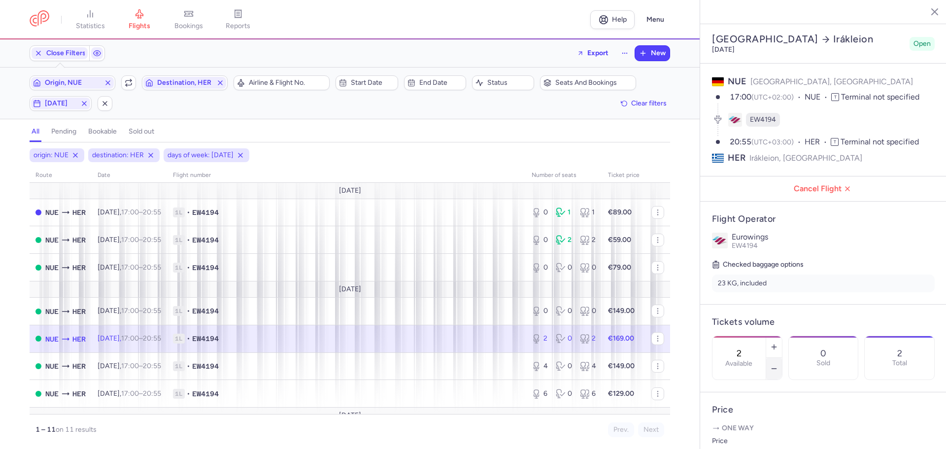
click at [778, 364] on icon "button" at bounding box center [774, 368] width 8 height 8
click at [756, 430] on span "Save changes" at bounding box center [744, 429] width 49 height 9
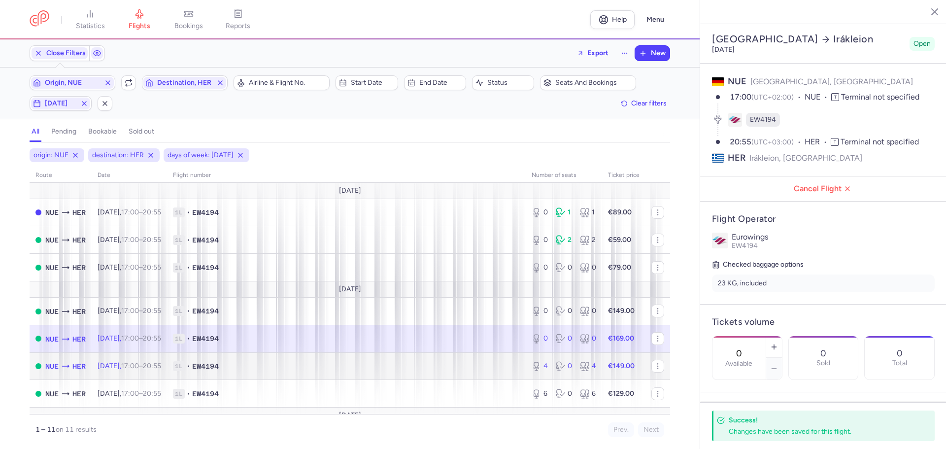
click at [293, 367] on span "1L • EW4194" at bounding box center [346, 366] width 347 height 10
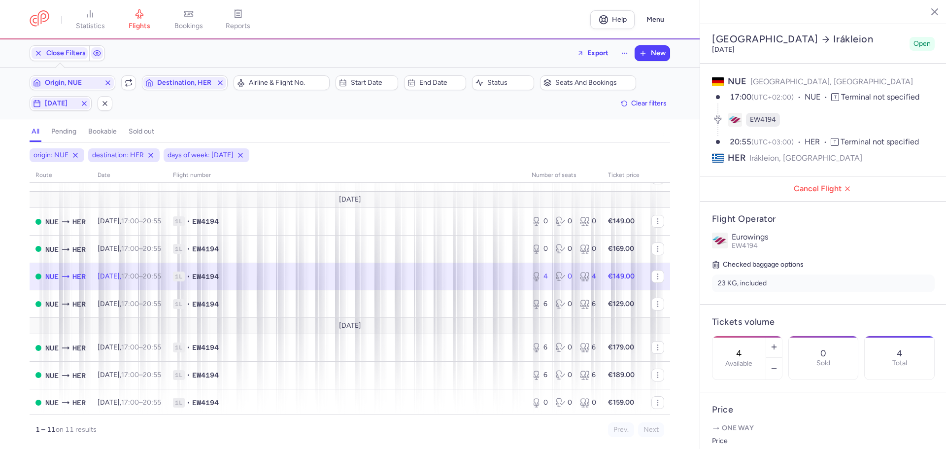
scroll to position [99, 0]
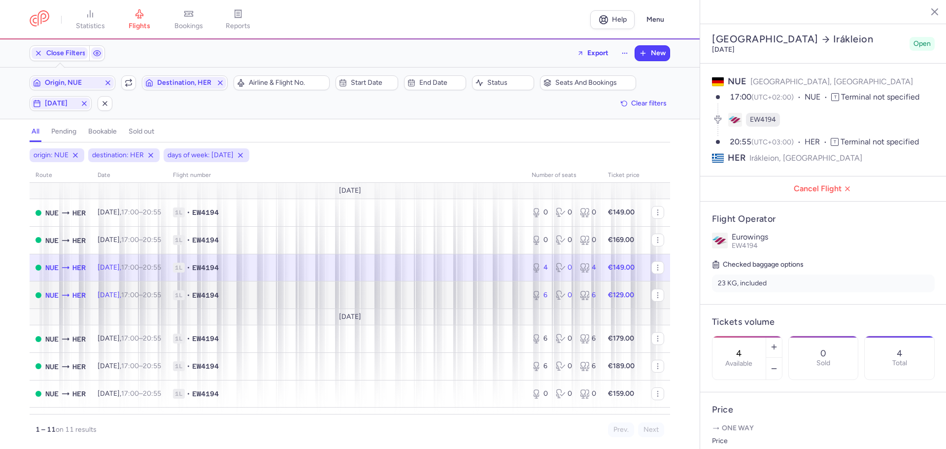
click at [279, 295] on span "1L • EW4194" at bounding box center [346, 295] width 347 height 10
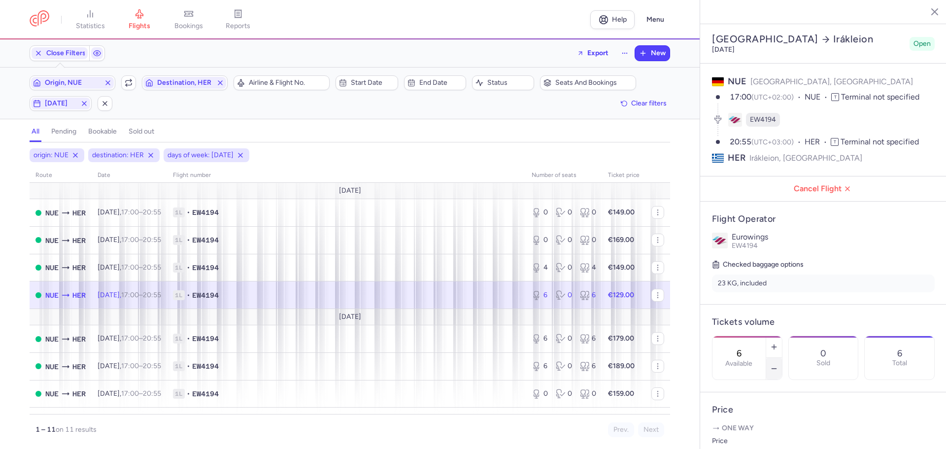
click at [778, 364] on icon "button" at bounding box center [774, 368] width 8 height 8
click at [760, 430] on span "Save changes" at bounding box center [744, 429] width 49 height 9
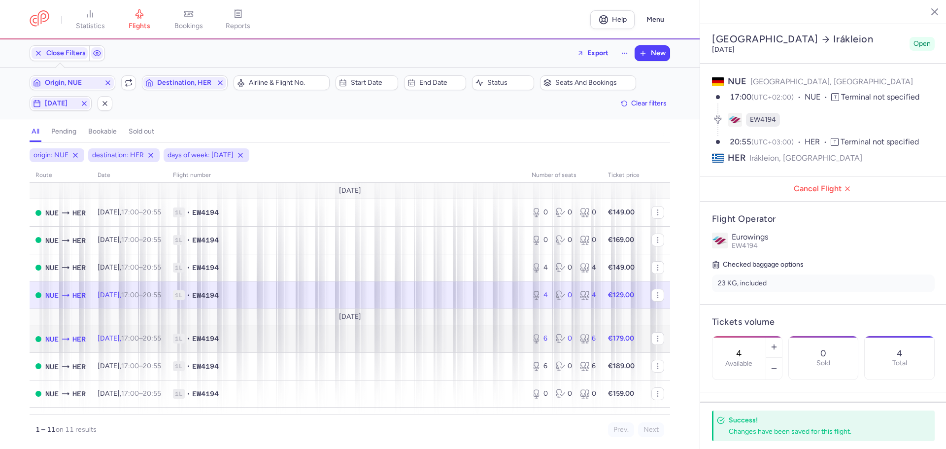
click at [274, 337] on span "1L • EW4194" at bounding box center [346, 338] width 347 height 10
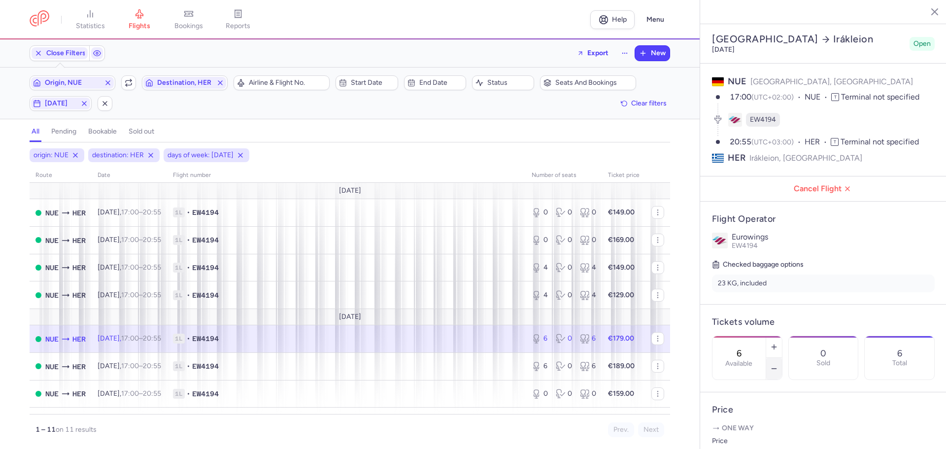
click at [778, 364] on icon "button" at bounding box center [774, 368] width 8 height 8
click at [747, 427] on span "Save changes" at bounding box center [744, 429] width 49 height 9
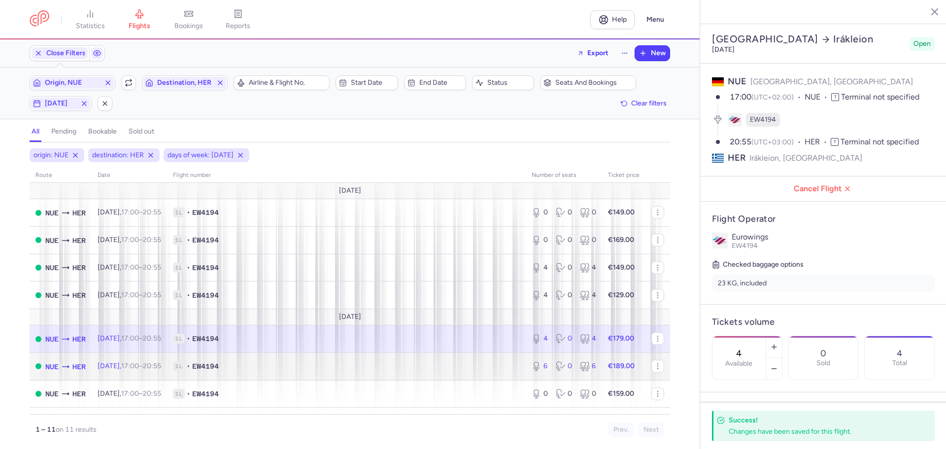
click at [345, 363] on span "1L • EW4194" at bounding box center [346, 366] width 347 height 10
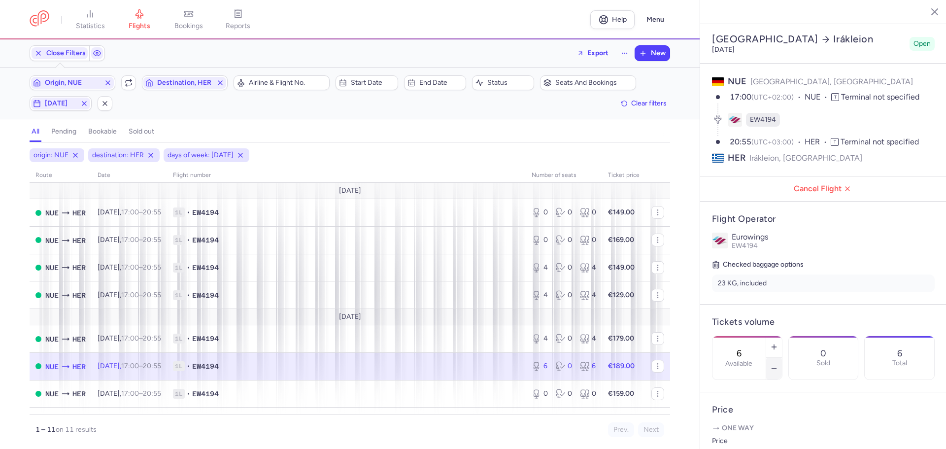
click at [778, 364] on icon "button" at bounding box center [774, 368] width 8 height 8
click at [760, 431] on span "Save changes" at bounding box center [744, 429] width 49 height 9
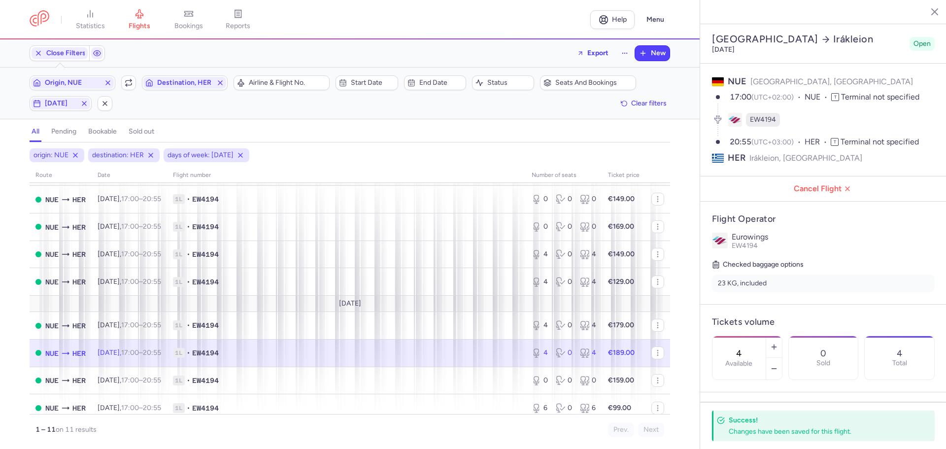
scroll to position [119, 0]
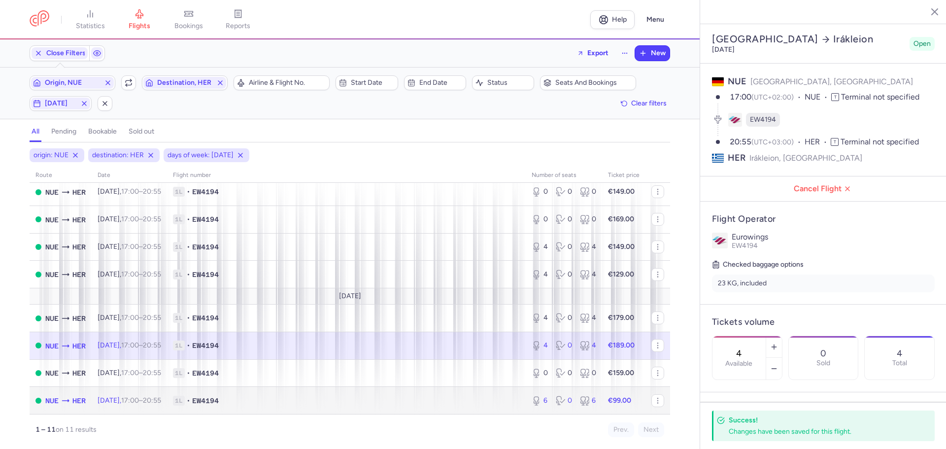
click at [285, 398] on span "1L • EW4194" at bounding box center [346, 401] width 347 height 10
type input "6"
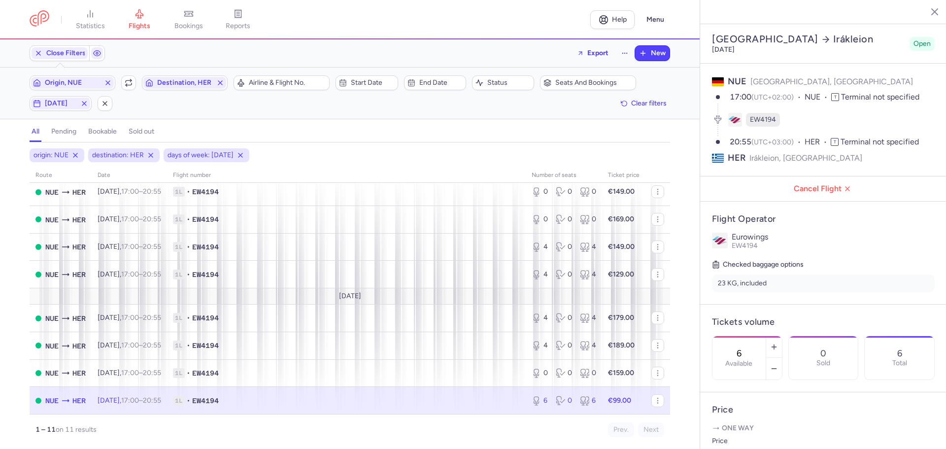
drag, startPoint x: 377, startPoint y: 400, endPoint x: 382, endPoint y: 401, distance: 5.6
click at [377, 400] on span "1L • EW4194" at bounding box center [346, 401] width 347 height 10
click at [930, 11] on icon "button" at bounding box center [927, 11] width 10 height 10
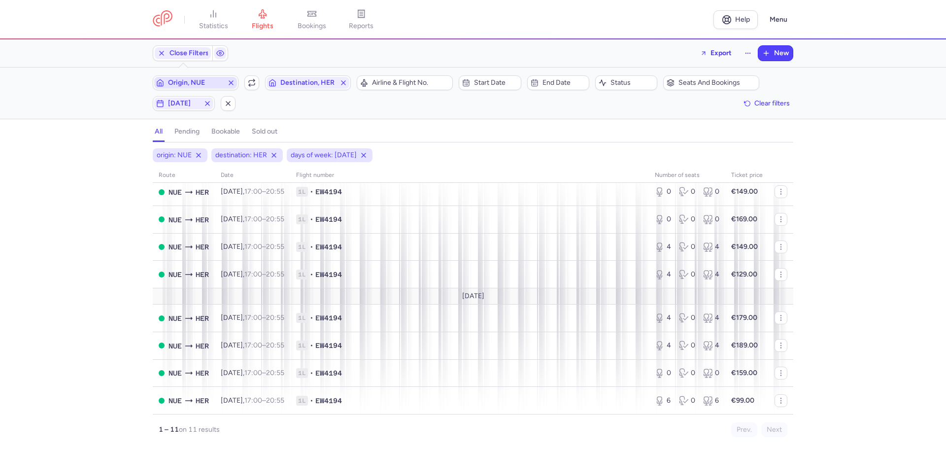
click at [210, 80] on span "Origin, NUE" at bounding box center [195, 83] width 55 height 8
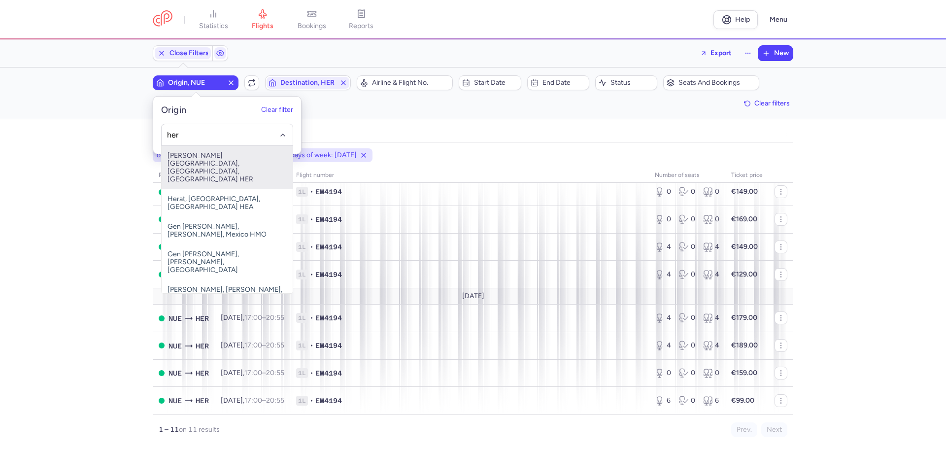
click at [223, 164] on span "[PERSON_NAME][GEOGRAPHIC_DATA], [GEOGRAPHIC_DATA], [GEOGRAPHIC_DATA] HER" at bounding box center [227, 167] width 131 height 43
type input "her"
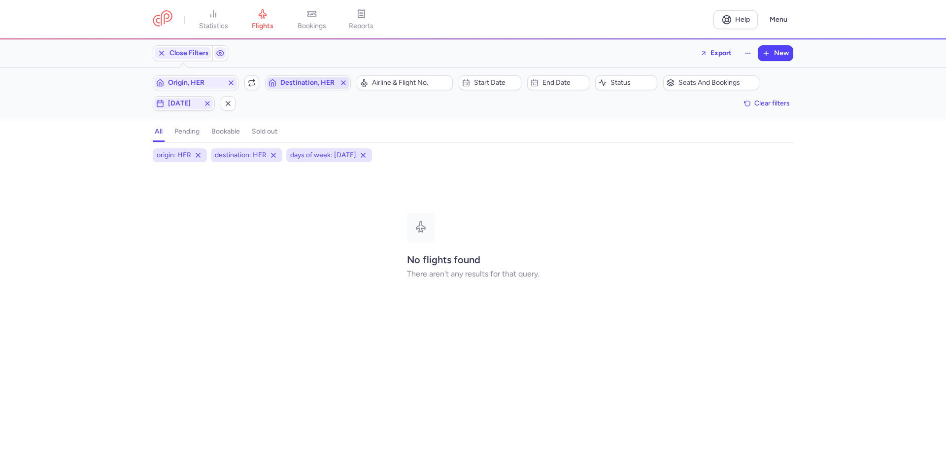
click at [297, 82] on span "Destination, HER" at bounding box center [307, 83] width 55 height 8
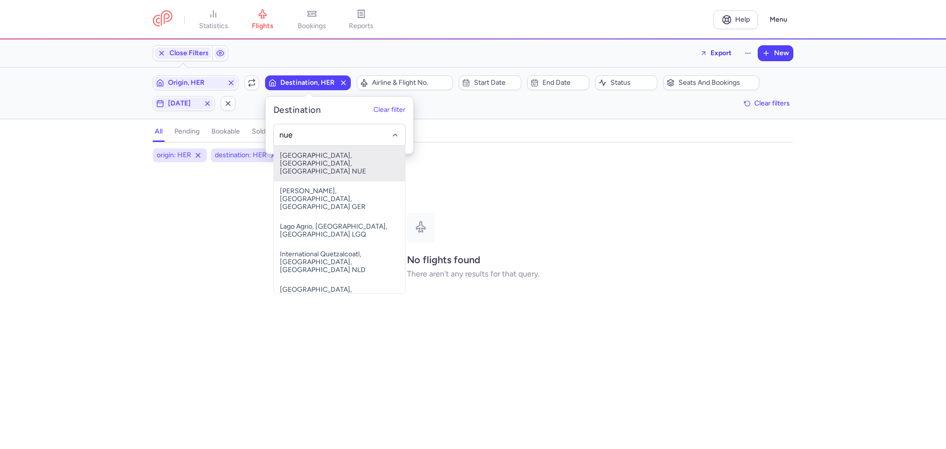
click at [305, 160] on span "[GEOGRAPHIC_DATA], [GEOGRAPHIC_DATA], [GEOGRAPHIC_DATA] NUE" at bounding box center [339, 163] width 131 height 35
type input "nue"
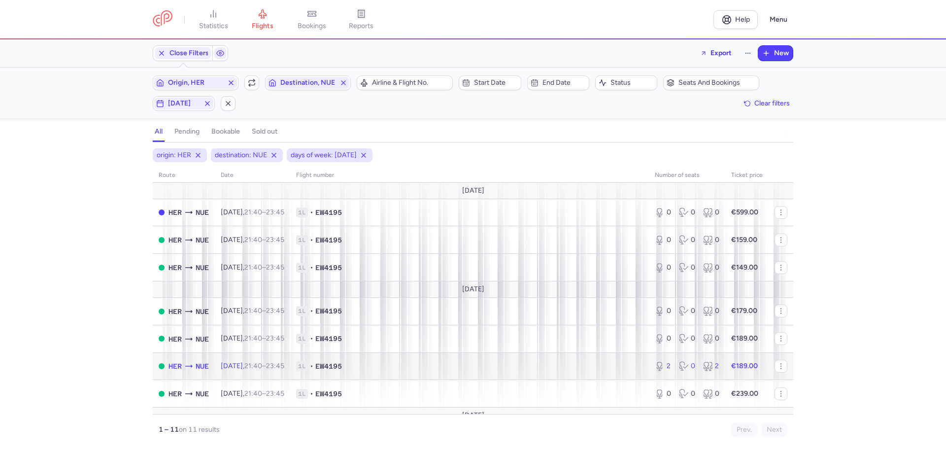
click at [397, 366] on span "1L • EW4195" at bounding box center [469, 366] width 347 height 10
select select "days"
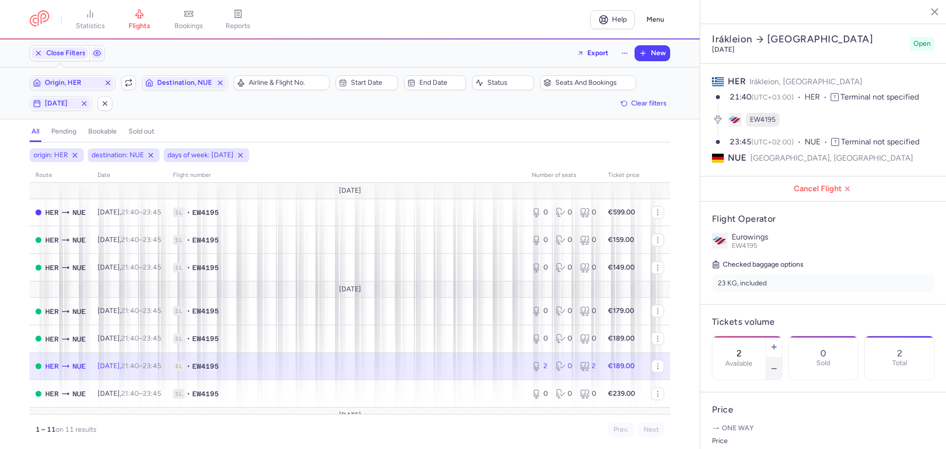
click at [778, 364] on icon "button" at bounding box center [774, 368] width 8 height 8
click at [767, 429] on span "Save changes" at bounding box center [744, 429] width 49 height 9
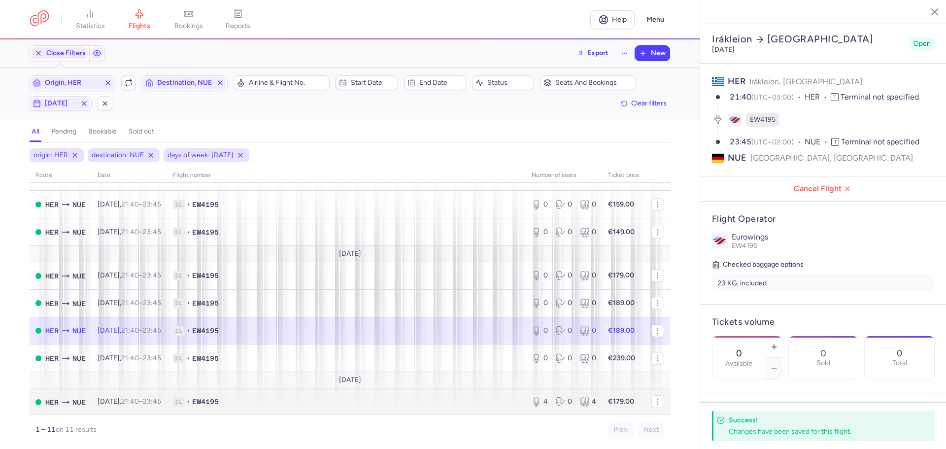
scroll to position [119, 0]
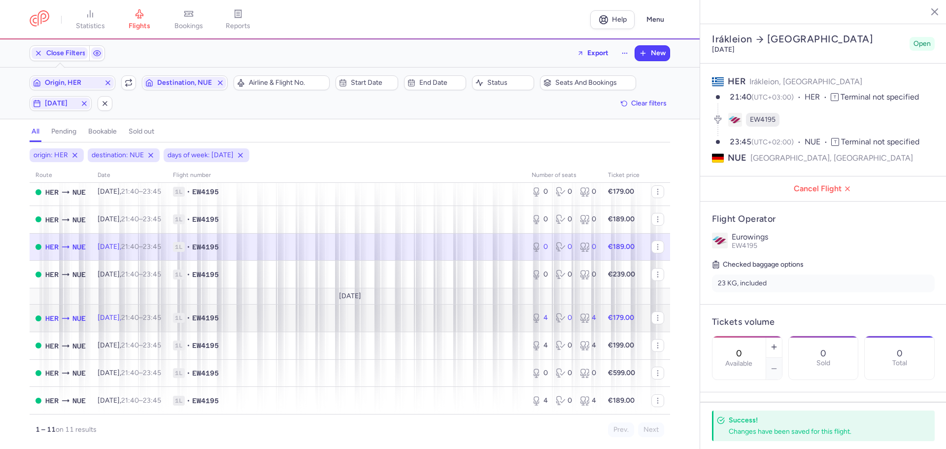
click at [296, 317] on span "1L • EW4195" at bounding box center [346, 318] width 347 height 10
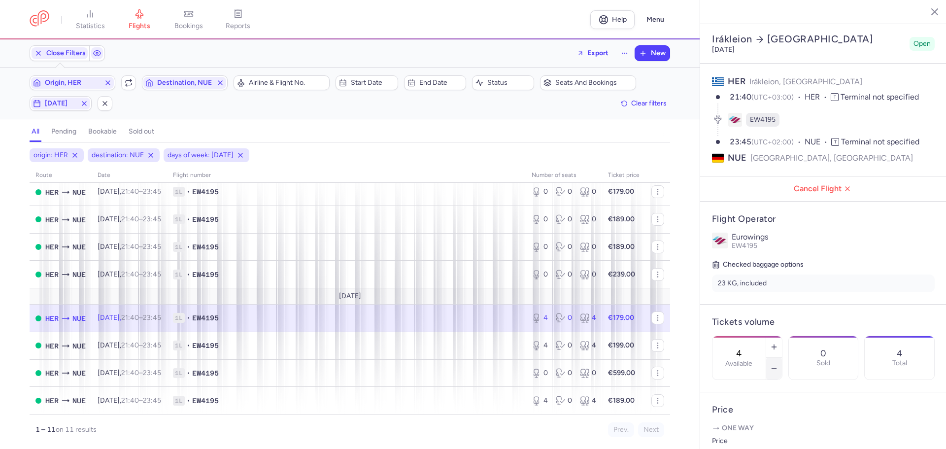
click at [782, 358] on button "button" at bounding box center [774, 369] width 16 height 22
click at [757, 428] on span "Save changes" at bounding box center [744, 429] width 49 height 9
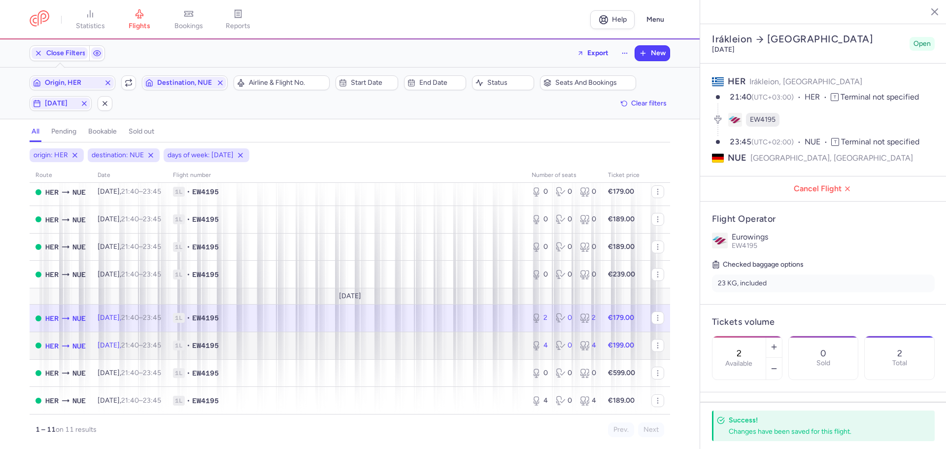
click at [308, 344] on span "1L • EW4195" at bounding box center [346, 345] width 347 height 10
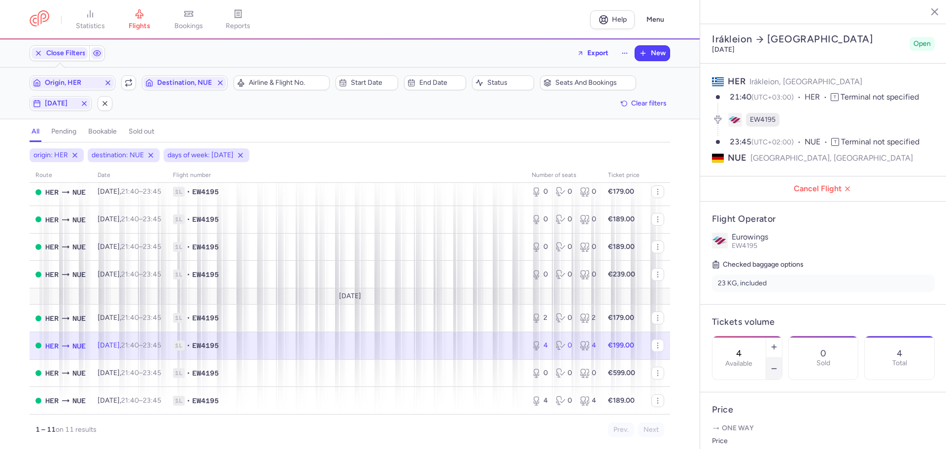
click at [778, 364] on icon "button" at bounding box center [774, 368] width 8 height 8
click at [742, 430] on span "Save changes" at bounding box center [744, 429] width 49 height 9
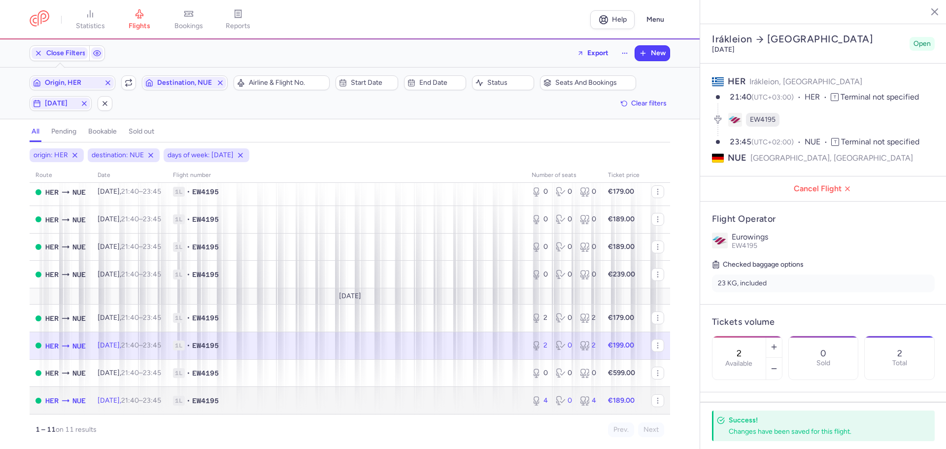
click at [289, 400] on span "1L • EW4195" at bounding box center [346, 401] width 347 height 10
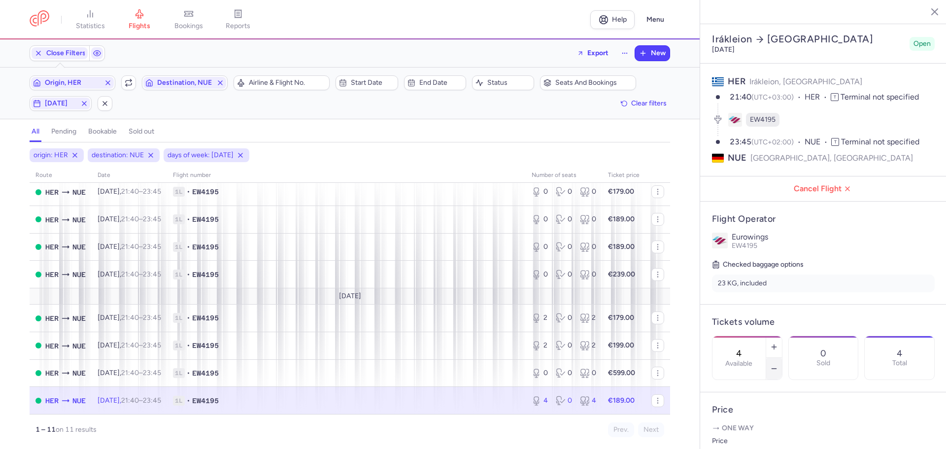
click at [778, 364] on icon "button" at bounding box center [774, 368] width 8 height 8
type input "0"
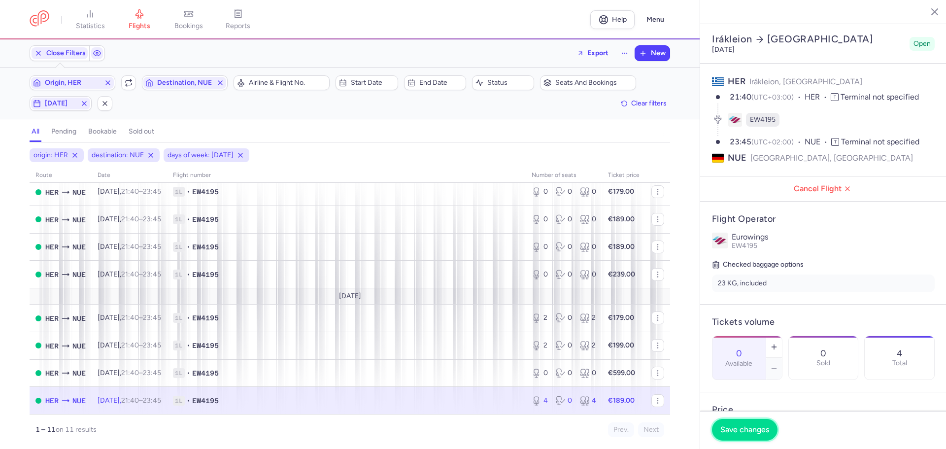
click at [744, 430] on span "Save changes" at bounding box center [744, 429] width 49 height 9
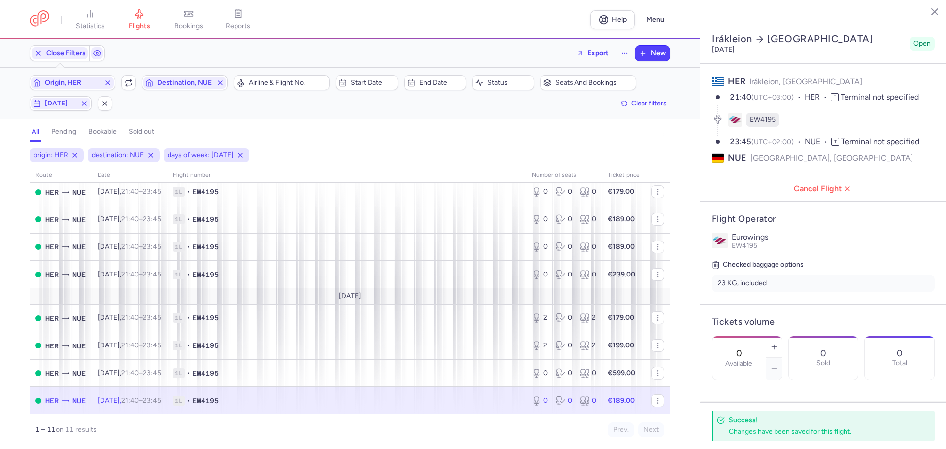
click at [928, 9] on icon "button" at bounding box center [927, 11] width 10 height 10
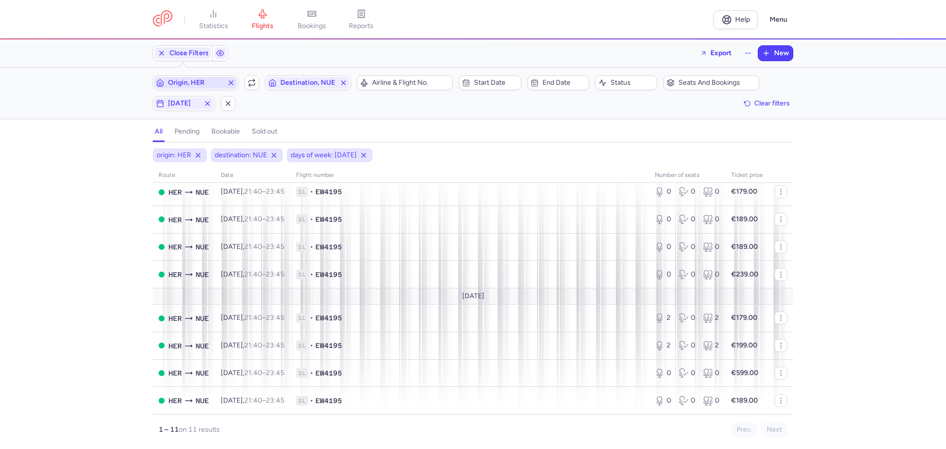
click at [183, 84] on span "Origin, HER" at bounding box center [195, 83] width 55 height 8
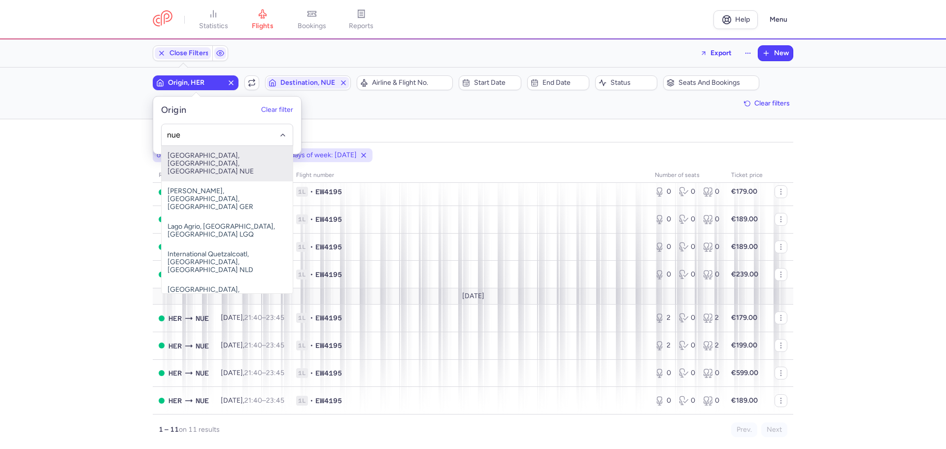
click at [204, 155] on span "[GEOGRAPHIC_DATA], [GEOGRAPHIC_DATA], [GEOGRAPHIC_DATA] NUE" at bounding box center [227, 163] width 131 height 35
type input "nue"
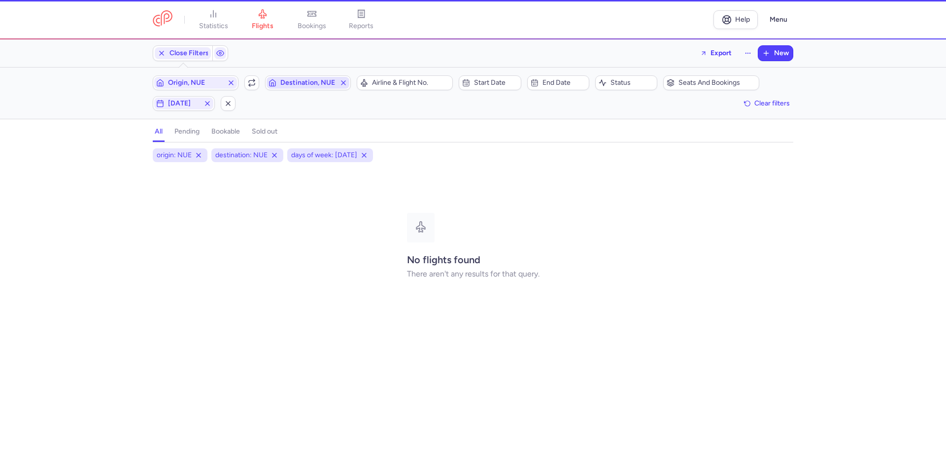
click at [286, 83] on span "Destination, NUE" at bounding box center [307, 83] width 55 height 8
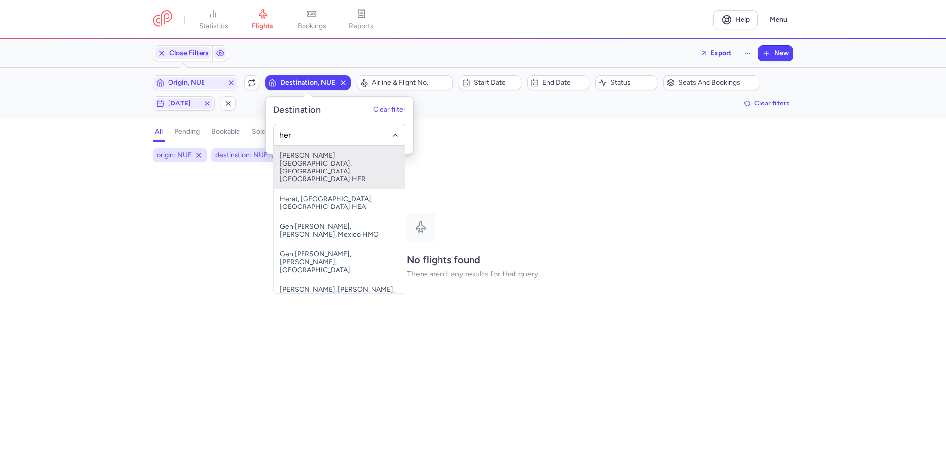
click at [311, 162] on span "[PERSON_NAME][GEOGRAPHIC_DATA], [GEOGRAPHIC_DATA], [GEOGRAPHIC_DATA] HER" at bounding box center [339, 167] width 131 height 43
type input "her"
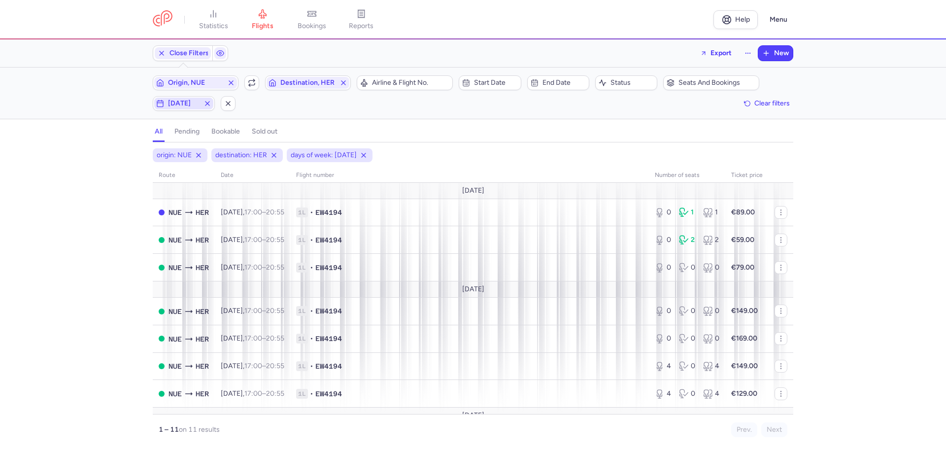
click at [167, 104] on span "[DATE]" at bounding box center [183, 104] width 59 height 12
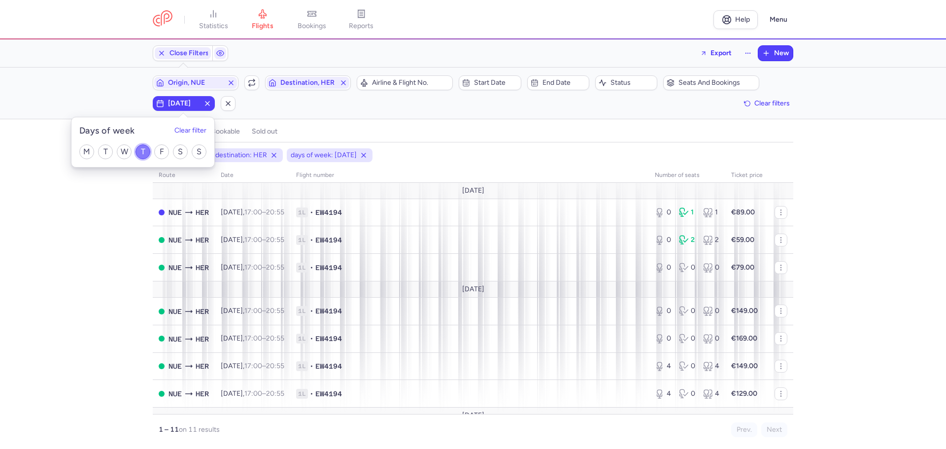
click at [144, 151] on input "T" at bounding box center [142, 151] width 15 height 15
checkbox input "false"
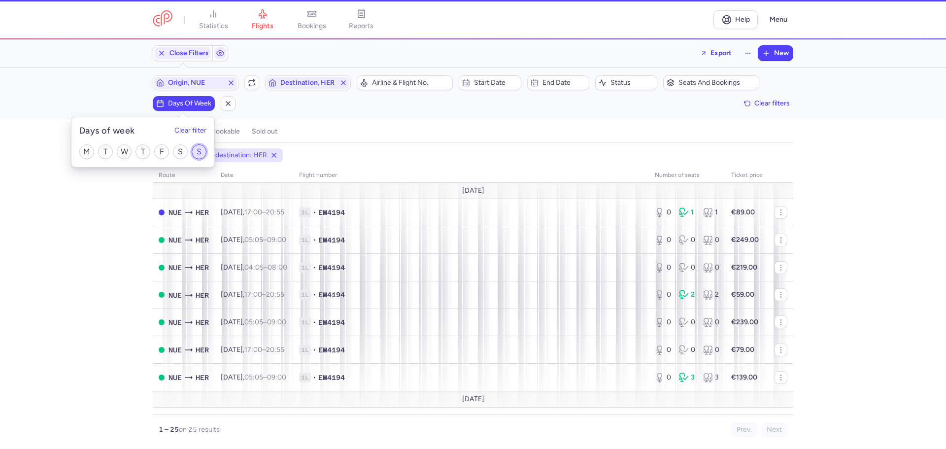
click at [201, 153] on input "S" at bounding box center [199, 151] width 15 height 15
checkbox input "true"
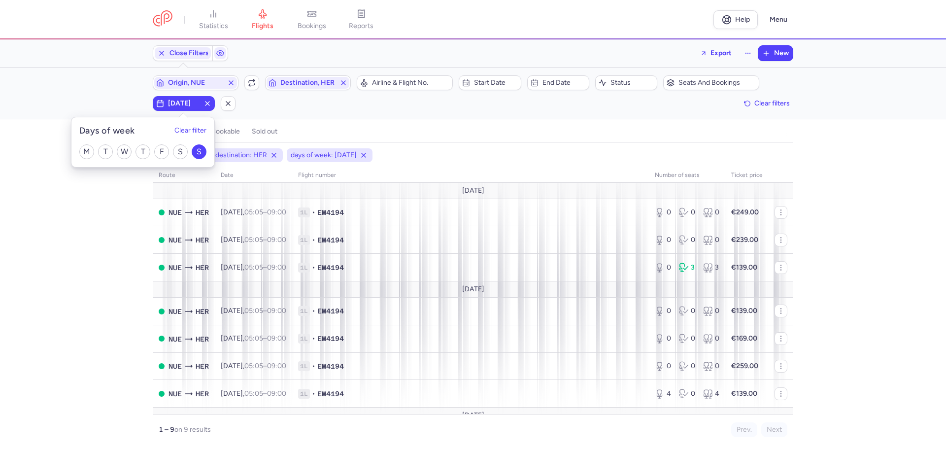
click at [112, 250] on div "origin: NUE destination: HER days of week: [DATE] route date Flight number numb…" at bounding box center [473, 298] width 946 height 300
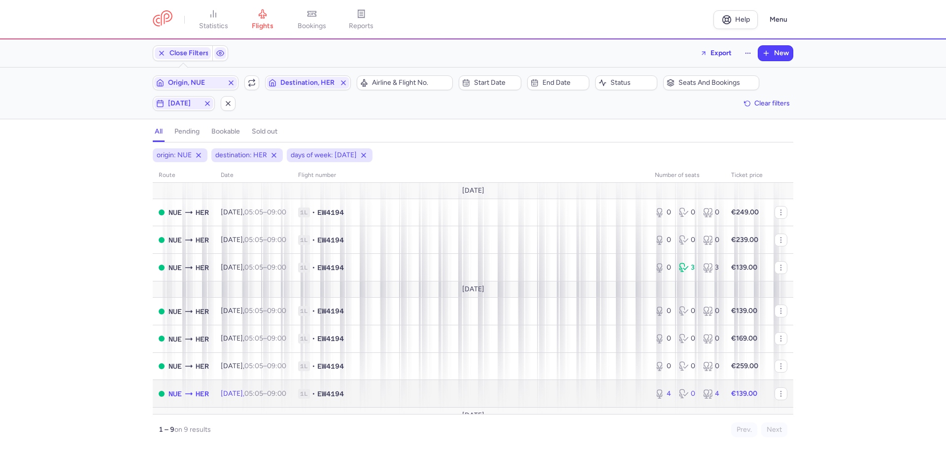
click at [412, 389] on span "1L • EW4194" at bounding box center [470, 394] width 345 height 10
select select "days"
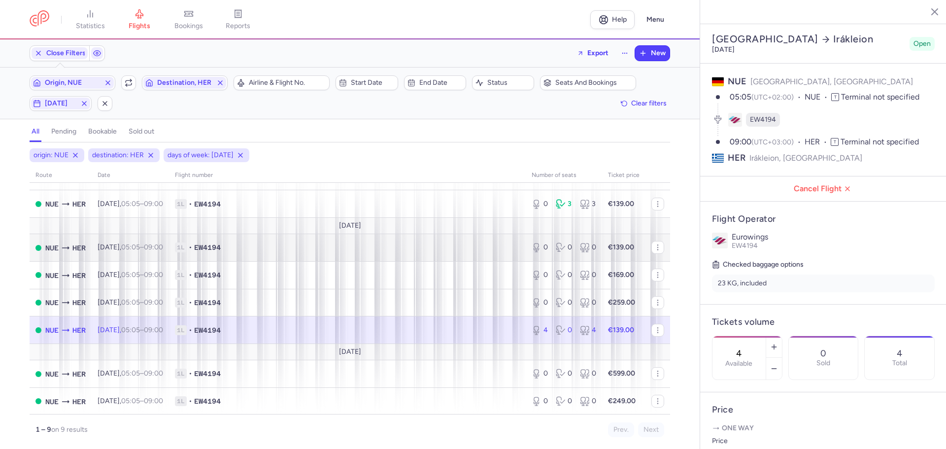
scroll to position [65, 0]
click at [930, 11] on icon "button" at bounding box center [927, 11] width 10 height 10
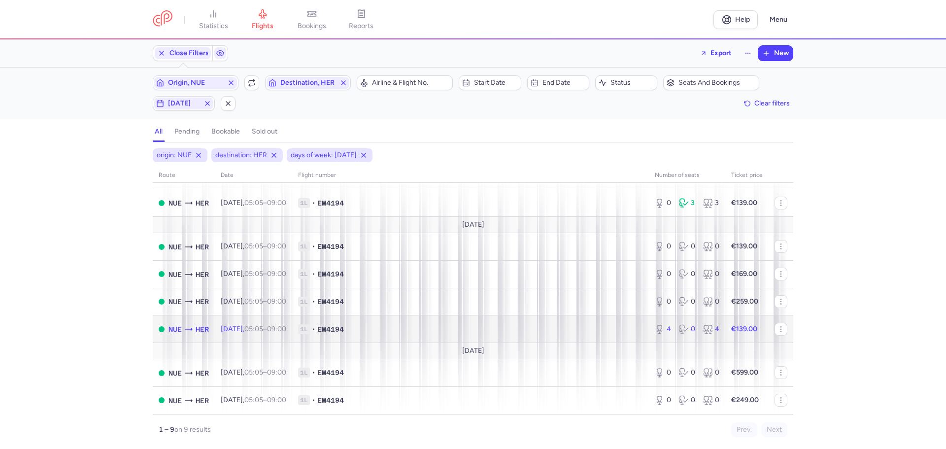
click at [393, 327] on span "1L • EW4194" at bounding box center [470, 329] width 345 height 10
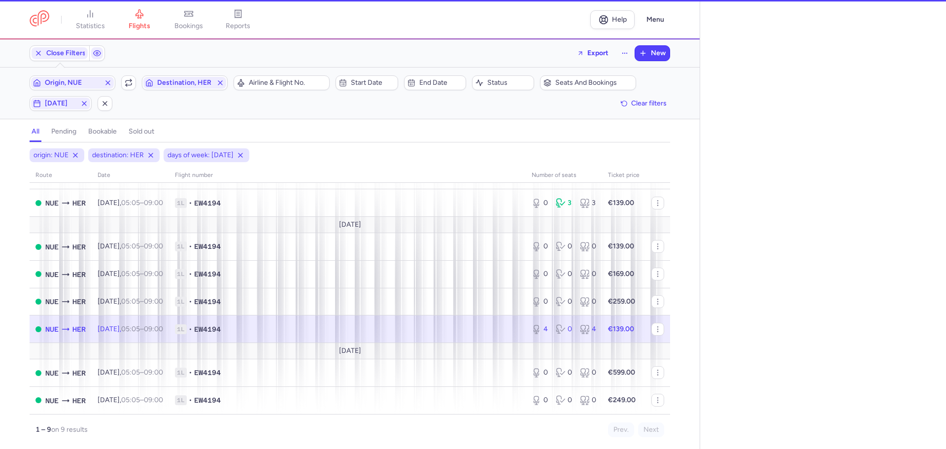
select select "days"
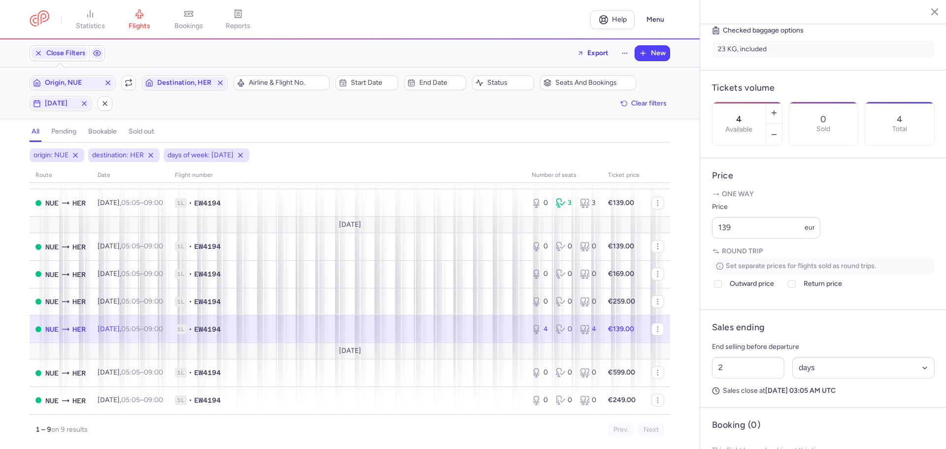
scroll to position [246, 0]
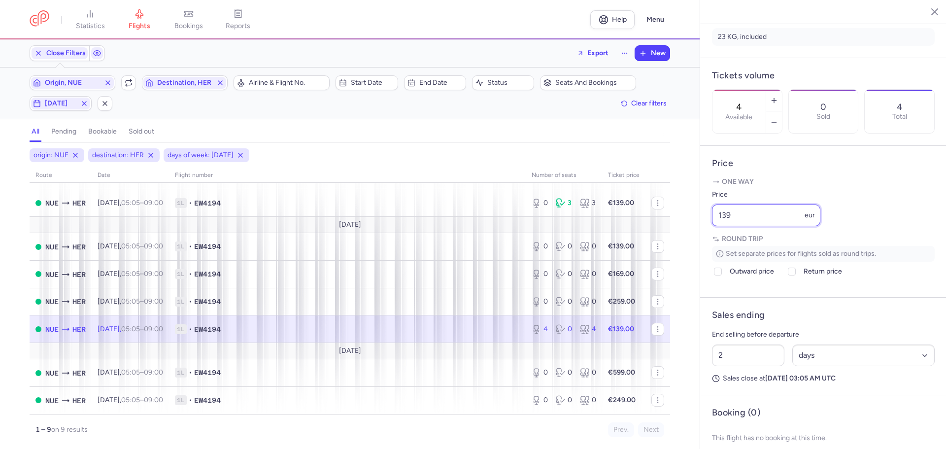
drag, startPoint x: 735, startPoint y: 236, endPoint x: 712, endPoint y: 242, distance: 23.5
click at [712, 226] on input "139" at bounding box center [766, 215] width 108 height 22
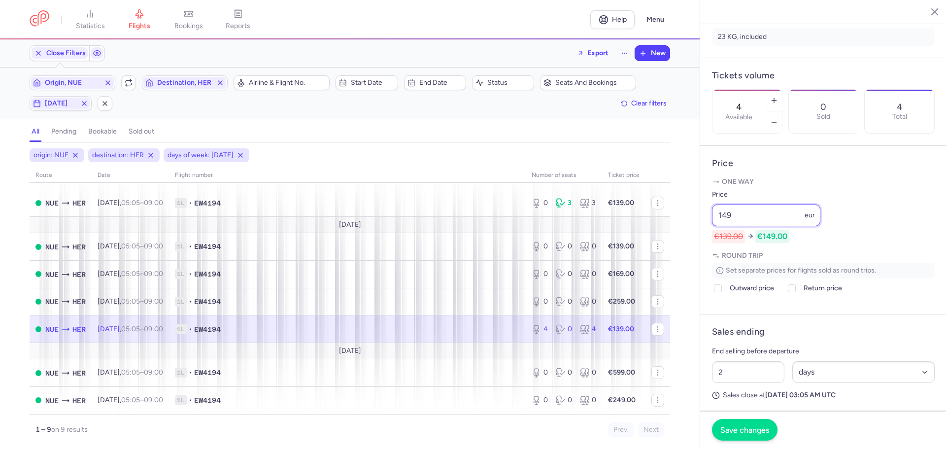
type input "149"
click at [746, 426] on span "Save changes" at bounding box center [744, 429] width 49 height 9
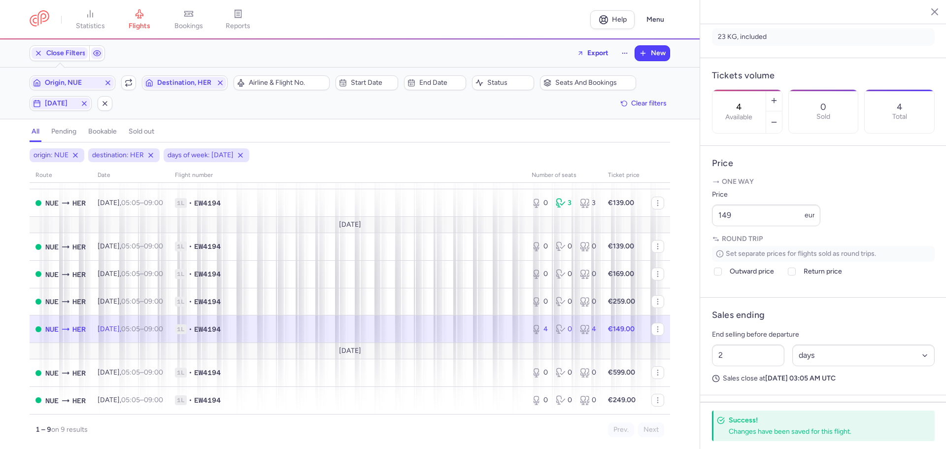
click at [927, 12] on line "button" at bounding box center [927, 11] width 5 height 5
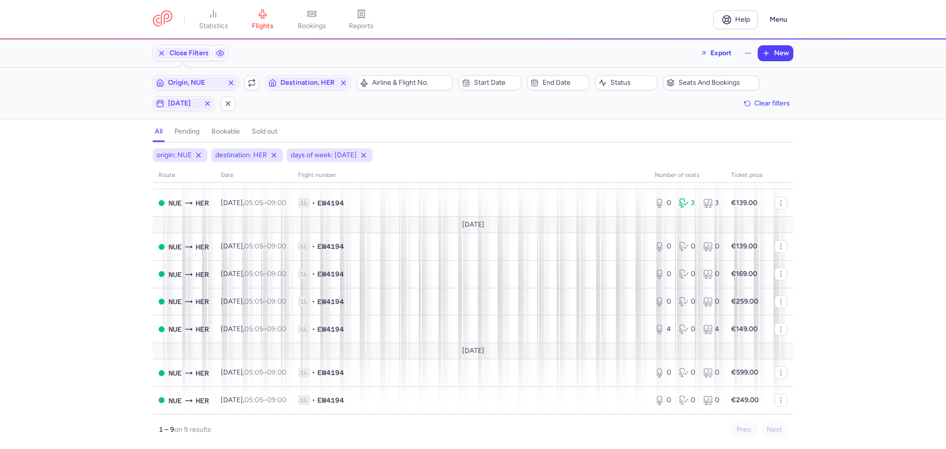
click at [110, 284] on div "origin: NUE destination: HER days of week: [DATE] route date Flight number numb…" at bounding box center [473, 298] width 946 height 300
click at [194, 81] on span "Origin, NUE" at bounding box center [195, 83] width 55 height 8
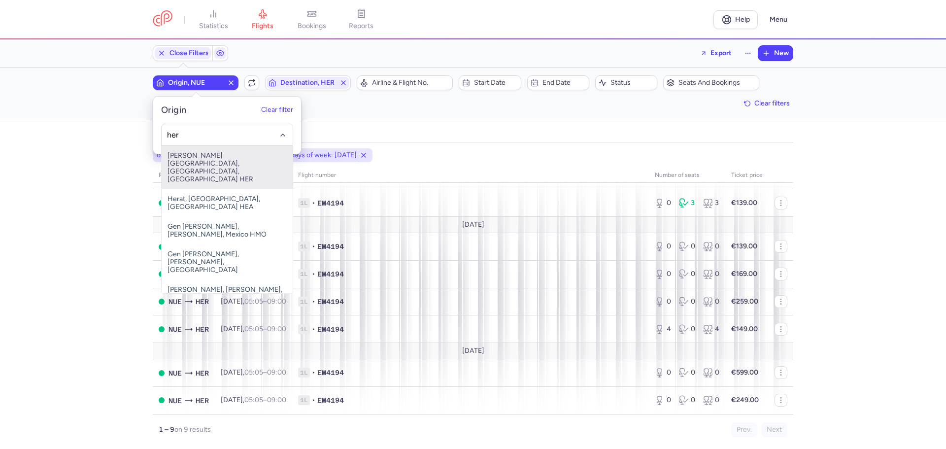
click at [211, 164] on span "[PERSON_NAME][GEOGRAPHIC_DATA], [GEOGRAPHIC_DATA], [GEOGRAPHIC_DATA] HER" at bounding box center [227, 167] width 131 height 43
type input "her"
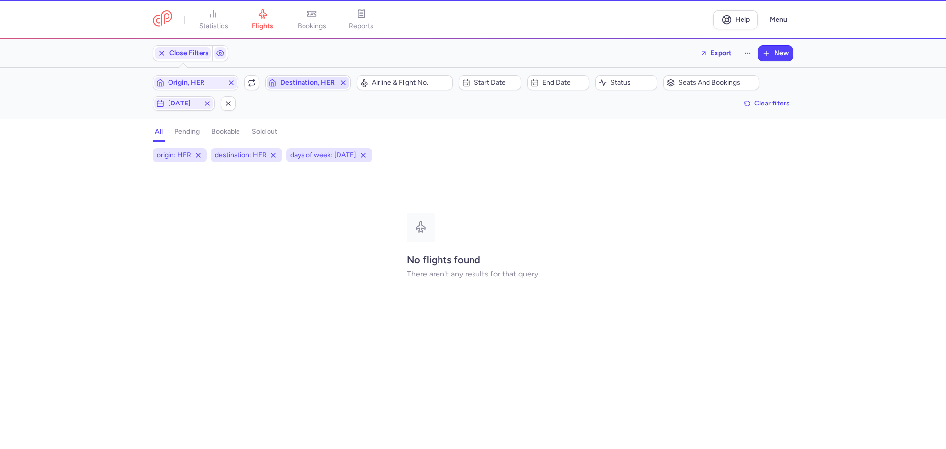
click at [302, 80] on span "Destination, HER" at bounding box center [307, 83] width 55 height 8
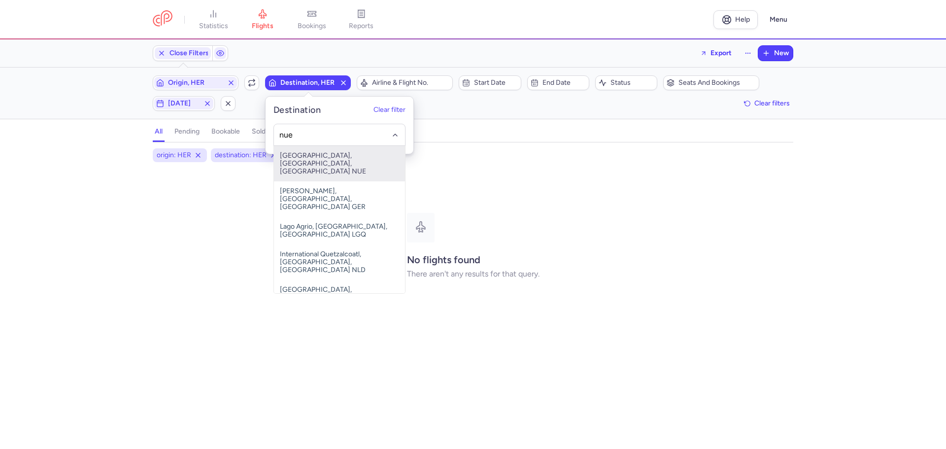
click at [313, 154] on span "[GEOGRAPHIC_DATA], [GEOGRAPHIC_DATA], [GEOGRAPHIC_DATA] NUE" at bounding box center [339, 163] width 131 height 35
type input "nue"
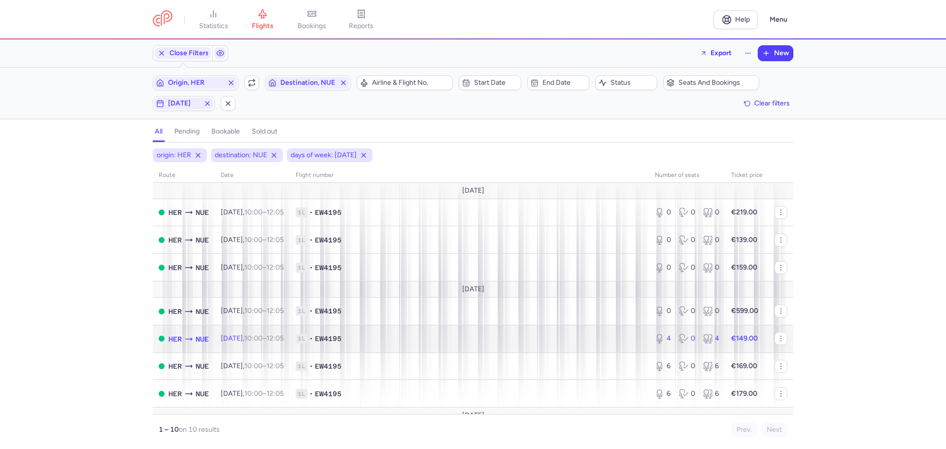
click at [430, 337] on span "1L • EW4195" at bounding box center [469, 338] width 347 height 10
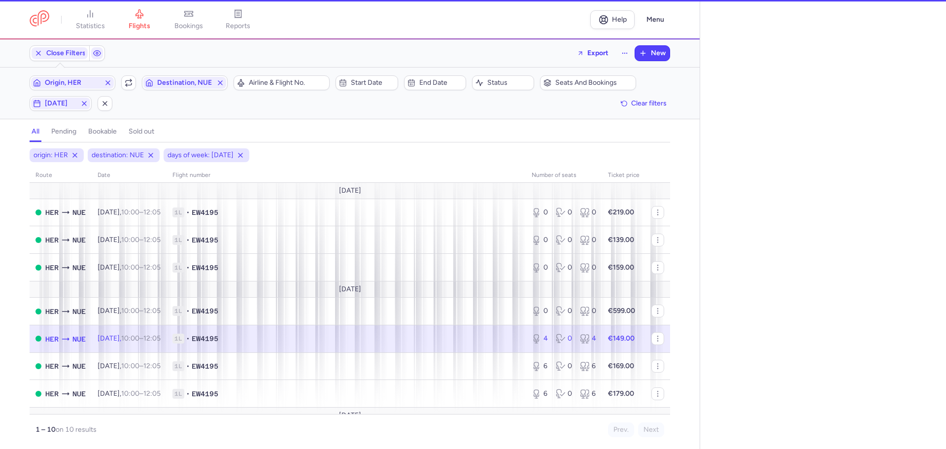
select select "days"
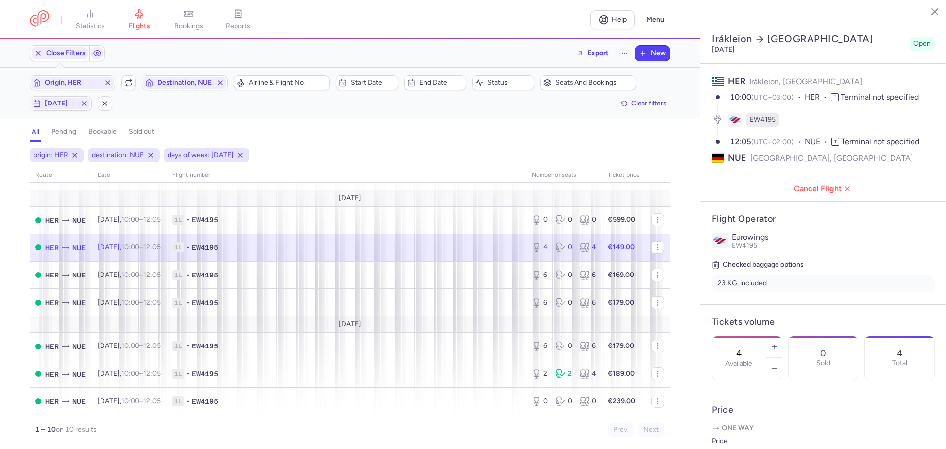
scroll to position [92, 0]
click at [776, 368] on line "button" at bounding box center [773, 368] width 4 height 0
click at [739, 432] on span "Save changes" at bounding box center [744, 429] width 49 height 9
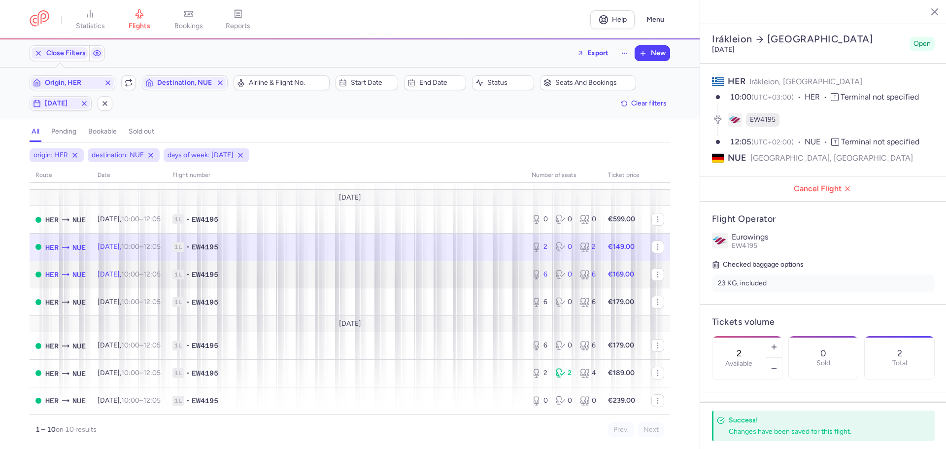
click at [319, 276] on span "1L • EW4195" at bounding box center [345, 274] width 347 height 10
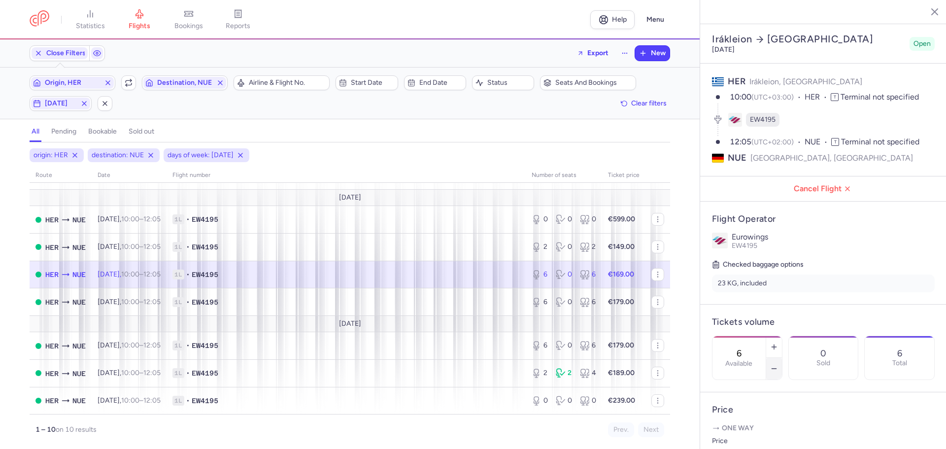
click at [778, 364] on icon "button" at bounding box center [774, 368] width 8 height 8
click at [756, 428] on span "Save changes" at bounding box center [744, 429] width 49 height 9
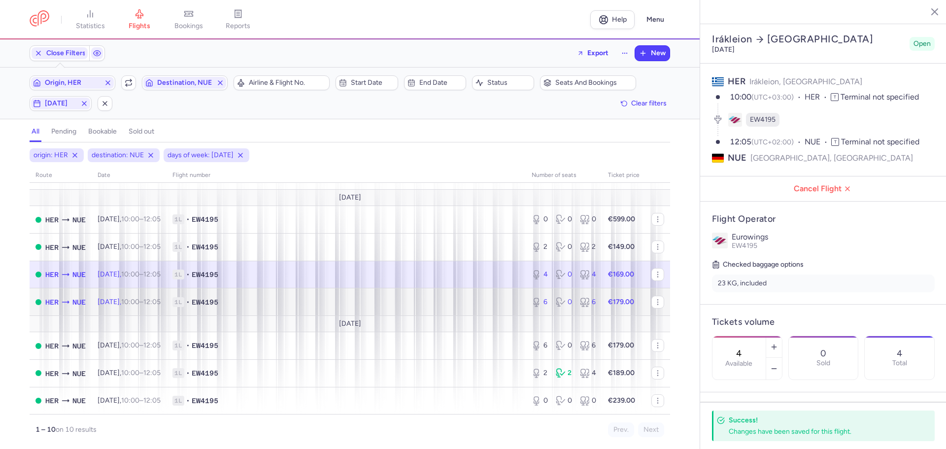
click at [329, 302] on span "1L • EW4195" at bounding box center [345, 302] width 347 height 10
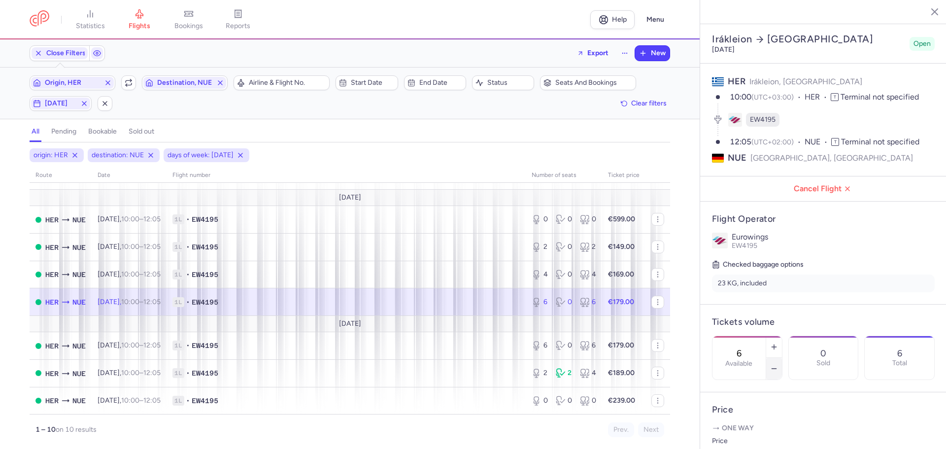
click at [778, 364] on icon "button" at bounding box center [774, 368] width 8 height 8
click at [747, 432] on span "Save changes" at bounding box center [744, 429] width 49 height 9
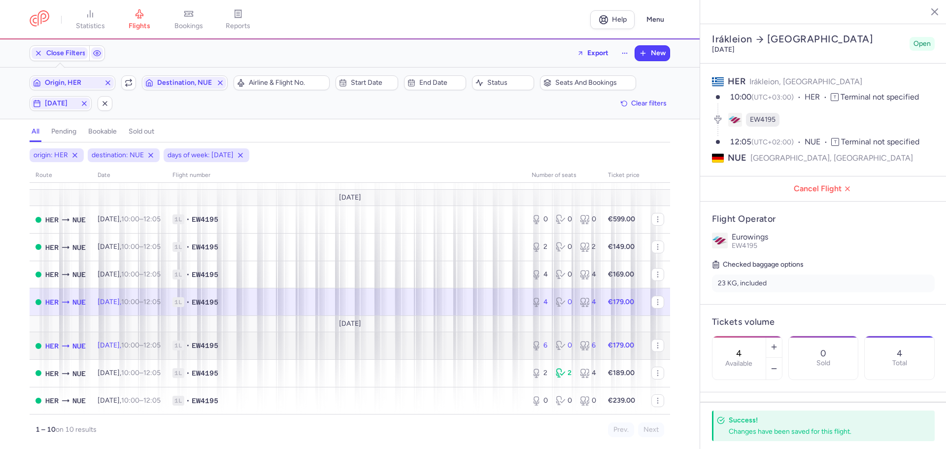
click at [328, 341] on span "1L • EW4195" at bounding box center [345, 345] width 347 height 10
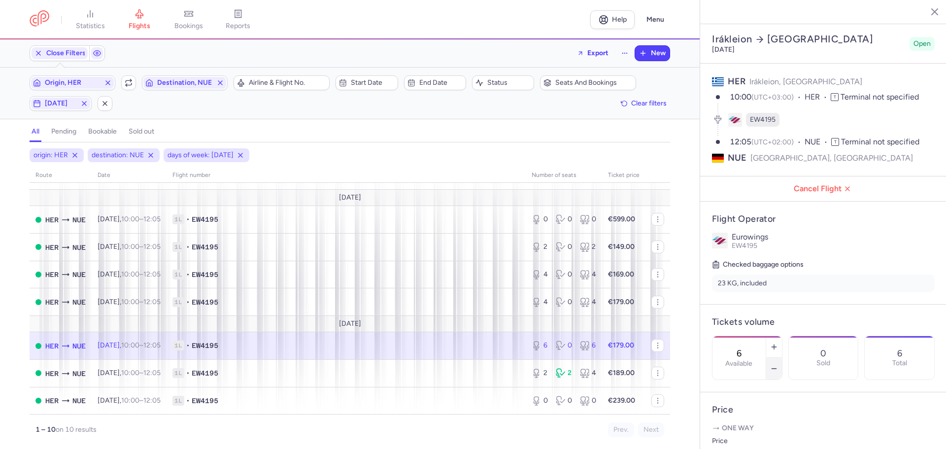
click at [782, 358] on button "button" at bounding box center [774, 369] width 16 height 22
click at [744, 431] on span "Save changes" at bounding box center [744, 429] width 49 height 9
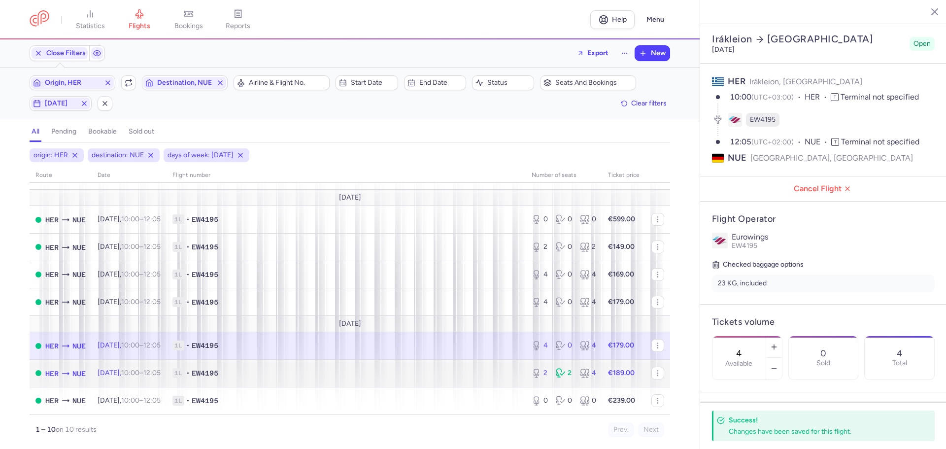
click at [300, 374] on span "1L • EW4195" at bounding box center [345, 373] width 347 height 10
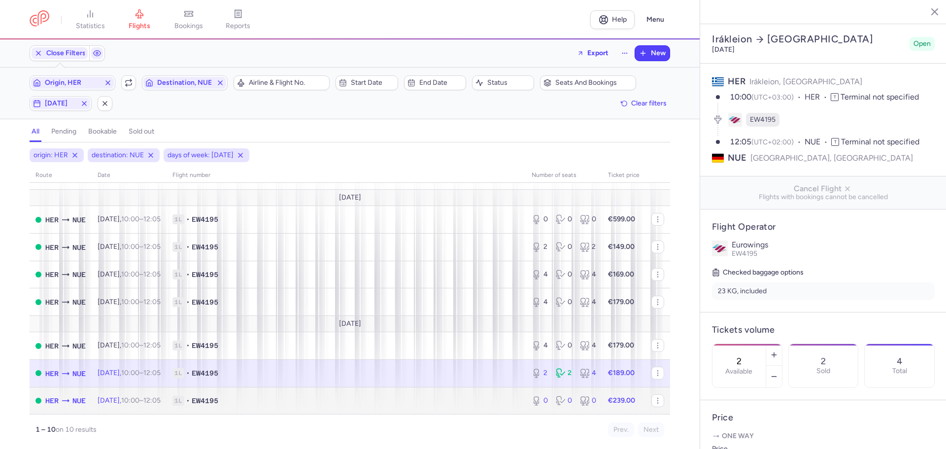
click at [300, 402] on span "1L • EW4195" at bounding box center [345, 401] width 347 height 10
type input "0"
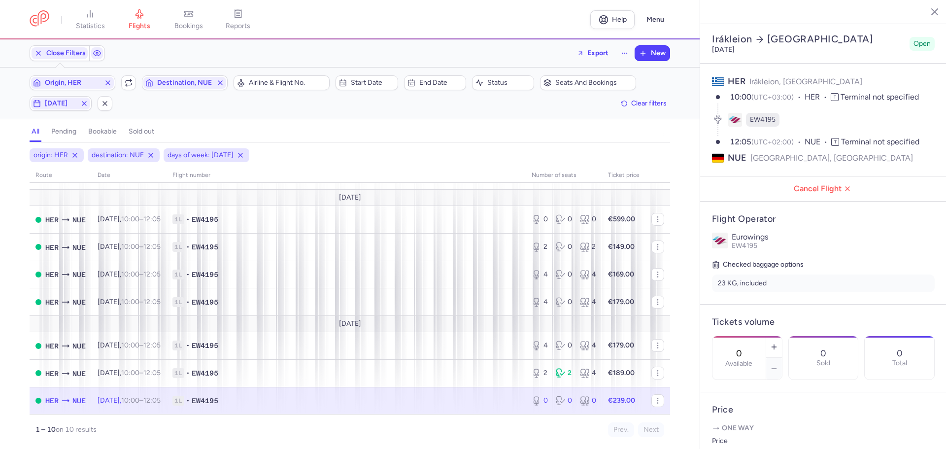
click at [927, 13] on icon "button" at bounding box center [927, 11] width 10 height 10
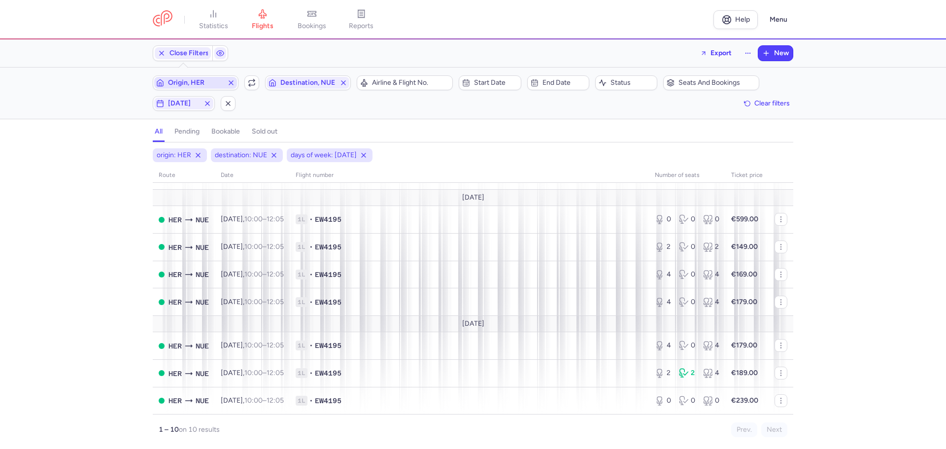
click at [199, 86] on span "Origin, HER" at bounding box center [195, 83] width 55 height 8
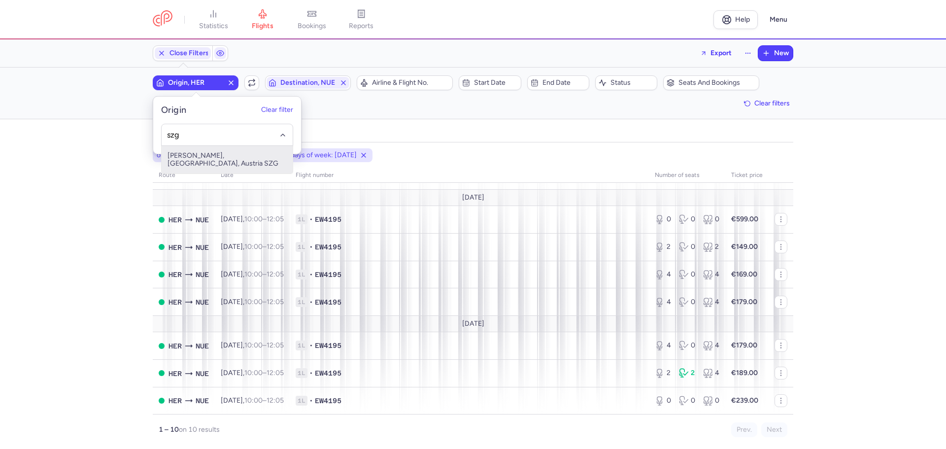
click at [199, 154] on span "[PERSON_NAME], [GEOGRAPHIC_DATA], Austria SZG" at bounding box center [227, 160] width 131 height 28
type input "szg"
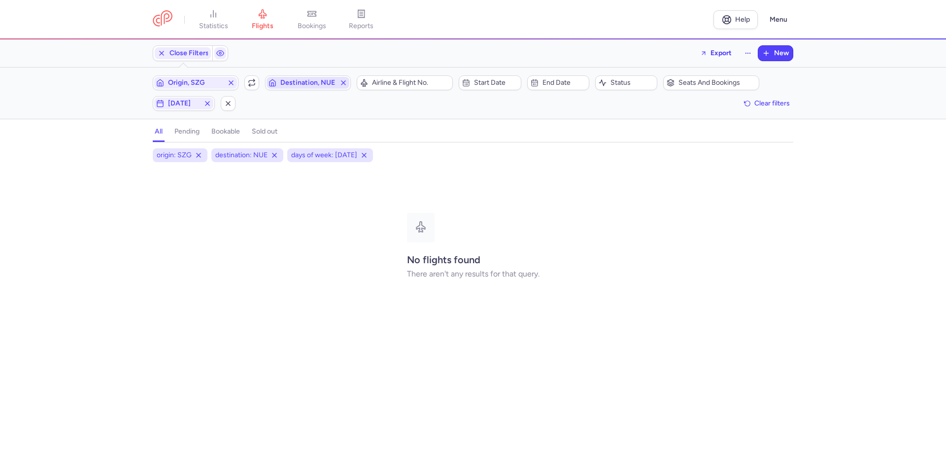
click at [296, 85] on span "Destination, NUE" at bounding box center [307, 83] width 55 height 8
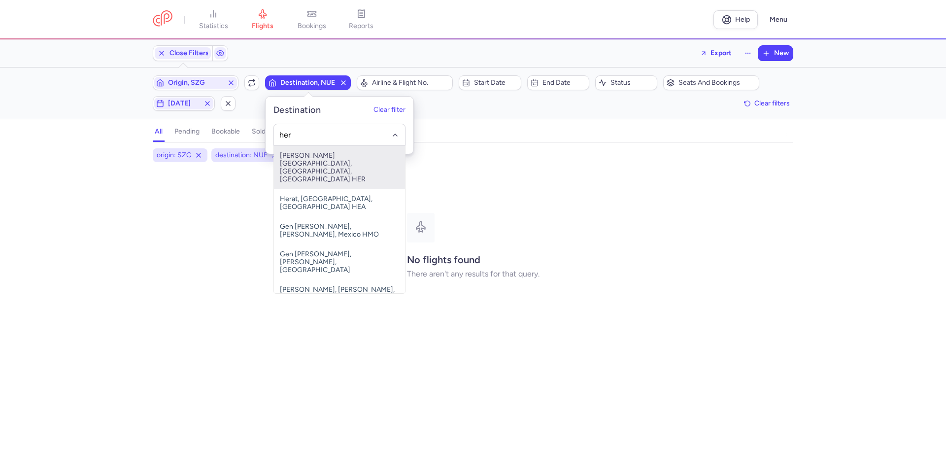
click at [287, 162] on span "[PERSON_NAME][GEOGRAPHIC_DATA], [GEOGRAPHIC_DATA], [GEOGRAPHIC_DATA] HER" at bounding box center [339, 167] width 131 height 43
type input "her"
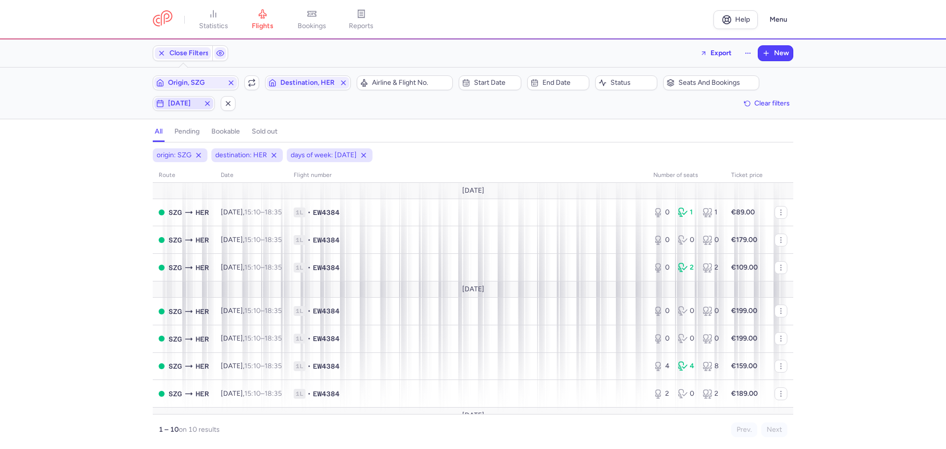
click at [188, 103] on span "[DATE]" at bounding box center [184, 103] width 32 height 8
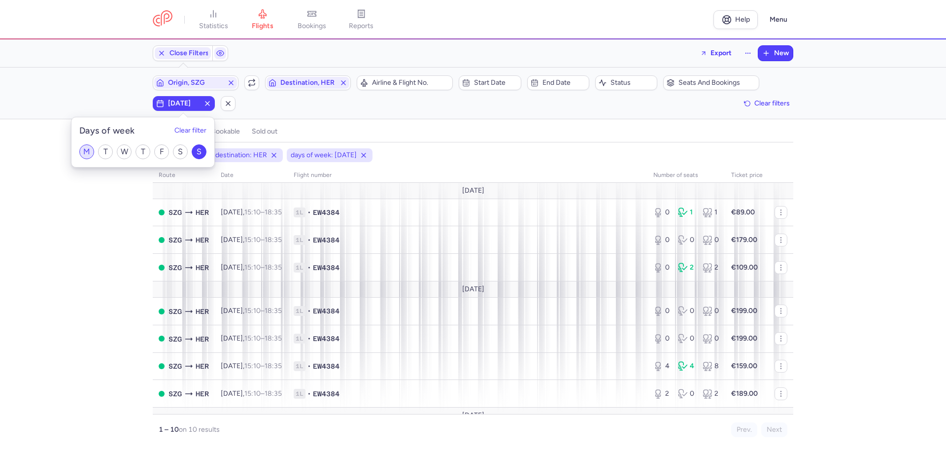
click at [86, 151] on input "M" at bounding box center [86, 151] width 15 height 15
checkbox input "true"
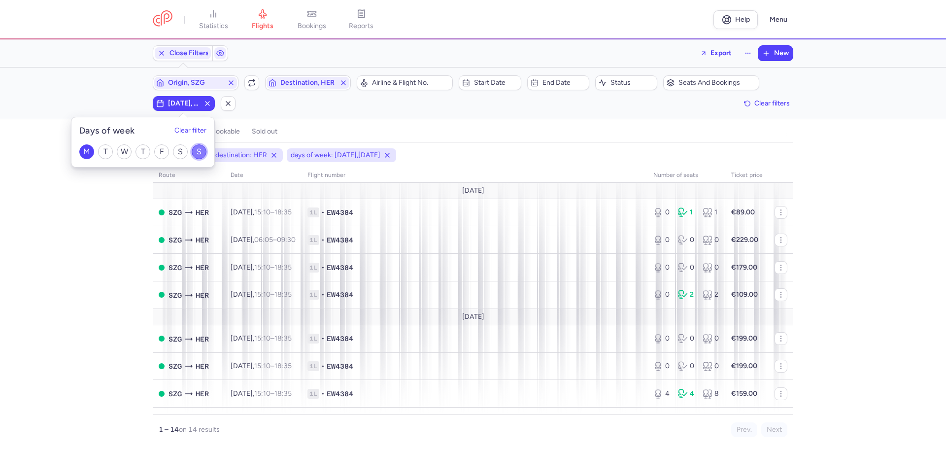
click at [197, 148] on input "S" at bounding box center [199, 151] width 15 height 15
checkbox input "false"
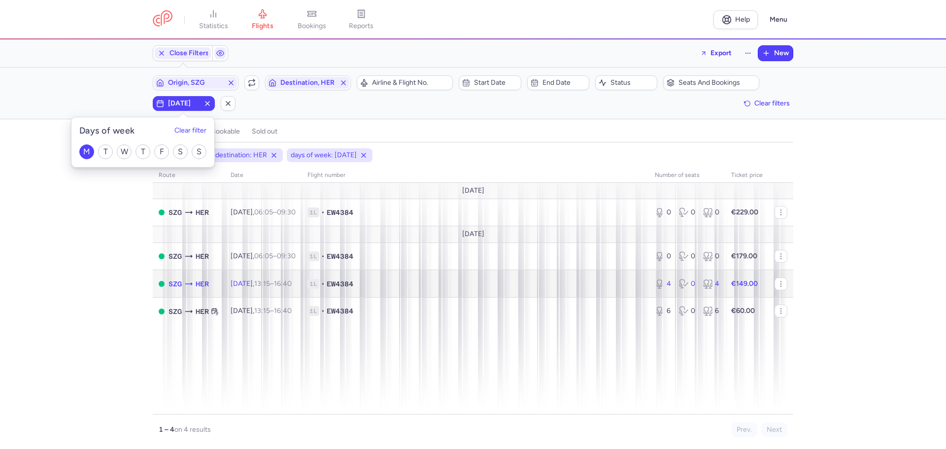
click at [462, 285] on span "1L • EW4384" at bounding box center [474, 284] width 335 height 10
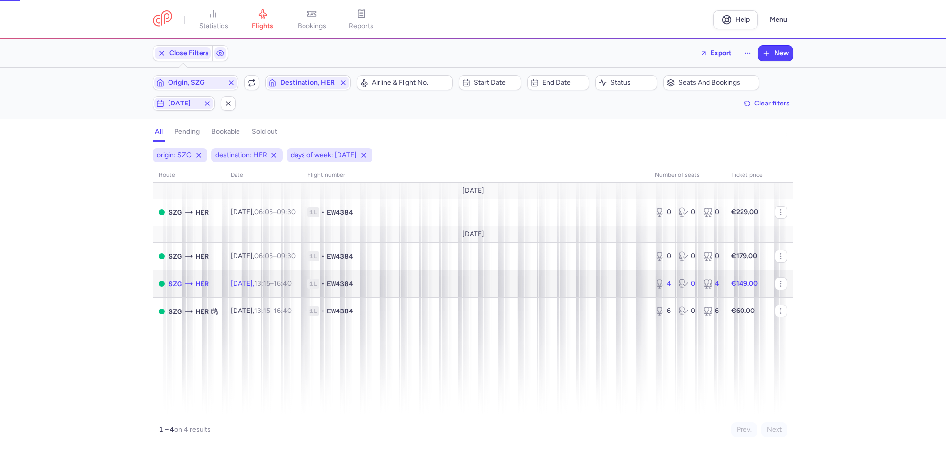
select select "days"
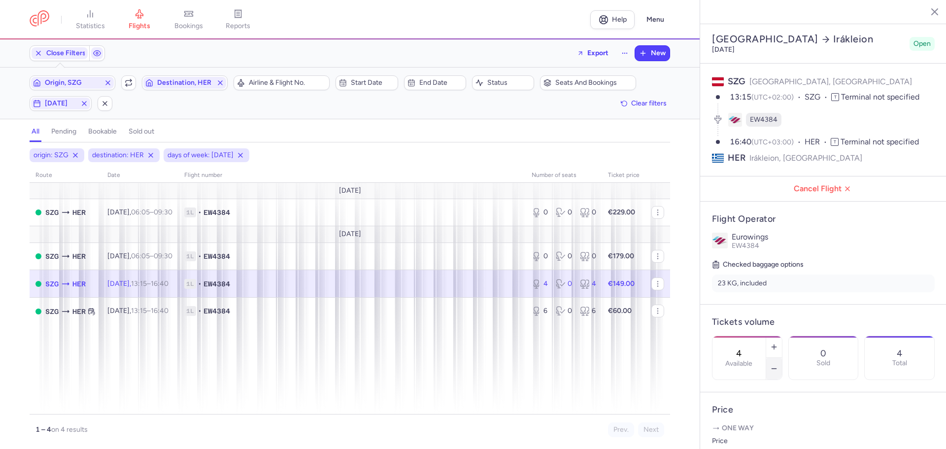
click at [778, 364] on icon "button" at bounding box center [774, 368] width 8 height 8
type input "2"
click at [759, 431] on span "Save changes" at bounding box center [744, 429] width 49 height 9
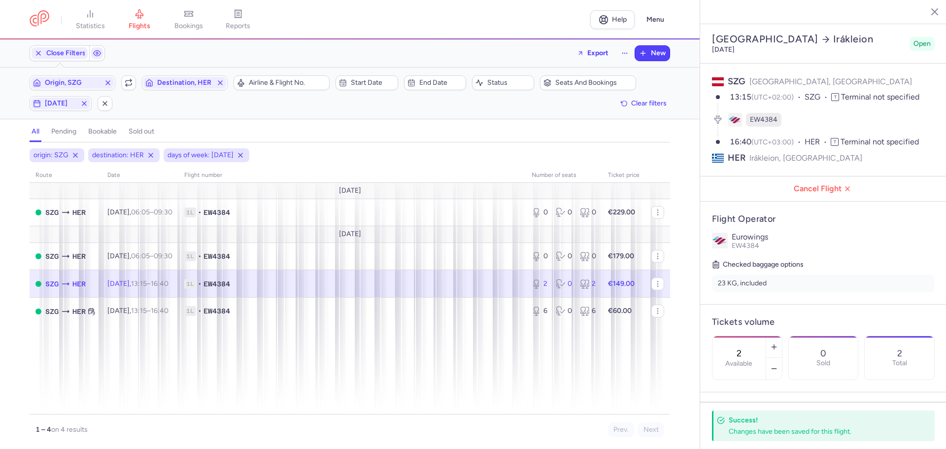
click at [930, 11] on icon "button" at bounding box center [927, 11] width 10 height 10
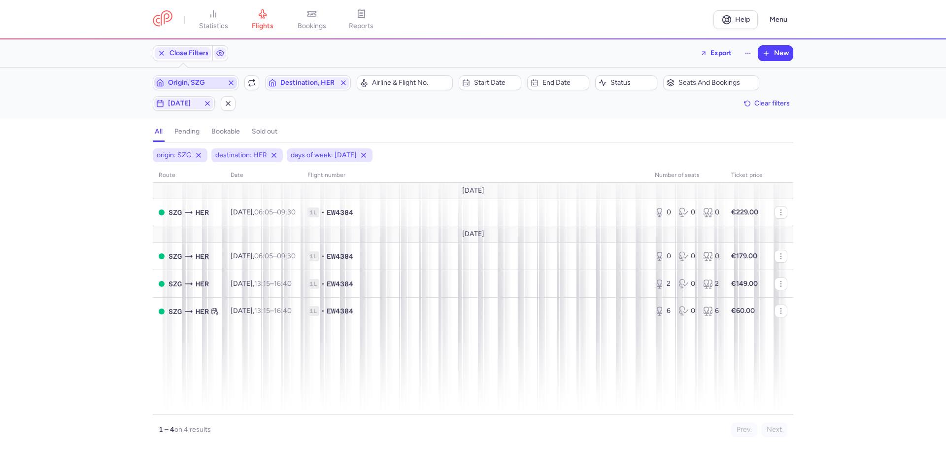
click at [202, 81] on span "Origin, SZG" at bounding box center [195, 83] width 55 height 8
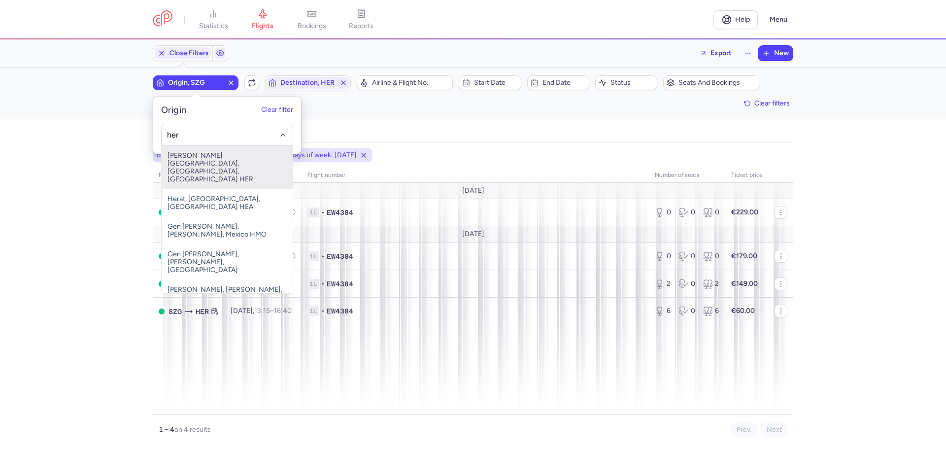
click at [216, 157] on span "[PERSON_NAME][GEOGRAPHIC_DATA], [GEOGRAPHIC_DATA], [GEOGRAPHIC_DATA] HER" at bounding box center [227, 167] width 131 height 43
type input "her"
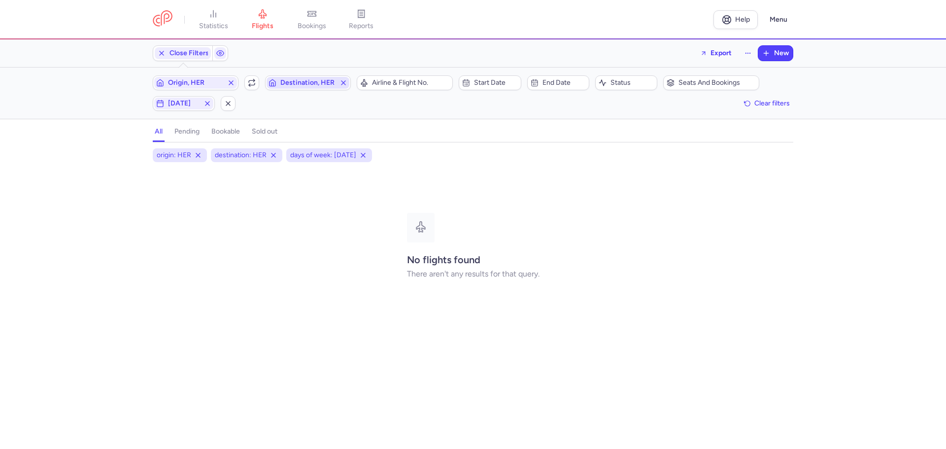
click at [286, 83] on span "Destination, HER" at bounding box center [307, 83] width 55 height 8
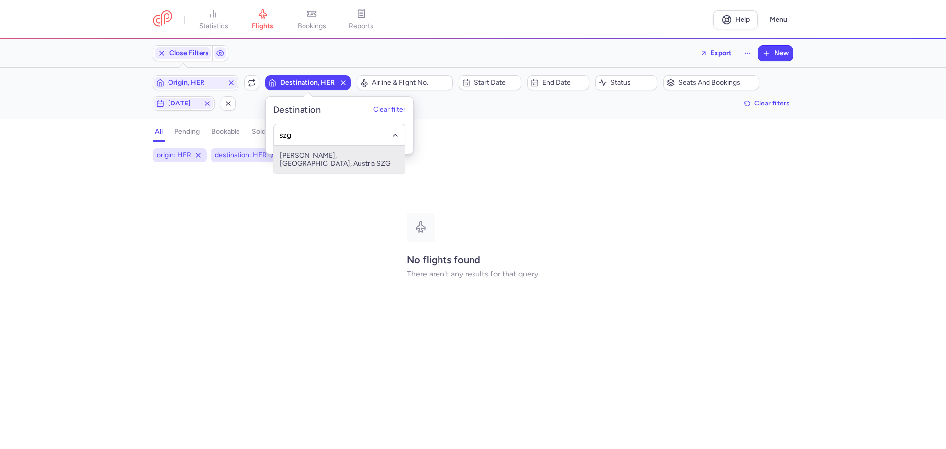
click at [298, 161] on span "[PERSON_NAME], [GEOGRAPHIC_DATA], Austria SZG" at bounding box center [339, 160] width 131 height 28
type input "szg"
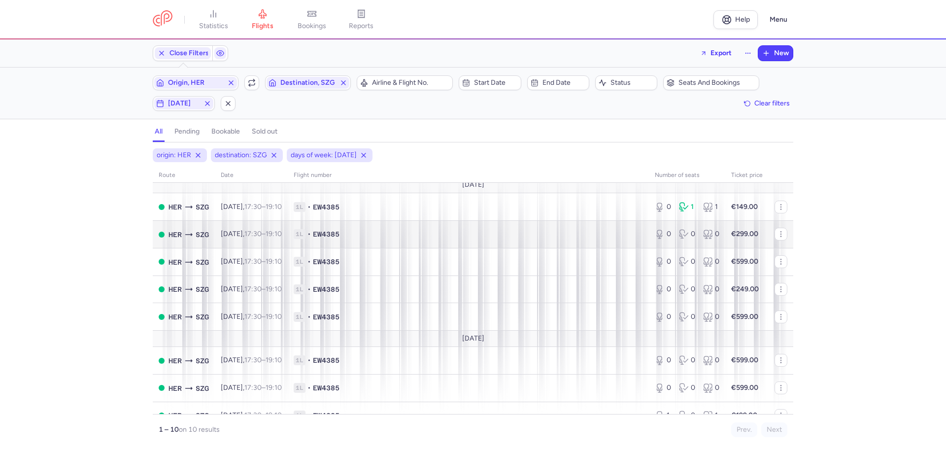
scroll to position [92, 0]
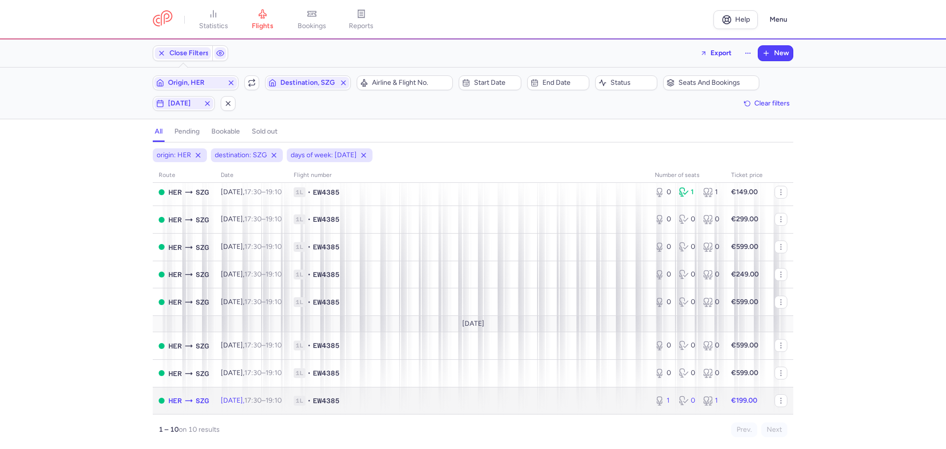
drag, startPoint x: 447, startPoint y: 398, endPoint x: 468, endPoint y: 409, distance: 24.2
click at [447, 398] on span "1L • EW4385" at bounding box center [468, 401] width 349 height 10
select select "days"
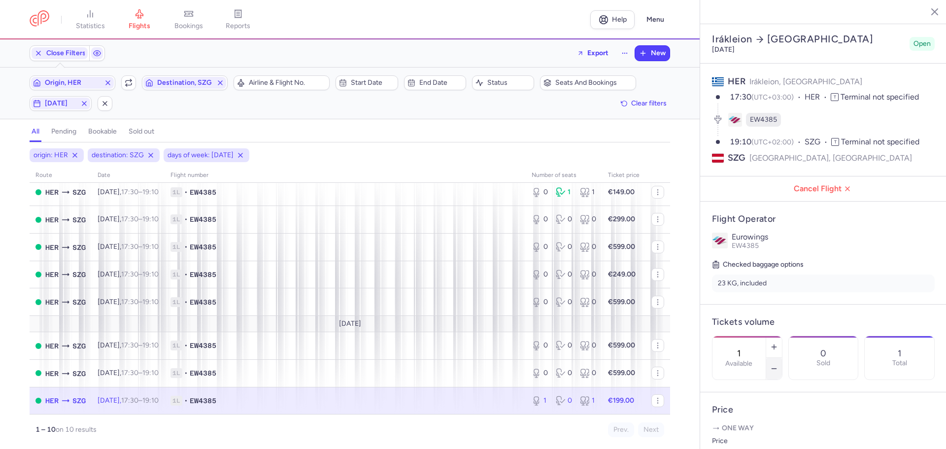
drag, startPoint x: 805, startPoint y: 341, endPoint x: 809, endPoint y: 347, distance: 6.7
click at [778, 364] on icon "button" at bounding box center [774, 368] width 8 height 8
type input "0"
drag, startPoint x: 738, startPoint y: 430, endPoint x: 766, endPoint y: 442, distance: 30.3
click at [738, 430] on span "Save changes" at bounding box center [744, 430] width 49 height 9
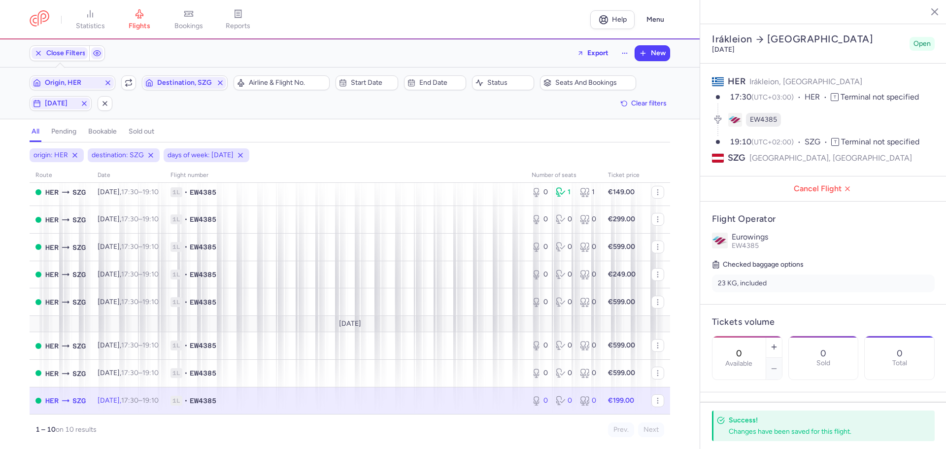
click at [929, 13] on line "button" at bounding box center [927, 11] width 5 height 5
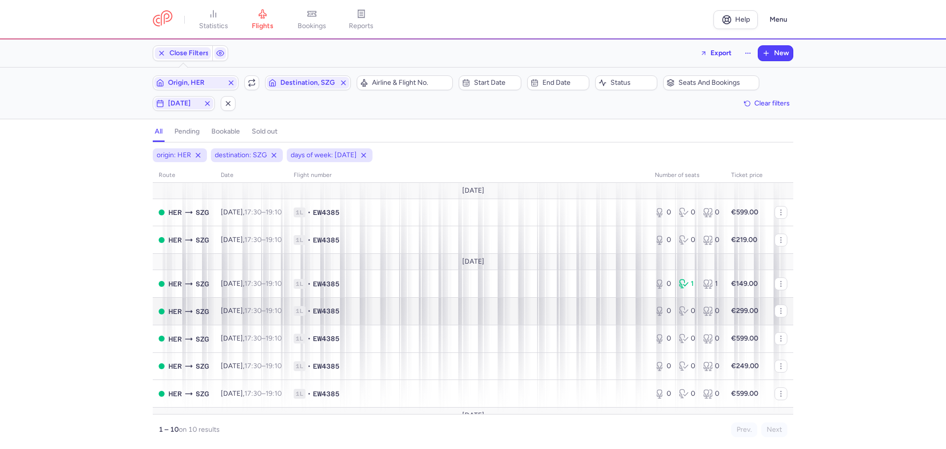
scroll to position [92, 0]
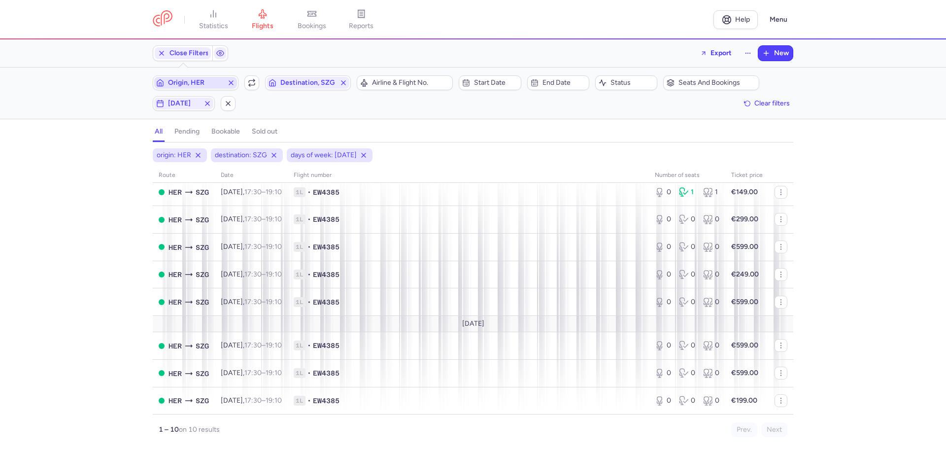
click at [213, 84] on span "Origin, HER" at bounding box center [195, 83] width 55 height 8
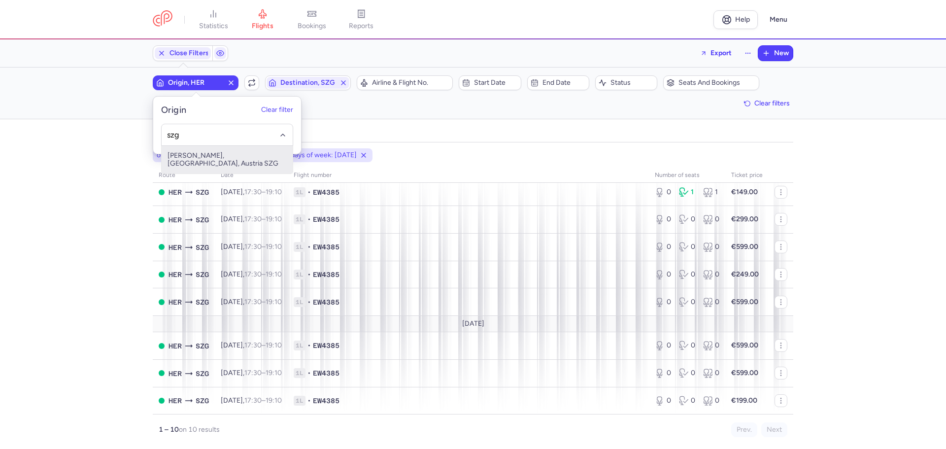
click at [203, 152] on span "[PERSON_NAME], [GEOGRAPHIC_DATA], Austria SZG" at bounding box center [227, 160] width 131 height 28
type input "szg"
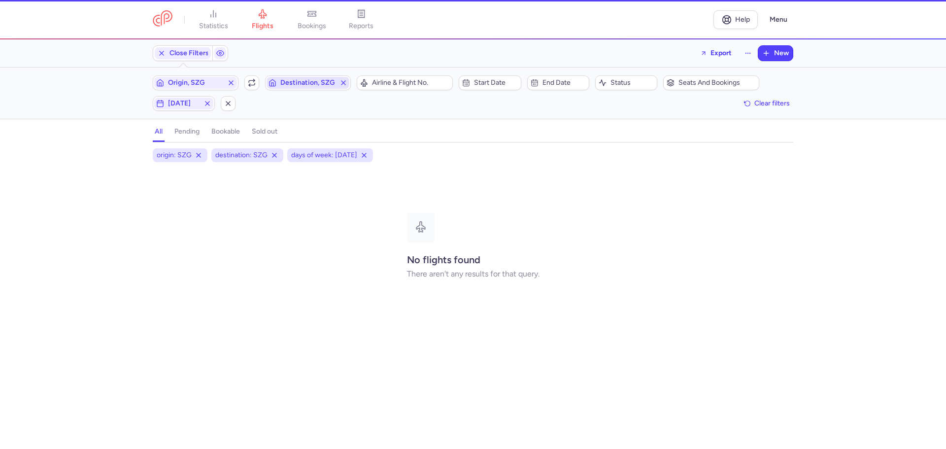
click at [295, 85] on span "Destination, SZG" at bounding box center [307, 83] width 55 height 8
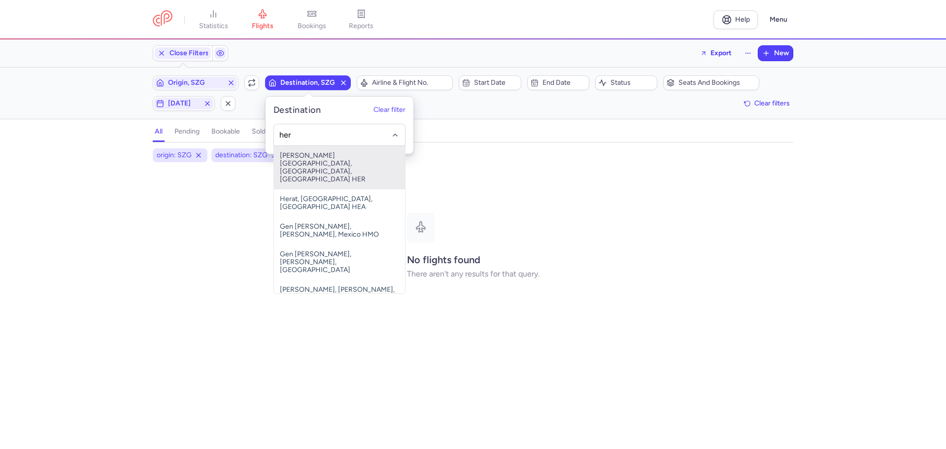
click at [294, 159] on span "[PERSON_NAME][GEOGRAPHIC_DATA], [GEOGRAPHIC_DATA], [GEOGRAPHIC_DATA] HER" at bounding box center [339, 167] width 131 height 43
type input "her"
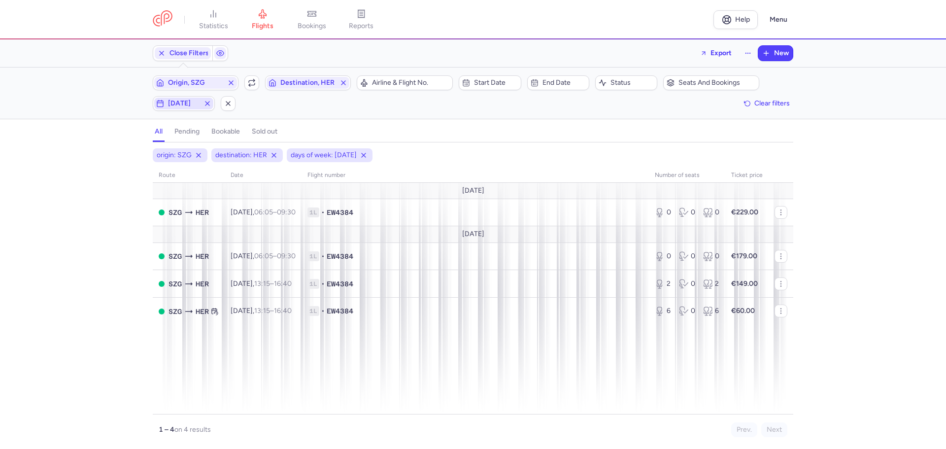
click at [170, 103] on span "[DATE]" at bounding box center [184, 103] width 32 height 8
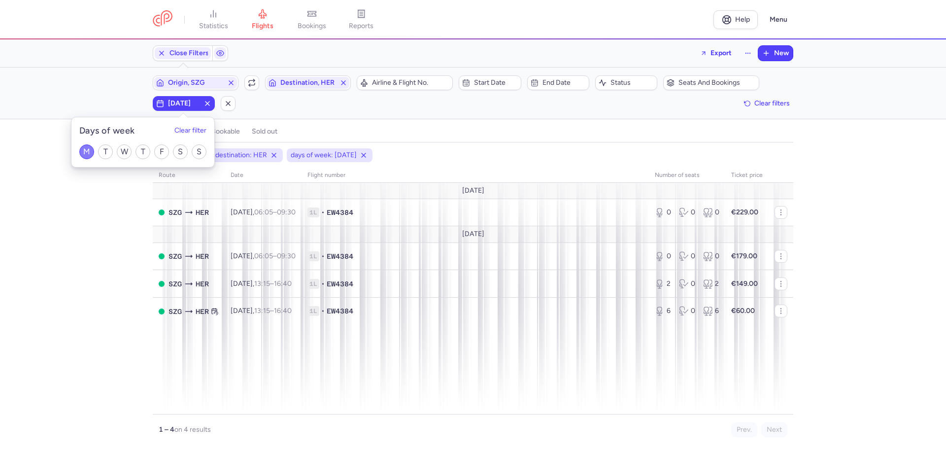
click at [85, 149] on input "M" at bounding box center [86, 151] width 15 height 15
checkbox input "false"
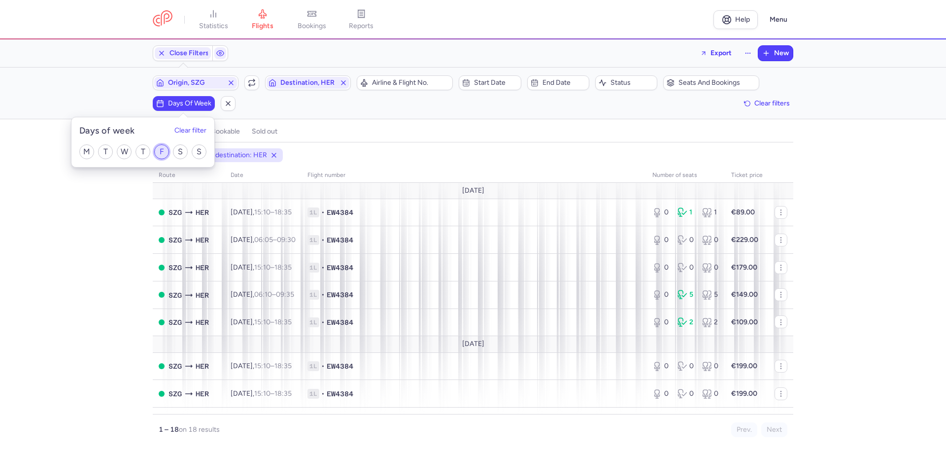
click at [160, 150] on input "F" at bounding box center [161, 151] width 15 height 15
checkbox input "true"
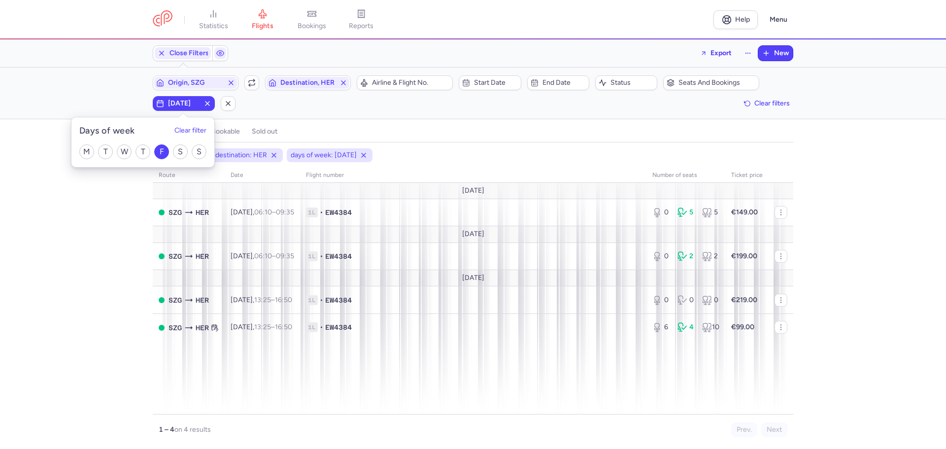
click at [106, 232] on div "origin: SZG destination: HER days of week: [DATE] route date Flight number numb…" at bounding box center [473, 298] width 946 height 300
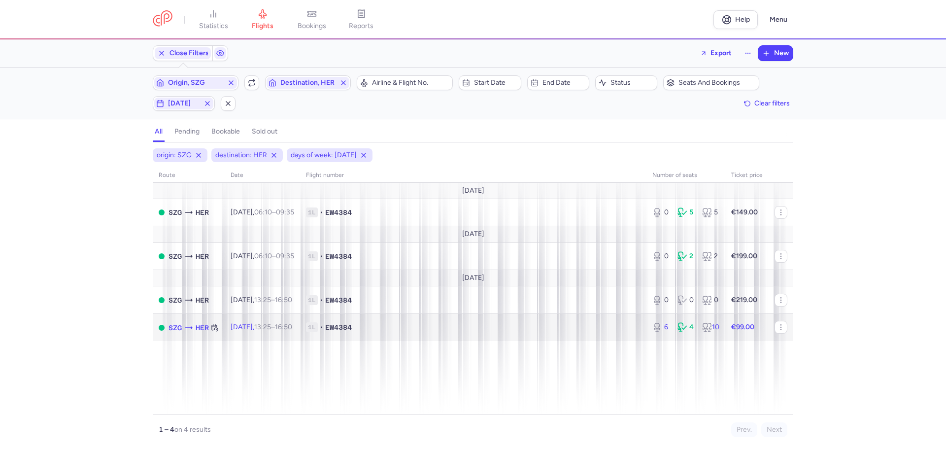
click at [383, 330] on span "1L • EW4384" at bounding box center [473, 327] width 334 height 10
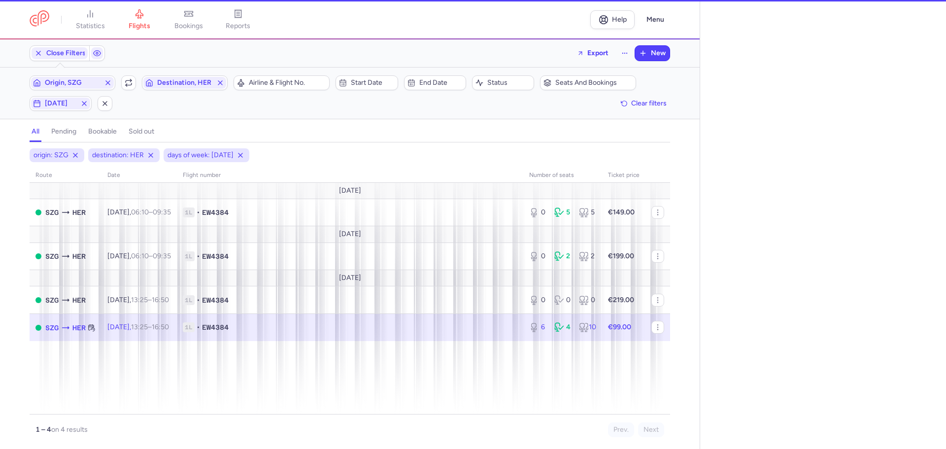
select select "days"
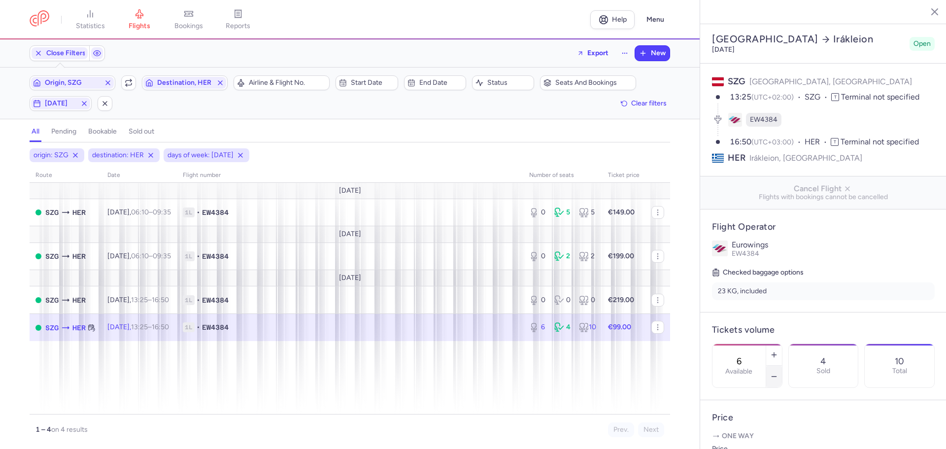
click at [782, 365] on button "button" at bounding box center [774, 376] width 16 height 22
click at [778, 372] on icon "button" at bounding box center [774, 376] width 8 height 8
type input "4"
click at [748, 428] on span "Save changes" at bounding box center [744, 429] width 49 height 9
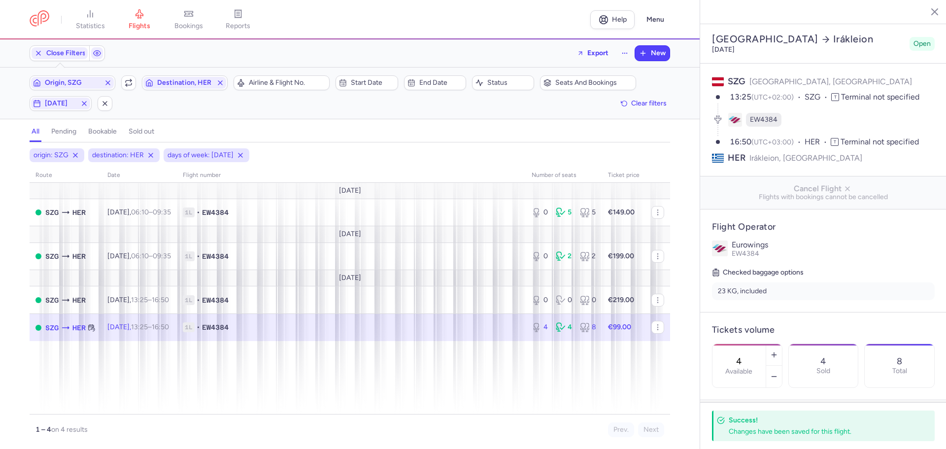
click at [927, 10] on icon "button" at bounding box center [927, 11] width 10 height 10
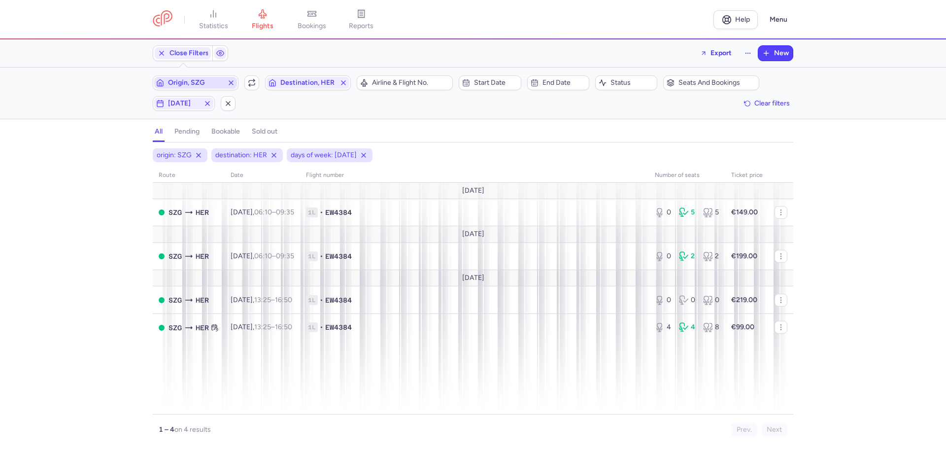
click at [201, 84] on span "Origin, SZG" at bounding box center [195, 83] width 55 height 8
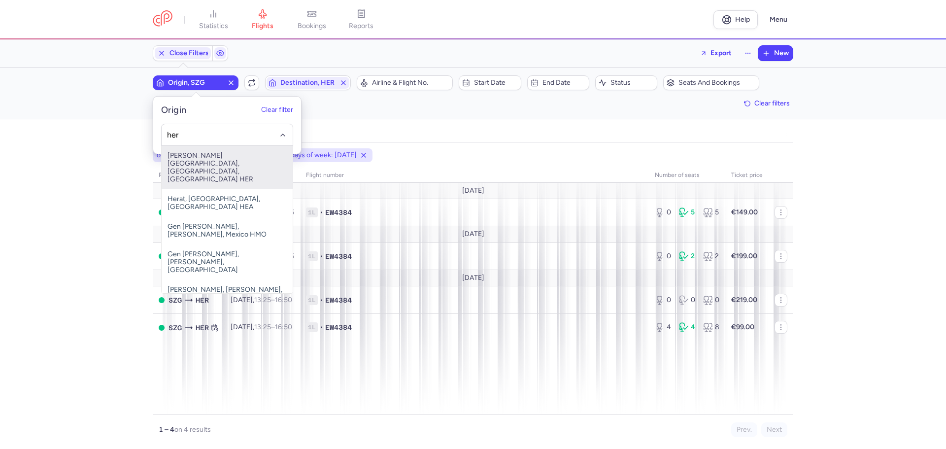
click at [221, 158] on span "[PERSON_NAME][GEOGRAPHIC_DATA], [GEOGRAPHIC_DATA], [GEOGRAPHIC_DATA] HER" at bounding box center [227, 167] width 131 height 43
type input "her"
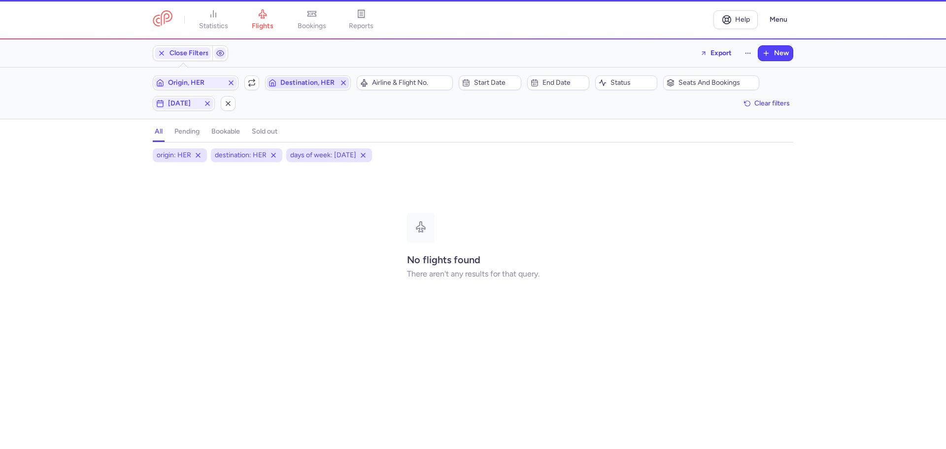
click at [286, 86] on span "Destination, HER" at bounding box center [307, 83] width 55 height 8
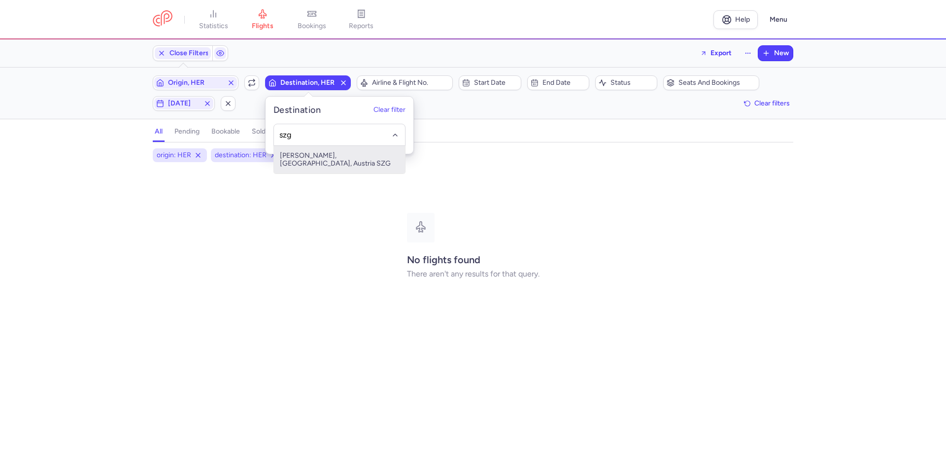
click at [299, 153] on span "[PERSON_NAME], [GEOGRAPHIC_DATA], Austria SZG" at bounding box center [339, 160] width 131 height 28
type input "szg"
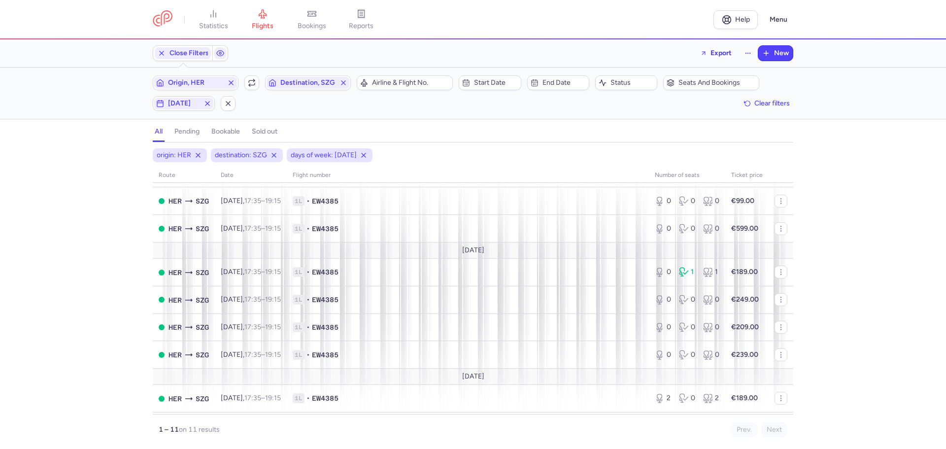
scroll to position [119, 0]
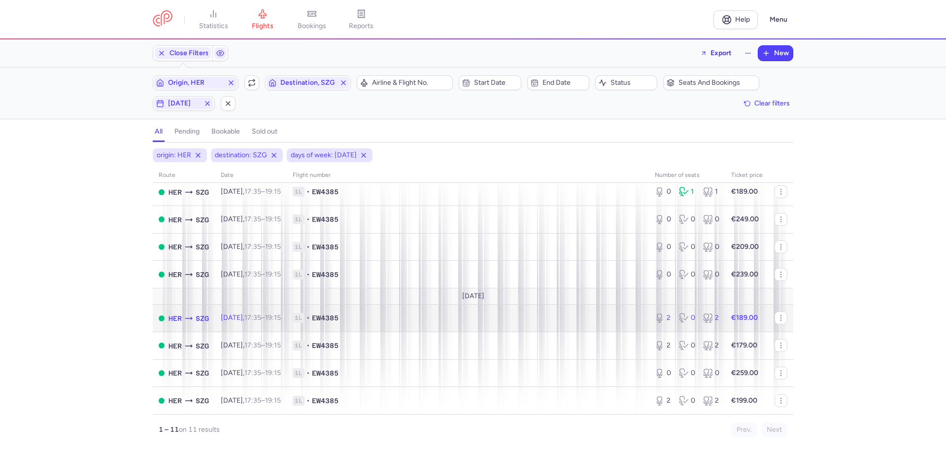
click at [391, 319] on span "1L • EW4385" at bounding box center [468, 318] width 350 height 10
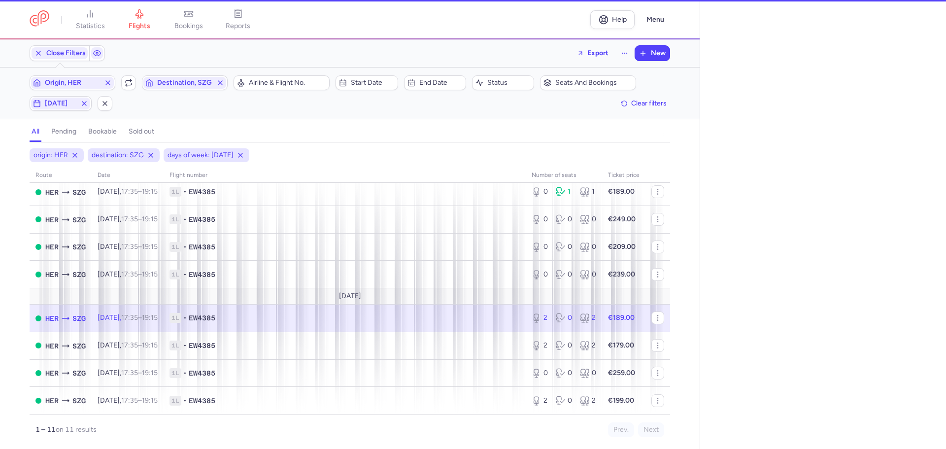
select select "days"
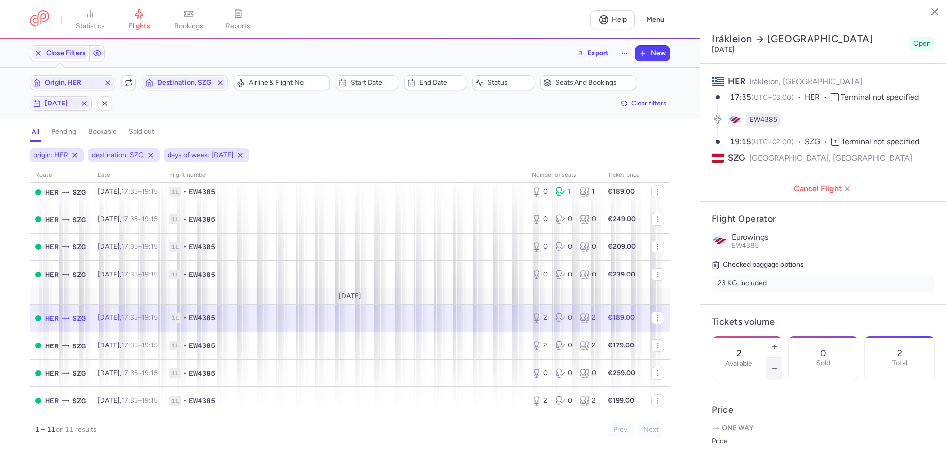
click at [778, 364] on icon "button" at bounding box center [774, 368] width 8 height 8
click at [738, 429] on span "Save changes" at bounding box center [744, 429] width 49 height 9
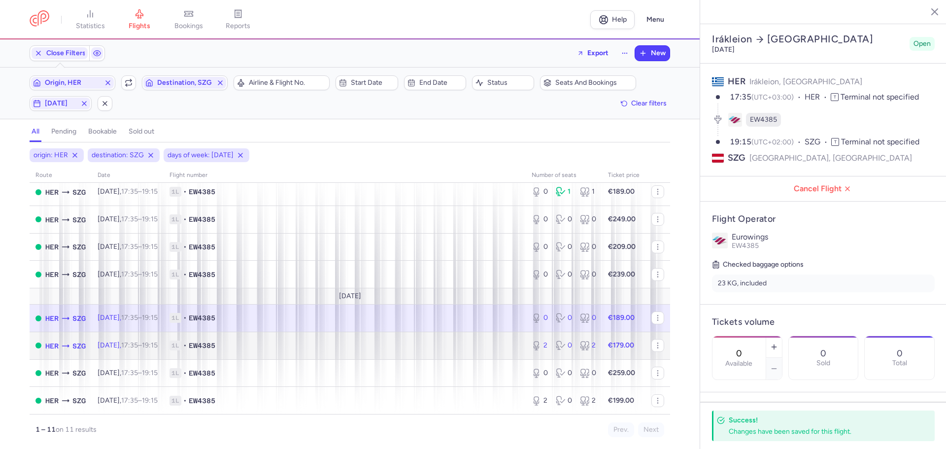
click at [336, 347] on span "1L • EW4385" at bounding box center [344, 345] width 350 height 10
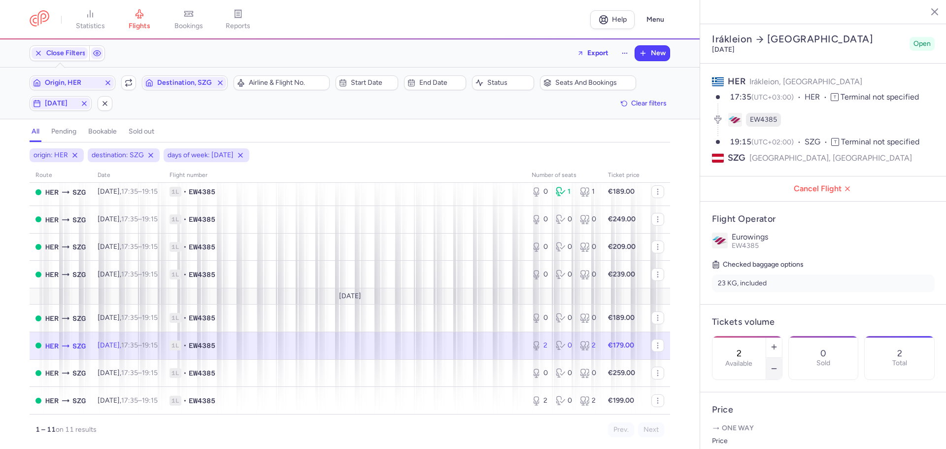
click at [778, 364] on icon "button" at bounding box center [774, 368] width 8 height 8
click at [744, 429] on span "Save changes" at bounding box center [744, 429] width 49 height 9
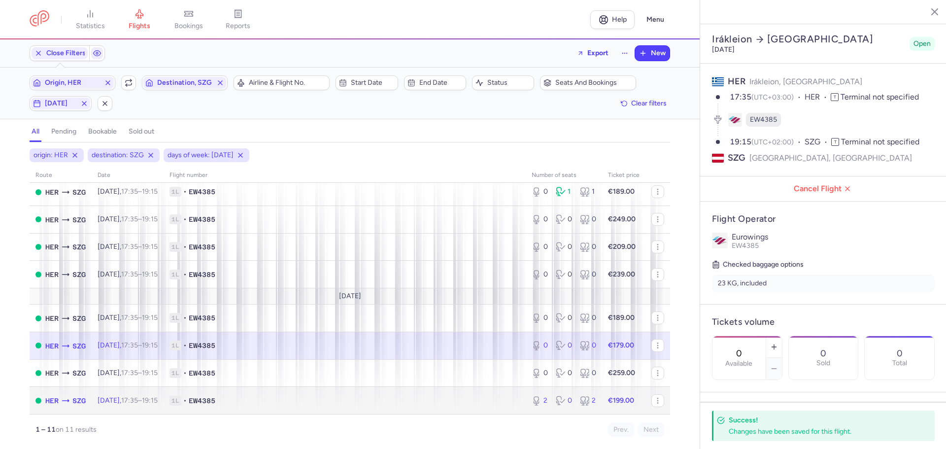
click at [298, 401] on span "1L • EW4385" at bounding box center [344, 401] width 350 height 10
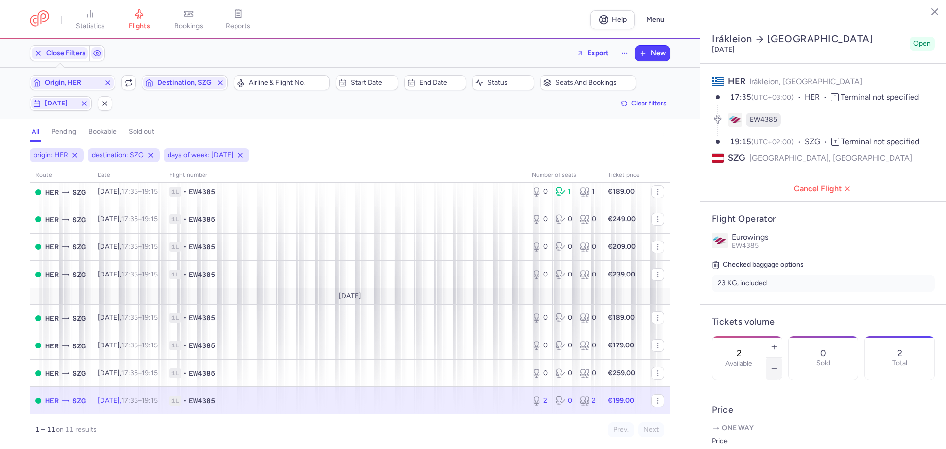
click at [778, 364] on icon "button" at bounding box center [774, 368] width 8 height 8
type input "0"
click at [749, 433] on span "Save changes" at bounding box center [744, 429] width 49 height 9
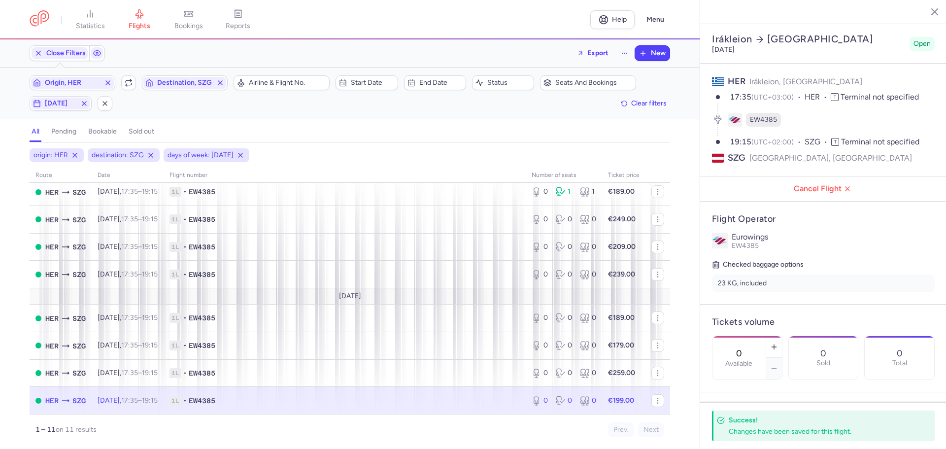
click at [927, 10] on icon "button" at bounding box center [927, 11] width 10 height 10
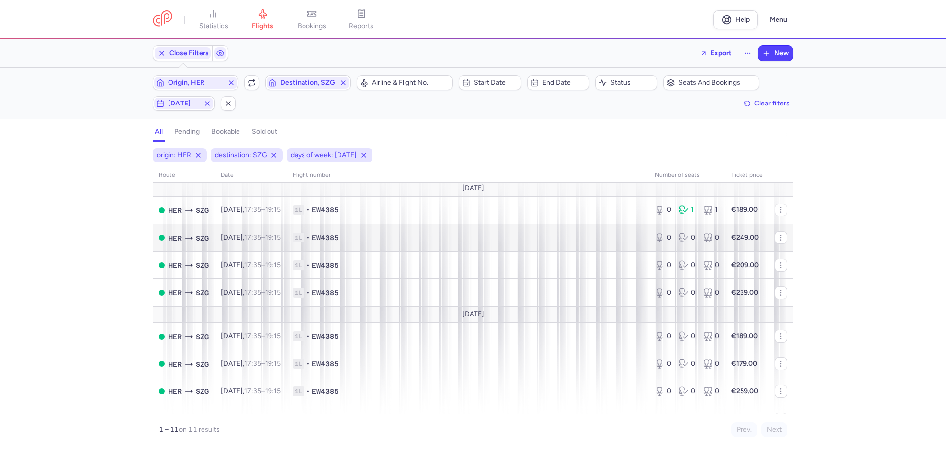
scroll to position [119, 0]
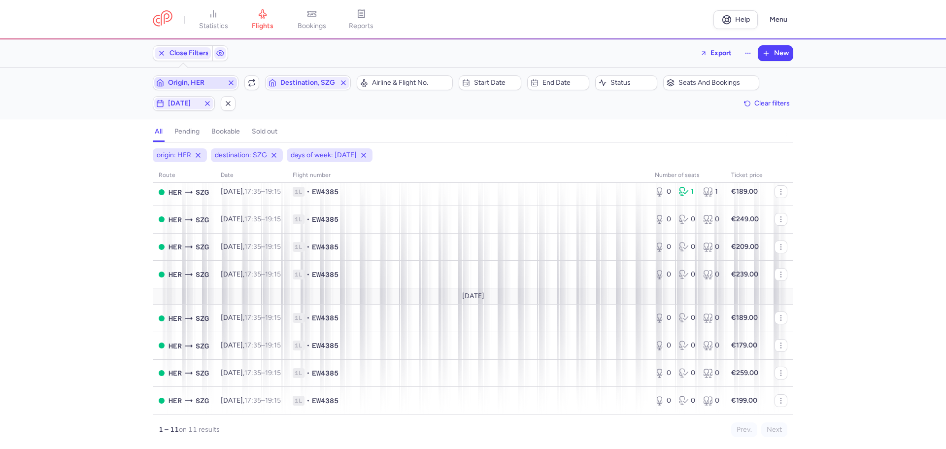
click at [199, 83] on span "Origin, HER" at bounding box center [195, 83] width 55 height 8
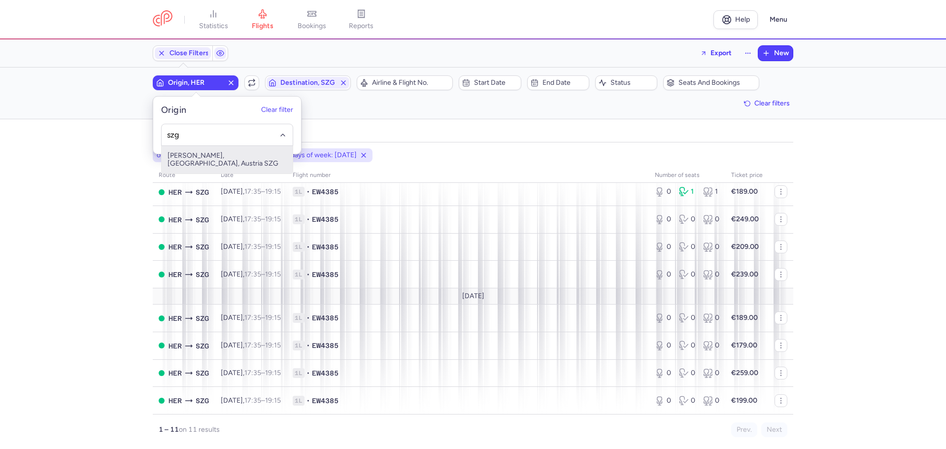
click at [220, 163] on span "[PERSON_NAME], [GEOGRAPHIC_DATA], Austria SZG" at bounding box center [227, 160] width 131 height 28
type input "szg"
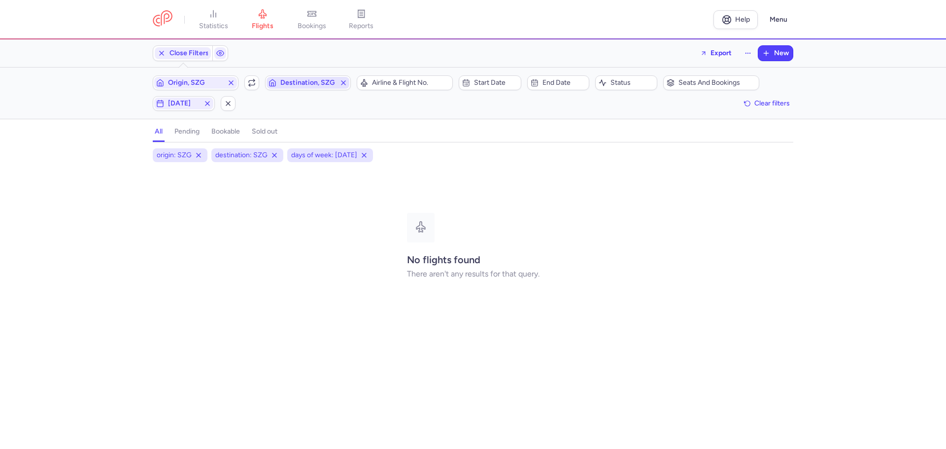
click at [293, 85] on span "Destination, SZG" at bounding box center [307, 83] width 55 height 8
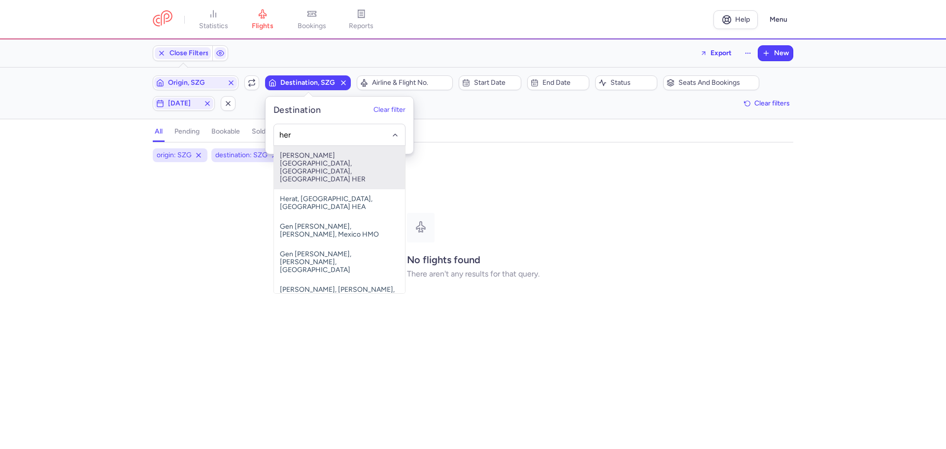
click at [303, 166] on span "[PERSON_NAME][GEOGRAPHIC_DATA], [GEOGRAPHIC_DATA], [GEOGRAPHIC_DATA] HER" at bounding box center [339, 167] width 131 height 43
type input "her"
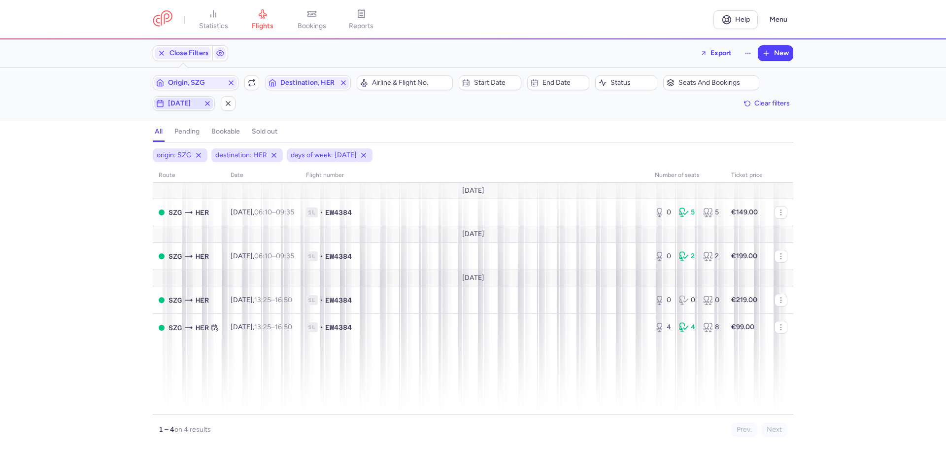
click at [189, 103] on span "[DATE]" at bounding box center [184, 103] width 32 height 8
drag, startPoint x: 161, startPoint y: 151, endPoint x: 166, endPoint y: 153, distance: 5.3
click at [161, 151] on input "F" at bounding box center [161, 151] width 15 height 15
checkbox input "false"
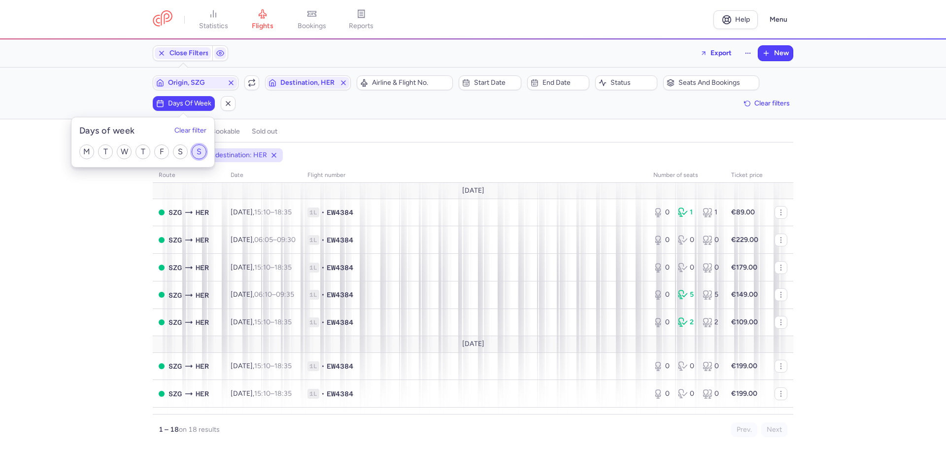
click at [200, 150] on input "S" at bounding box center [199, 151] width 15 height 15
checkbox input "true"
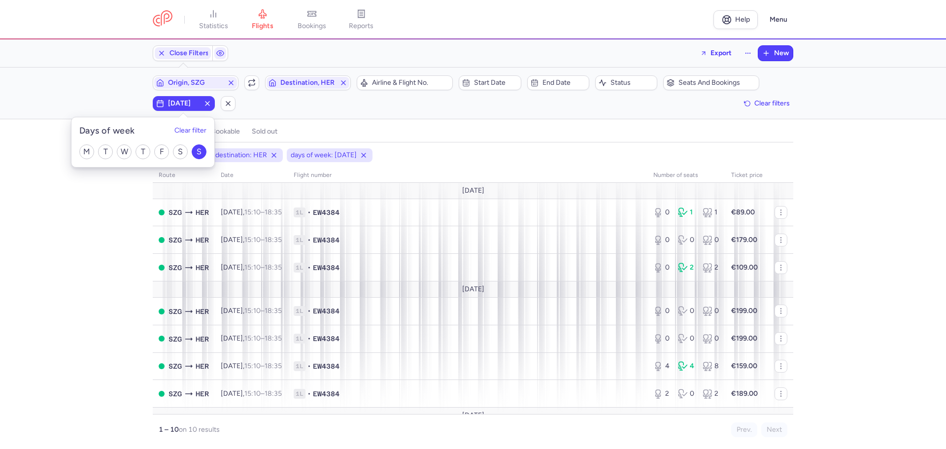
click at [82, 222] on div "origin: SZG destination: HER days of week: [DATE] route date Flight number numb…" at bounding box center [473, 298] width 946 height 300
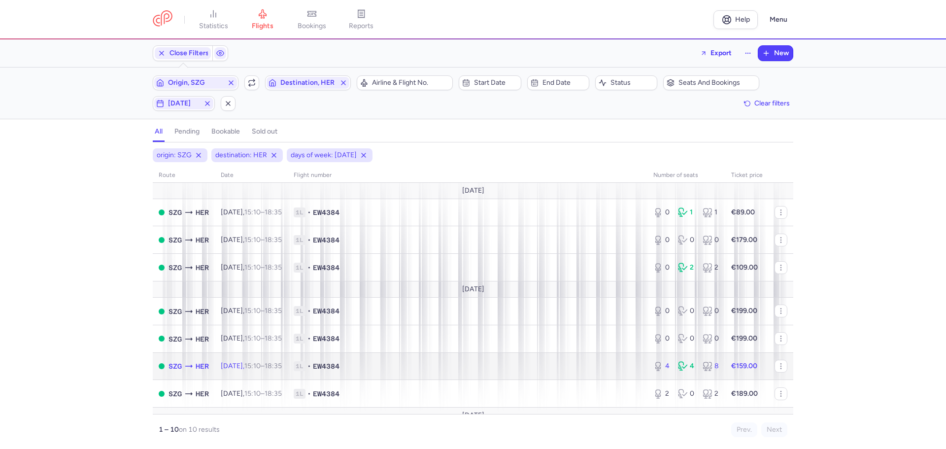
click at [430, 362] on span "1L • EW4384" at bounding box center [468, 366] width 348 height 10
select select "days"
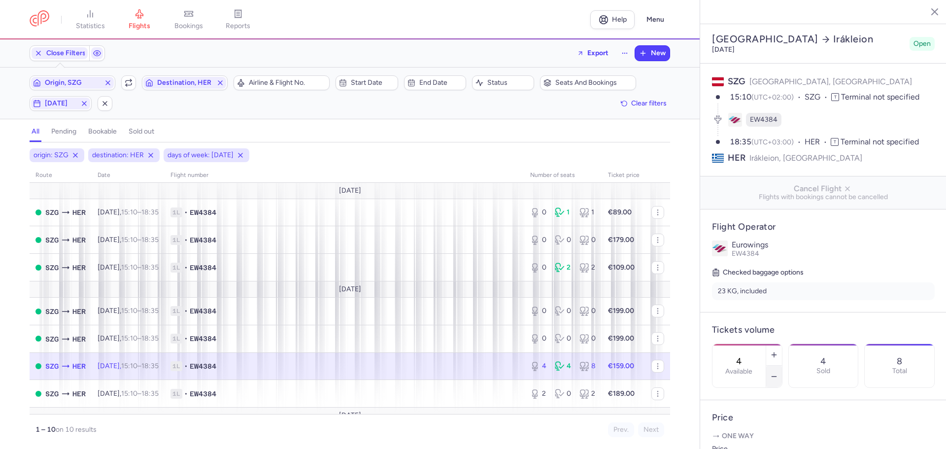
click at [778, 372] on icon "button" at bounding box center [774, 376] width 8 height 8
click at [750, 432] on span "Save changes" at bounding box center [744, 429] width 49 height 9
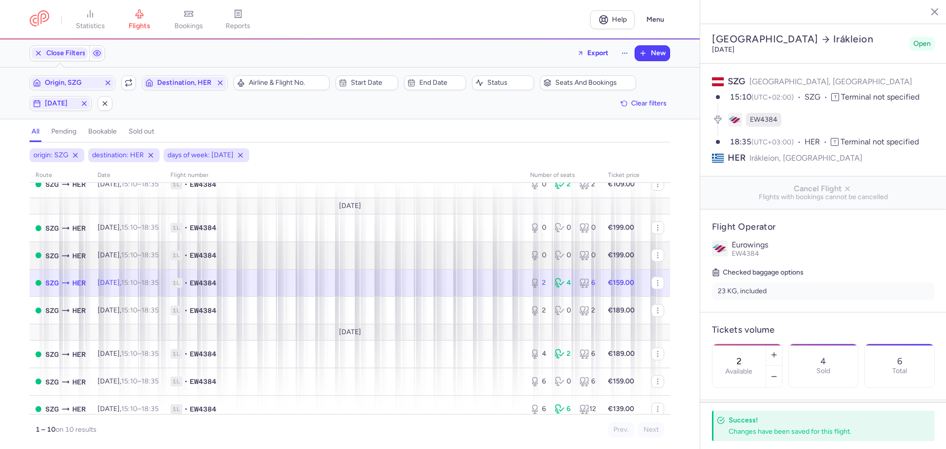
scroll to position [92, 0]
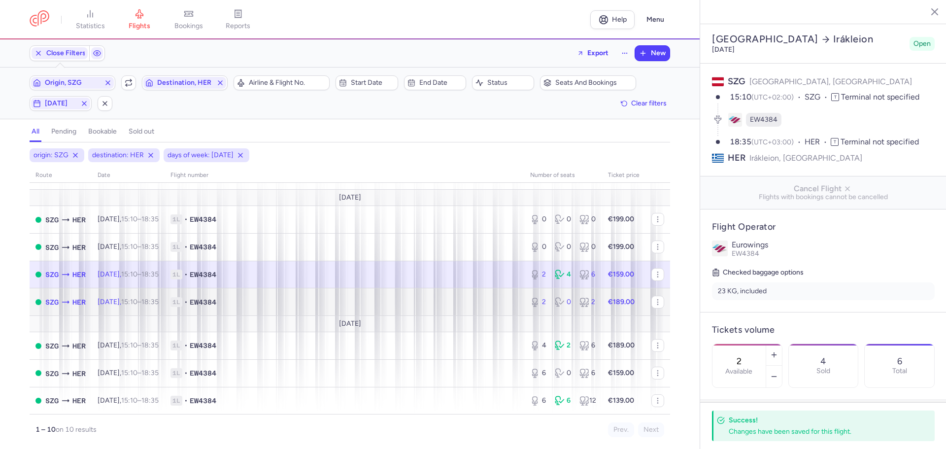
click at [309, 301] on span "1L • EW4384" at bounding box center [344, 302] width 348 height 10
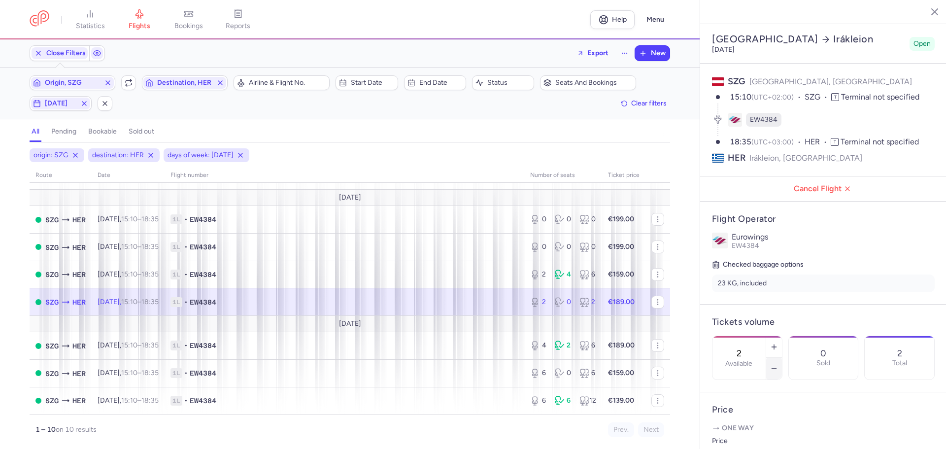
click at [778, 364] on icon "button" at bounding box center [774, 368] width 8 height 8
click at [746, 430] on span "Save changes" at bounding box center [744, 429] width 49 height 9
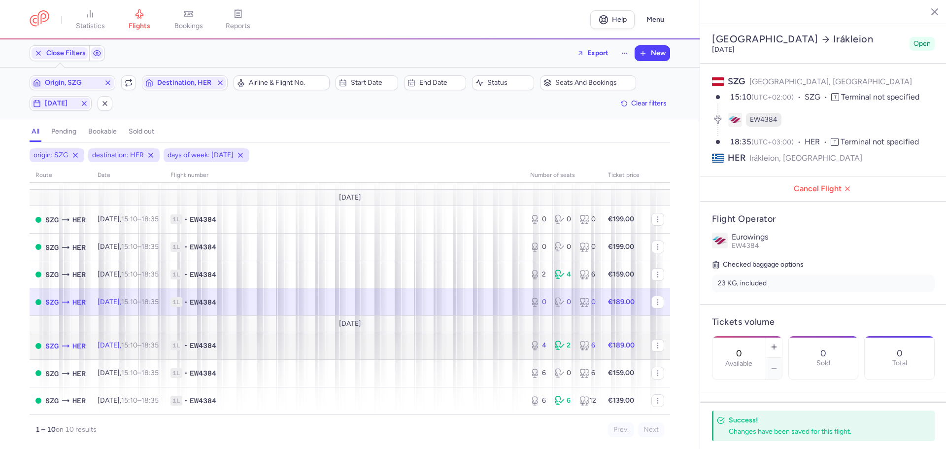
click at [275, 347] on span "1L • EW4384" at bounding box center [344, 345] width 348 height 10
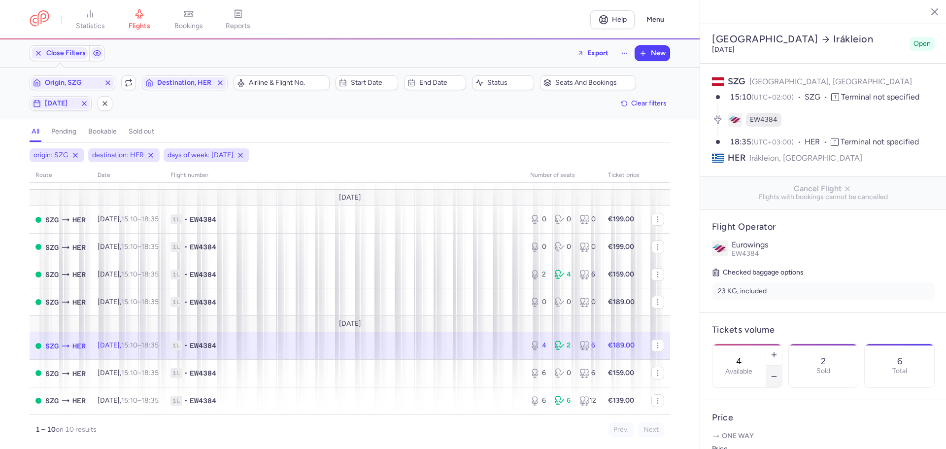
click at [782, 365] on button "button" at bounding box center [774, 376] width 16 height 22
click at [759, 429] on span "Save changes" at bounding box center [744, 429] width 49 height 9
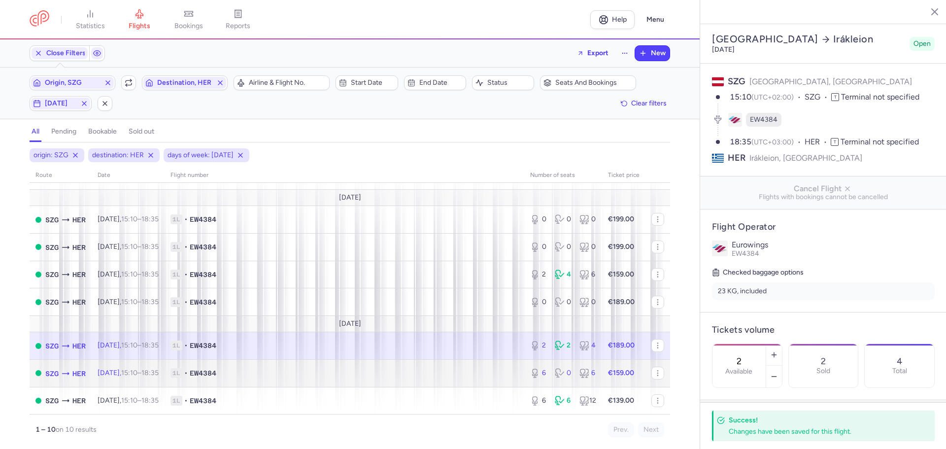
click at [313, 373] on span "1L • EW4384" at bounding box center [344, 373] width 348 height 10
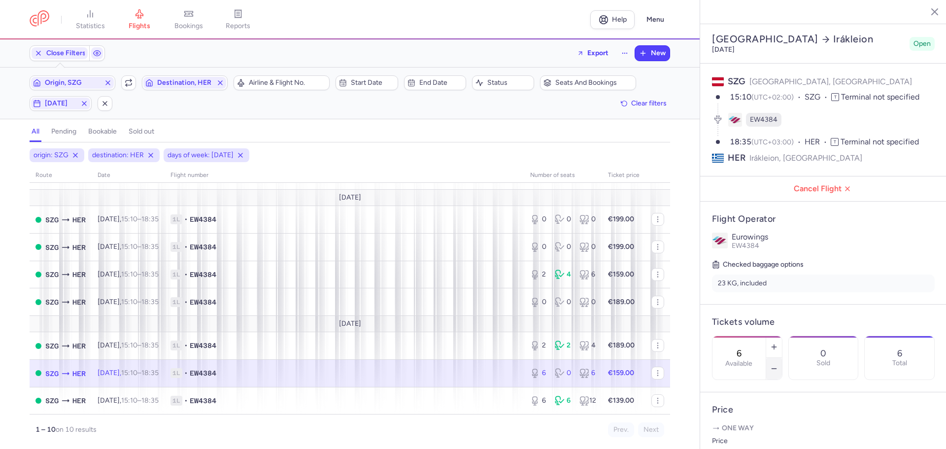
click at [782, 358] on button "button" at bounding box center [774, 369] width 16 height 22
click at [751, 430] on span "Save changes" at bounding box center [744, 429] width 49 height 9
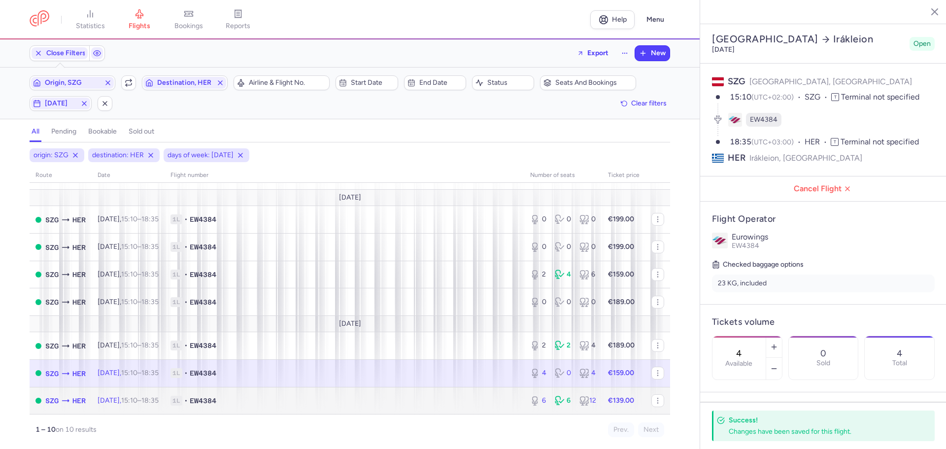
click at [275, 397] on span "1L • EW4384" at bounding box center [344, 401] width 348 height 10
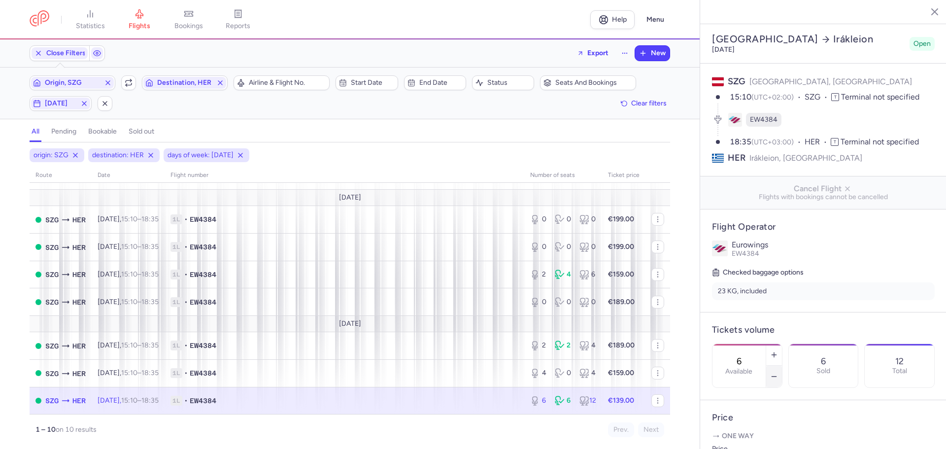
click at [778, 372] on icon "button" at bounding box center [774, 376] width 8 height 8
type input "2"
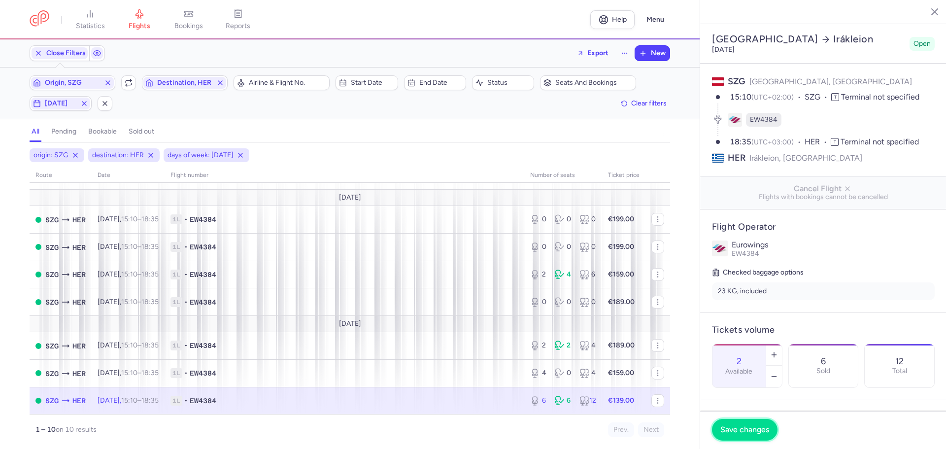
click at [744, 429] on span "Save changes" at bounding box center [744, 429] width 49 height 9
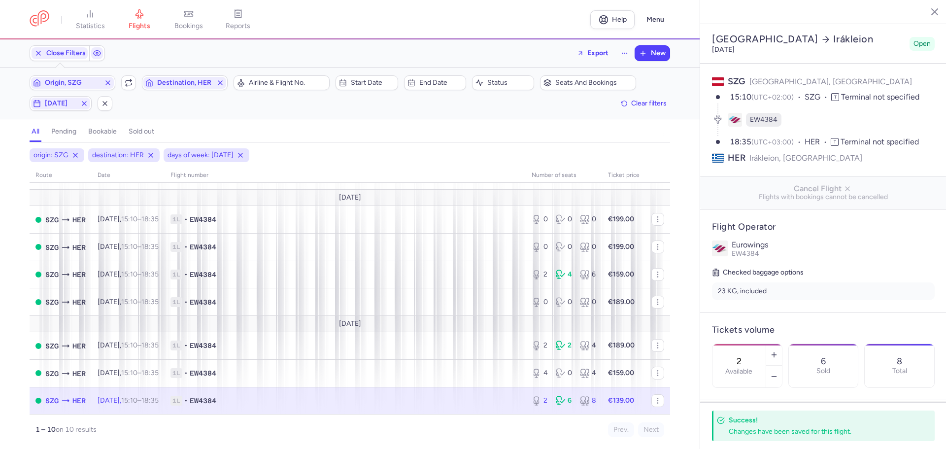
click at [925, 10] on line "button" at bounding box center [927, 11] width 5 height 5
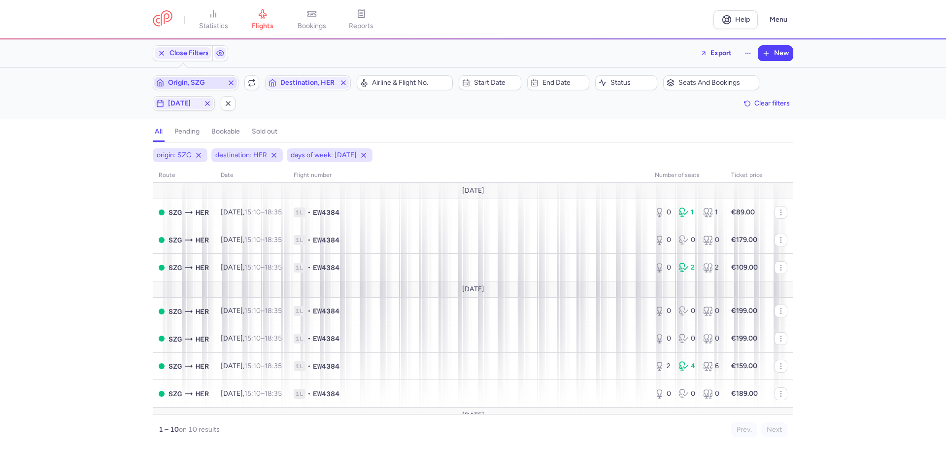
click at [207, 77] on span "Origin, SZG" at bounding box center [195, 83] width 83 height 12
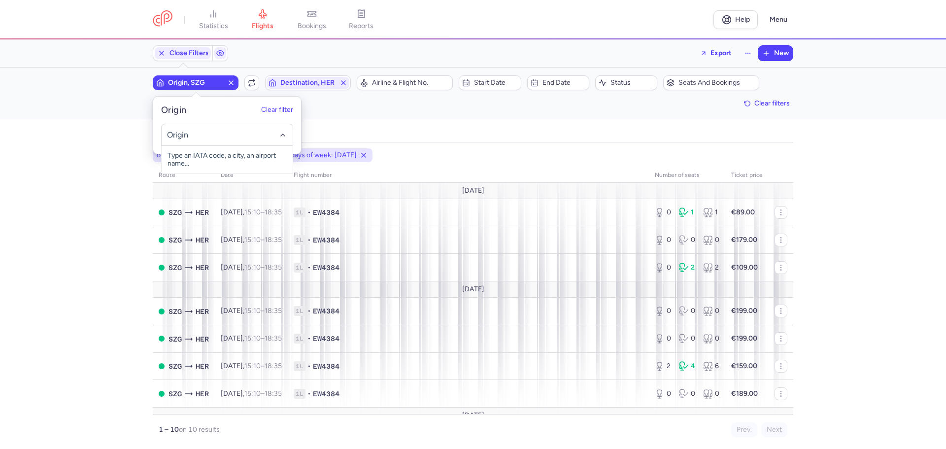
click at [207, 132] on input "-searchbox" at bounding box center [227, 135] width 121 height 11
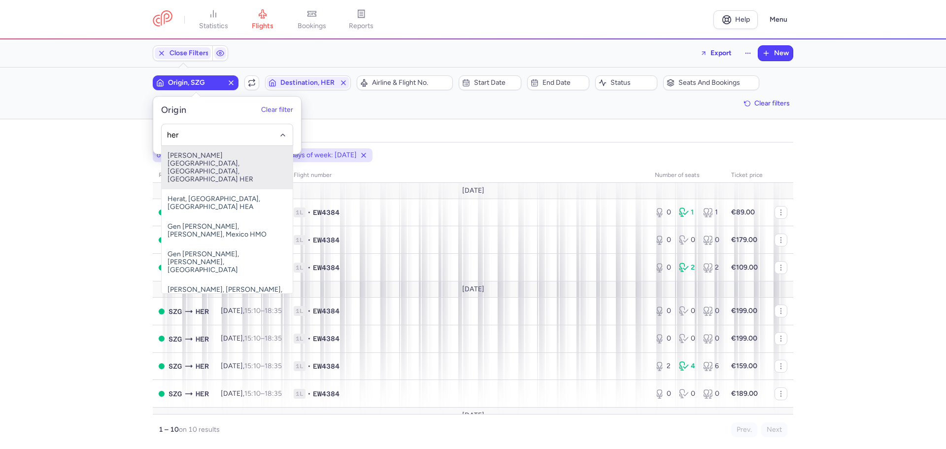
click at [200, 160] on span "[PERSON_NAME][GEOGRAPHIC_DATA], [GEOGRAPHIC_DATA], [GEOGRAPHIC_DATA] HER" at bounding box center [227, 167] width 131 height 43
type input "her"
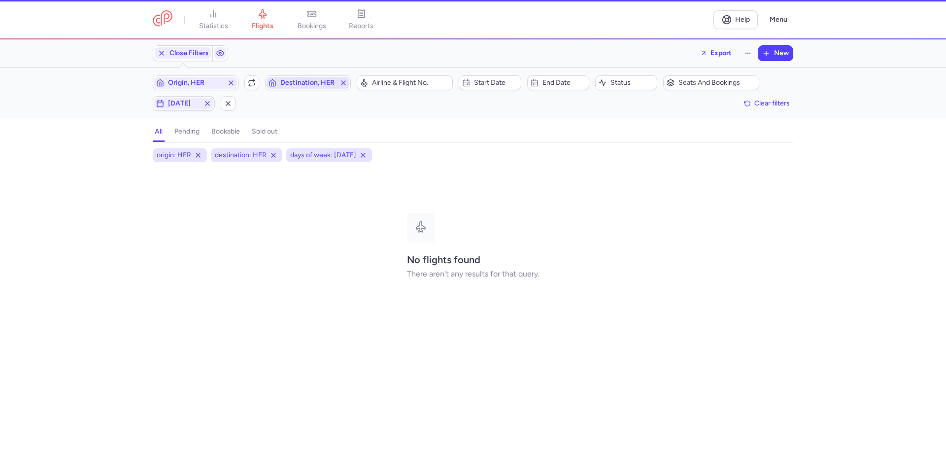
click at [313, 85] on span "Destination, HER" at bounding box center [307, 83] width 55 height 8
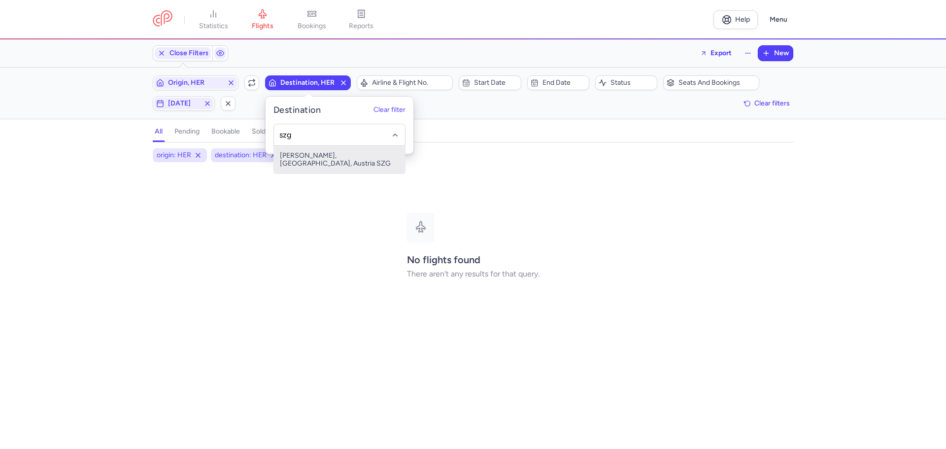
click at [315, 157] on span "[PERSON_NAME], [GEOGRAPHIC_DATA], Austria SZG" at bounding box center [339, 160] width 131 height 28
type input "szg"
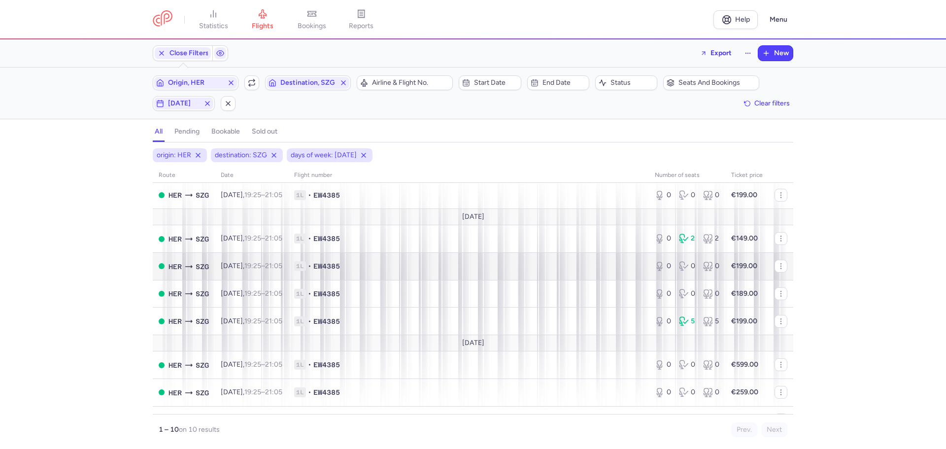
scroll to position [92, 0]
